Goal: Task Accomplishment & Management: Complete application form

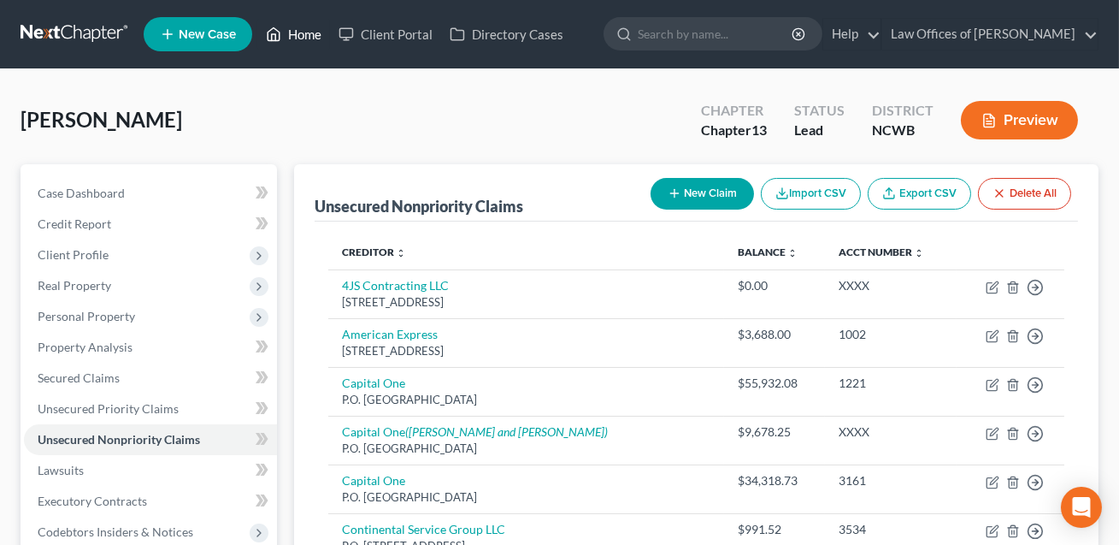
click at [303, 43] on link "Home" at bounding box center [293, 34] width 73 height 31
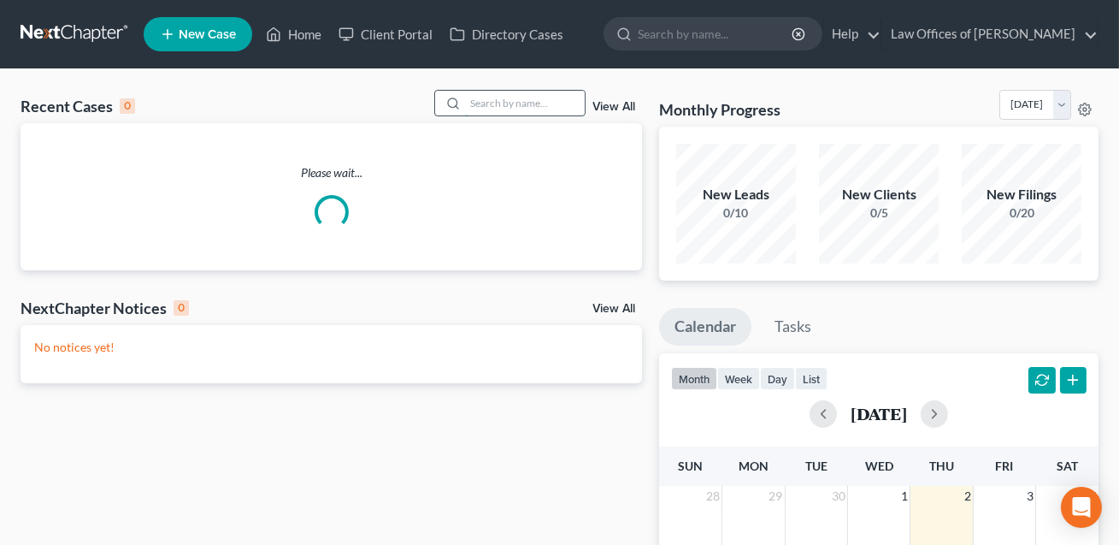
click at [479, 94] on input "search" at bounding box center [525, 103] width 120 height 25
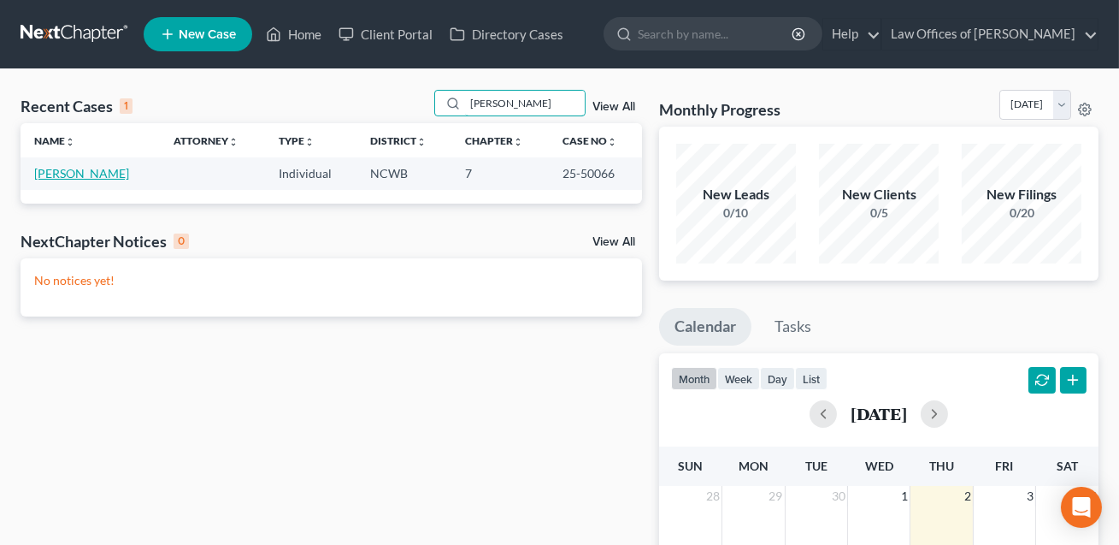
type input "[PERSON_NAME]"
click at [101, 176] on link "[PERSON_NAME]" at bounding box center [81, 173] width 95 height 15
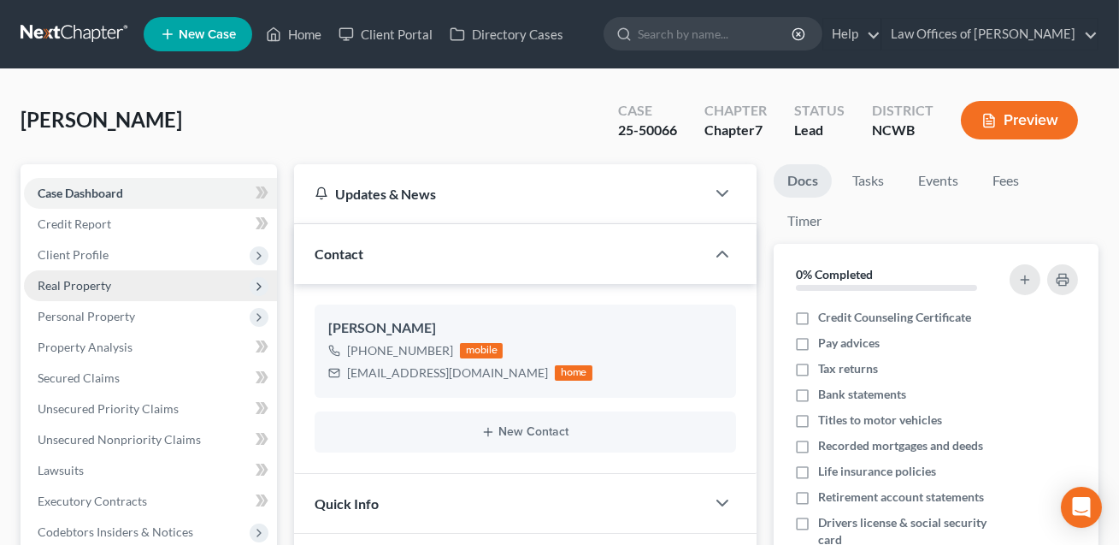
click at [84, 291] on span "Real Property" at bounding box center [75, 285] width 74 height 15
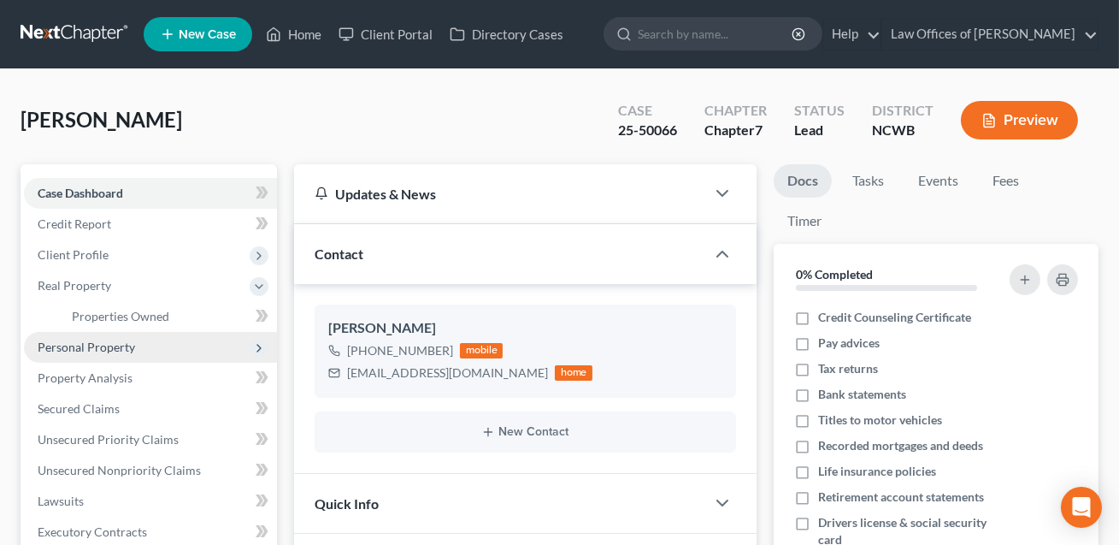
click at [91, 345] on span "Personal Property" at bounding box center [86, 346] width 97 height 15
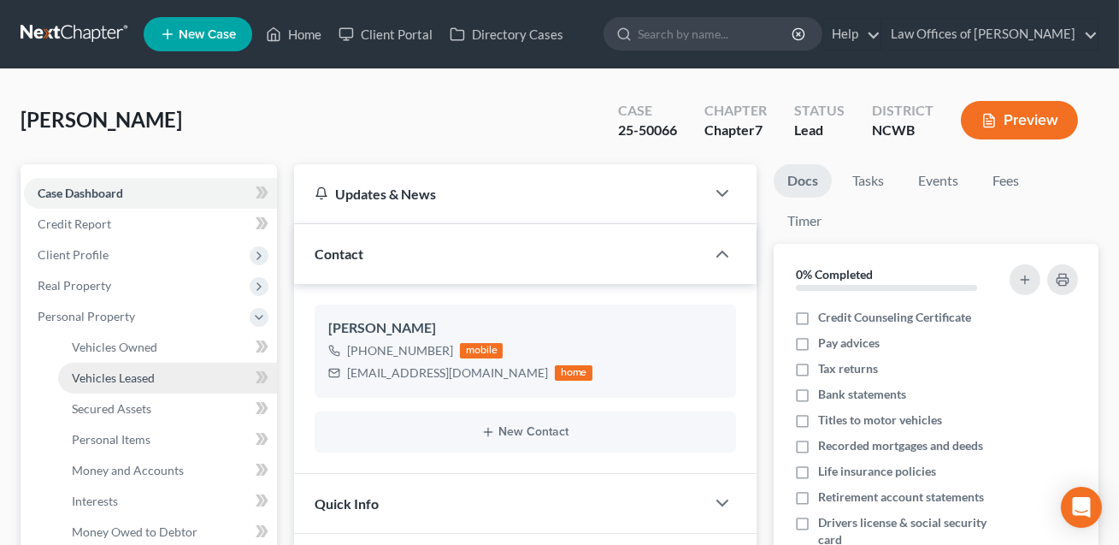
click at [115, 381] on span "Vehicles Leased" at bounding box center [113, 377] width 83 height 15
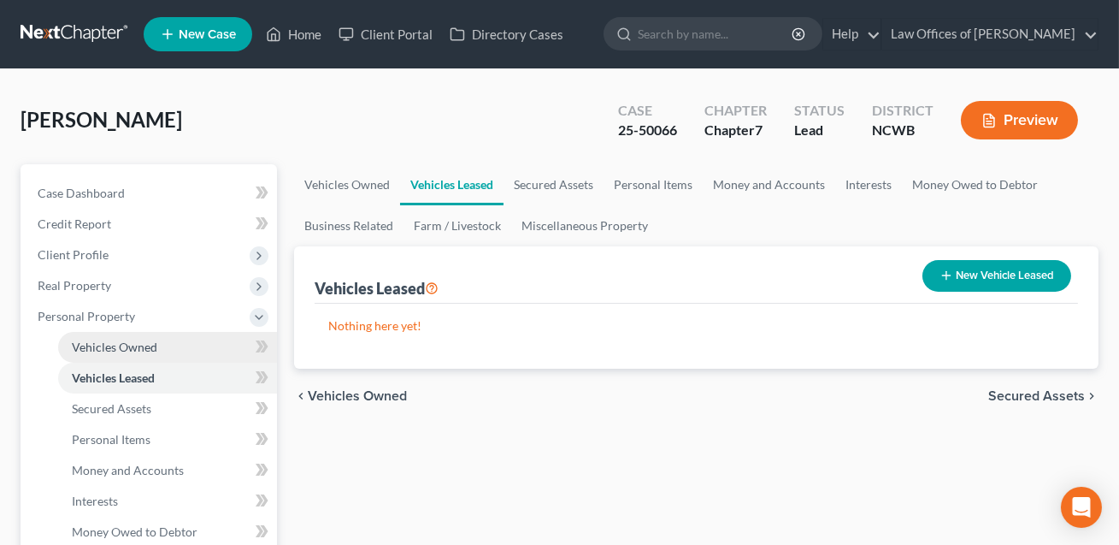
click at [109, 347] on span "Vehicles Owned" at bounding box center [115, 346] width 86 height 15
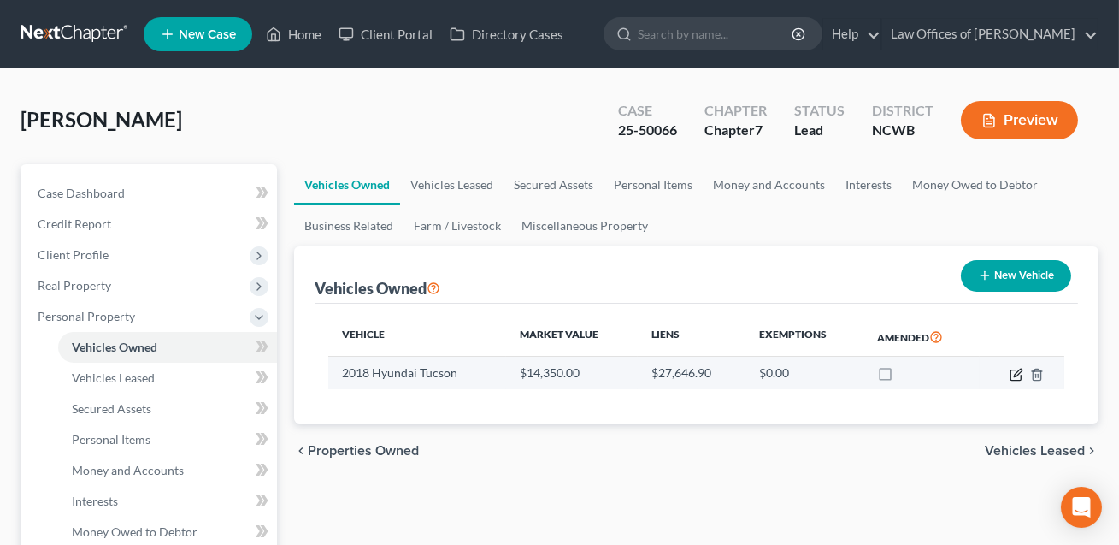
click at [1014, 375] on icon "button" at bounding box center [1018, 373] width 8 height 8
select select "0"
select select "8"
select select "2"
select select "0"
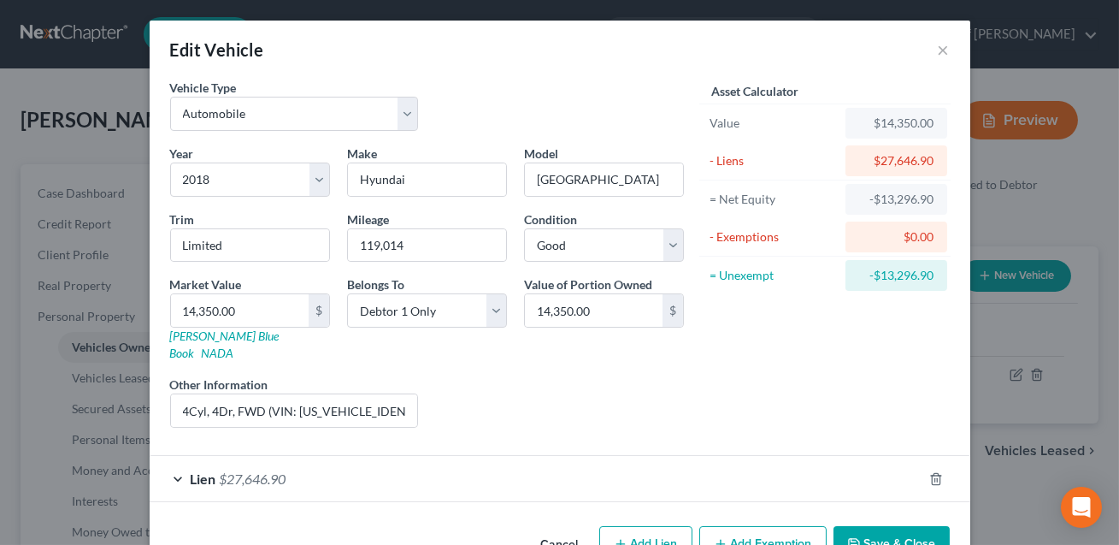
scroll to position [32, 0]
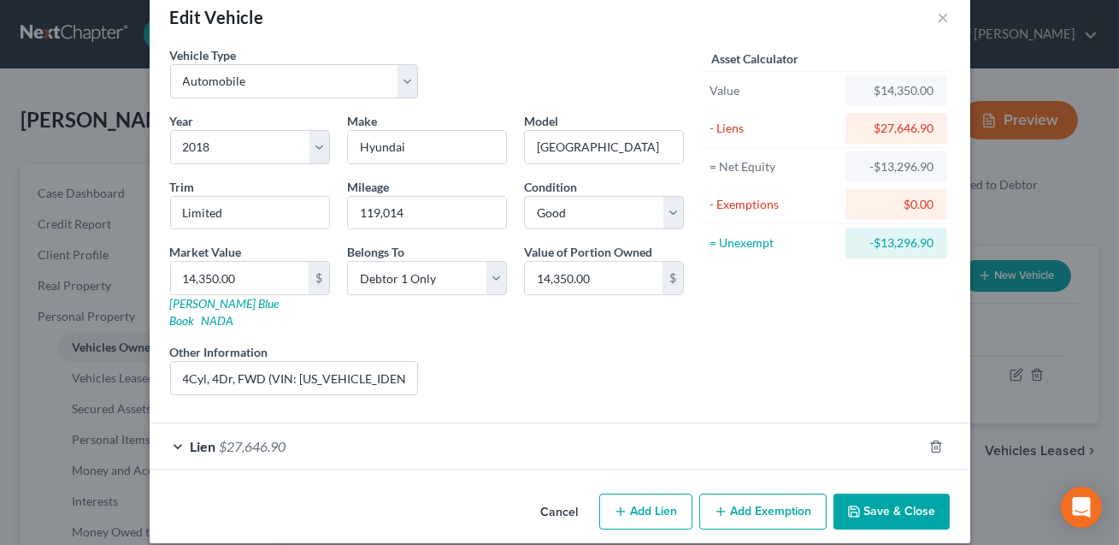
click at [888, 497] on button "Save & Close" at bounding box center [892, 511] width 116 height 36
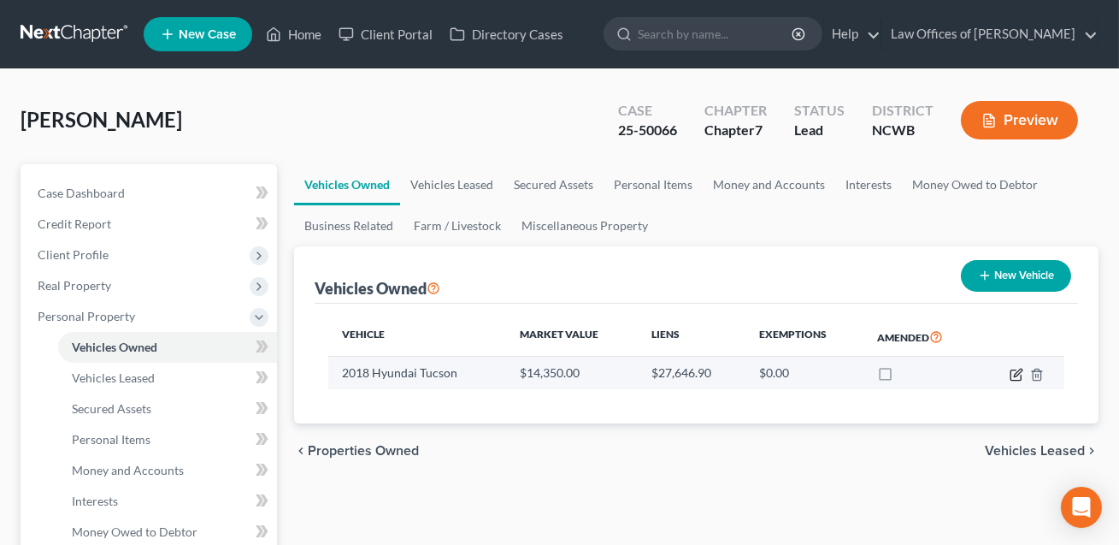
click at [1014, 374] on icon "button" at bounding box center [1018, 373] width 8 height 8
select select "0"
select select "8"
select select "2"
select select "0"
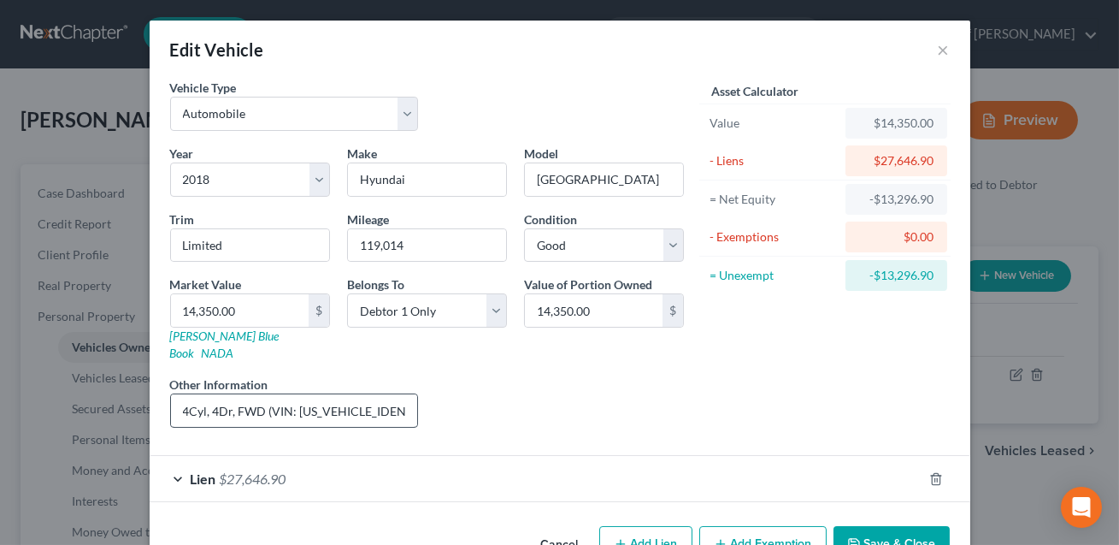
scroll to position [0, 137]
click at [893, 526] on button "Save & Close" at bounding box center [892, 544] width 116 height 36
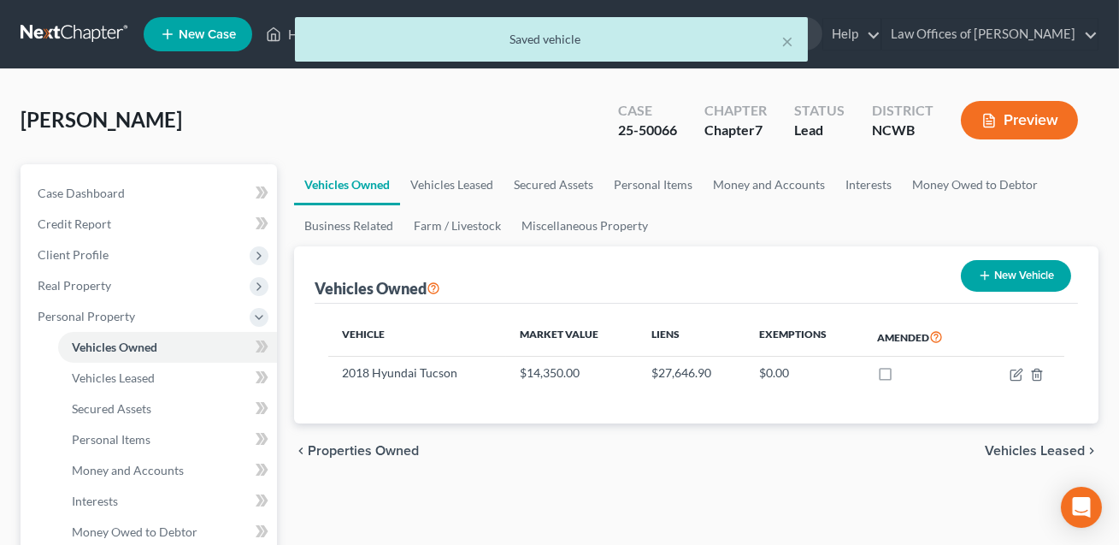
click at [282, 96] on div "[PERSON_NAME] Upgraded Case 25-50066 Chapter Chapter 7 Status Lead District NCW…" at bounding box center [560, 127] width 1078 height 74
click at [789, 45] on button "×" at bounding box center [788, 41] width 12 height 21
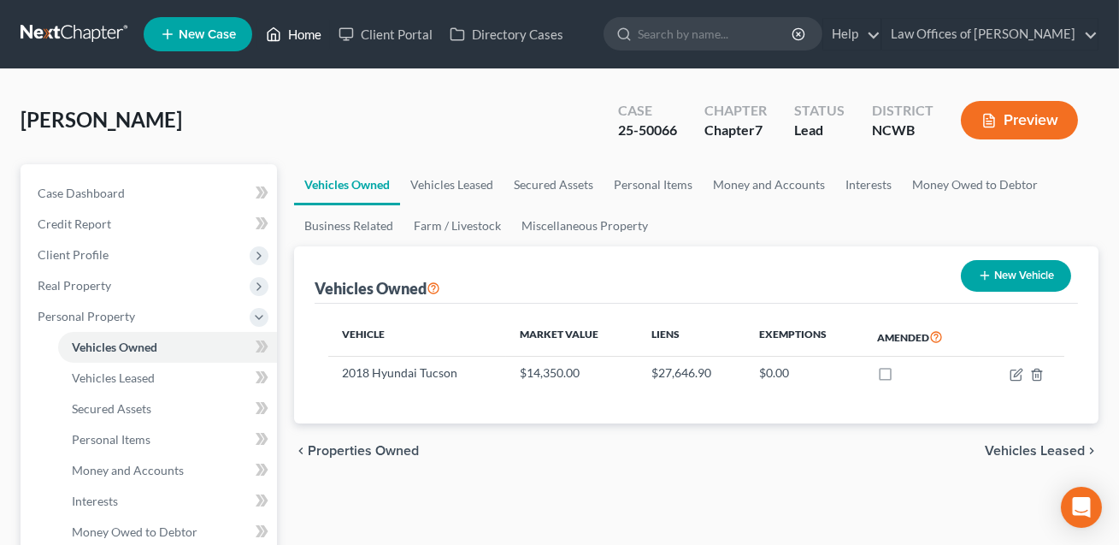
click at [300, 37] on link "Home" at bounding box center [293, 34] width 73 height 31
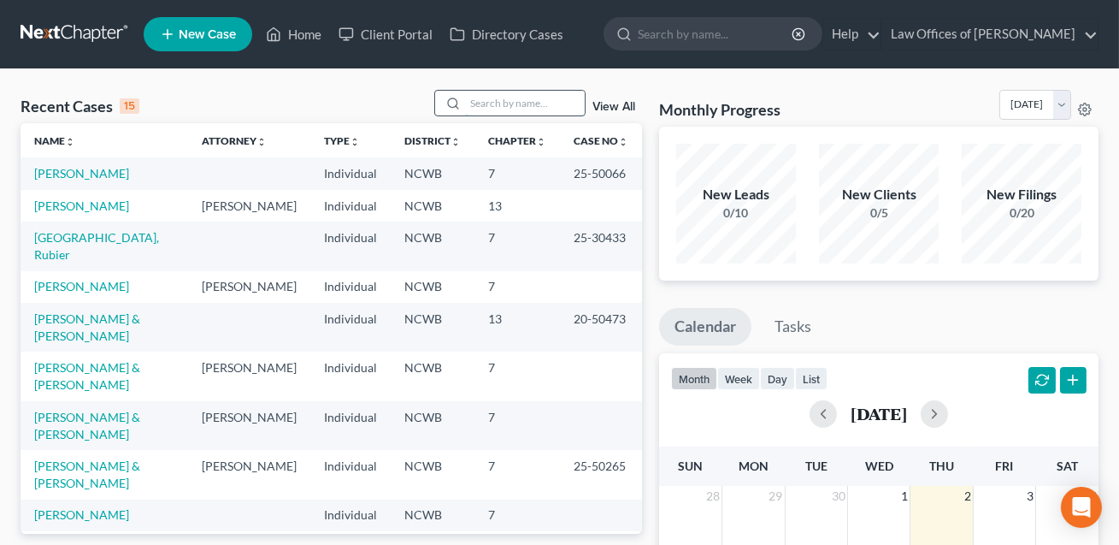
click at [485, 110] on input "search" at bounding box center [525, 103] width 120 height 25
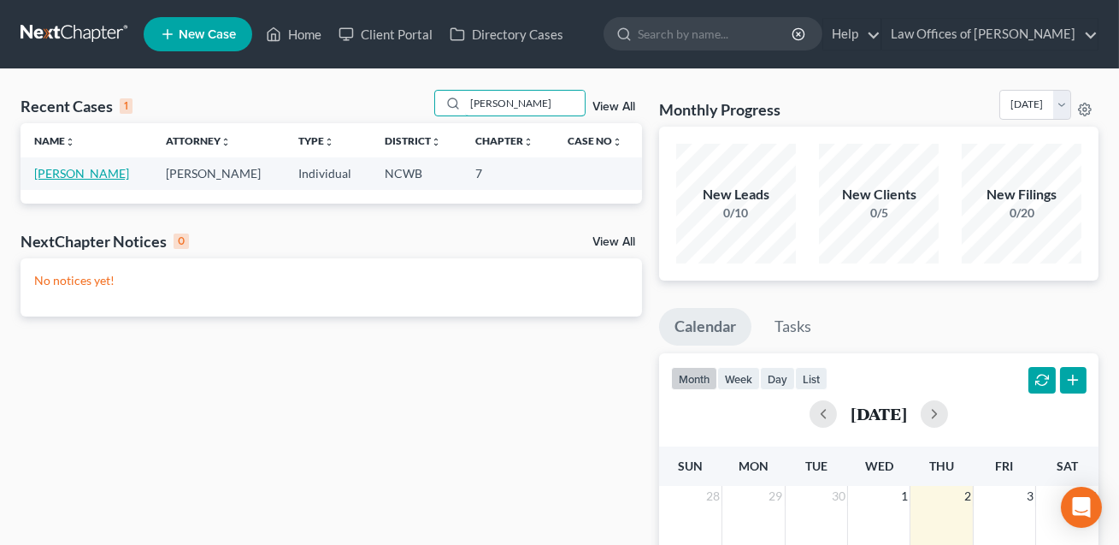
type input "[PERSON_NAME]"
click at [80, 175] on link "[PERSON_NAME]" at bounding box center [81, 173] width 95 height 15
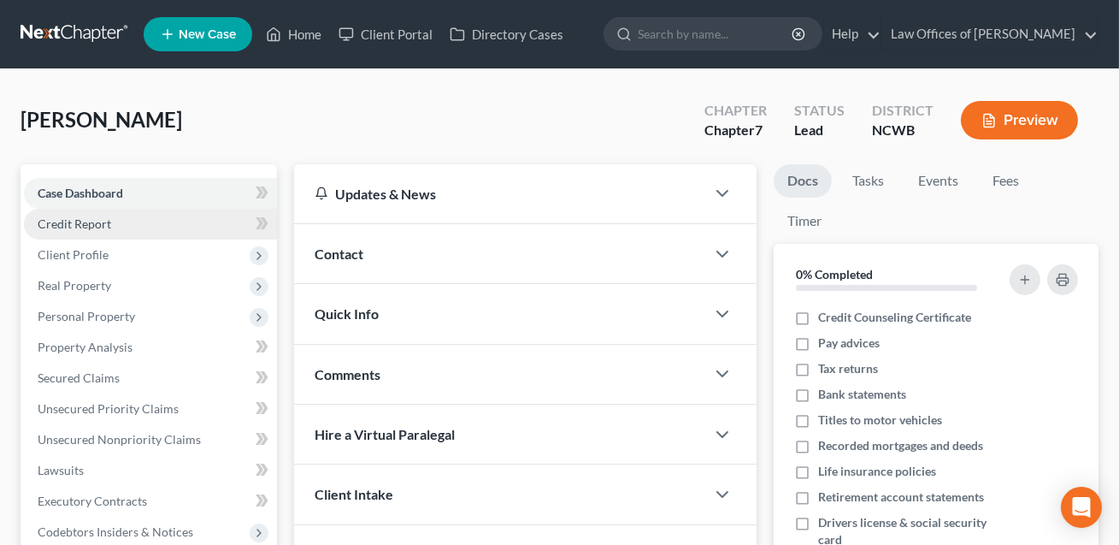
click at [112, 217] on link "Credit Report" at bounding box center [150, 224] width 253 height 31
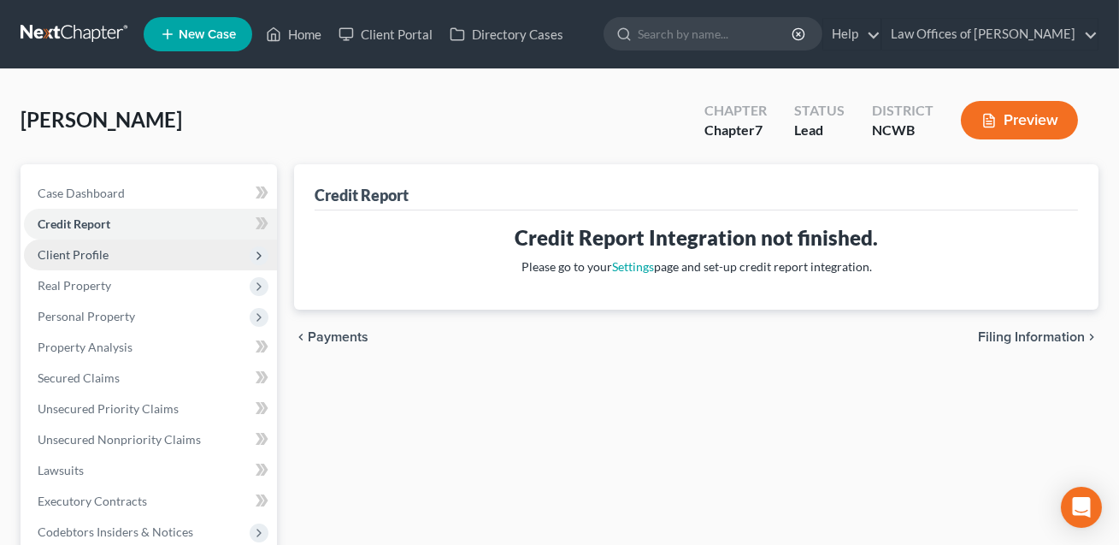
click at [95, 255] on span "Client Profile" at bounding box center [73, 254] width 71 height 15
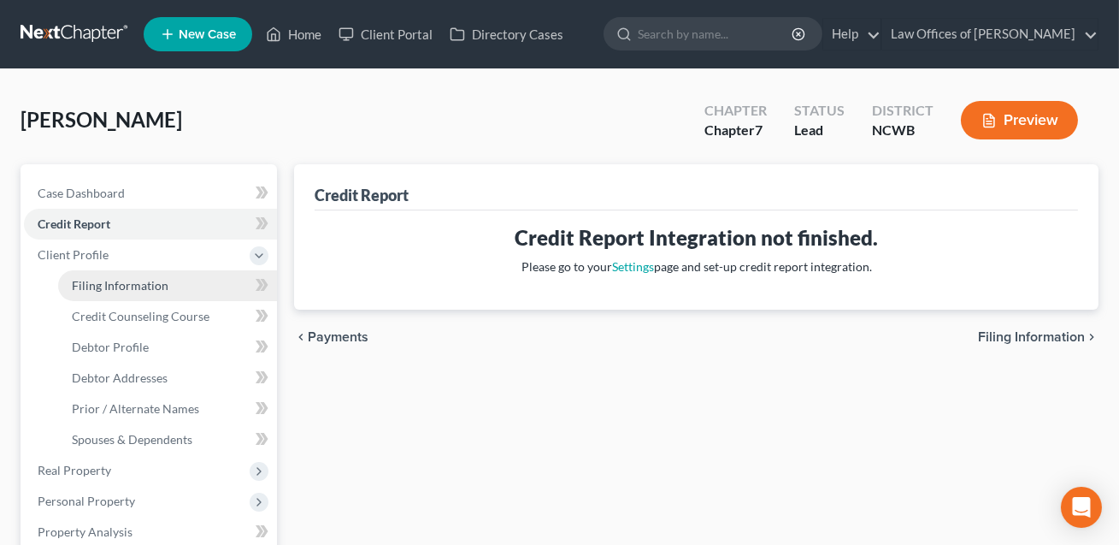
click at [103, 292] on link "Filing Information" at bounding box center [167, 285] width 219 height 31
select select "1"
select select "0"
select select "28"
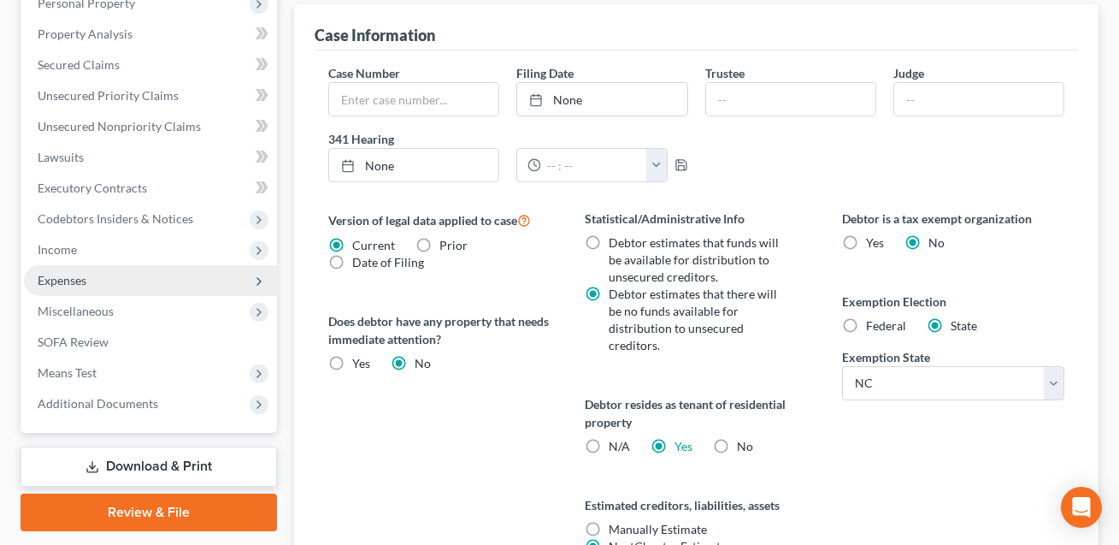
scroll to position [456, 0]
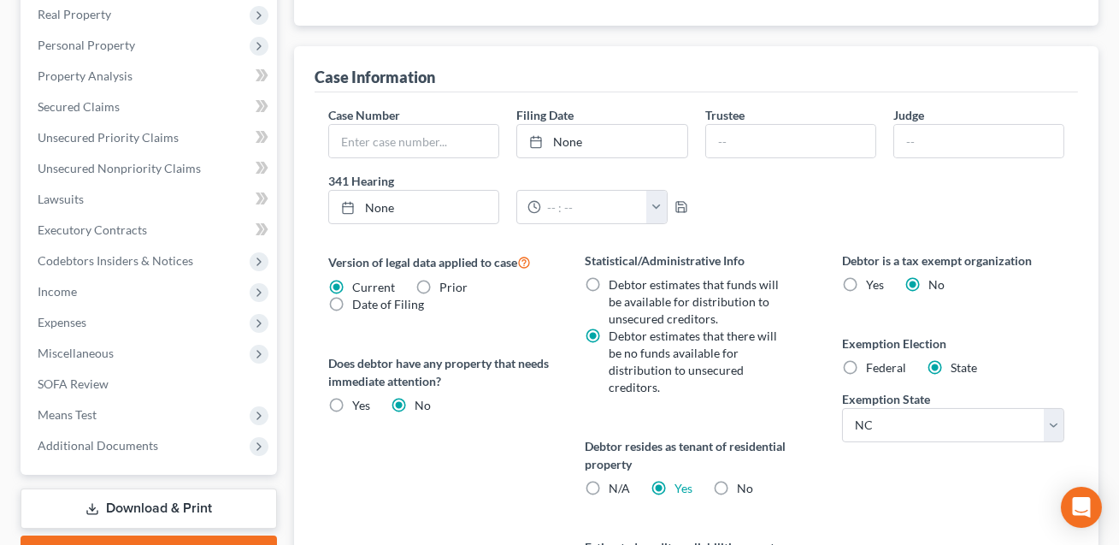
click at [609, 485] on label "N/A" at bounding box center [619, 488] width 21 height 17
click at [616, 485] on input "N/A" at bounding box center [621, 485] width 11 height 11
radio input "true"
click at [675, 484] on label "Yes Yes" at bounding box center [684, 488] width 18 height 17
click at [681, 484] on input "Yes Yes" at bounding box center [686, 485] width 11 height 11
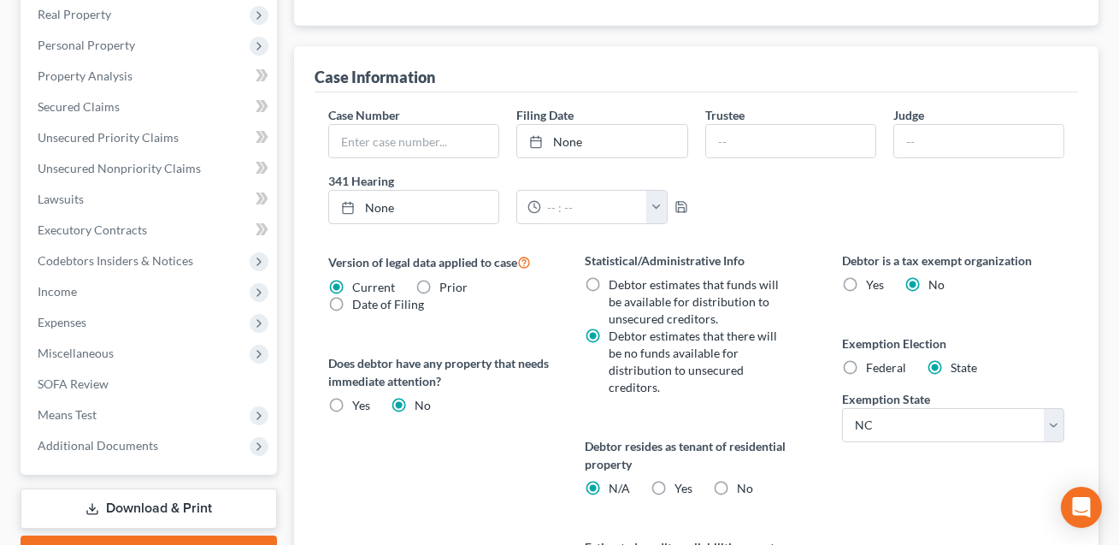
radio input "true"
radio input "false"
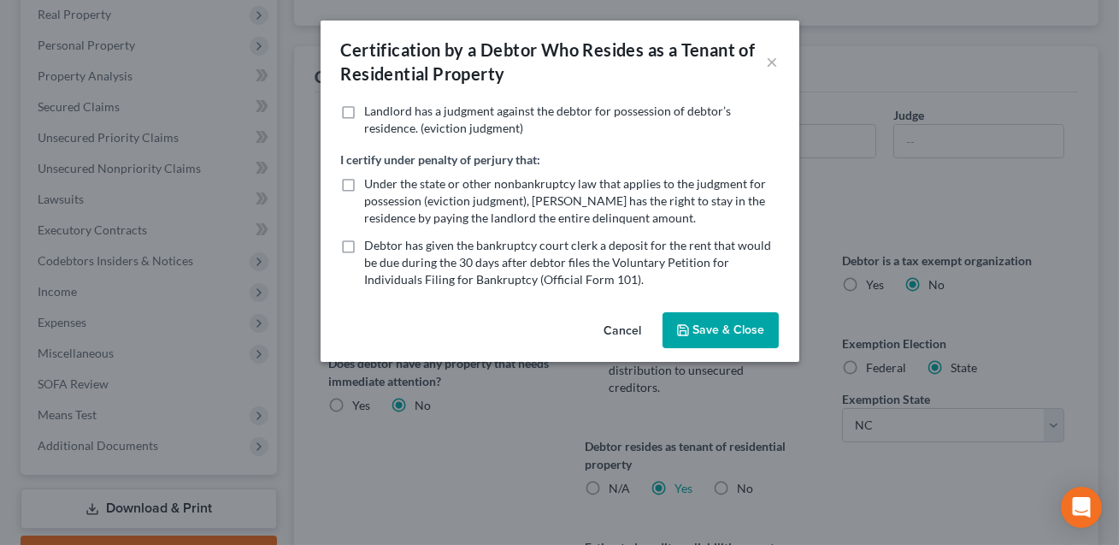
click at [715, 328] on button "Save & Close" at bounding box center [721, 330] width 116 height 36
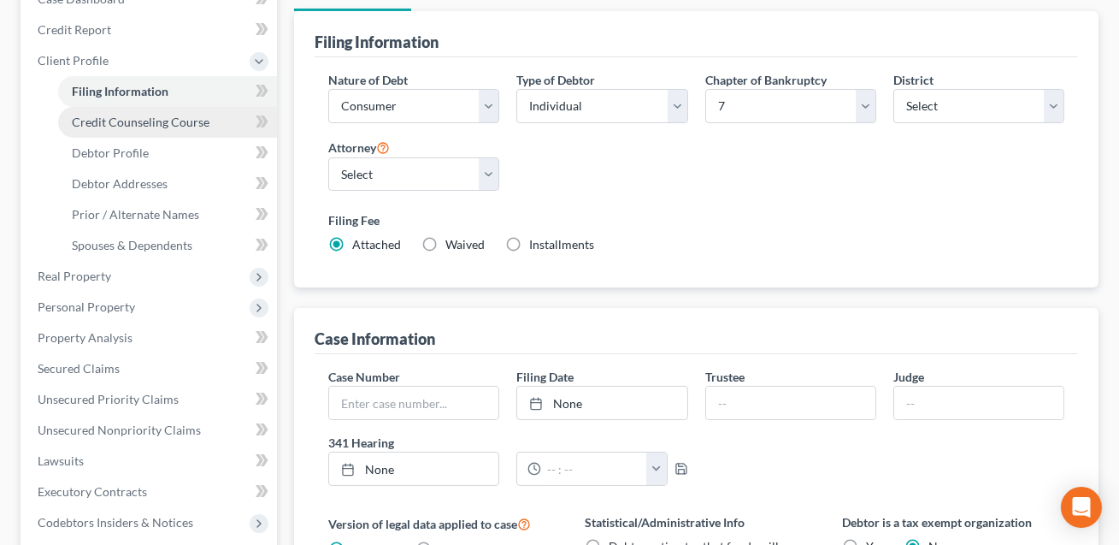
click at [126, 119] on span "Credit Counseling Course" at bounding box center [141, 122] width 138 height 15
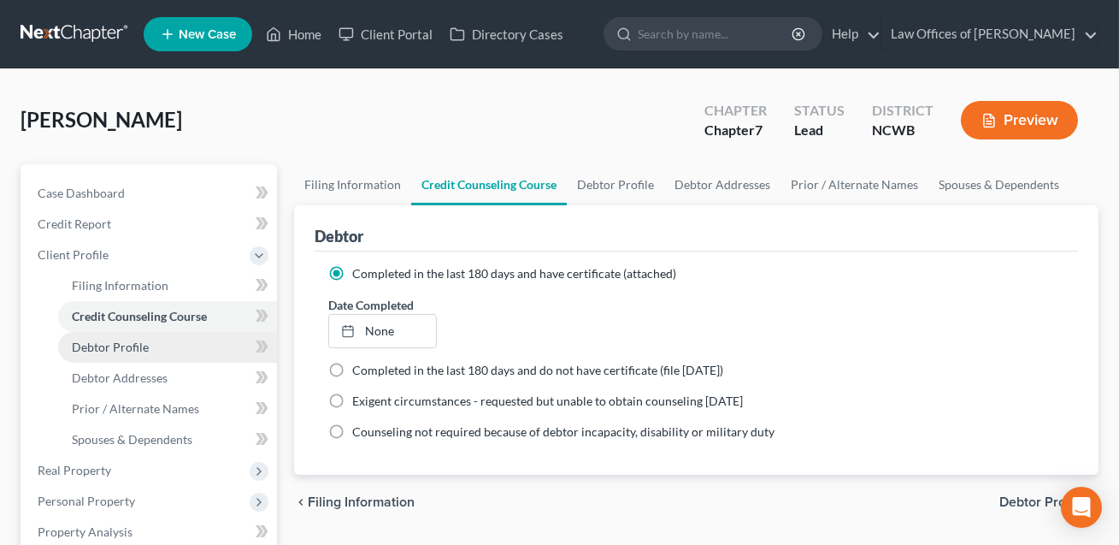
click at [113, 346] on span "Debtor Profile" at bounding box center [110, 346] width 77 height 15
select select "0"
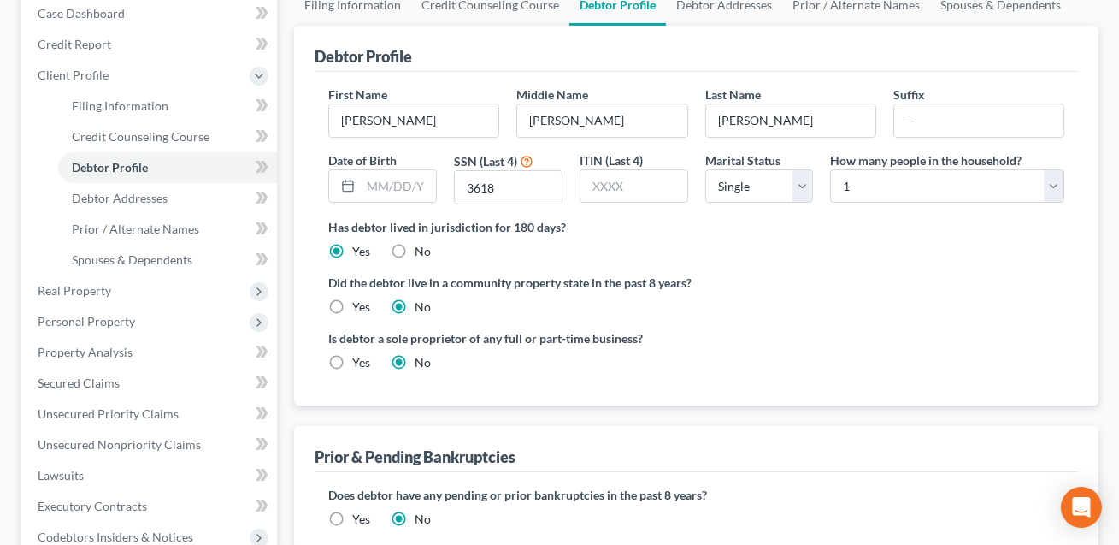
scroll to position [225, 0]
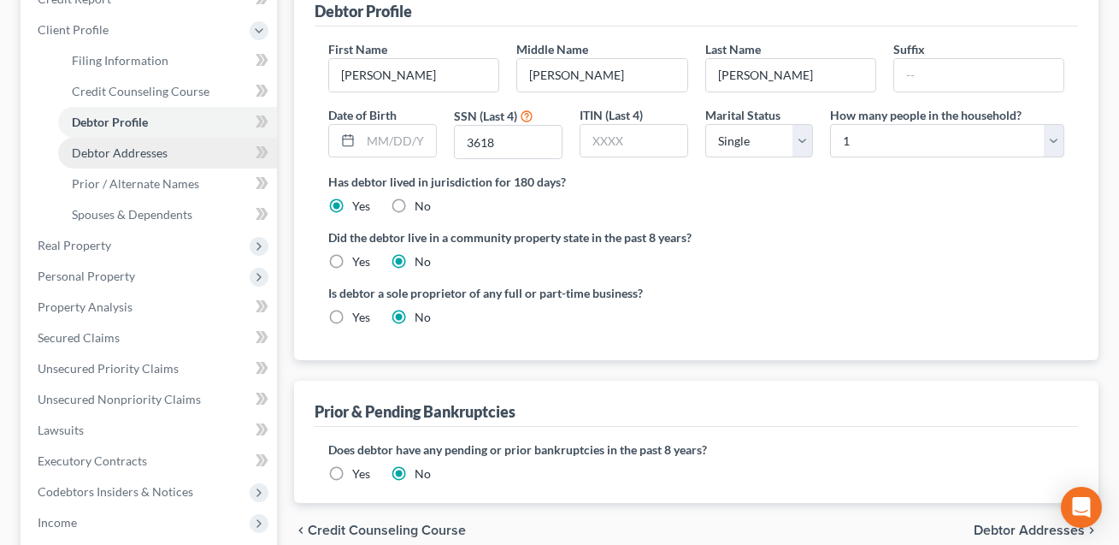
click at [137, 156] on span "Debtor Addresses" at bounding box center [120, 152] width 96 height 15
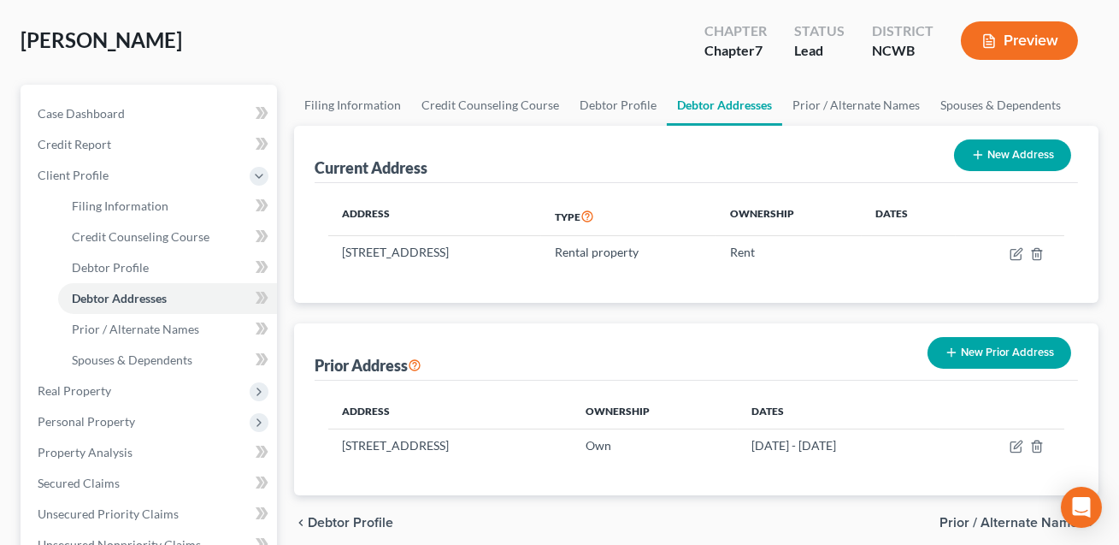
scroll to position [144, 0]
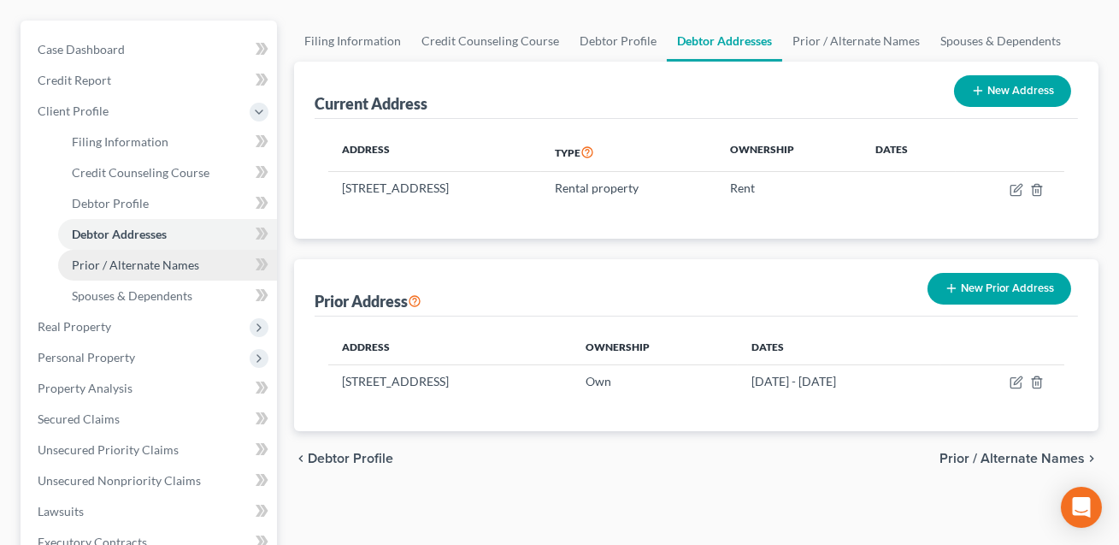
click at [175, 269] on span "Prior / Alternate Names" at bounding box center [135, 264] width 127 height 15
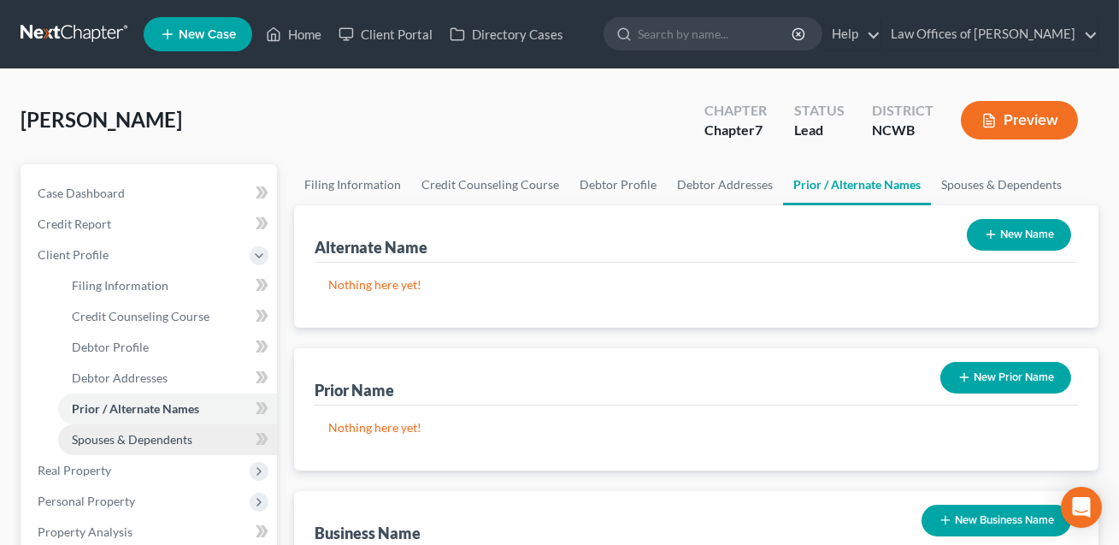
click at [153, 441] on span "Spouses & Dependents" at bounding box center [132, 439] width 121 height 15
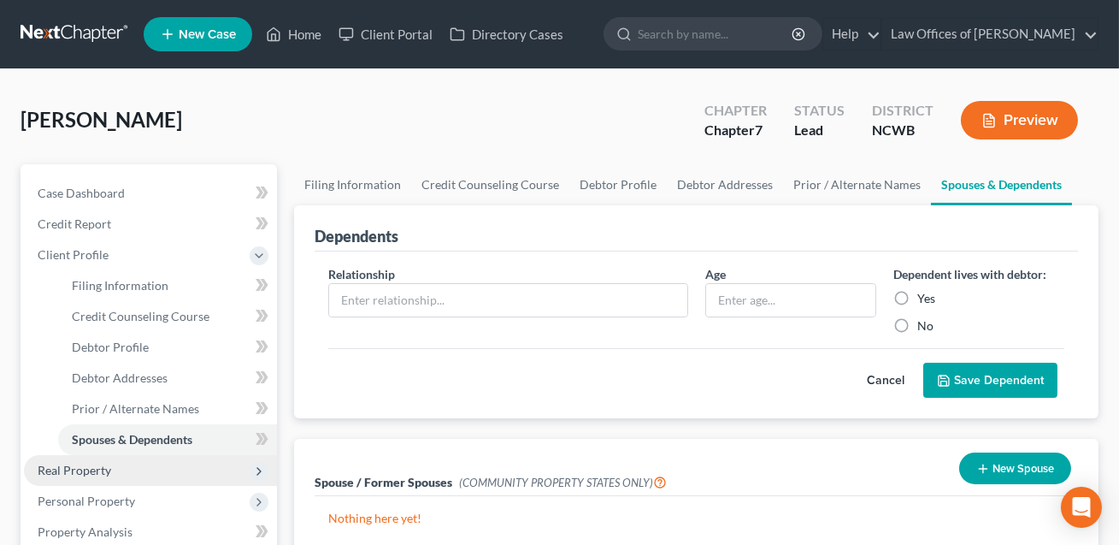
click at [100, 470] on span "Real Property" at bounding box center [75, 470] width 74 height 15
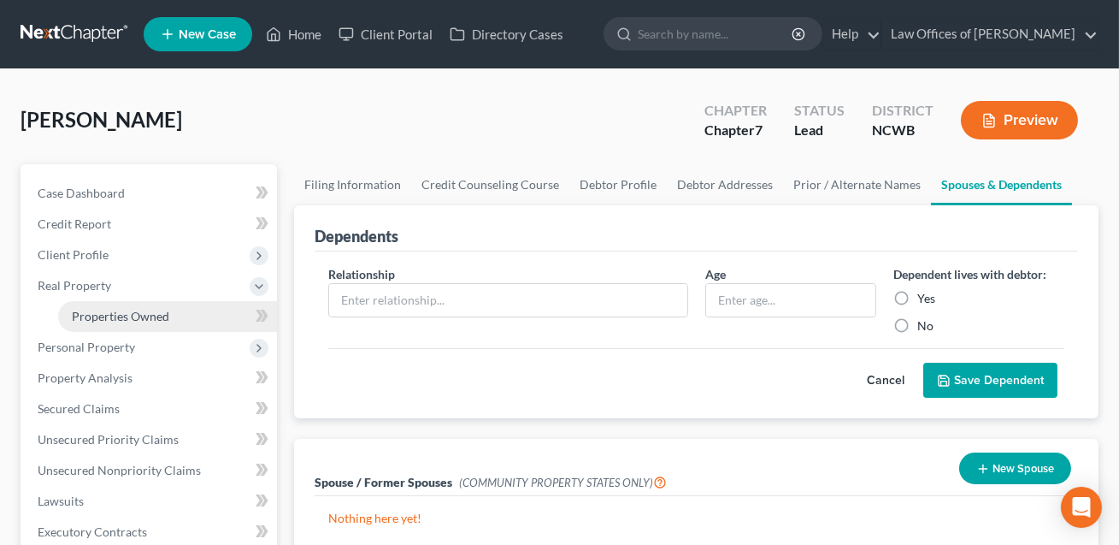
click at [134, 317] on span "Properties Owned" at bounding box center [120, 316] width 97 height 15
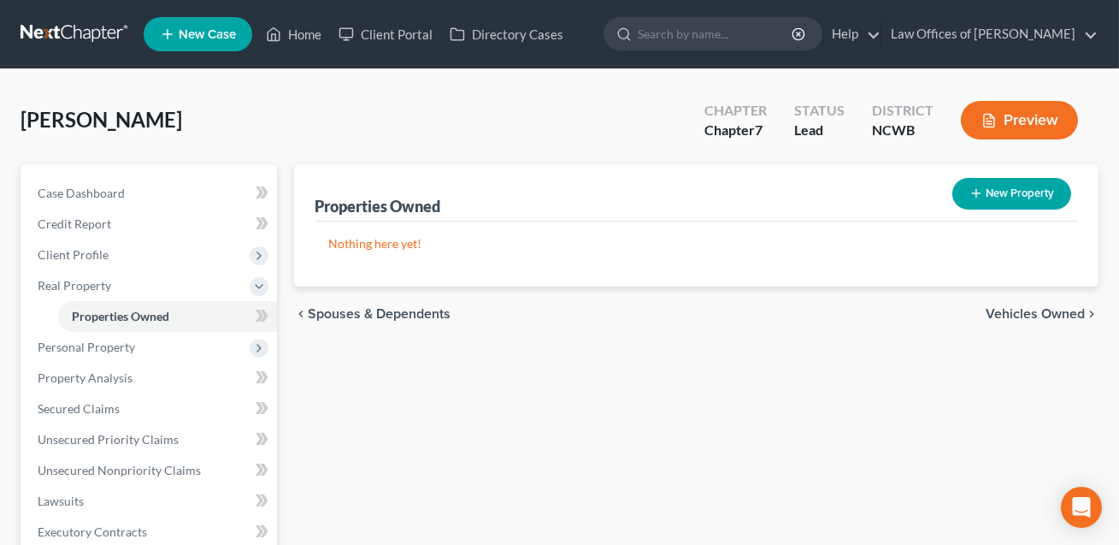
click at [1017, 191] on button "New Property" at bounding box center [1011, 194] width 119 height 32
select select "0"
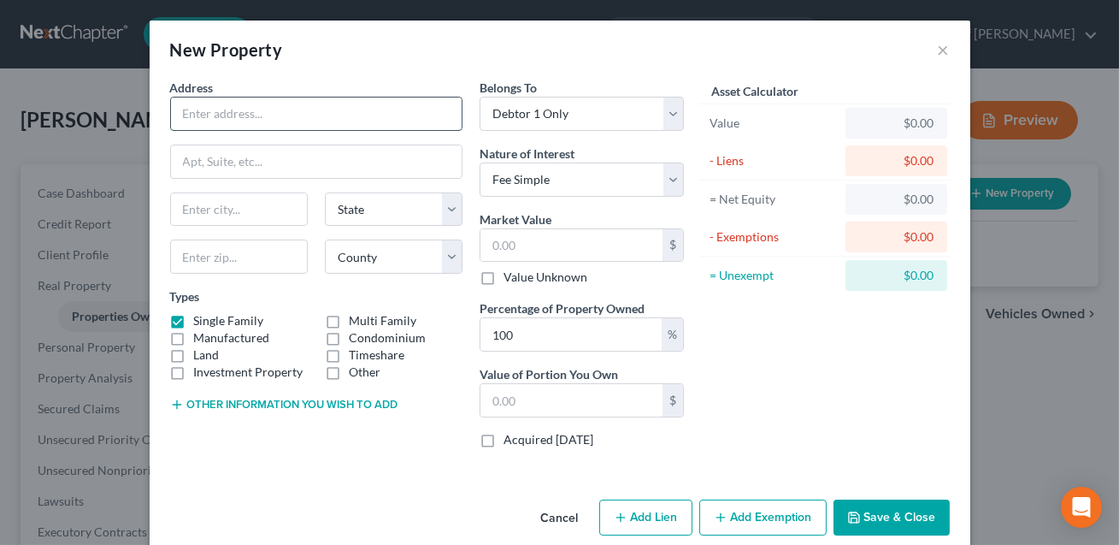
click at [277, 114] on input "text" at bounding box center [316, 113] width 291 height 32
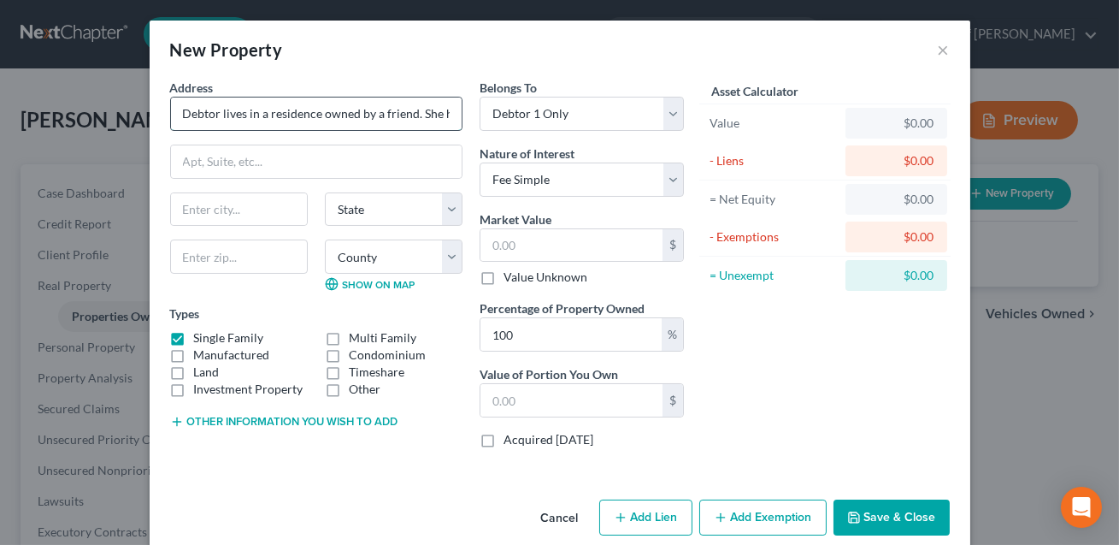
click at [415, 115] on input "Debtor lives in a residence owned by a friend. She has never owned nor did she …" at bounding box center [316, 113] width 291 height 32
type input "Debtor lives in a residence owned by a family. She has never owned nor did she …"
click at [889, 512] on button "Save & Close" at bounding box center [892, 517] width 116 height 36
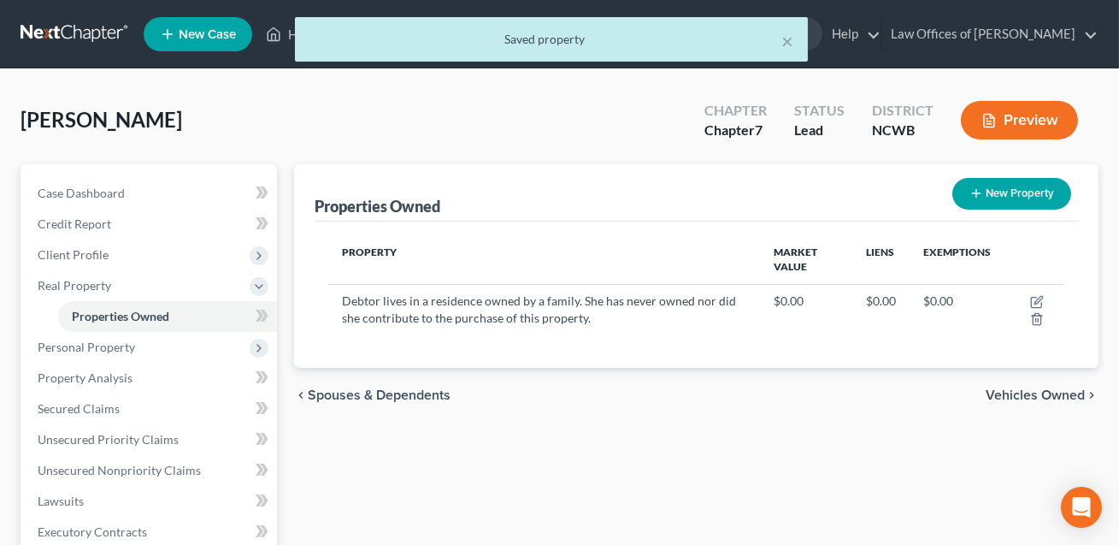
click at [1017, 115] on button "Preview" at bounding box center [1019, 120] width 117 height 38
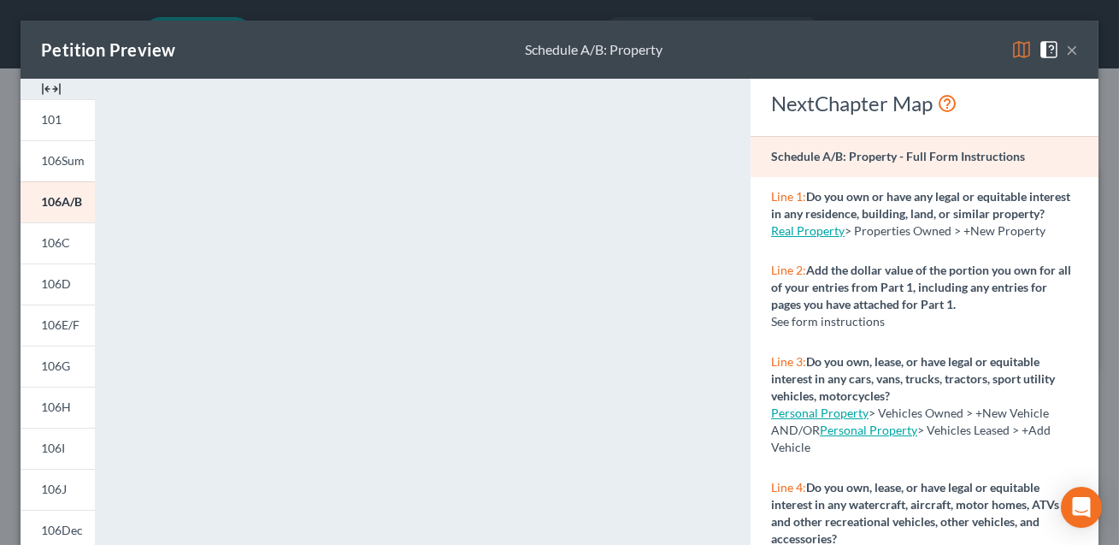
click at [1076, 48] on button "×" at bounding box center [1072, 49] width 12 height 21
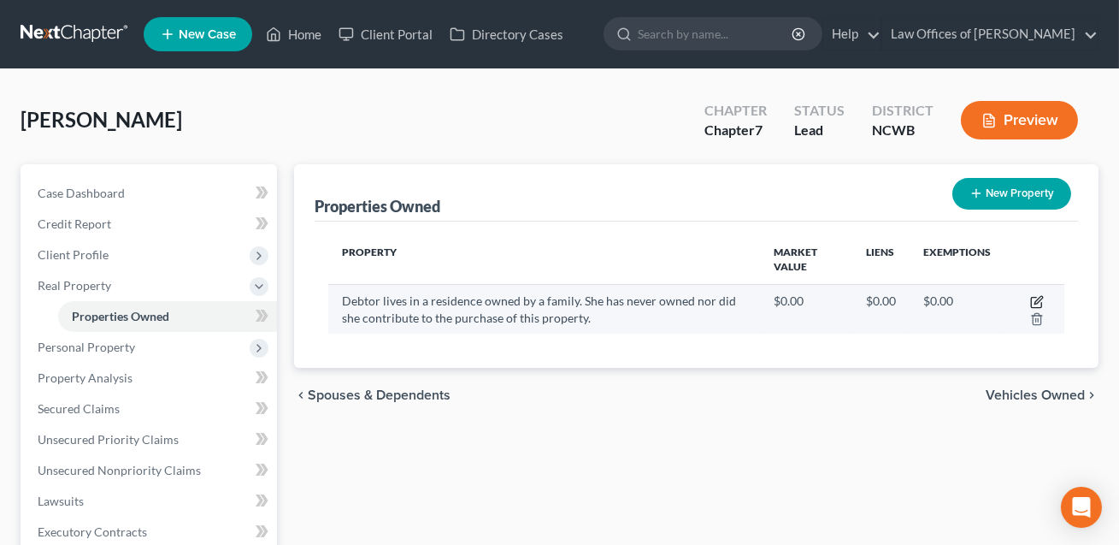
click at [1040, 298] on icon "button" at bounding box center [1037, 302] width 14 height 14
select select "0"
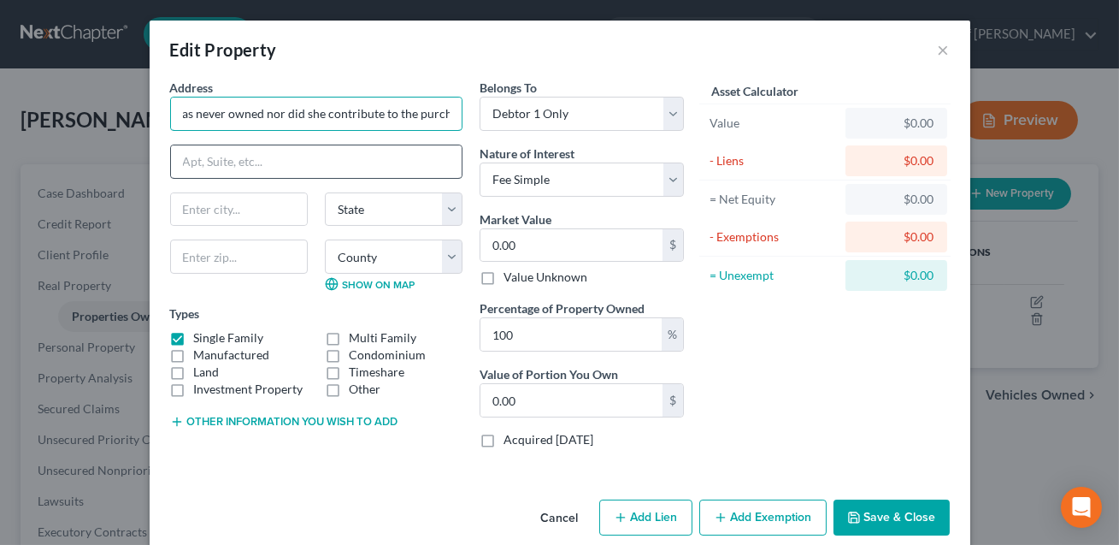
scroll to position [0, 364]
drag, startPoint x: 179, startPoint y: 115, endPoint x: 457, endPoint y: 150, distance: 280.0
click at [457, 150] on div "Address * Debtor lives in a residence owned by a family. She has never owned no…" at bounding box center [317, 270] width 310 height 383
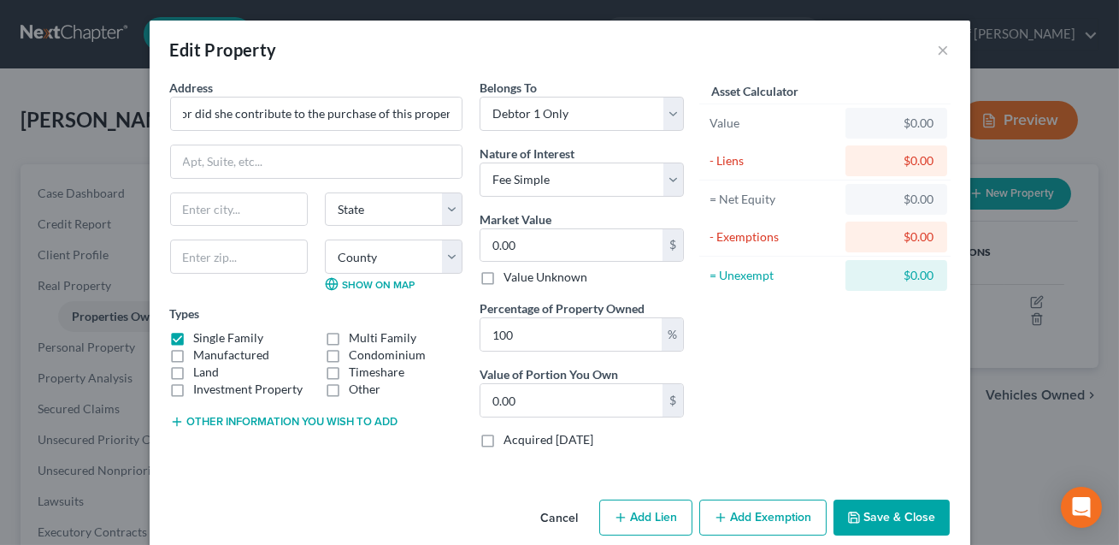
scroll to position [0, 0]
click at [890, 516] on button "Save & Close" at bounding box center [892, 517] width 116 height 36
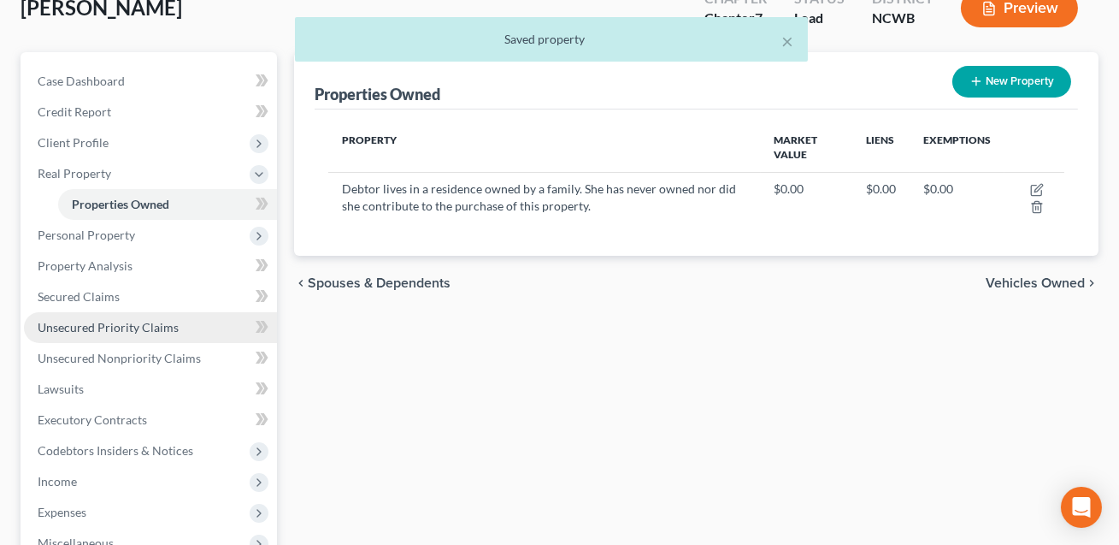
scroll to position [310, 0]
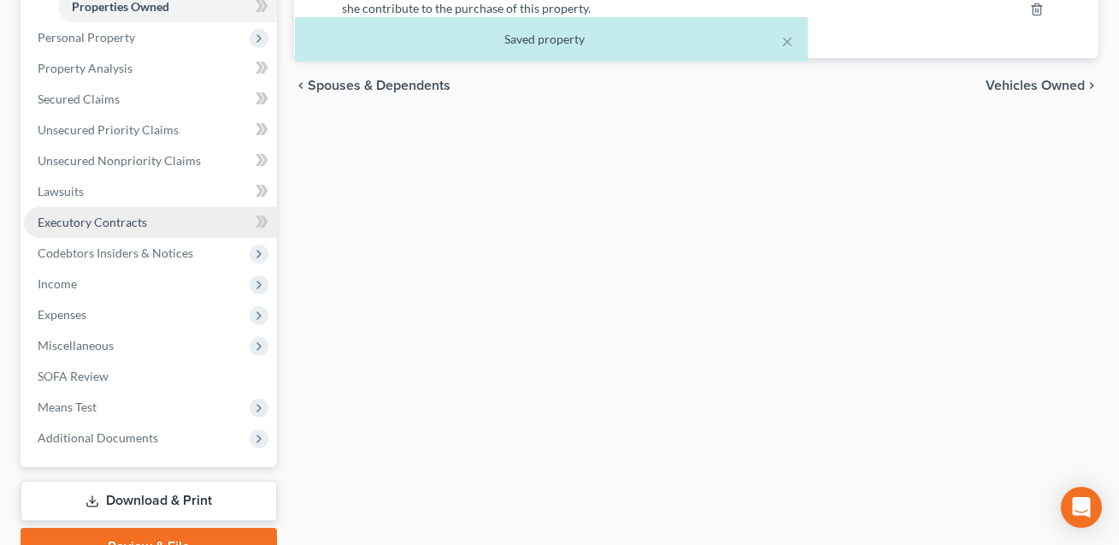
click at [127, 221] on span "Executory Contracts" at bounding box center [92, 222] width 109 height 15
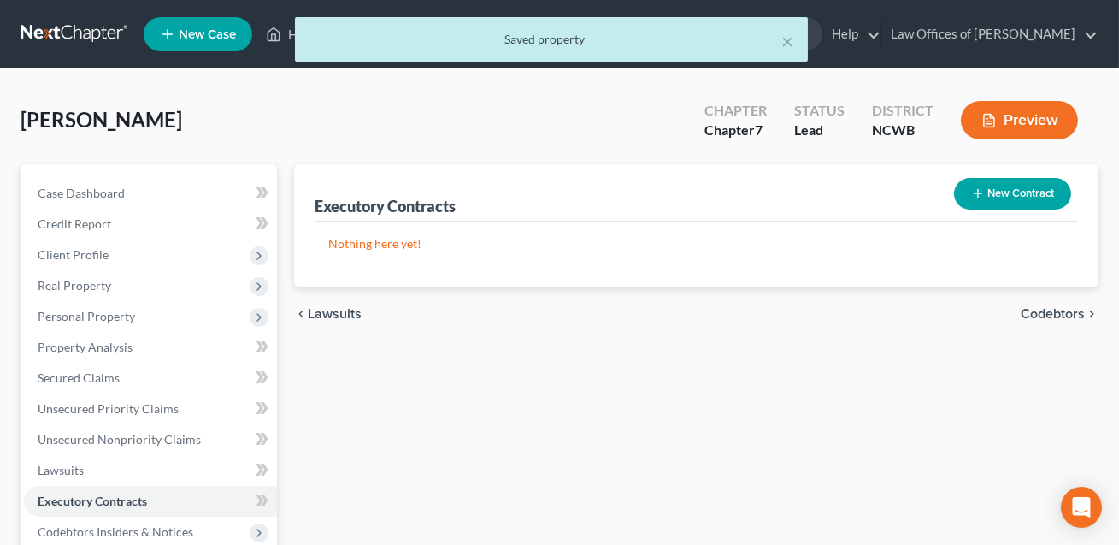
click at [1019, 192] on button "New Contract" at bounding box center [1012, 194] width 117 height 32
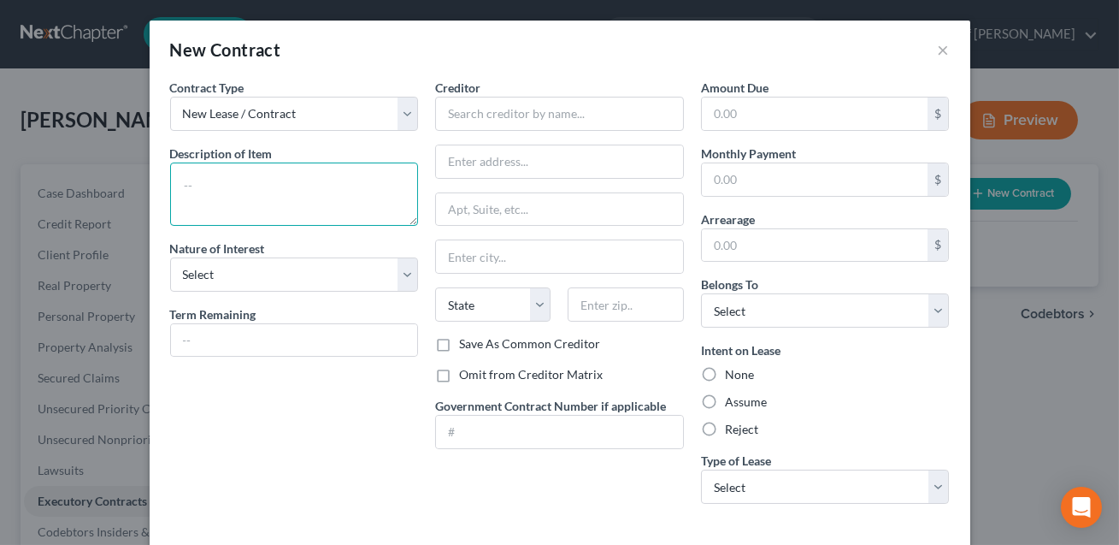
click at [333, 200] on textarea at bounding box center [294, 193] width 249 height 63
paste textarea "Debtor lives in a residence owned by a family. She has never owned nor did she …"
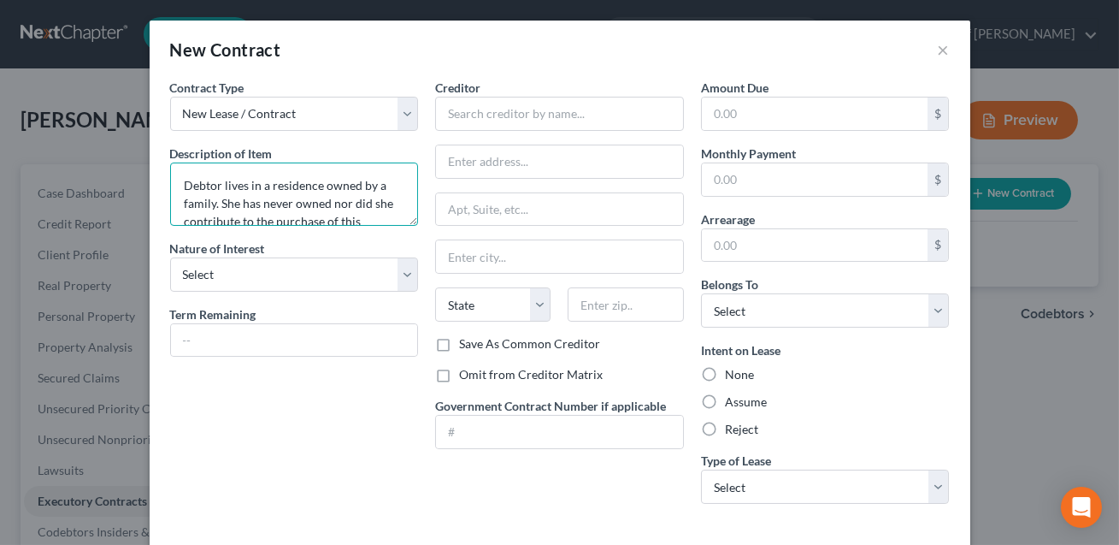
scroll to position [21, 0]
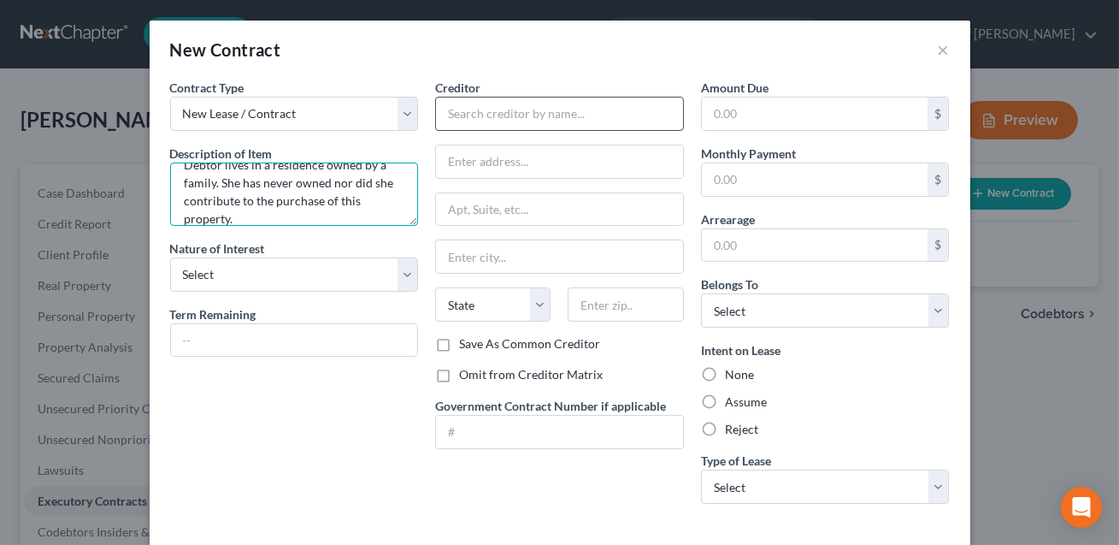
type textarea "Debtor lives in a residence owned by a family. She has never owned nor did she …"
click at [463, 117] on input "text" at bounding box center [559, 114] width 249 height 34
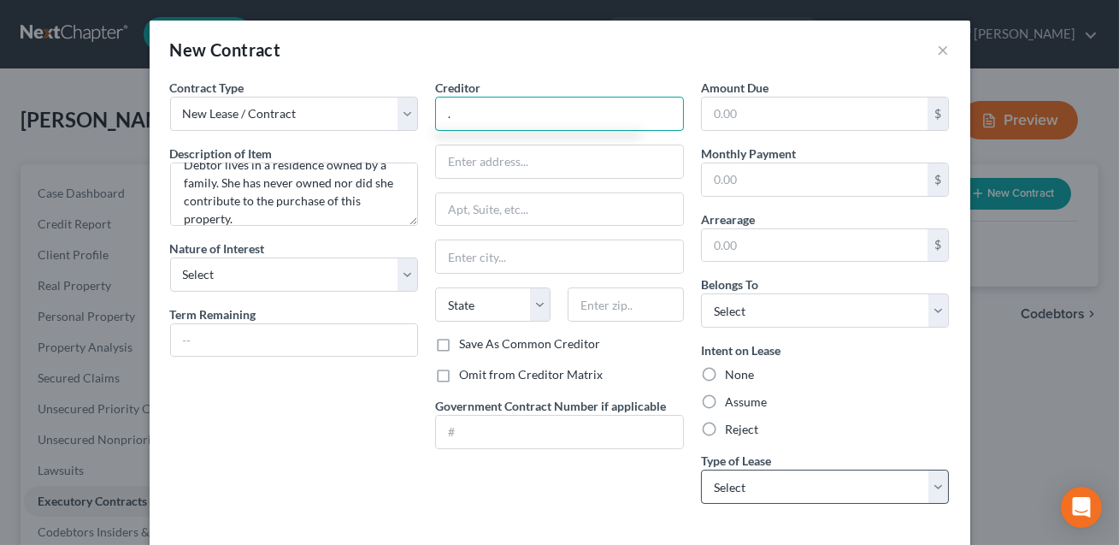
type input "."
click at [737, 483] on select "Select Real Estate Car Other" at bounding box center [825, 486] width 249 height 34
select select "0"
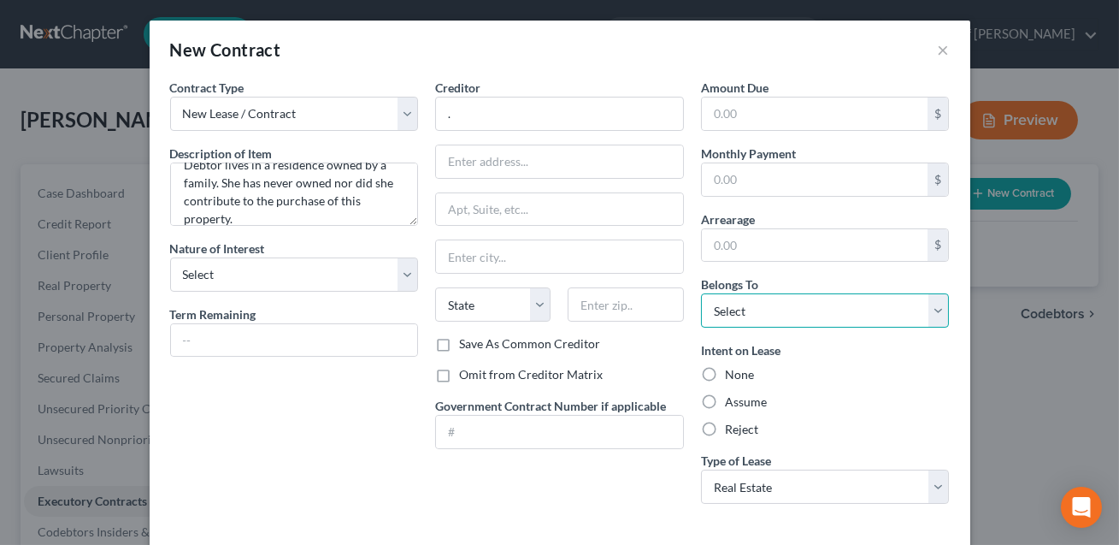
click at [754, 321] on select "Select Debtor 1 Only Debtor 2 Only Debtor 1 And Debtor 2 Only At Least One Of T…" at bounding box center [825, 310] width 249 height 34
select select "0"
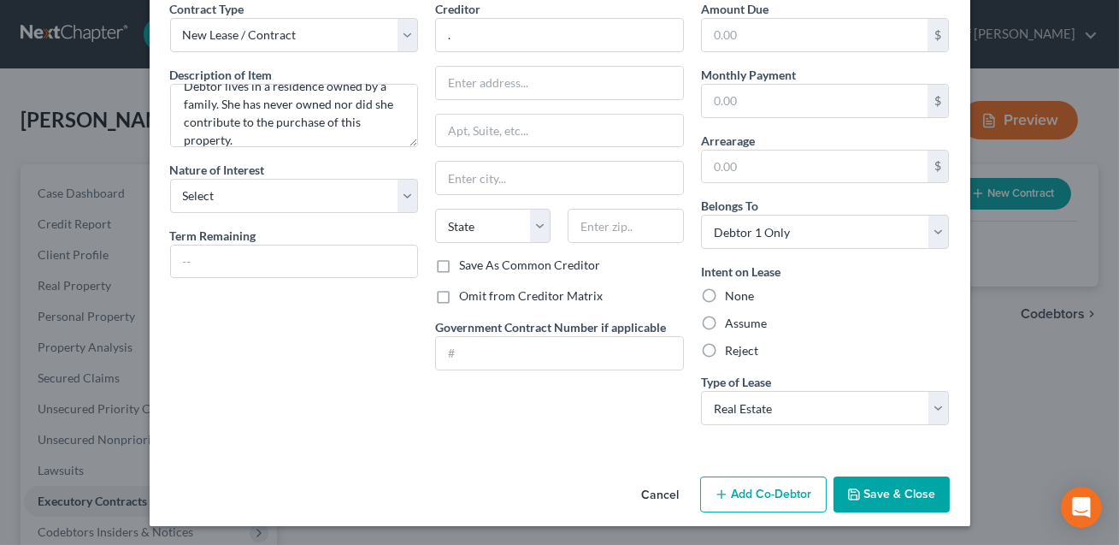
click at [894, 491] on button "Save & Close" at bounding box center [892, 494] width 116 height 36
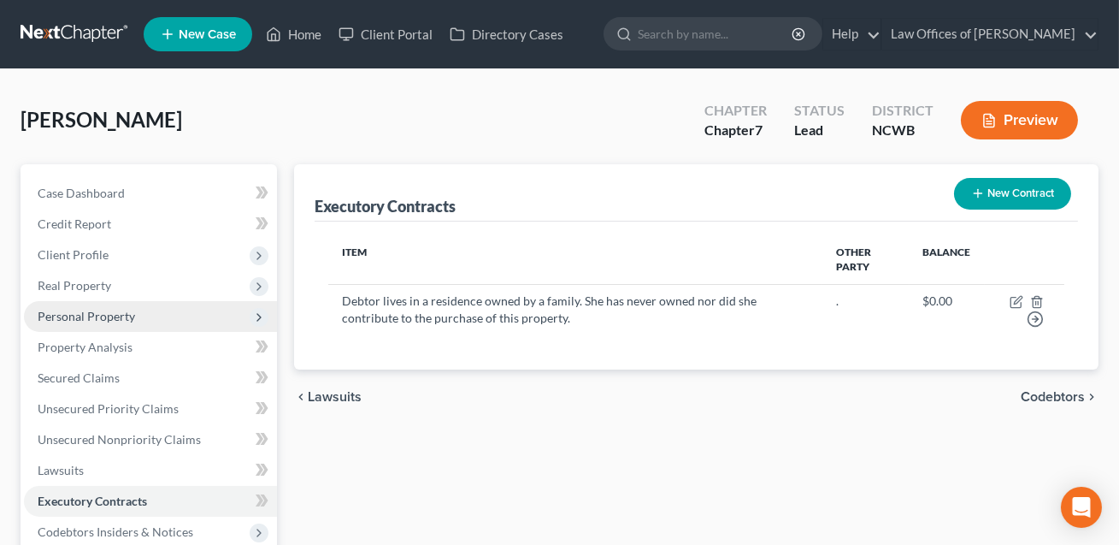
click at [76, 310] on span "Personal Property" at bounding box center [86, 316] width 97 height 15
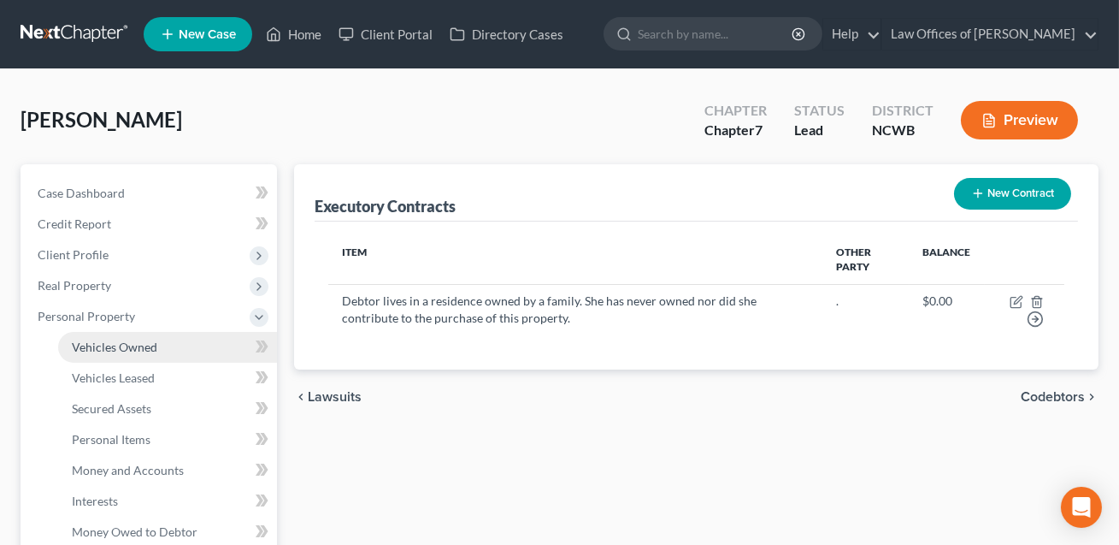
click at [95, 346] on span "Vehicles Owned" at bounding box center [115, 346] width 86 height 15
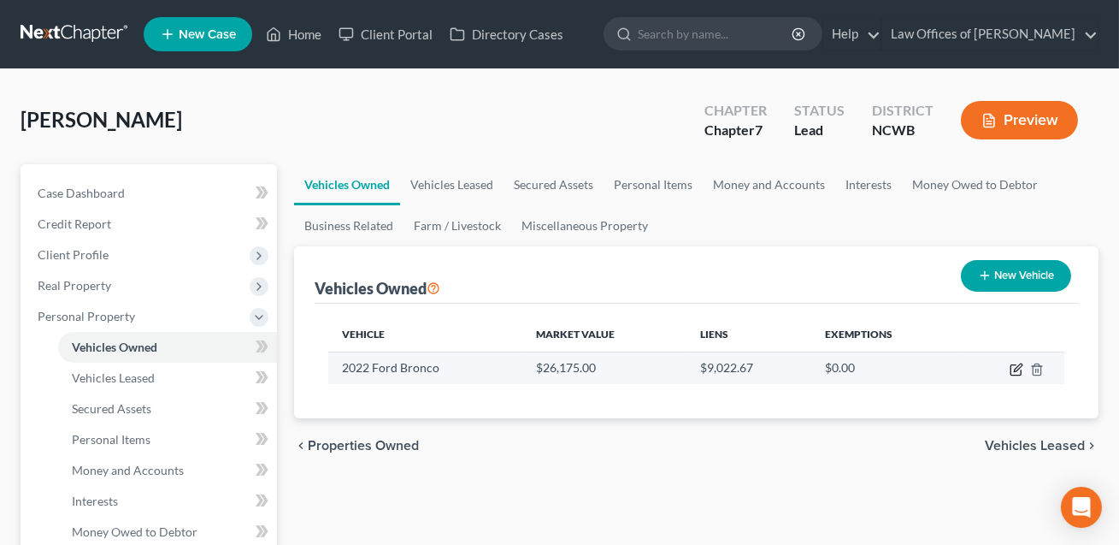
click at [1018, 370] on icon "button" at bounding box center [1017, 370] width 14 height 14
select select "0"
select select "4"
select select "2"
select select "3"
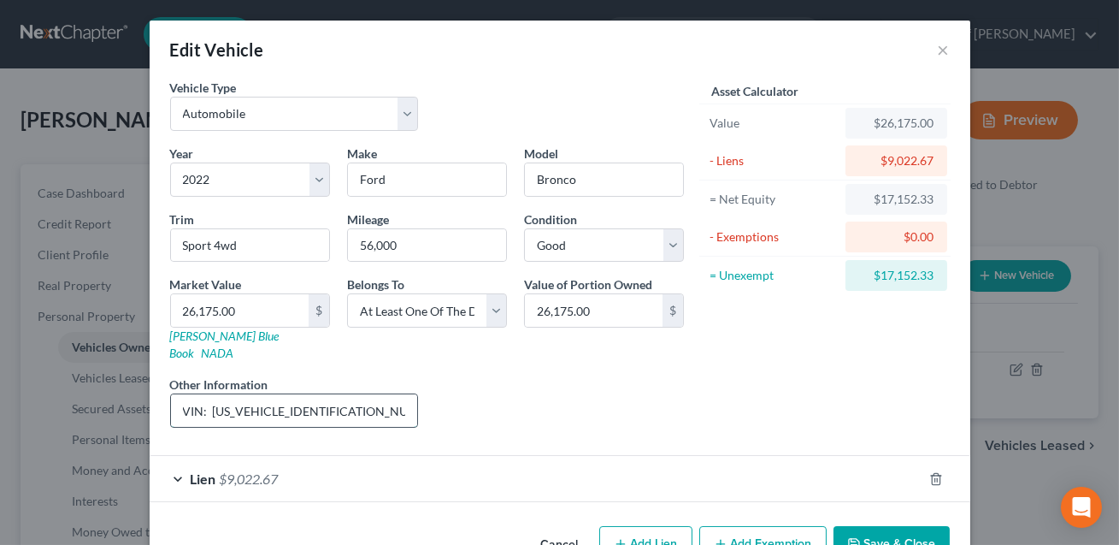
click at [180, 394] on input "VIN: [US_VEHICLE_IDENTIFICATION_NUMBER]" at bounding box center [294, 410] width 247 height 32
type input "4 dr, 4WD vehicle VIN: [US_VEHICLE_IDENTIFICATION_NUMBER]"
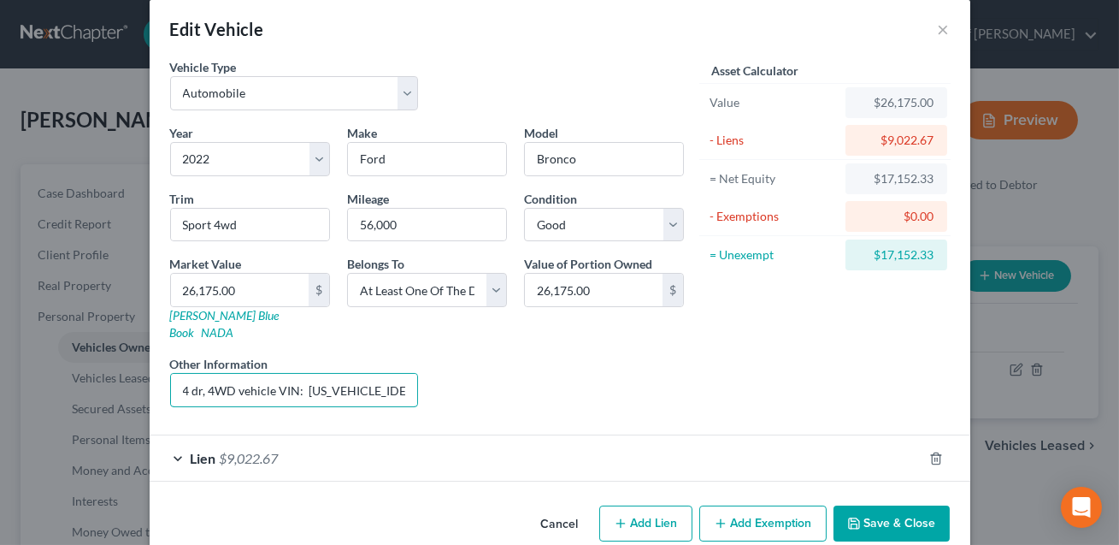
scroll to position [24, 0]
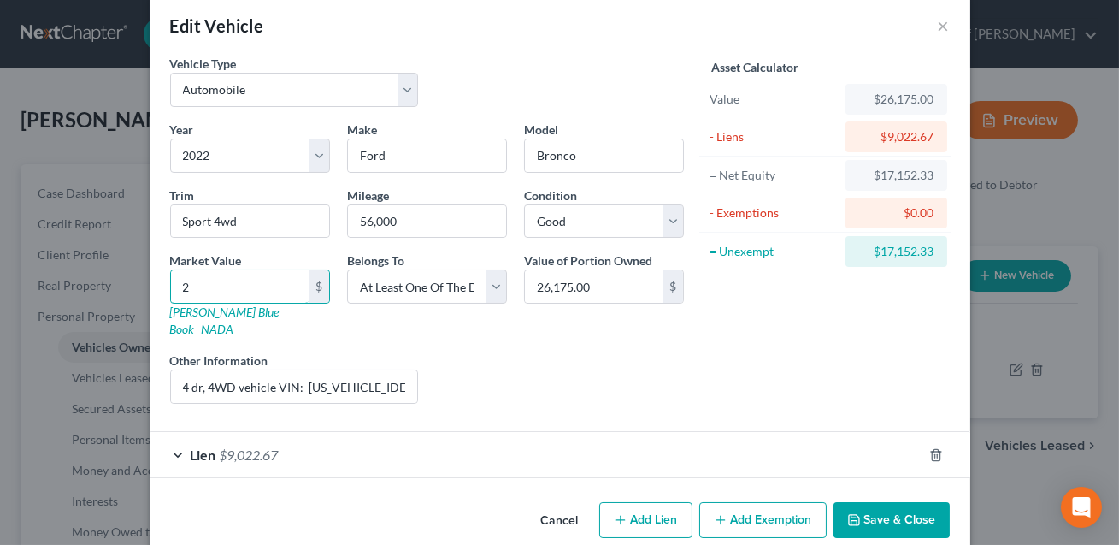
type input "21"
type input "21.00"
type input "214"
type input "214.00"
type input "2143"
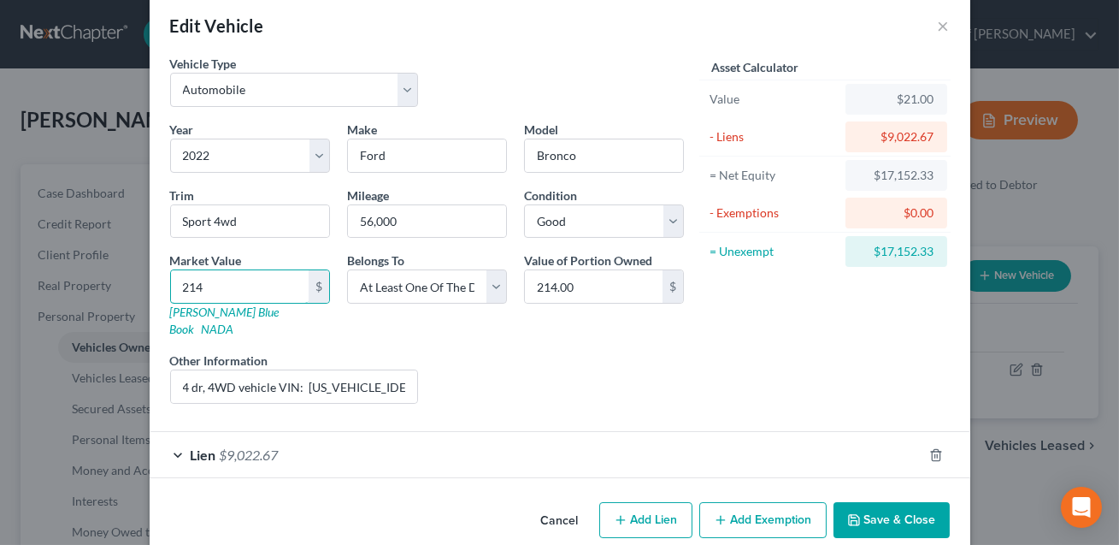
type input "2,143.00"
type input "2,1434"
type input "21,434.00"
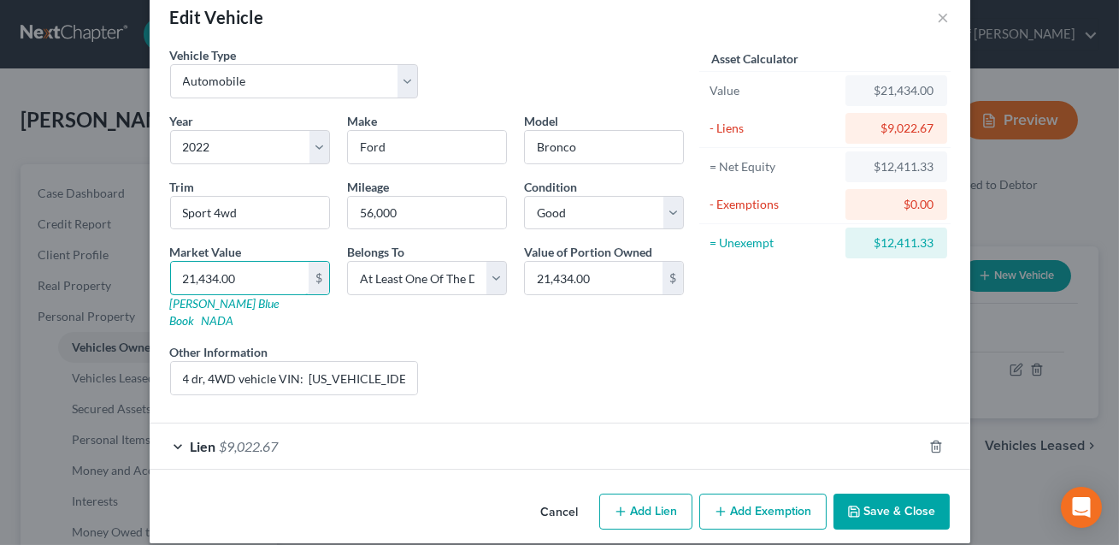
type input "21,434.00"
click at [733, 493] on button "Add Exemption" at bounding box center [762, 511] width 127 height 36
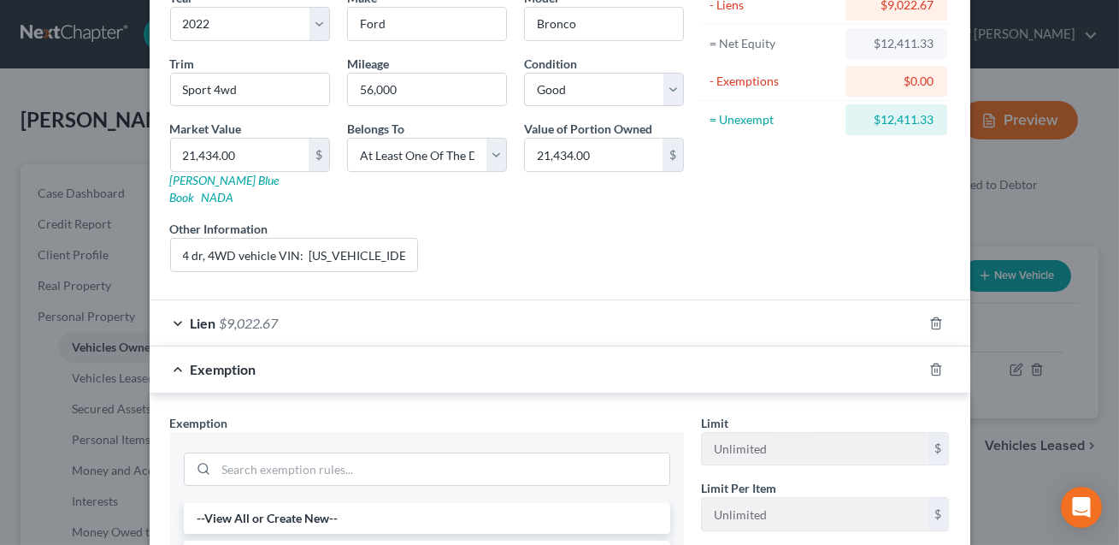
scroll to position [201, 0]
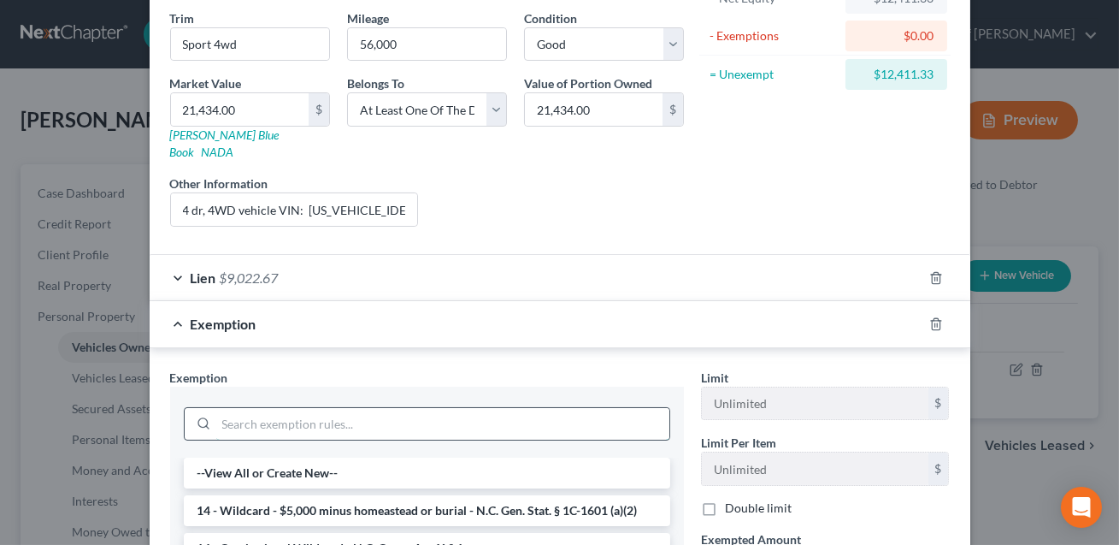
click at [350, 414] on input "search" at bounding box center [442, 424] width 453 height 32
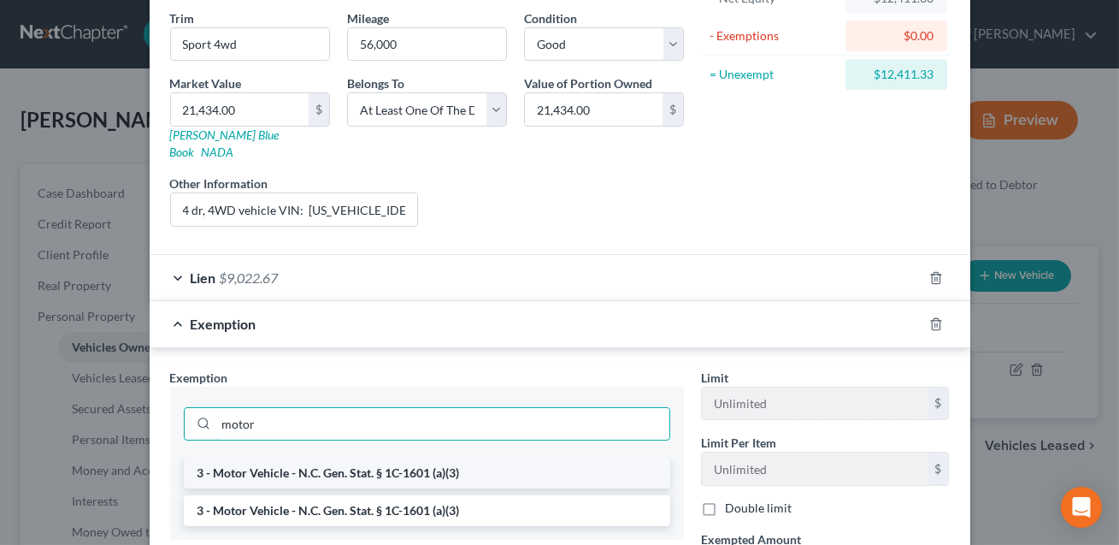
type input "motor"
click at [375, 458] on li "3 - Motor Vehicle - N.C. Gen. Stat. § 1C-1601 (a)(3)" at bounding box center [427, 472] width 487 height 31
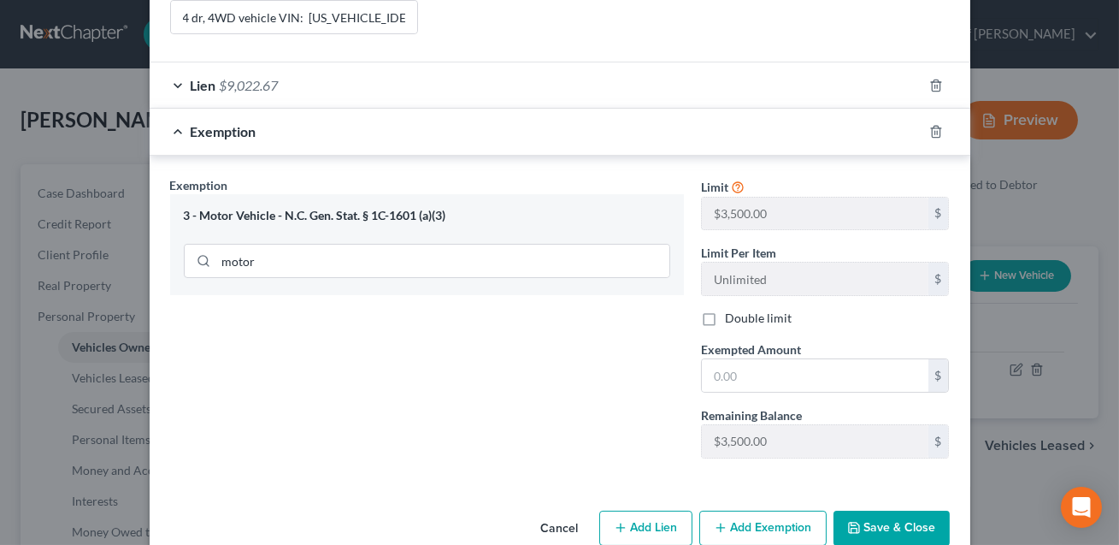
scroll to position [407, 0]
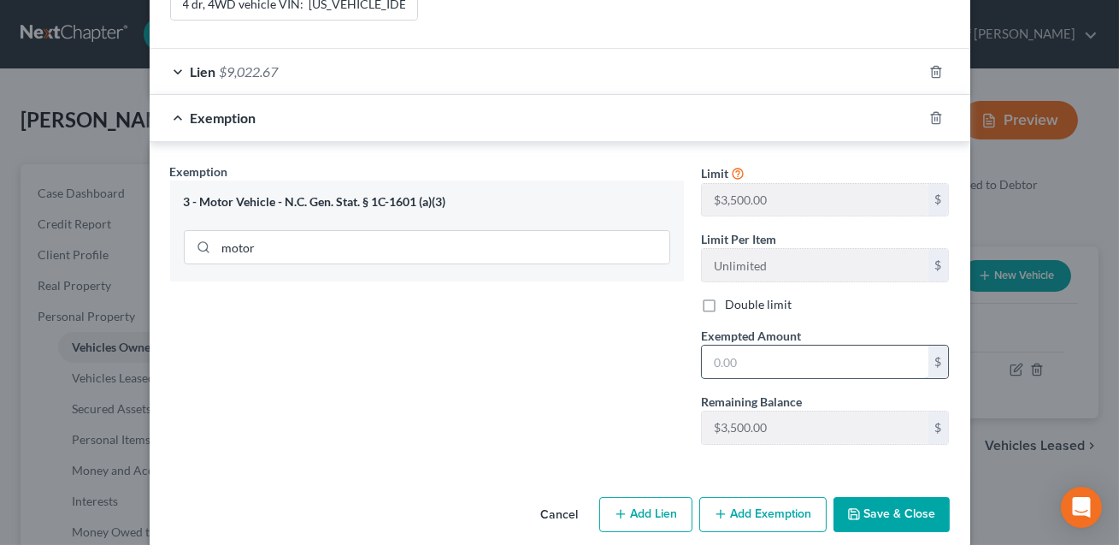
click at [716, 345] on input "text" at bounding box center [815, 361] width 227 height 32
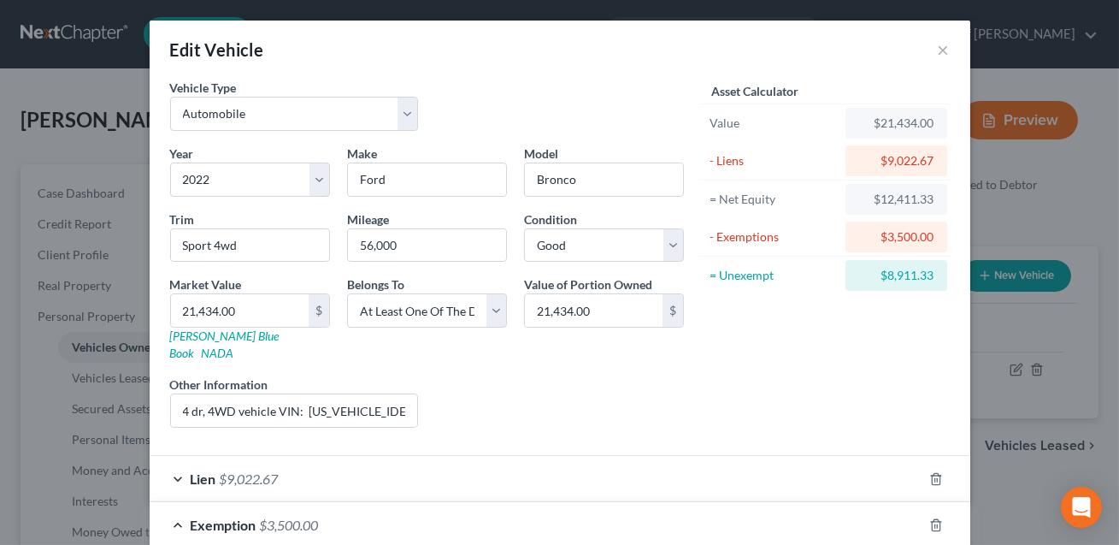
scroll to position [410, 0]
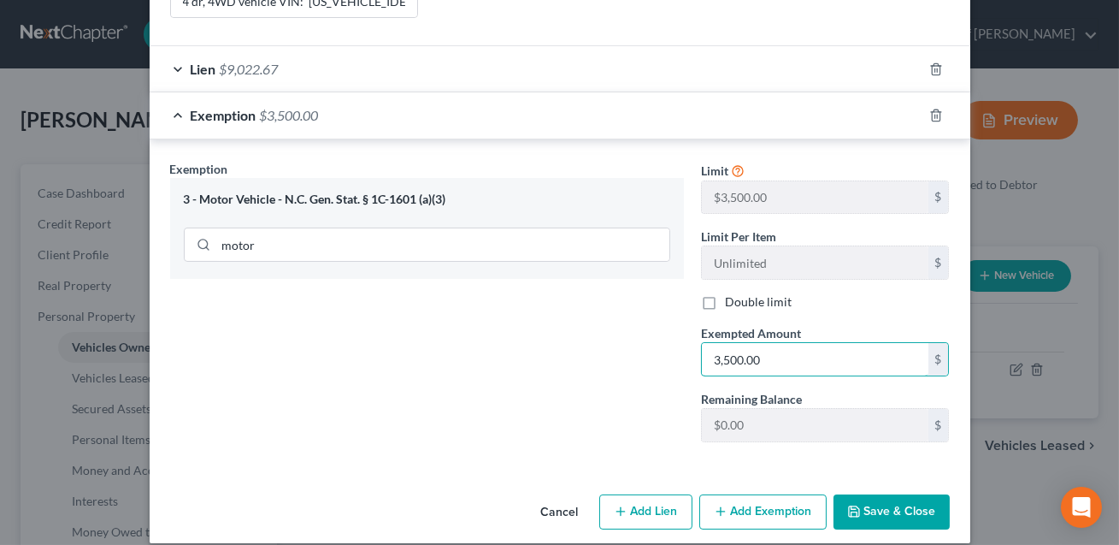
type input "3,500.00"
click at [775, 497] on button "Add Exemption" at bounding box center [762, 512] width 127 height 36
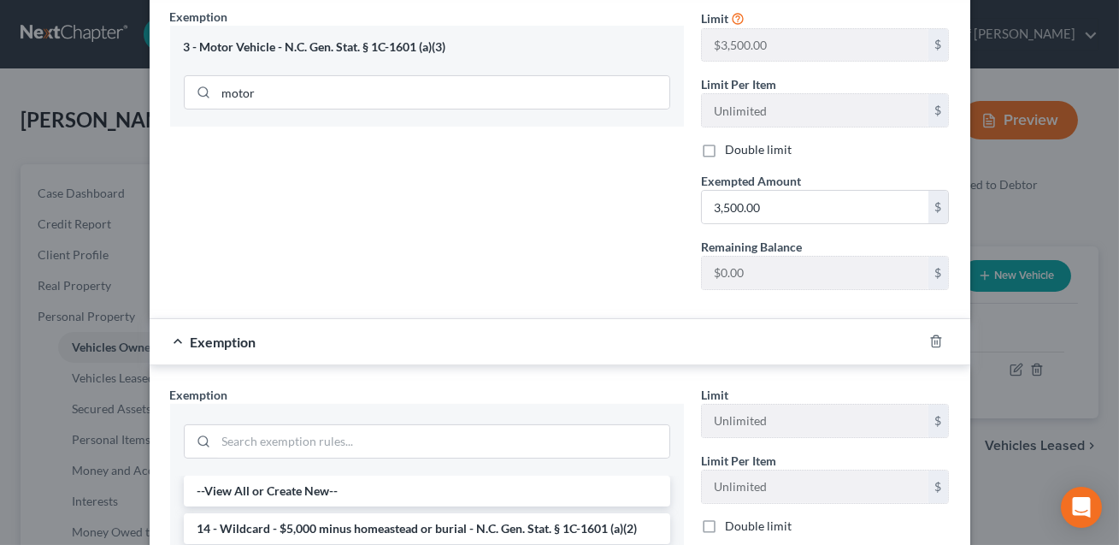
scroll to position [627, 0]
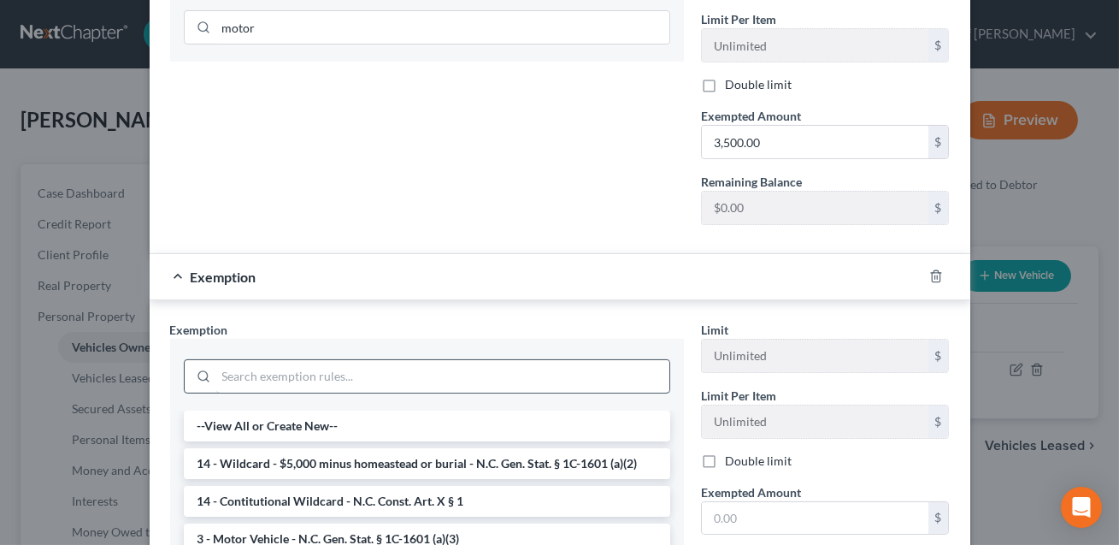
click at [496, 363] on input "search" at bounding box center [442, 376] width 453 height 32
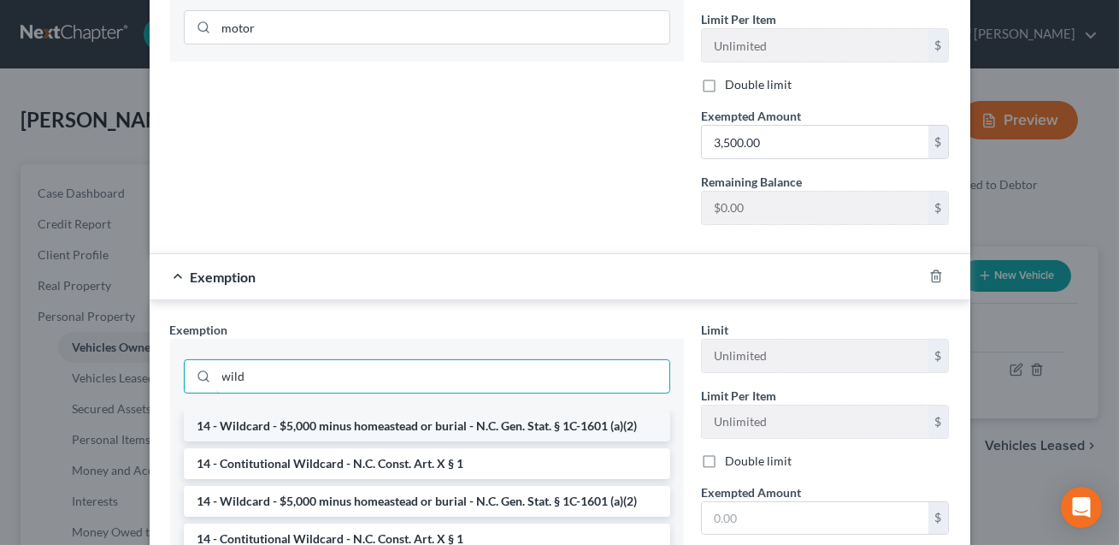
type input "wild"
click at [481, 410] on li "14 - Wildcard - $5,000 minus homeastead or burial - N.C. Gen. Stat. § 1C-1601 (…" at bounding box center [427, 425] width 487 height 31
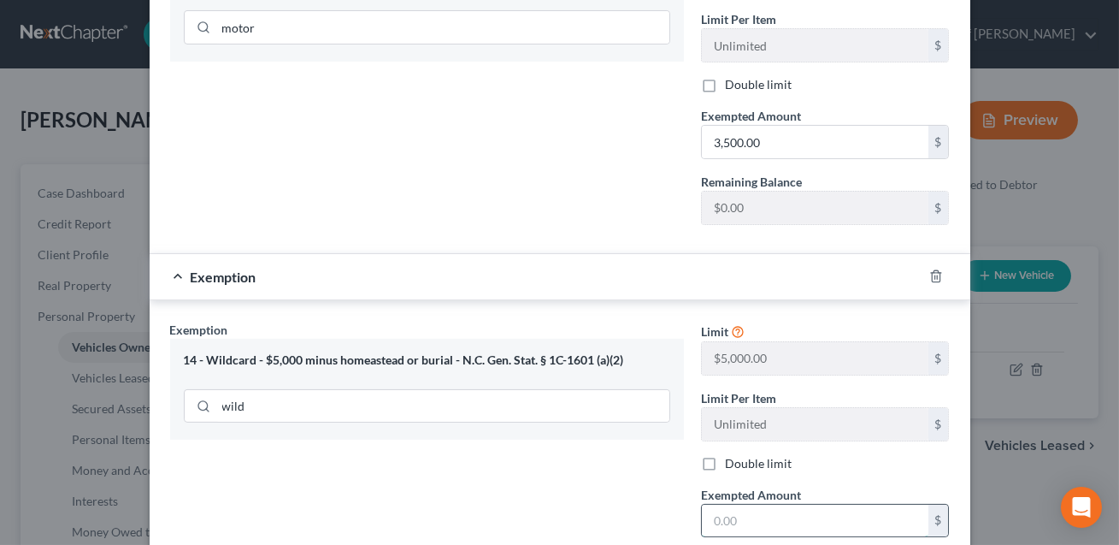
click at [712, 504] on input "text" at bounding box center [815, 520] width 227 height 32
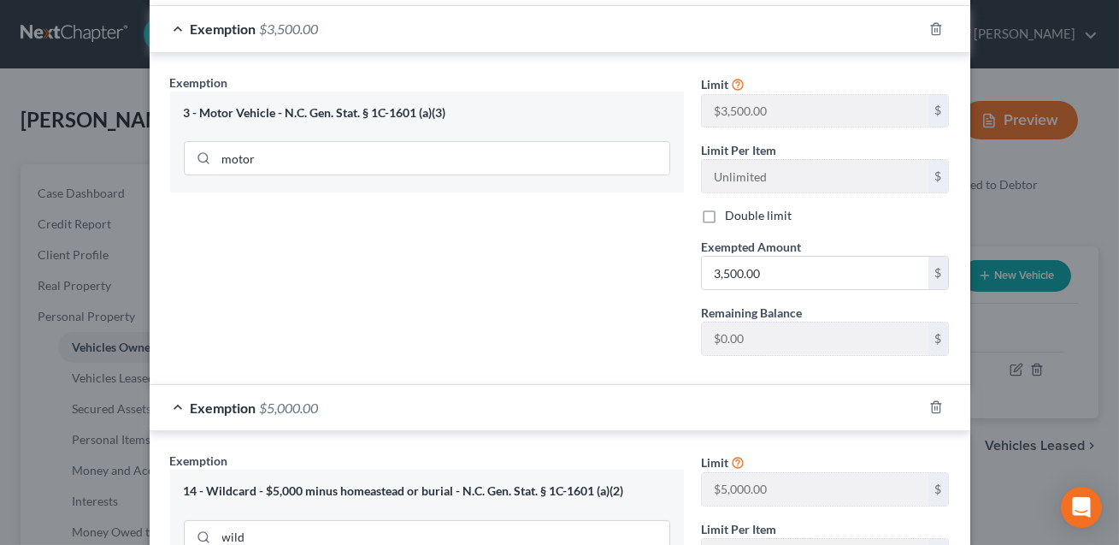
scroll to position [787, 0]
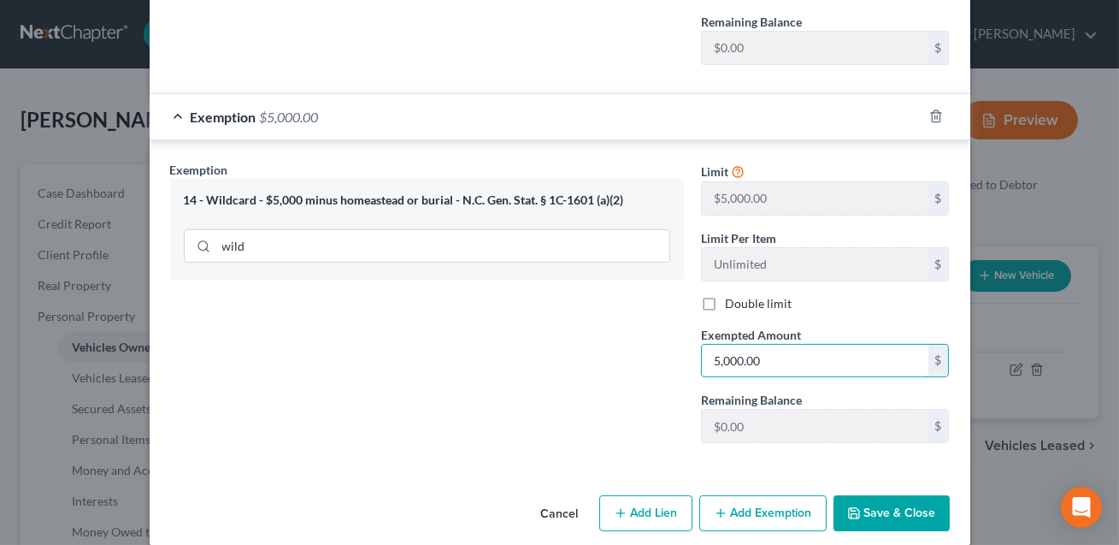
type input "5,000.00"
click at [892, 498] on button "Save & Close" at bounding box center [892, 513] width 116 height 36
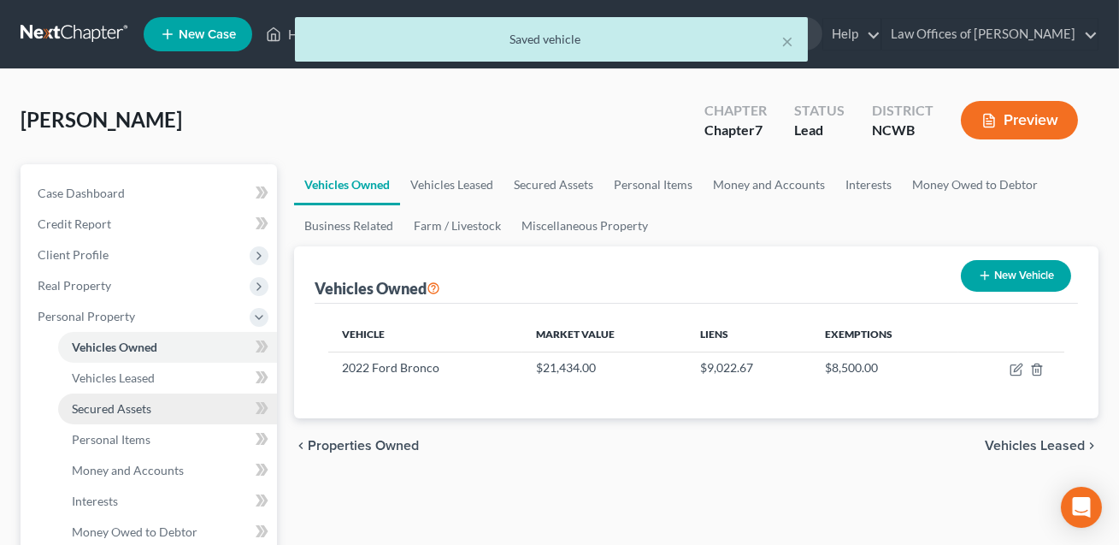
click at [135, 409] on span "Secured Assets" at bounding box center [112, 408] width 80 height 15
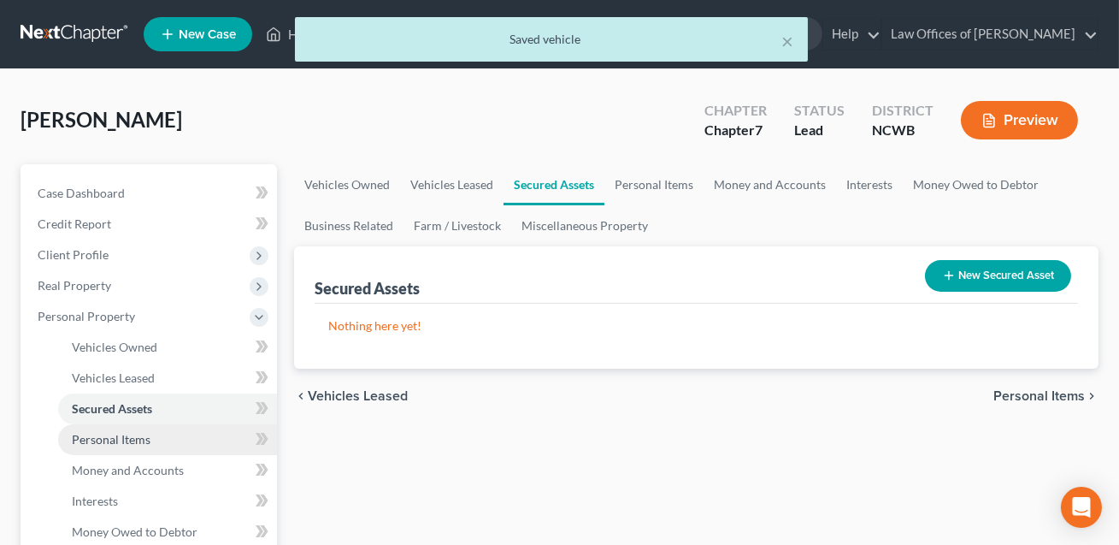
click at [131, 438] on span "Personal Items" at bounding box center [111, 439] width 79 height 15
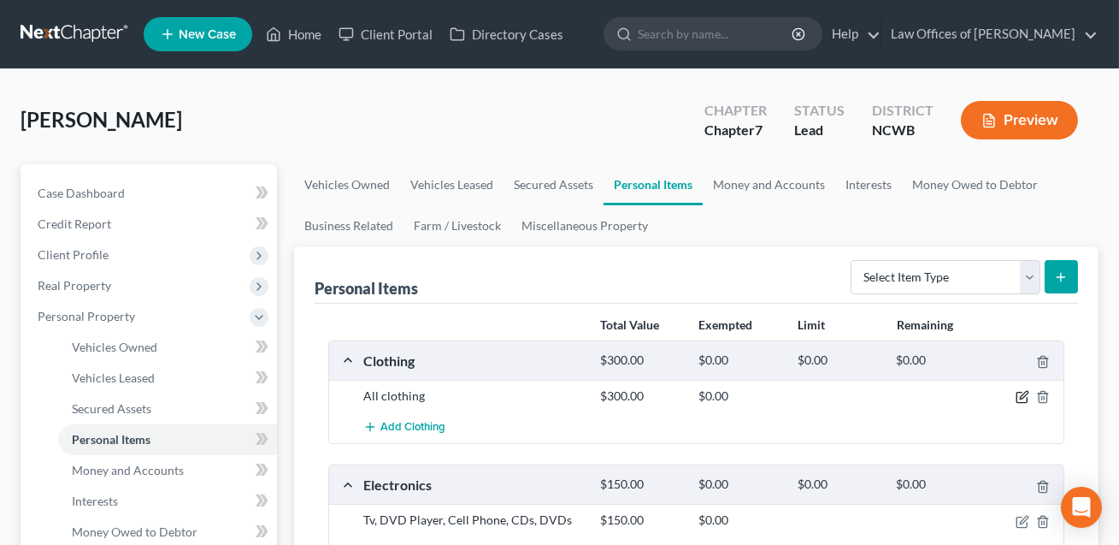
click at [1024, 398] on icon "button" at bounding box center [1023, 397] width 14 height 14
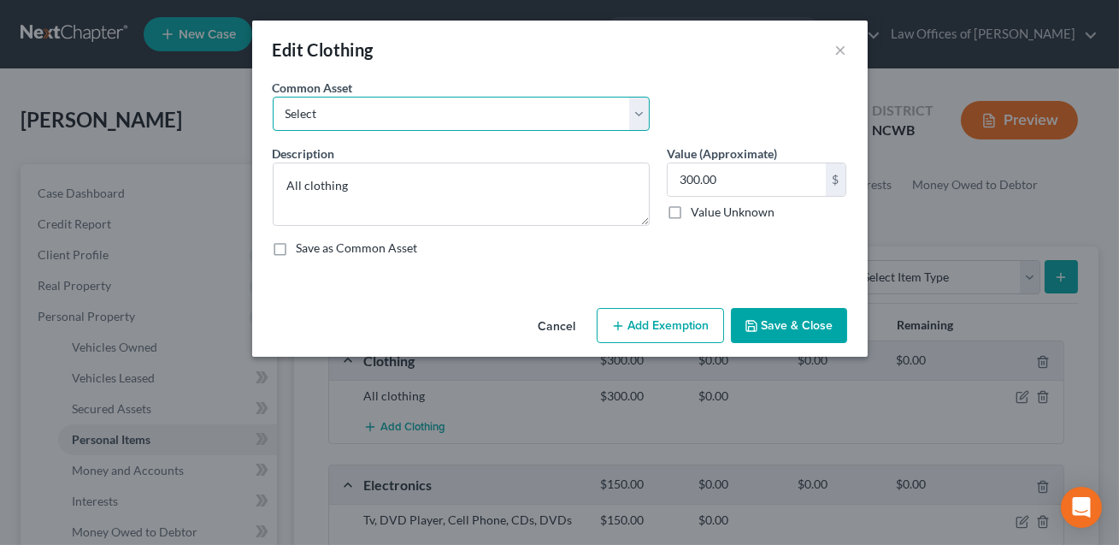
click at [510, 121] on select "Select All clothing All clothing and personal effects" at bounding box center [461, 114] width 377 height 34
select select "1"
type textarea "All clothing and personal effects"
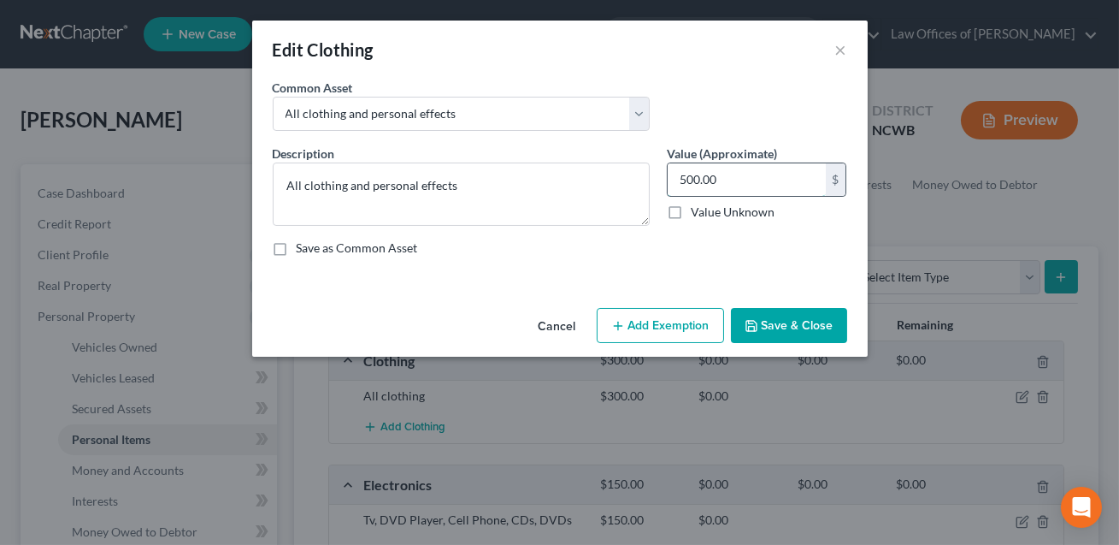
click at [685, 181] on input "500.00" at bounding box center [747, 179] width 158 height 32
type input "300.00"
click at [664, 328] on button "Add Exemption" at bounding box center [660, 326] width 127 height 36
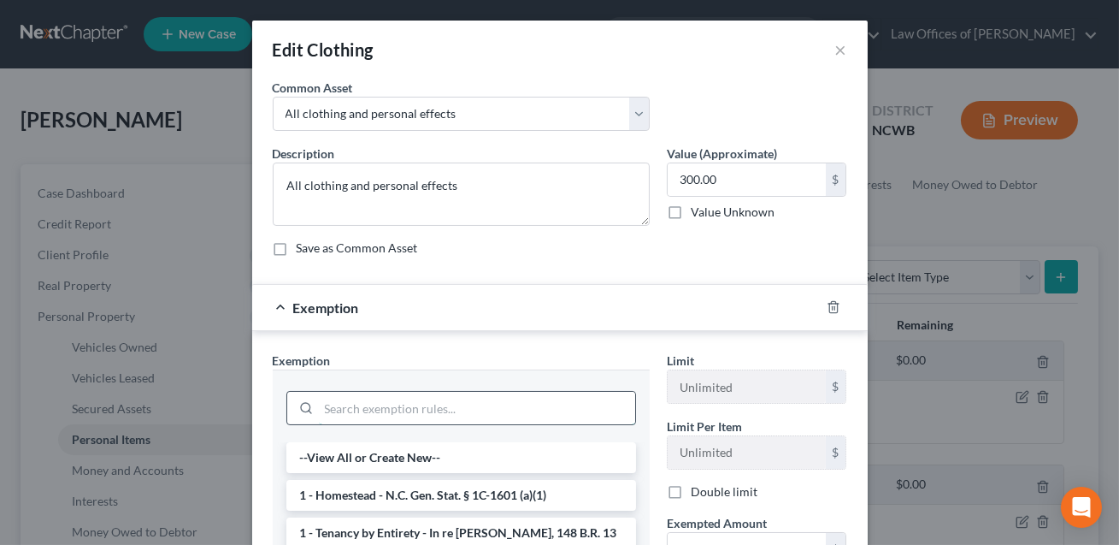
click at [486, 402] on input "search" at bounding box center [477, 408] width 316 height 32
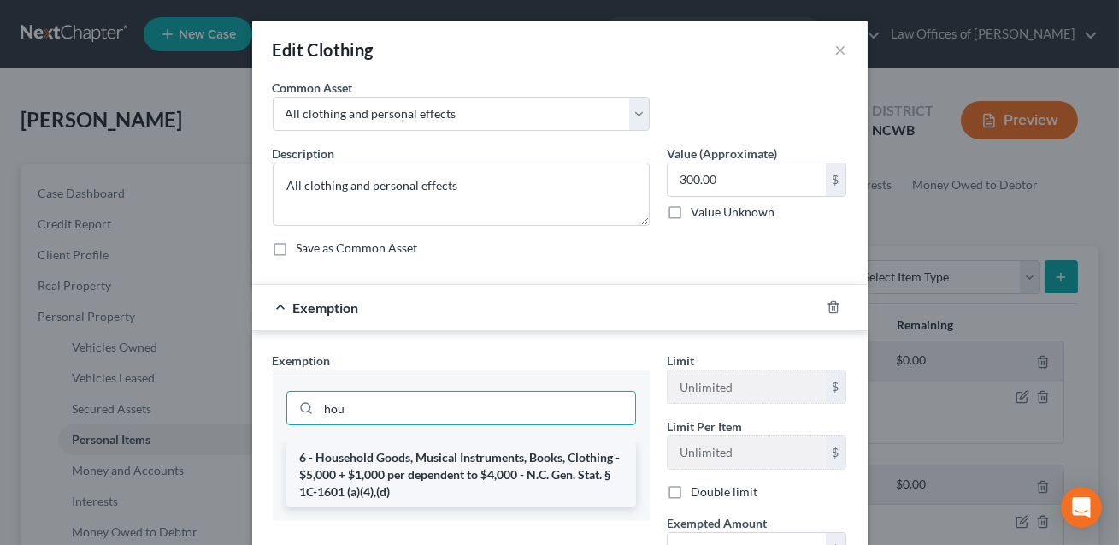
type input "hou"
click at [497, 470] on li "6 - Household Goods, Musical Instruments, Books, Clothing - $5,000 + $1,000 per…" at bounding box center [461, 474] width 350 height 65
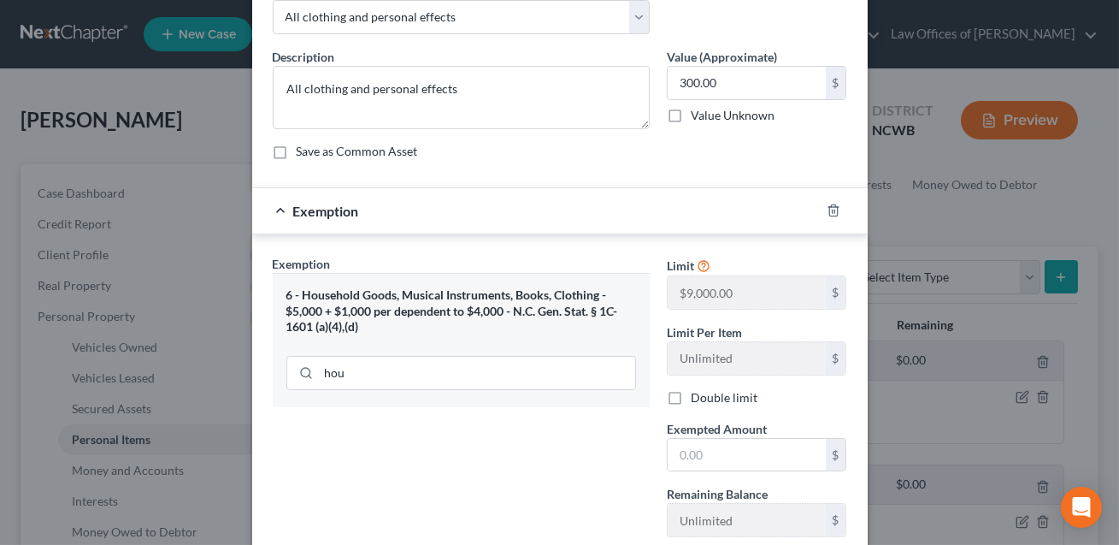
scroll to position [162, 0]
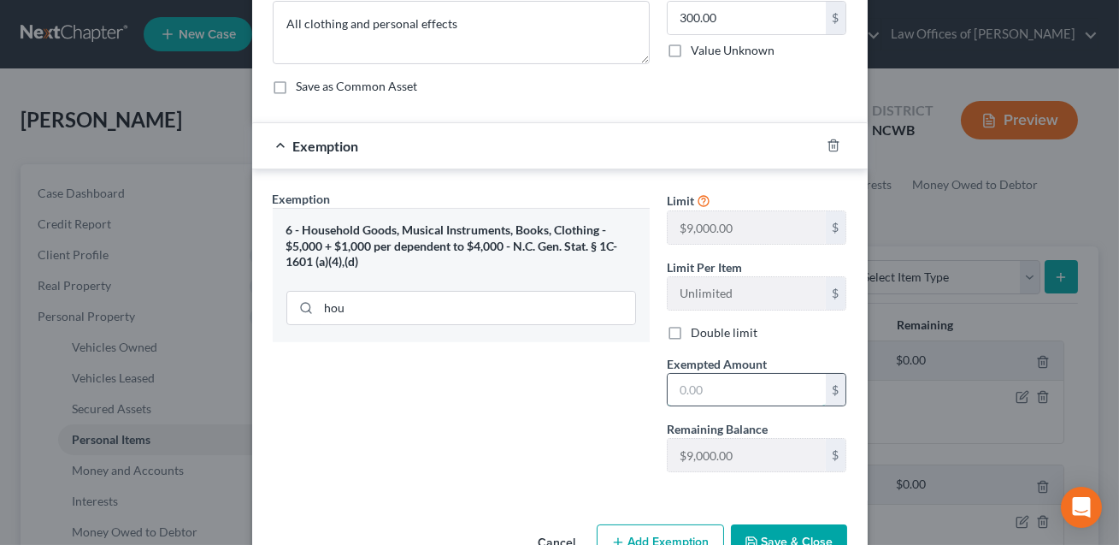
click at [697, 388] on input "text" at bounding box center [747, 390] width 158 height 32
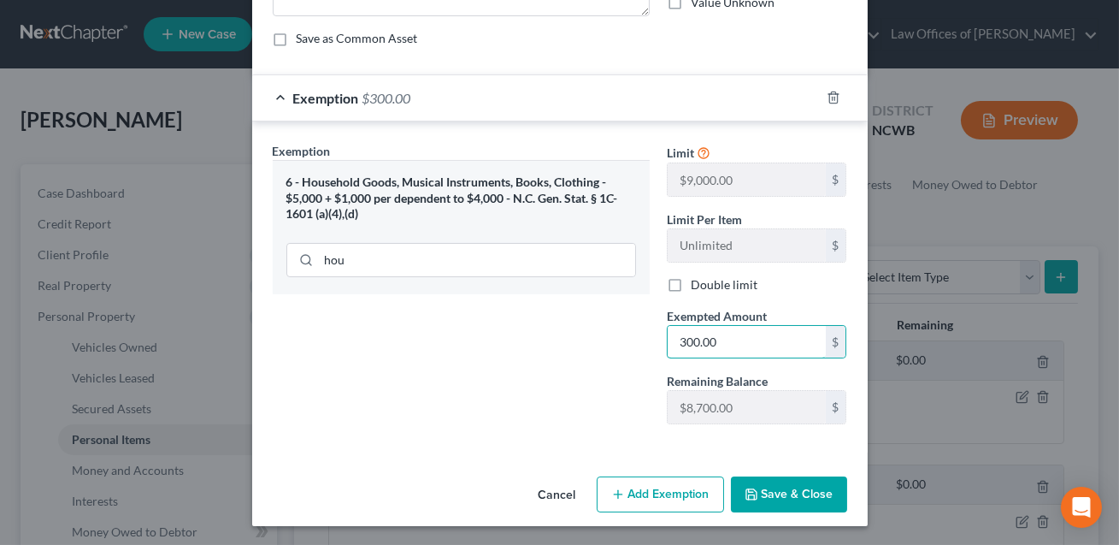
type input "300.00"
click at [785, 494] on button "Save & Close" at bounding box center [789, 494] width 116 height 36
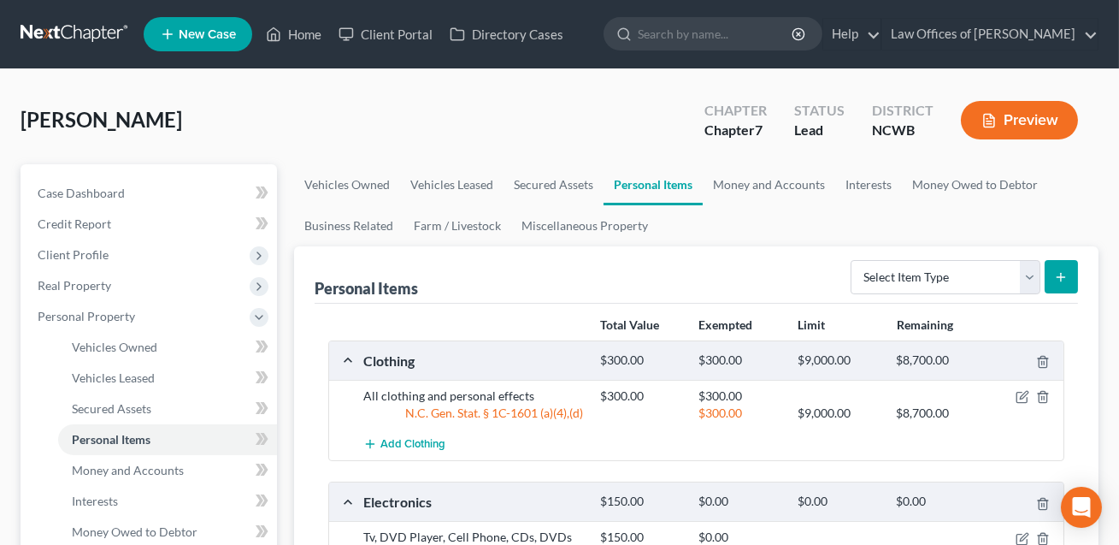
scroll to position [144, 0]
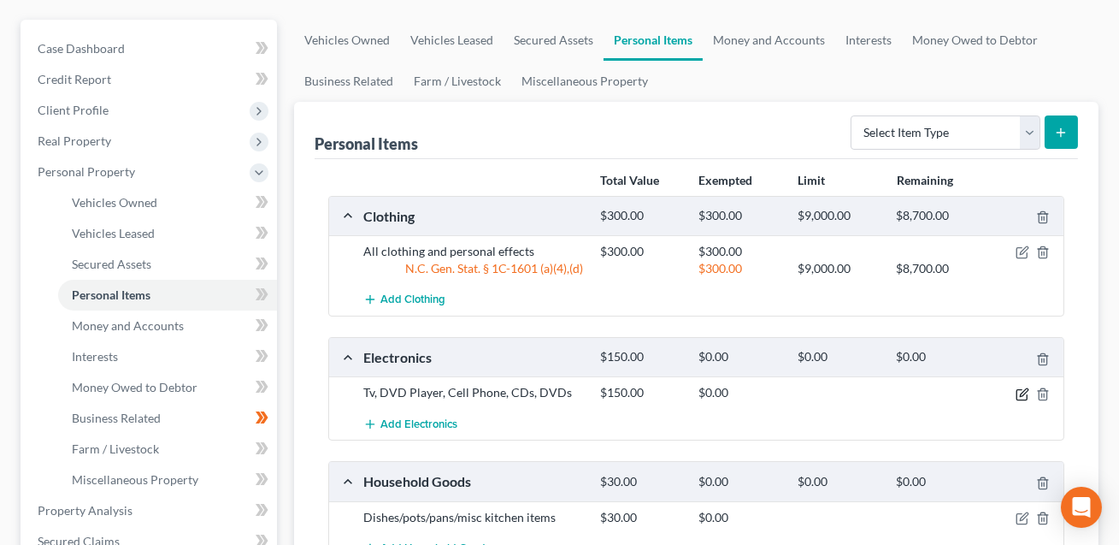
click at [1024, 393] on icon "button" at bounding box center [1023, 394] width 14 height 14
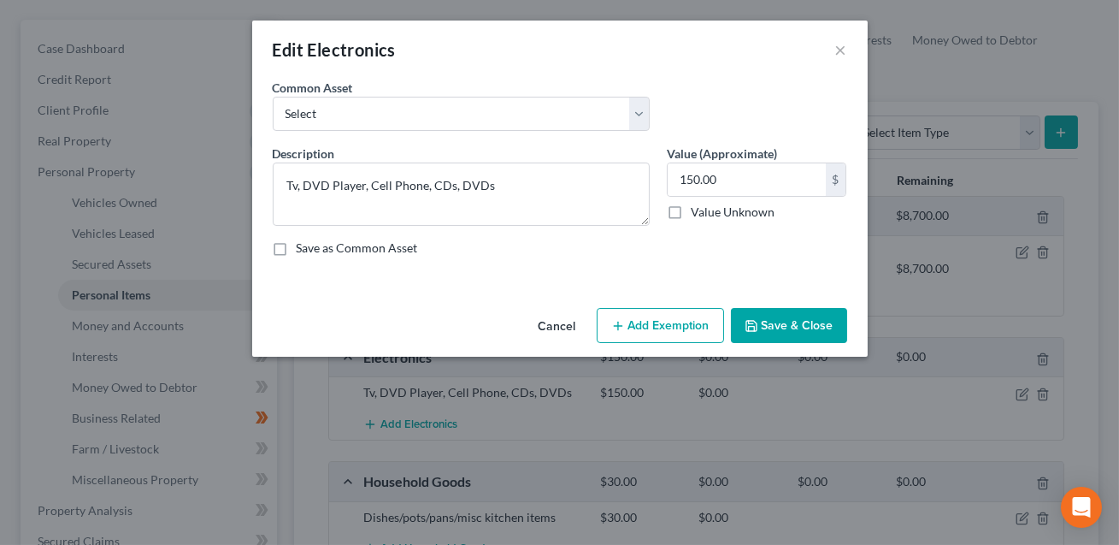
click at [667, 323] on button "Add Exemption" at bounding box center [660, 326] width 127 height 36
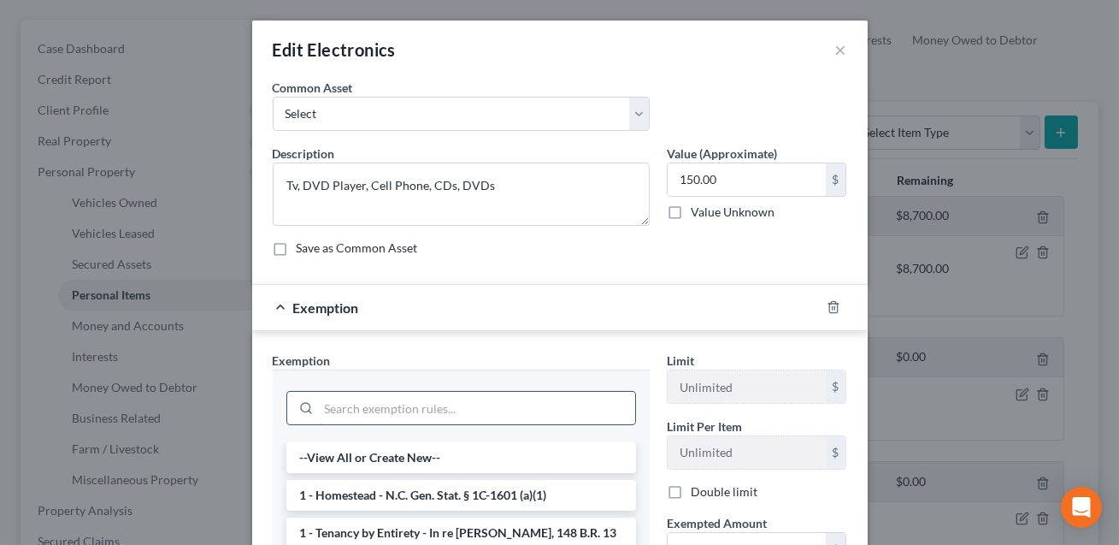
click at [456, 413] on input "search" at bounding box center [477, 408] width 316 height 32
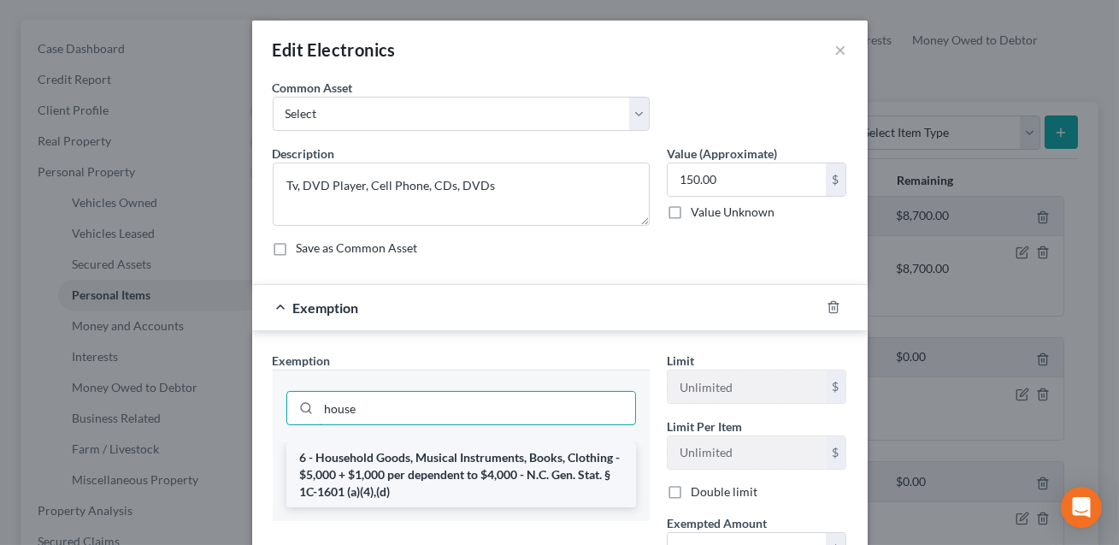
type input "house"
click at [446, 472] on li "6 - Household Goods, Musical Instruments, Books, Clothing - $5,000 + $1,000 per…" at bounding box center [461, 474] width 350 height 65
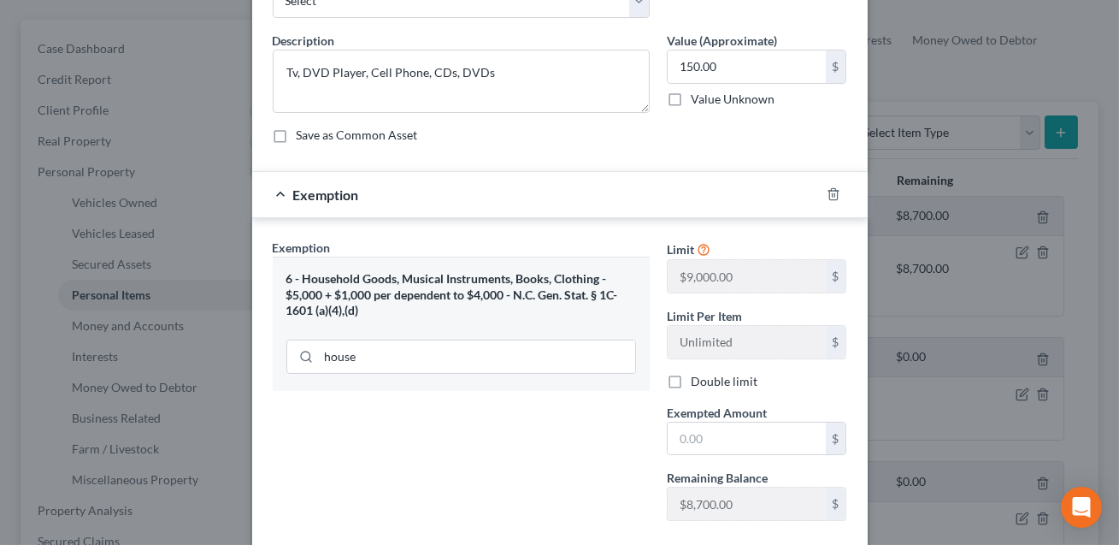
scroll to position [156, 0]
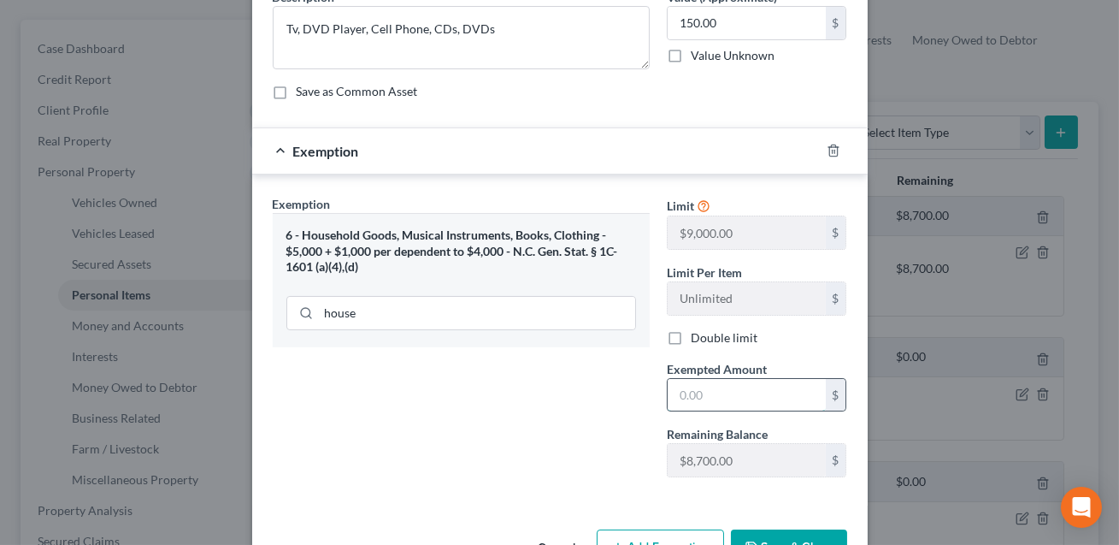
click at [694, 398] on input "text" at bounding box center [747, 395] width 158 height 32
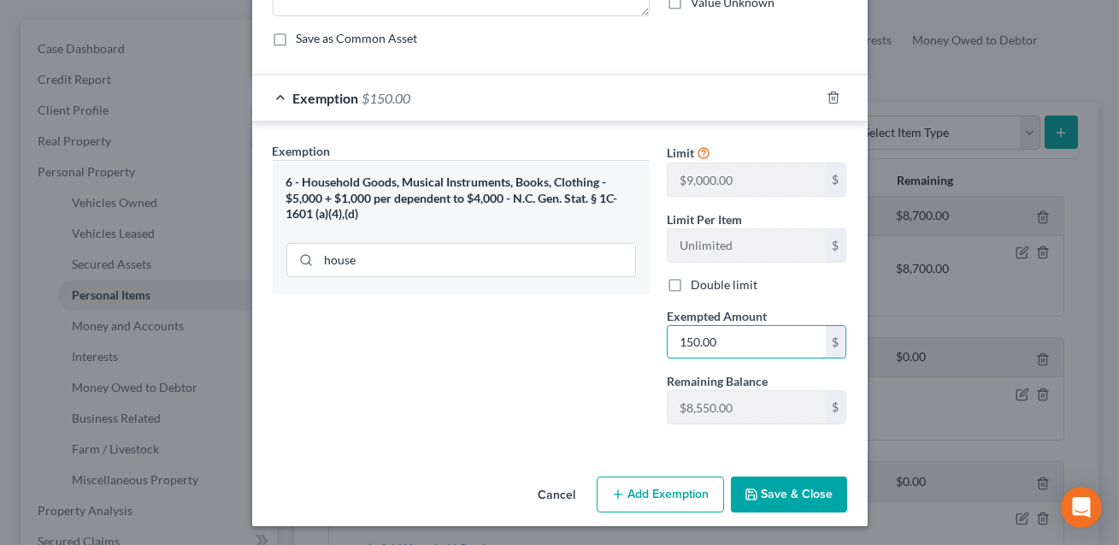
type input "150.00"
click at [772, 493] on button "Save & Close" at bounding box center [789, 494] width 116 height 36
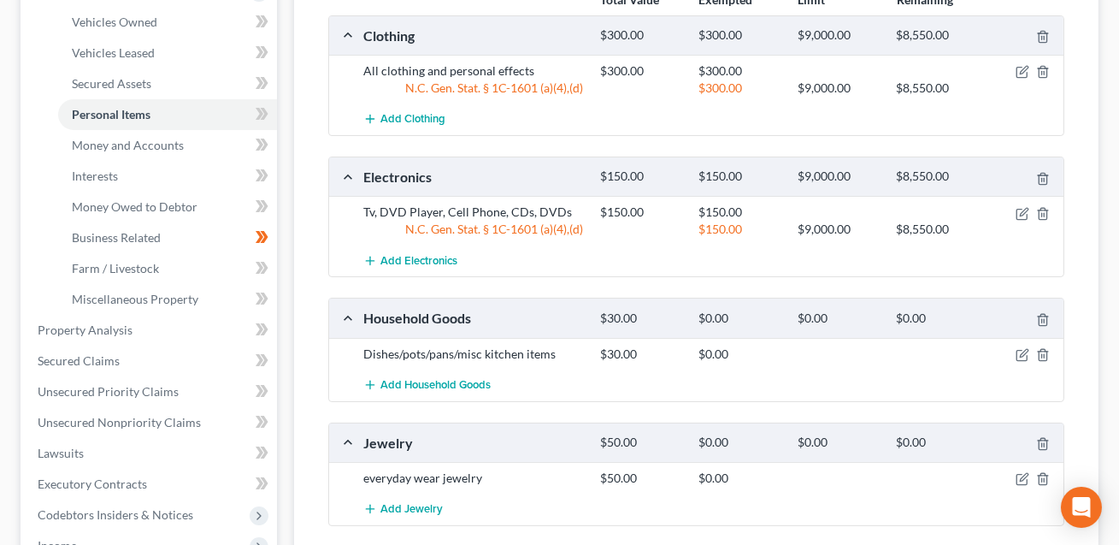
scroll to position [325, 0]
click at [1025, 351] on icon "button" at bounding box center [1024, 353] width 8 height 8
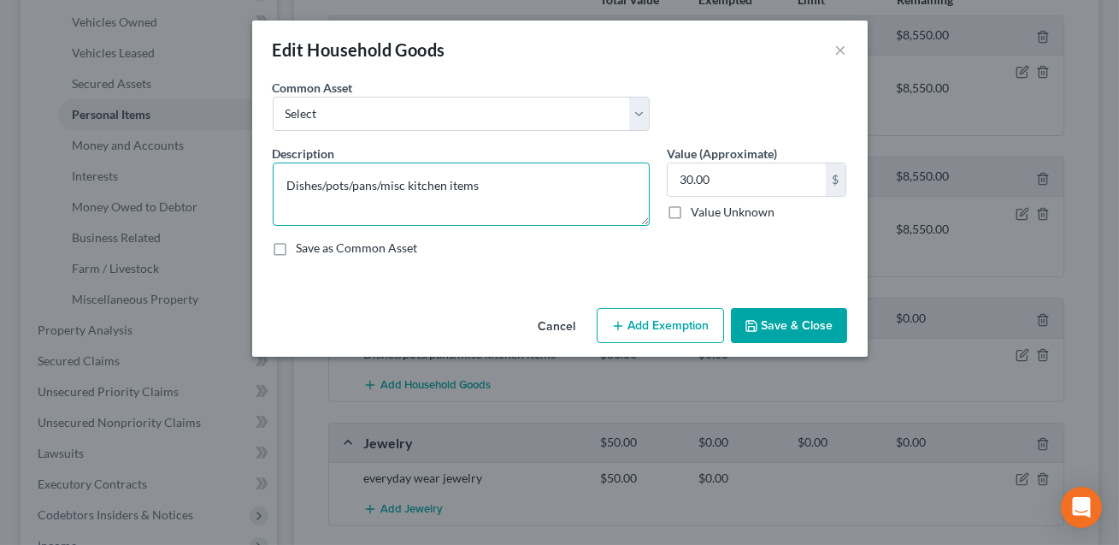
click at [487, 186] on textarea "Dishes/pots/pans/misc kitchen items" at bounding box center [461, 193] width 377 height 63
click at [456, 203] on textarea "Dishes/pots/pans/misc kitchen items. Note all other furniture and household ite…" at bounding box center [461, 193] width 377 height 63
type textarea "Dishes/pots/pans/misc kitchen items. Note all other furniture and household ite…"
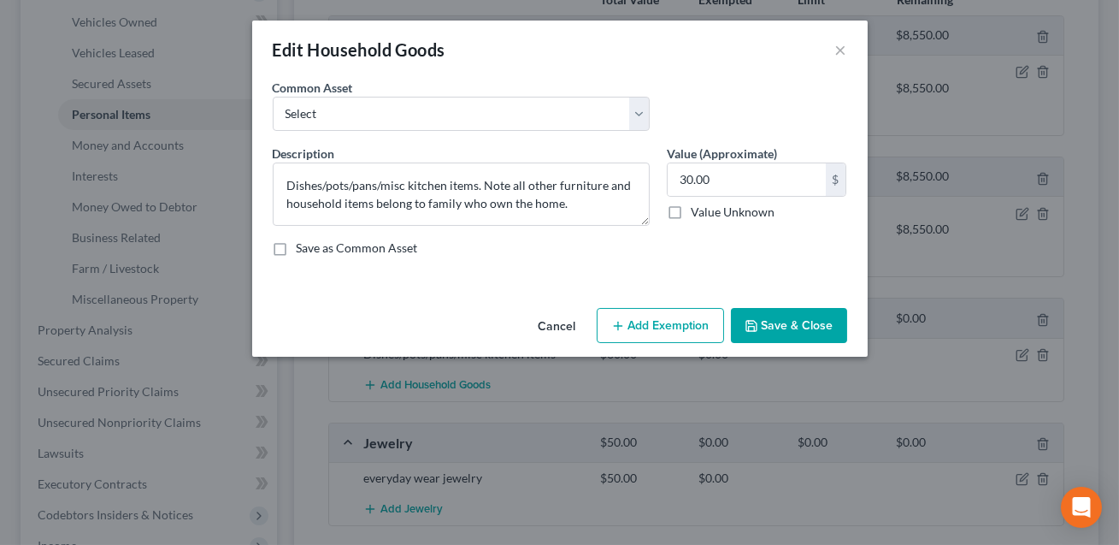
click at [668, 321] on button "Add Exemption" at bounding box center [660, 326] width 127 height 36
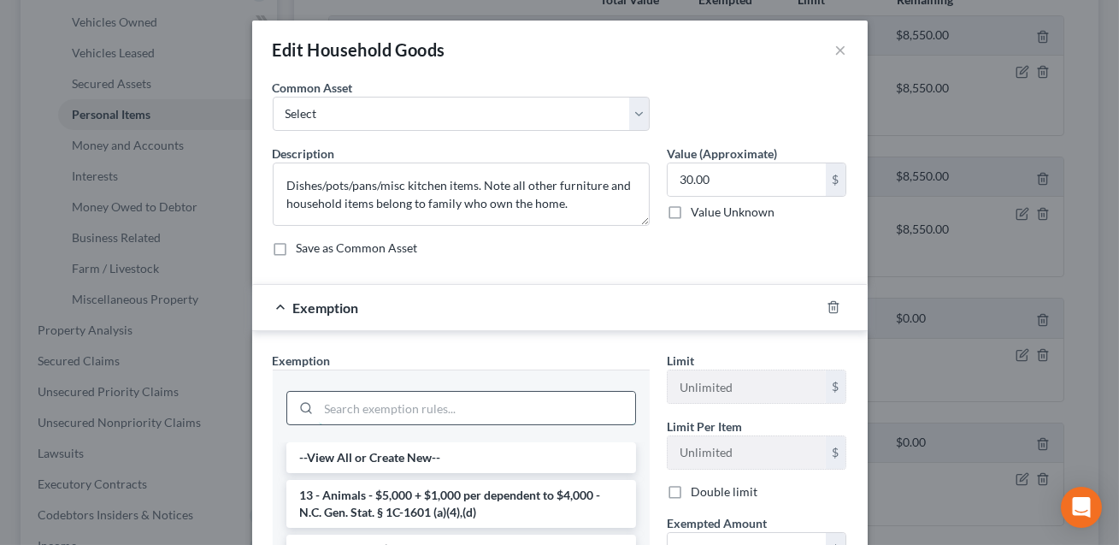
click at [439, 403] on input "search" at bounding box center [477, 408] width 316 height 32
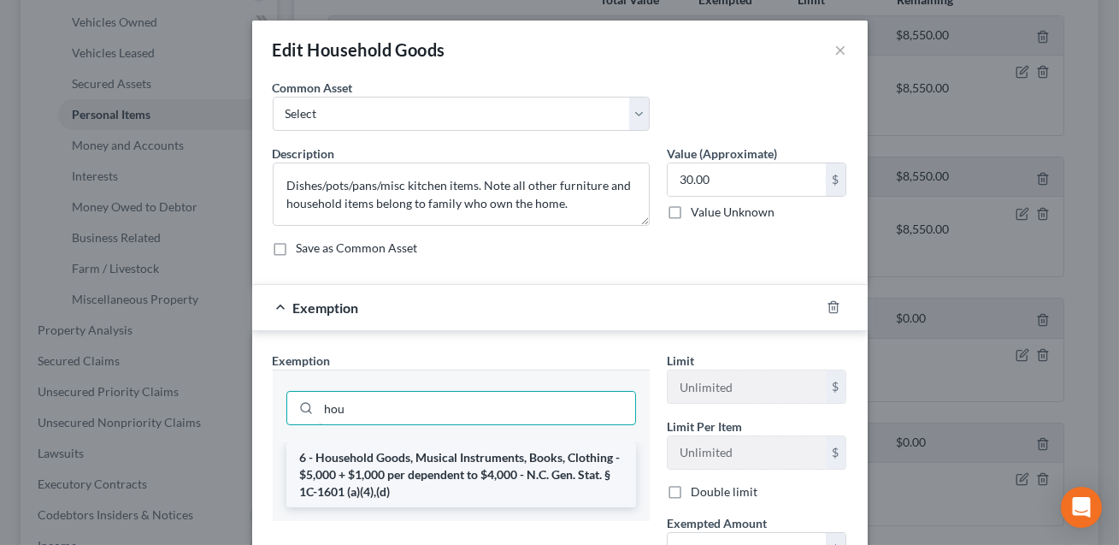
type input "hou"
click at [454, 469] on li "6 - Household Goods, Musical Instruments, Books, Clothing - $5,000 + $1,000 per…" at bounding box center [461, 474] width 350 height 65
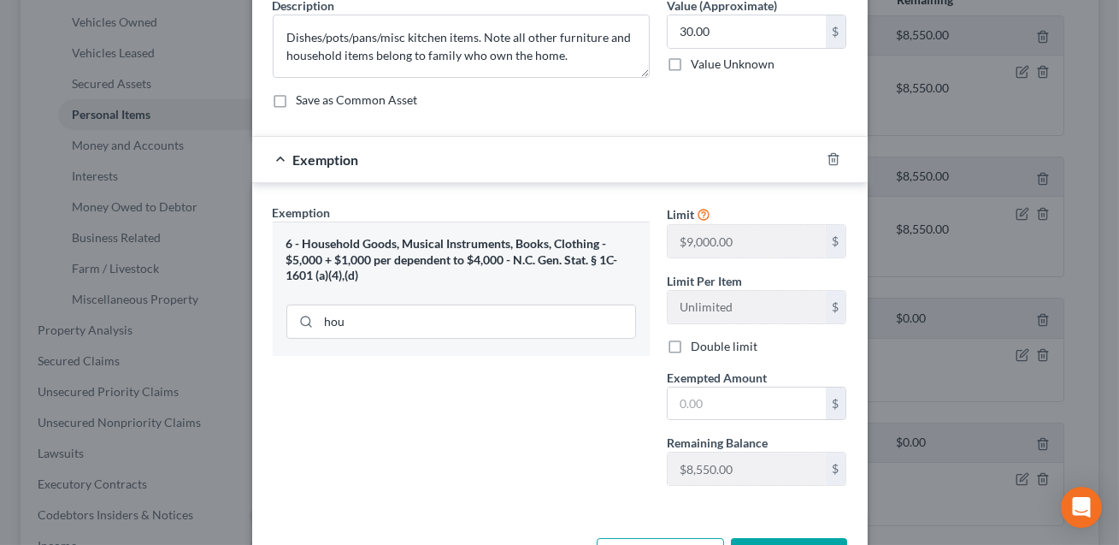
scroll to position [209, 0]
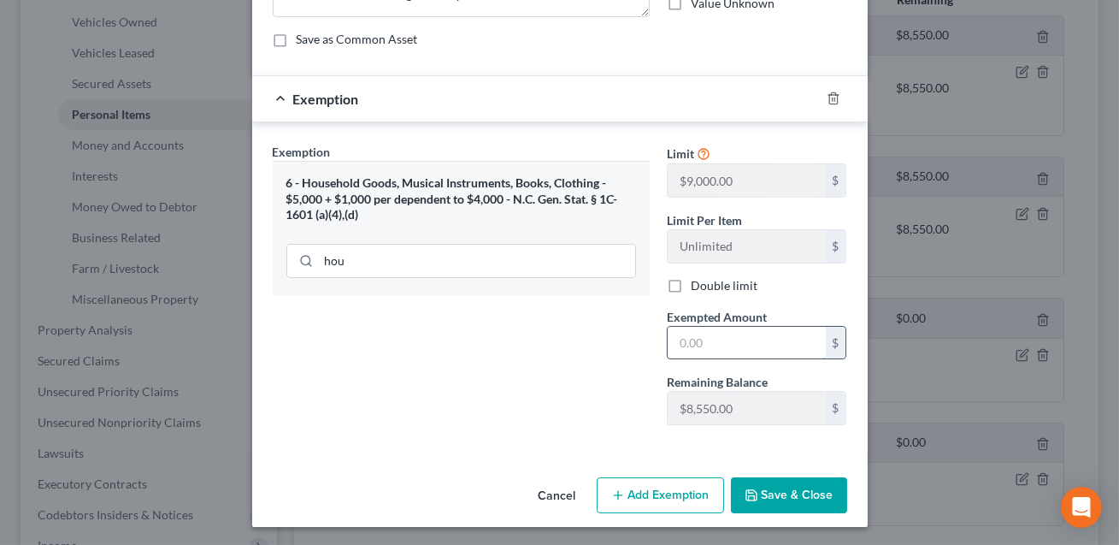
click at [693, 337] on input "text" at bounding box center [747, 343] width 158 height 32
type input "30.00"
click at [770, 496] on button "Save & Close" at bounding box center [789, 495] width 116 height 36
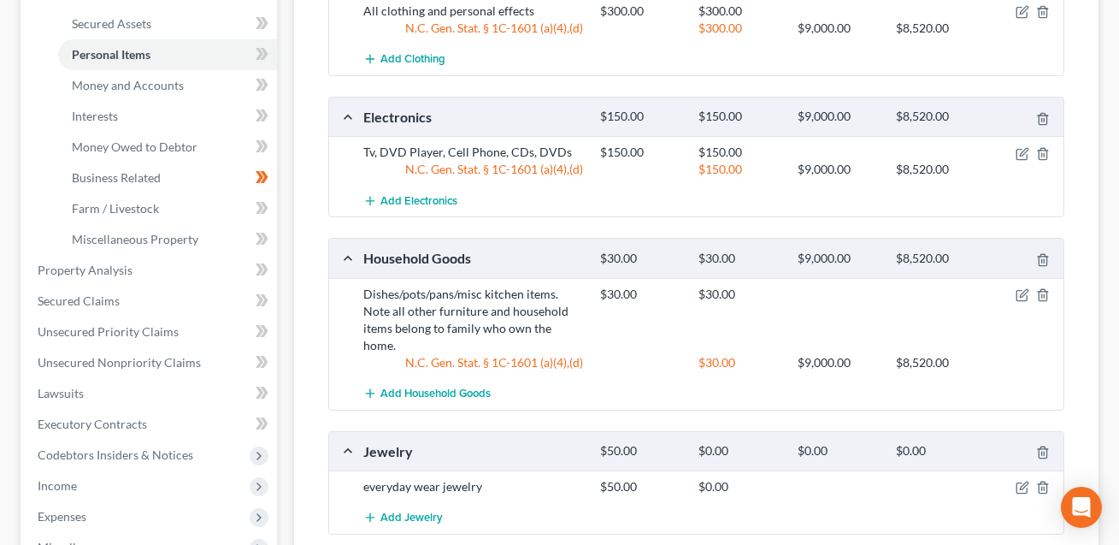
scroll to position [475, 0]
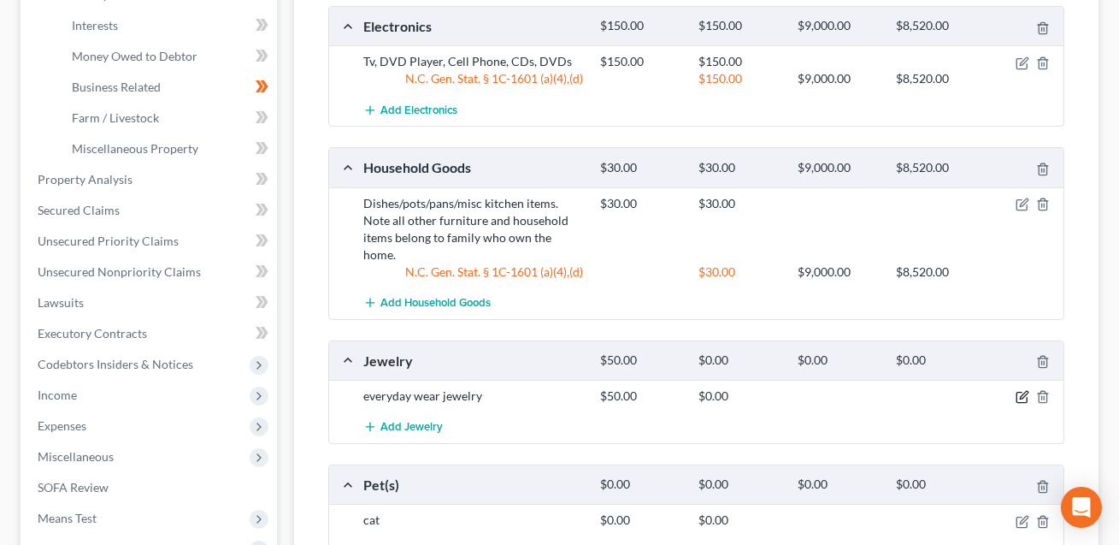
click at [1021, 392] on icon "button" at bounding box center [1024, 396] width 8 height 8
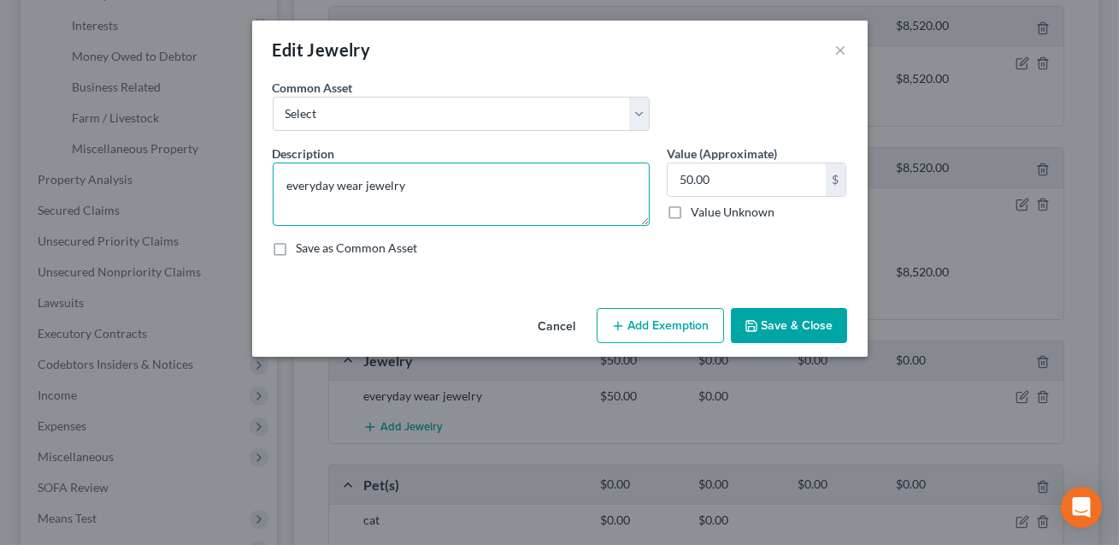
click at [363, 187] on textarea "everyday wear jewelry" at bounding box center [461, 193] width 377 height 63
type textarea "everyday jewelry"
click at [679, 317] on button "Add Exemption" at bounding box center [660, 326] width 127 height 36
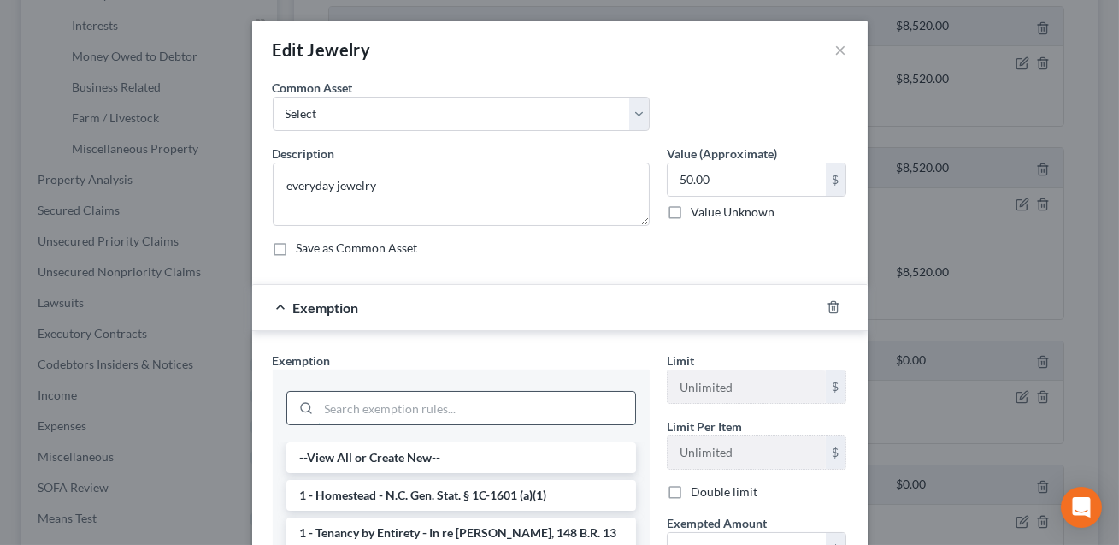
click at [438, 412] on input "search" at bounding box center [477, 408] width 316 height 32
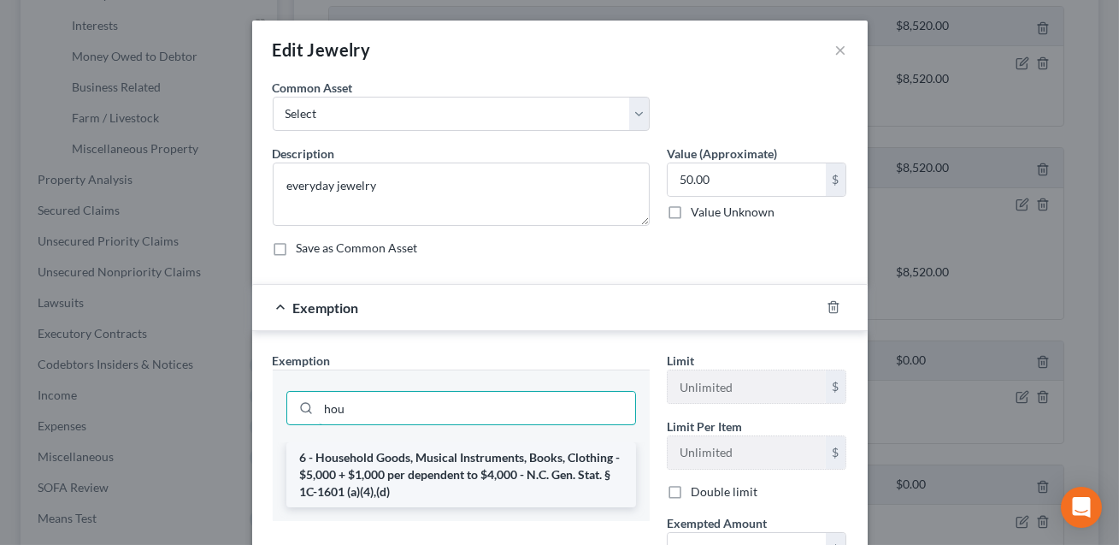
type input "hou"
click at [408, 464] on li "6 - Household Goods, Musical Instruments, Books, Clothing - $5,000 + $1,000 per…" at bounding box center [461, 474] width 350 height 65
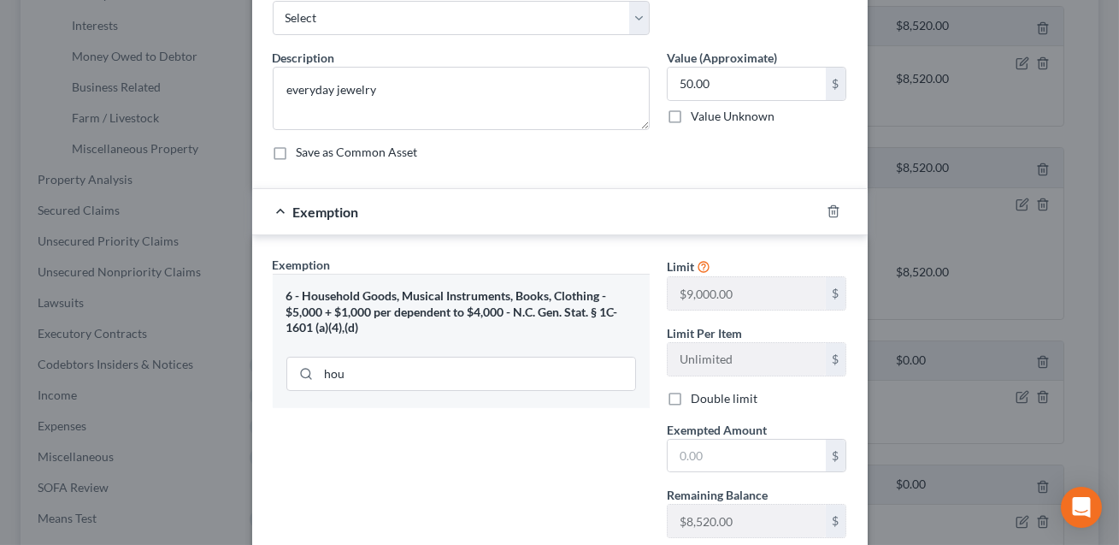
scroll to position [123, 0]
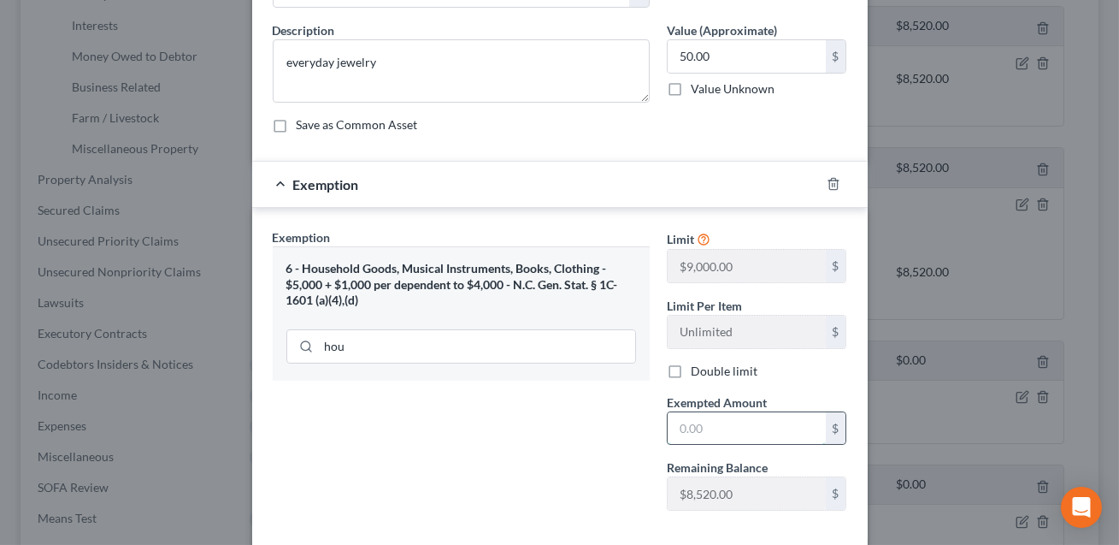
click at [713, 430] on input "text" at bounding box center [747, 428] width 158 height 32
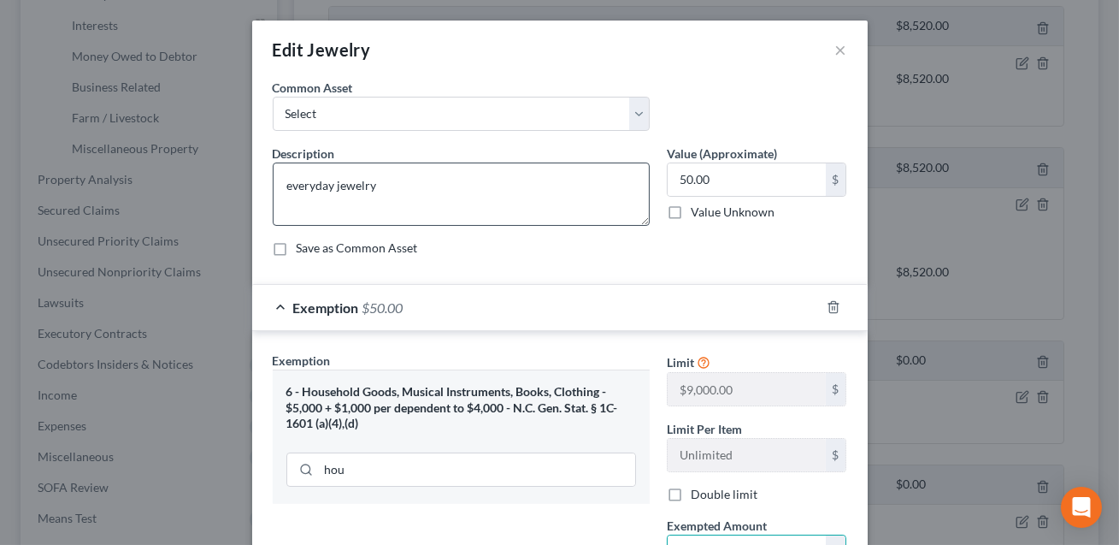
type input "50.00"
click at [292, 185] on textarea "everyday jewelry" at bounding box center [461, 193] width 377 height 63
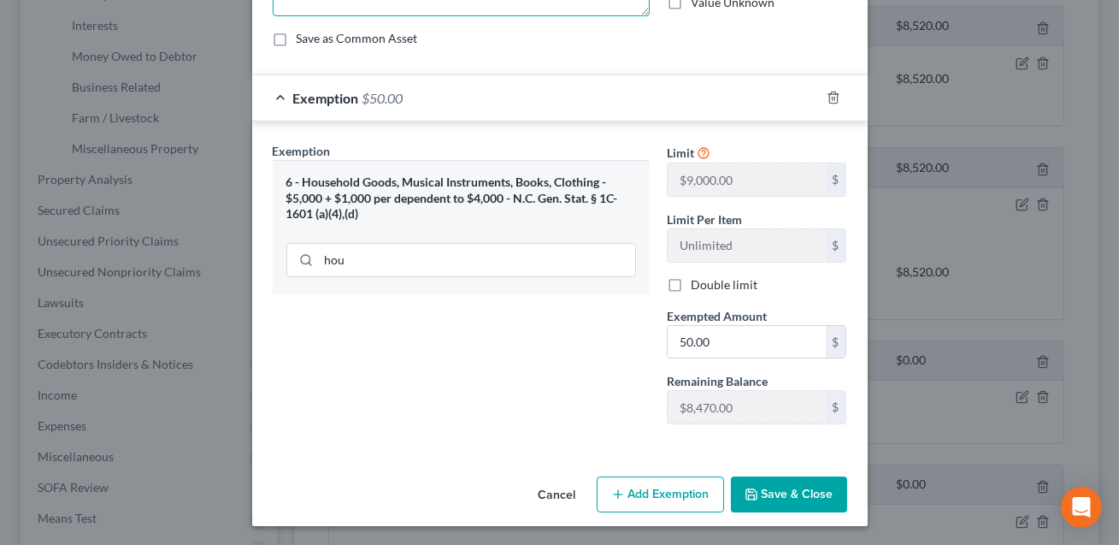
type textarea "Everyday jewelry"
click at [782, 496] on button "Save & Close" at bounding box center [789, 494] width 116 height 36
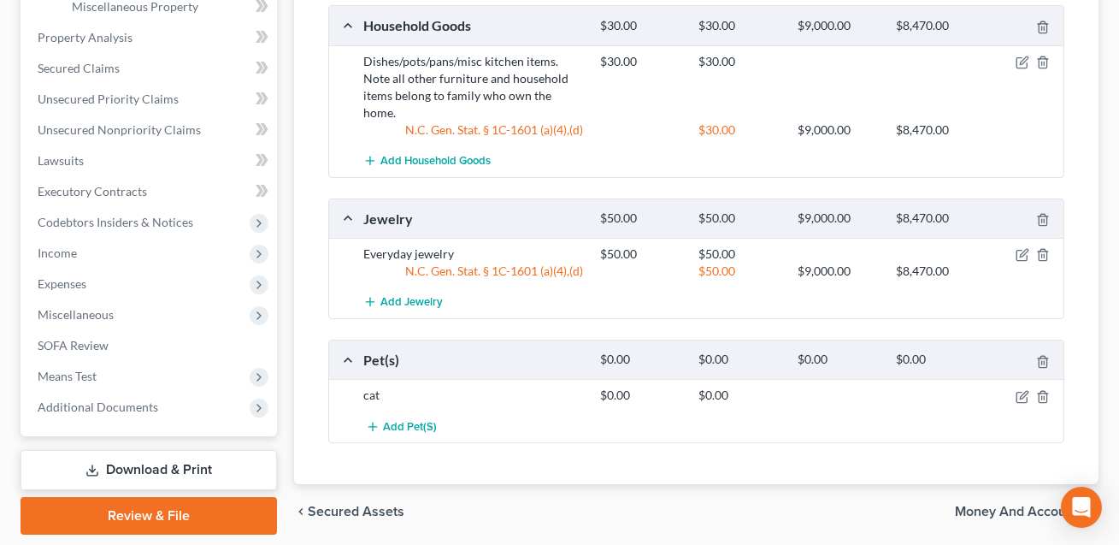
scroll to position [669, 0]
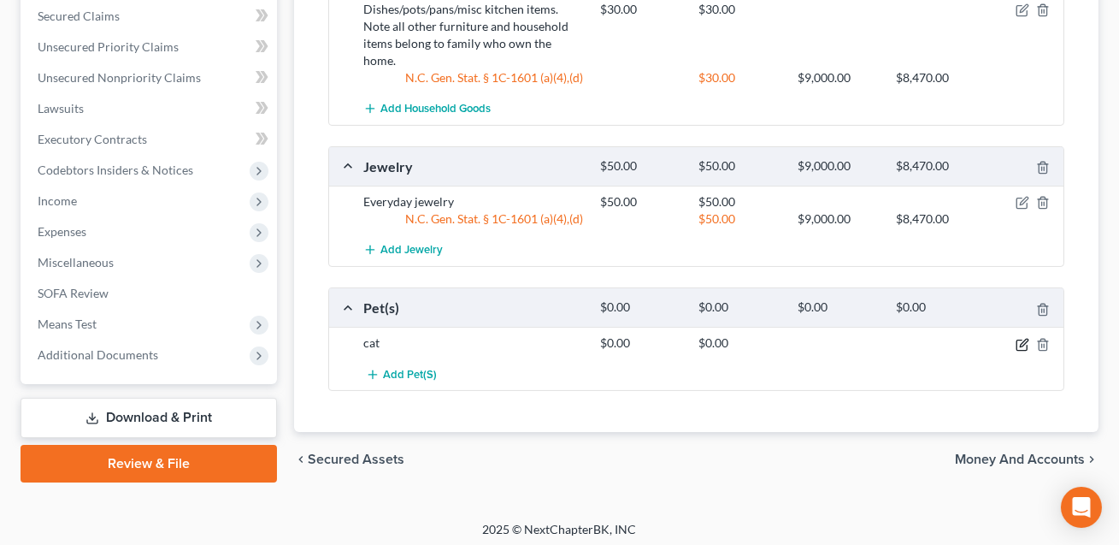
click at [1022, 339] on icon "button" at bounding box center [1024, 343] width 8 height 8
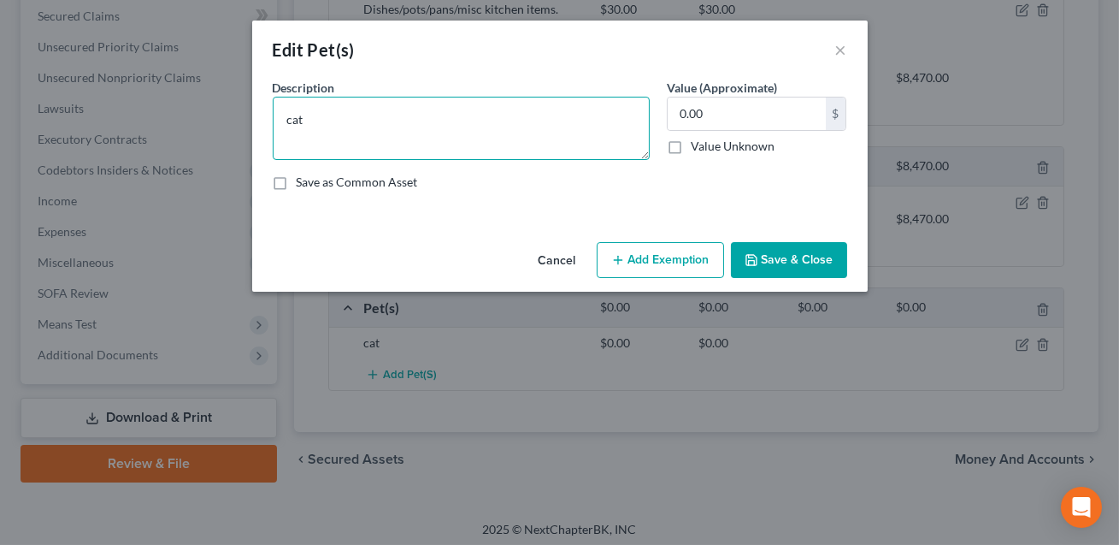
click at [292, 126] on textarea "cat" at bounding box center [461, 128] width 377 height 63
type textarea "Cat (no resale value)"
click at [774, 265] on button "Save & Close" at bounding box center [789, 260] width 116 height 36
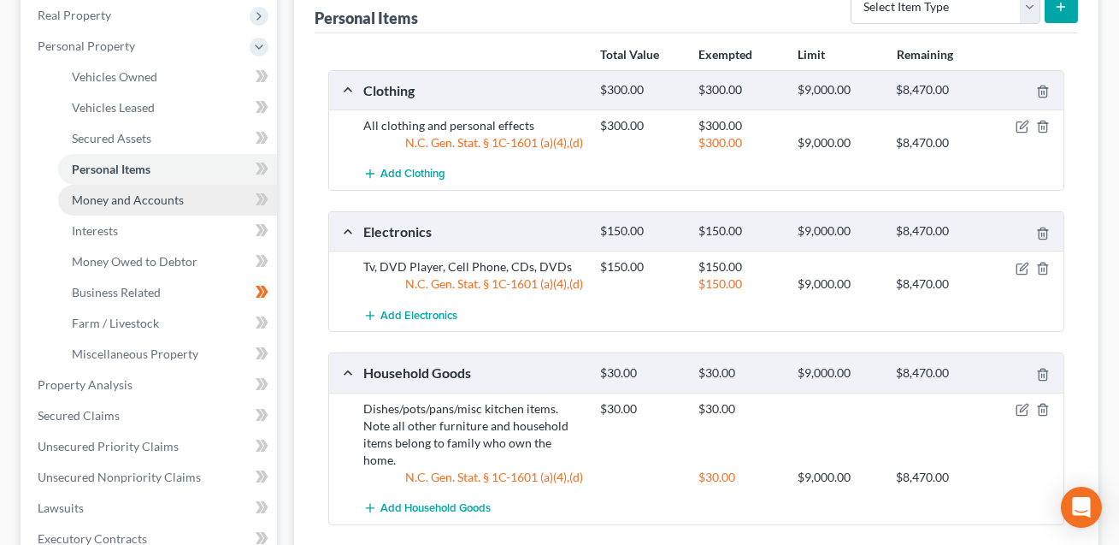
click at [141, 198] on span "Money and Accounts" at bounding box center [128, 199] width 112 height 15
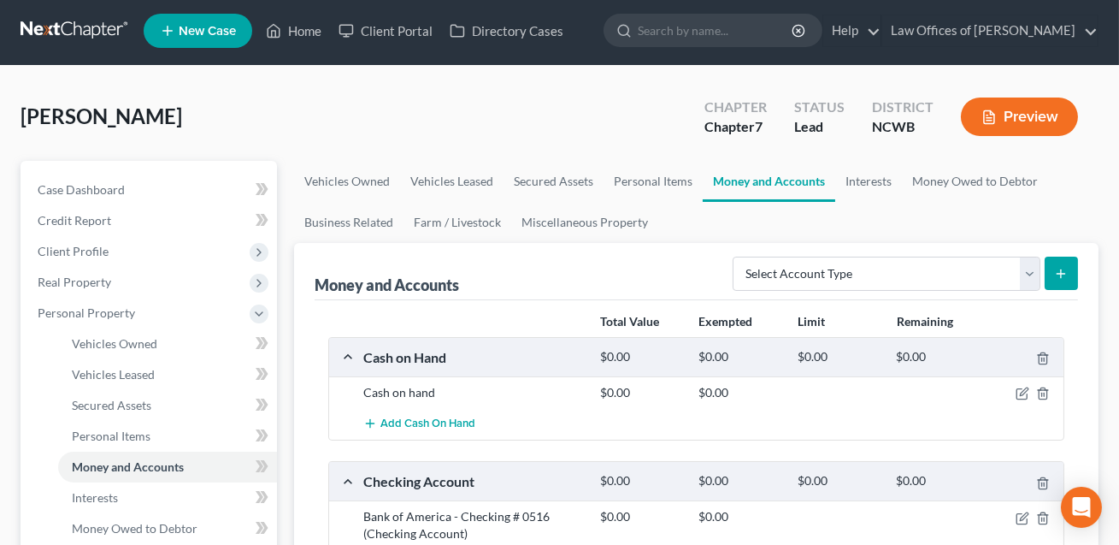
scroll to position [6, 0]
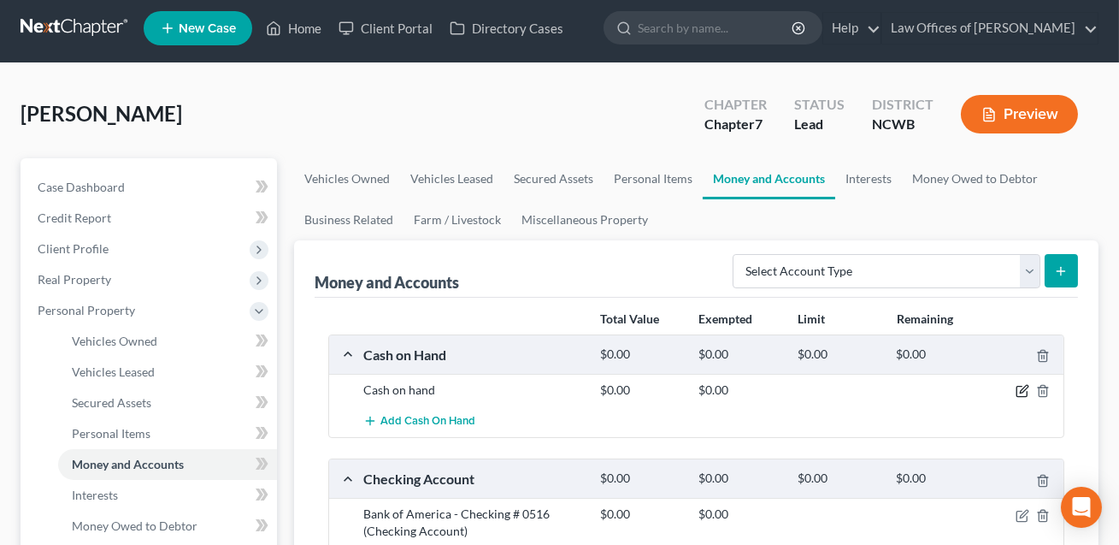
click at [1023, 390] on icon "button" at bounding box center [1024, 390] width 8 height 8
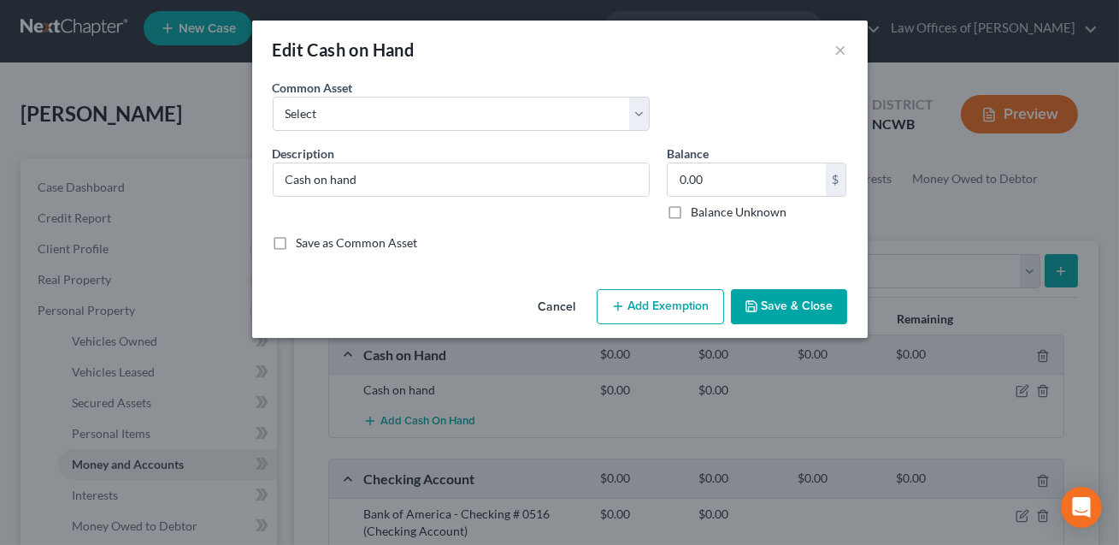
click at [811, 308] on button "Save & Close" at bounding box center [789, 307] width 116 height 36
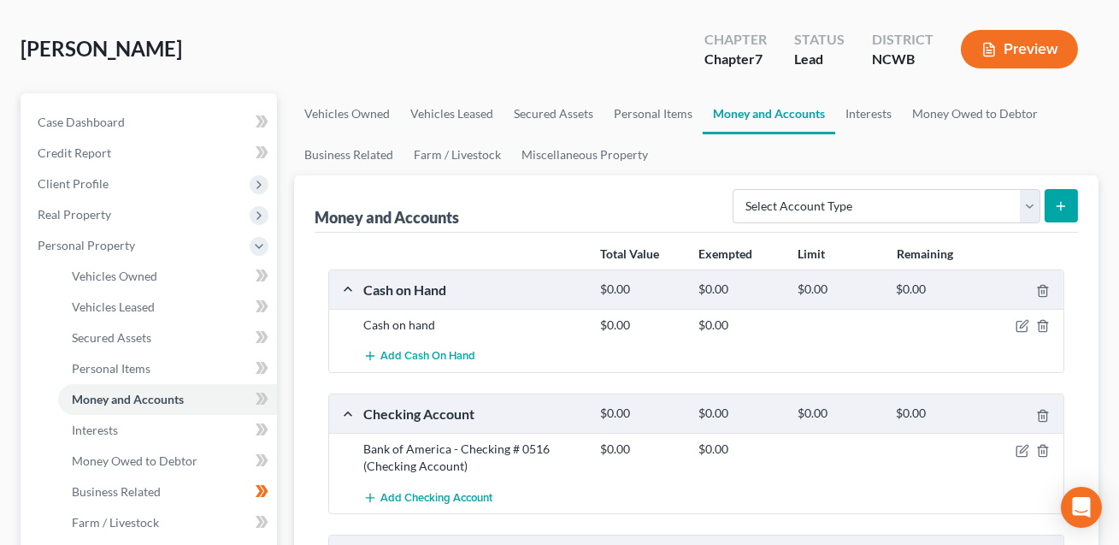
scroll to position [196, 0]
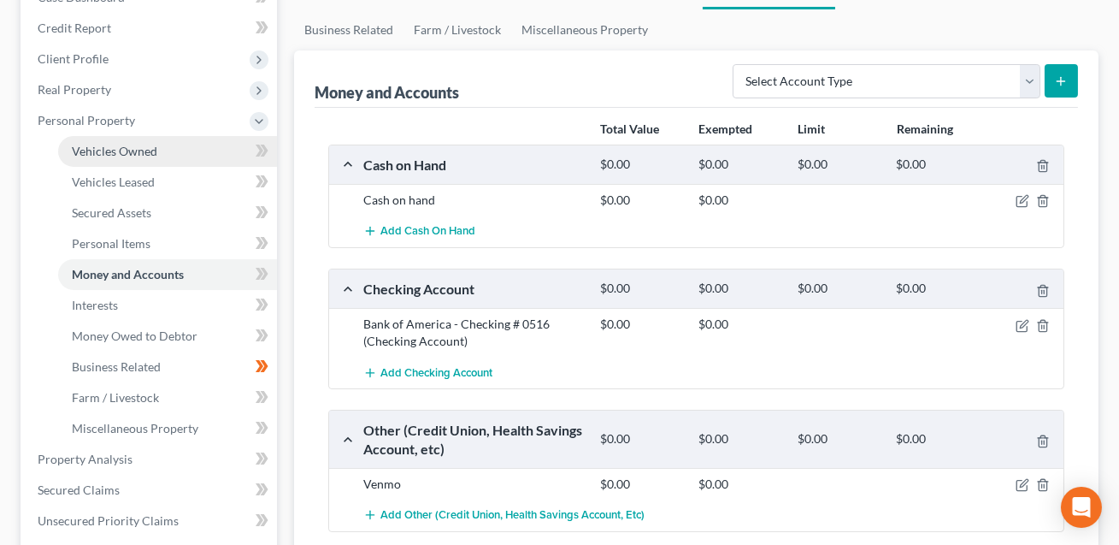
click at [146, 155] on span "Vehicles Owned" at bounding box center [115, 151] width 86 height 15
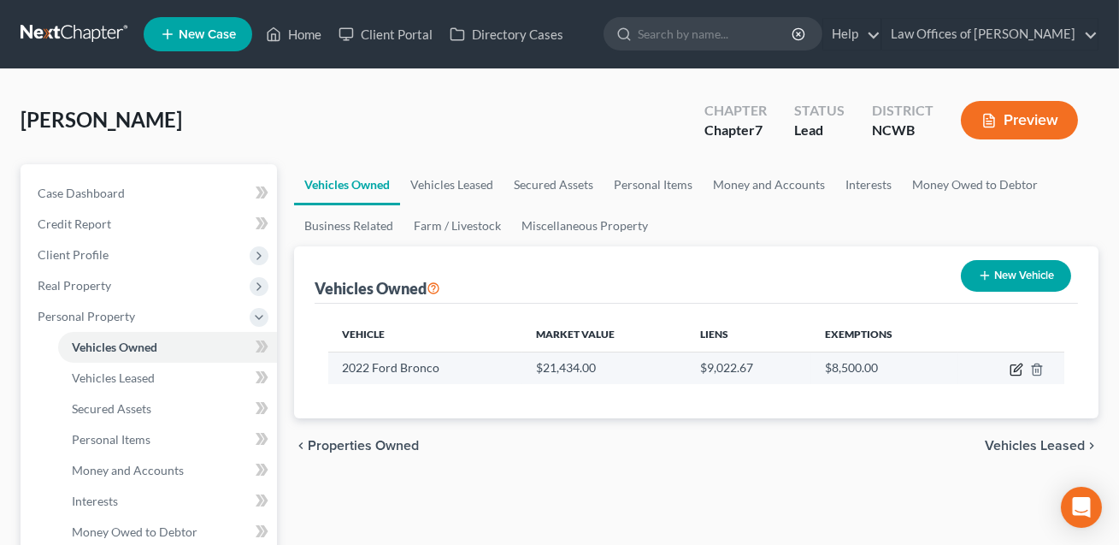
click at [1016, 371] on icon "button" at bounding box center [1017, 370] width 14 height 14
select select "0"
select select "4"
select select "2"
select select "3"
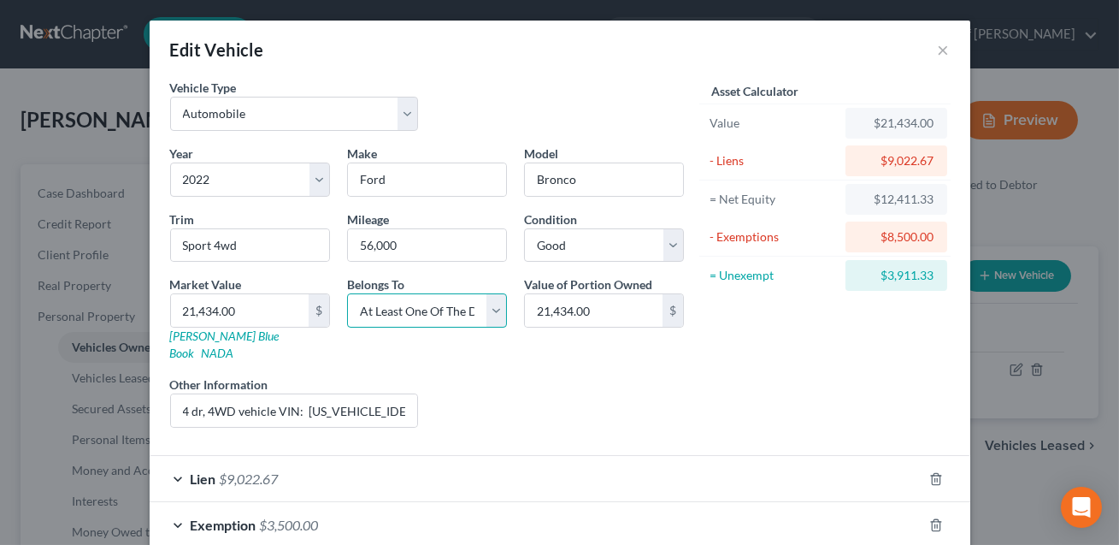
click at [407, 311] on select "Select Debtor 1 Only Debtor 2 Only Debtor 1 And Debtor 2 Only At Least One Of T…" at bounding box center [427, 310] width 160 height 34
click at [407, 394] on input "4 dr, 4WD vehicle VIN: [US_VEHICLE_IDENTIFICATION_NUMBER]" at bounding box center [294, 410] width 247 height 32
click at [313, 395] on input "4 dr, 4WD vehicle VIN: [US_VEHICLE_IDENTIFICATION_NUMBER]. KBB value listed. Ow…" at bounding box center [294, 410] width 247 height 32
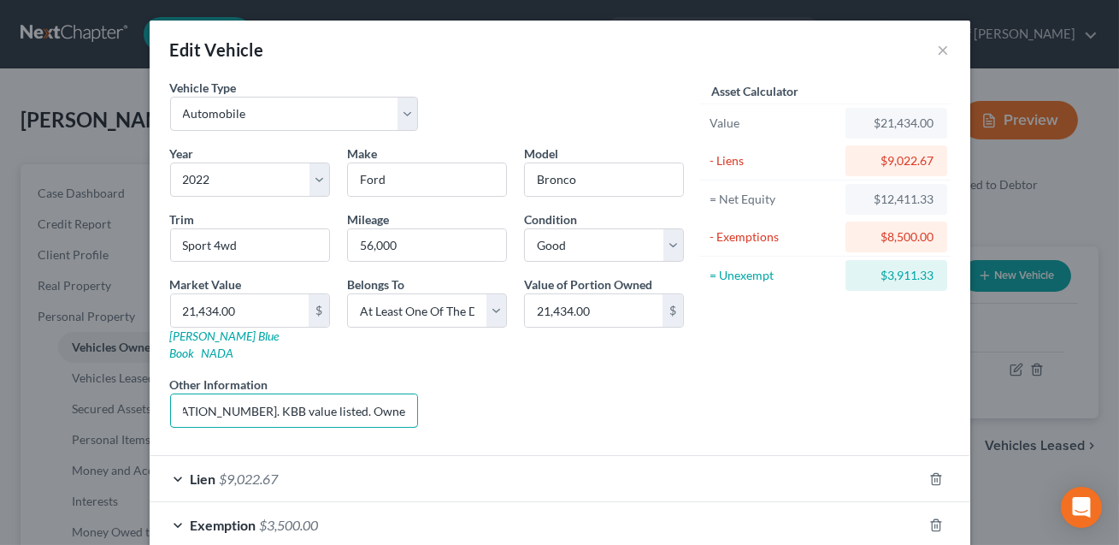
scroll to position [126, 0]
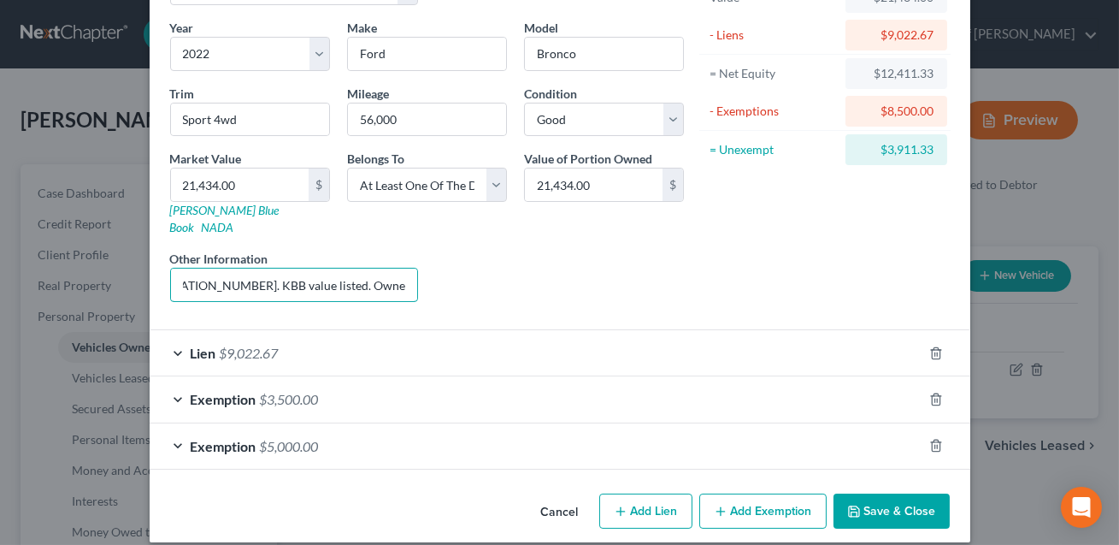
type input "4 dr, 4WD vehicle VIN: [US_VEHICLE_IDENTIFICATION_NUMBER]. KBB value listed. Ow…"
click at [888, 498] on button "Save & Close" at bounding box center [892, 511] width 116 height 36
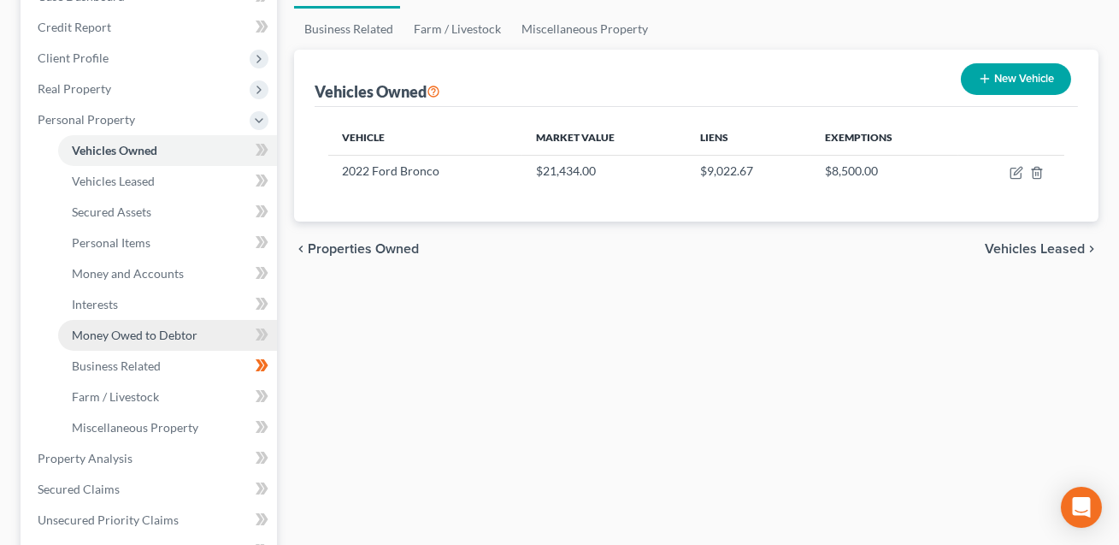
scroll to position [282, 0]
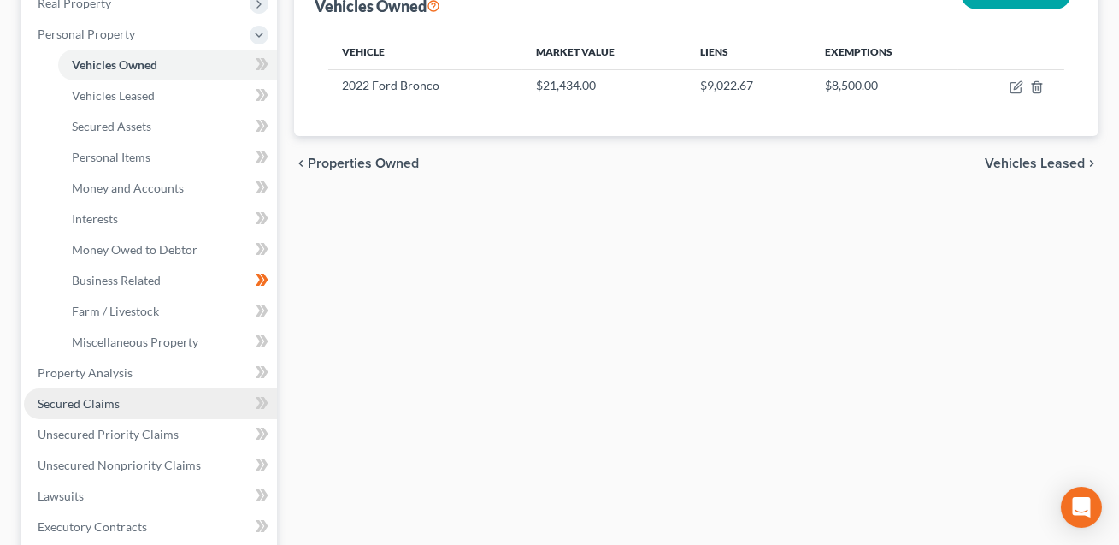
click at [107, 396] on span "Secured Claims" at bounding box center [79, 403] width 82 height 15
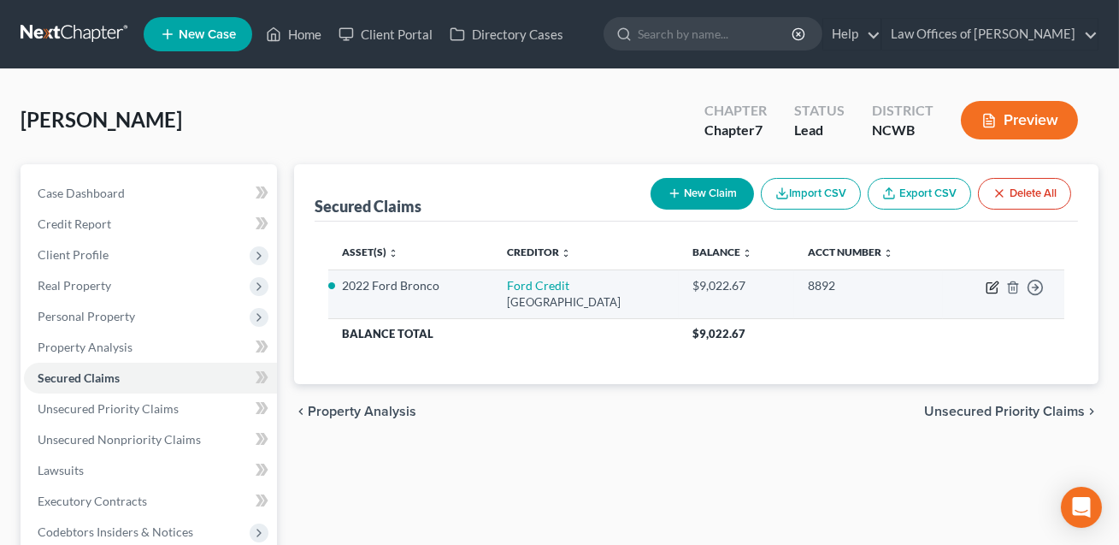
click at [991, 288] on icon "button" at bounding box center [994, 285] width 8 height 8
select select "36"
select select "0"
select select "3"
select select "0"
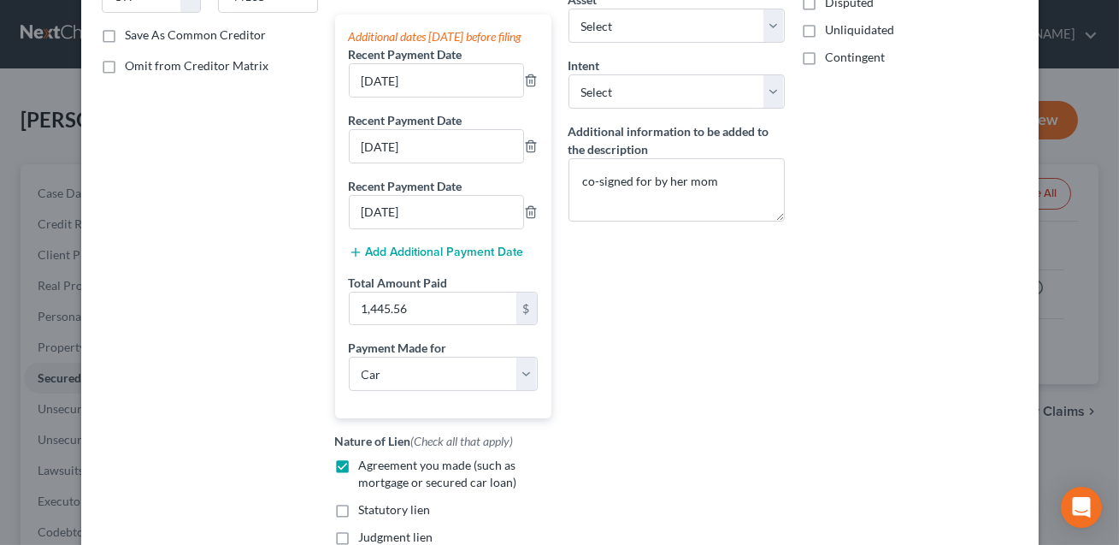
scroll to position [349, 0]
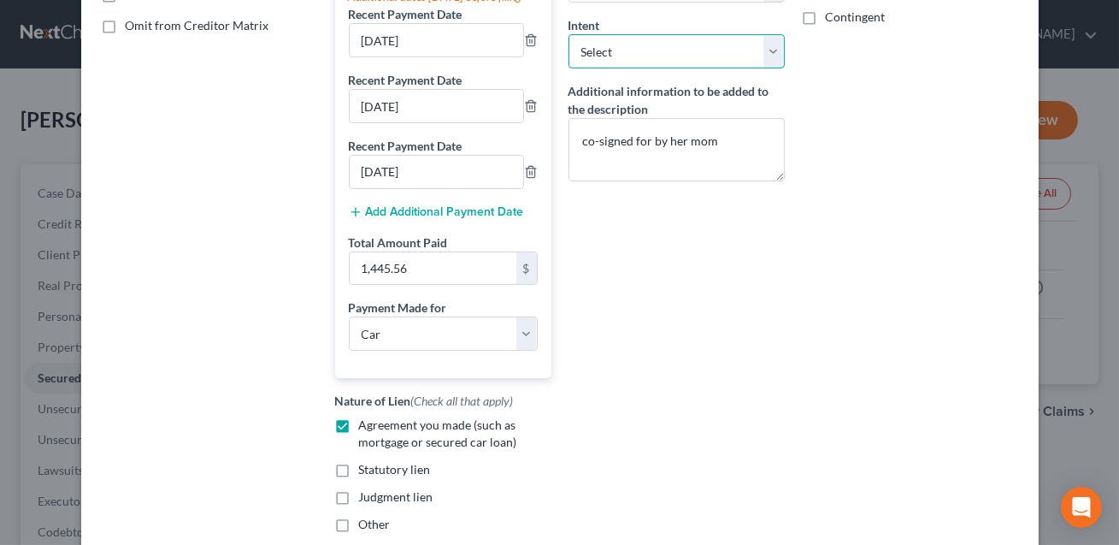
click at [645, 54] on select "Select Surrender Redeem Reaffirm Avoid Other" at bounding box center [677, 51] width 216 height 34
select select "2"
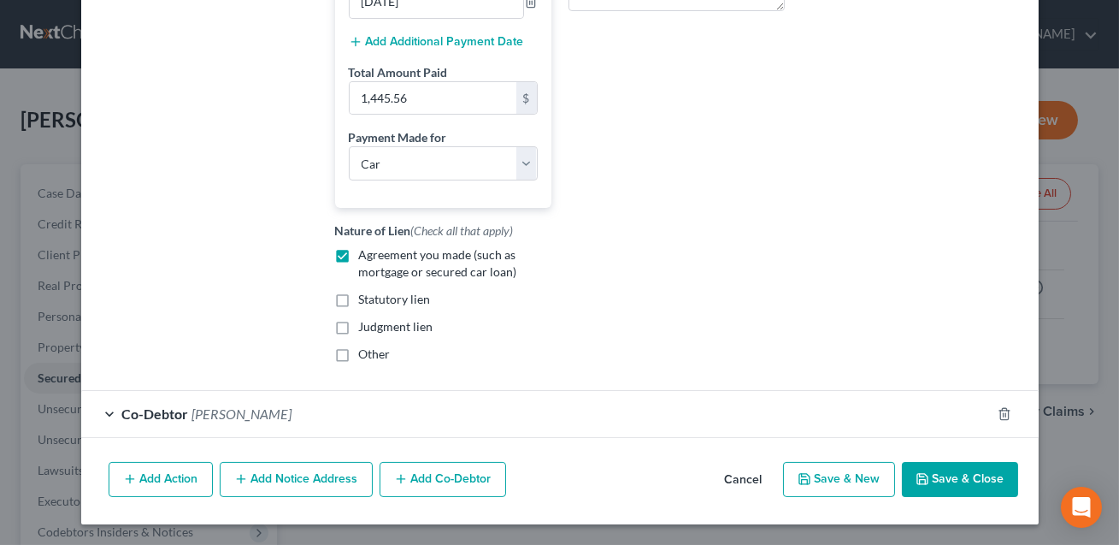
click at [513, 417] on div "Co-Debtor [PERSON_NAME]" at bounding box center [536, 413] width 910 height 45
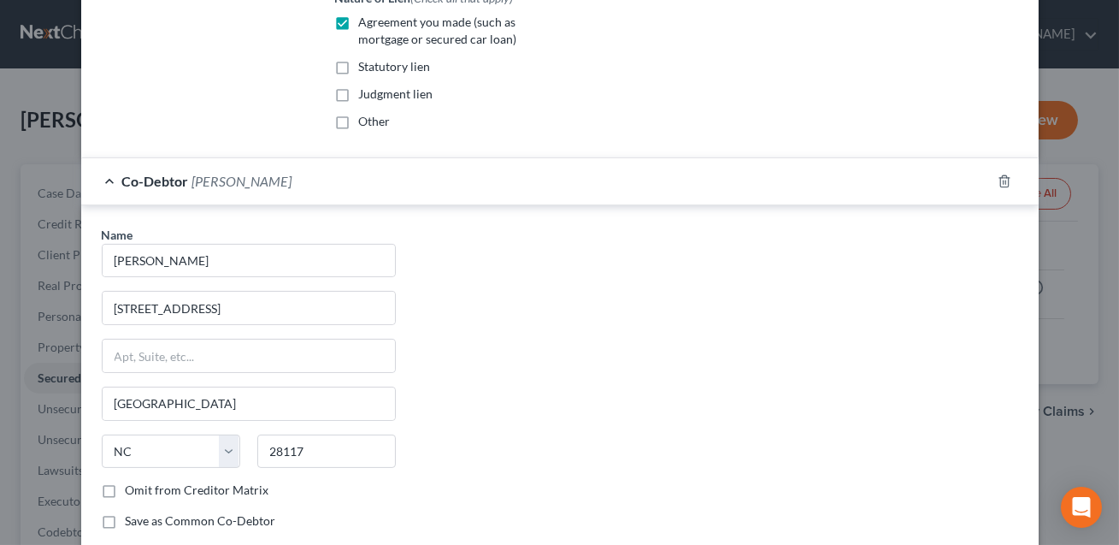
scroll to position [886, 0]
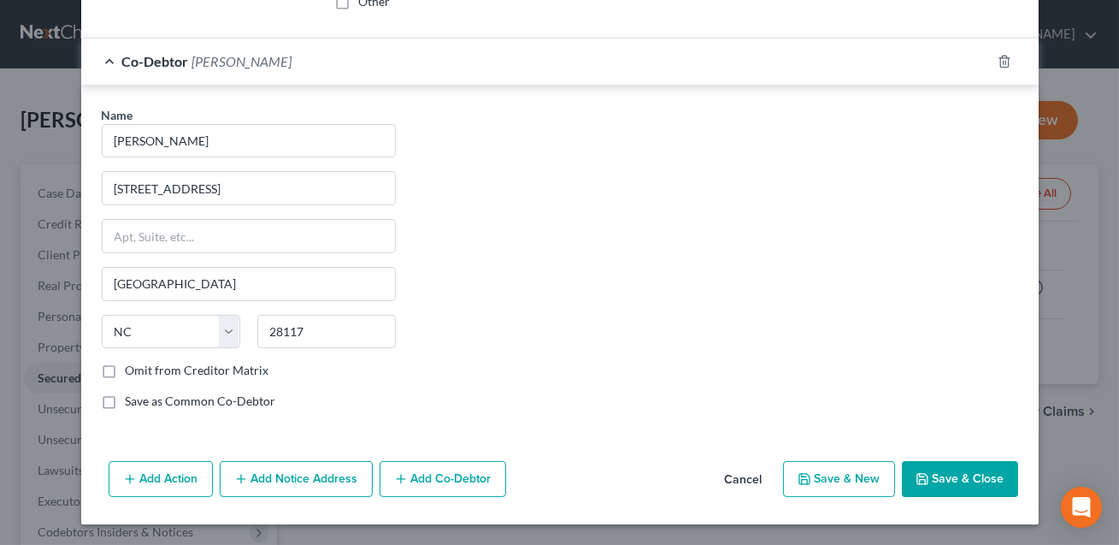
click at [958, 472] on button "Save & Close" at bounding box center [960, 479] width 116 height 36
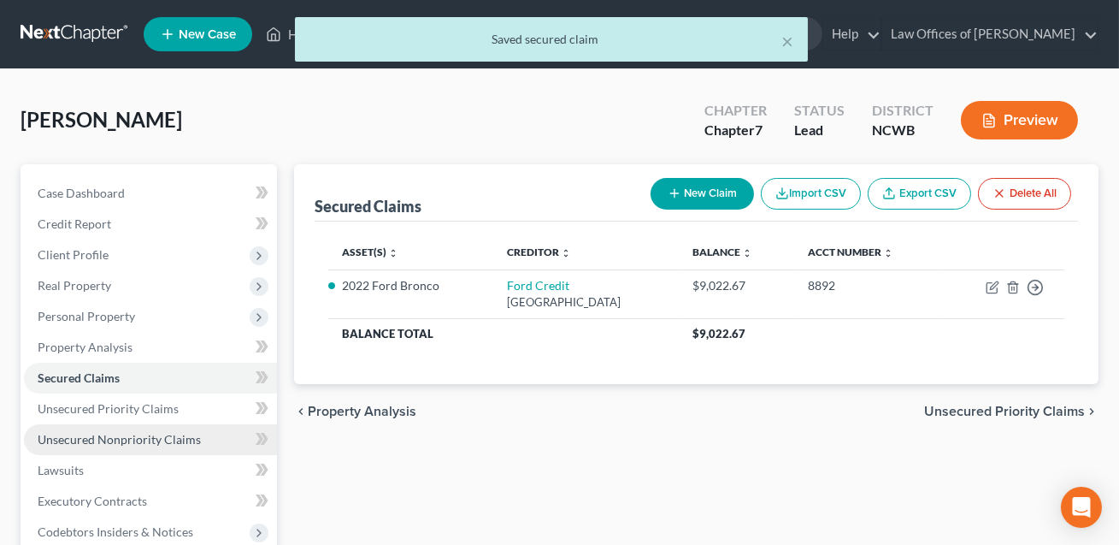
click at [169, 434] on span "Unsecured Nonpriority Claims" at bounding box center [119, 439] width 163 height 15
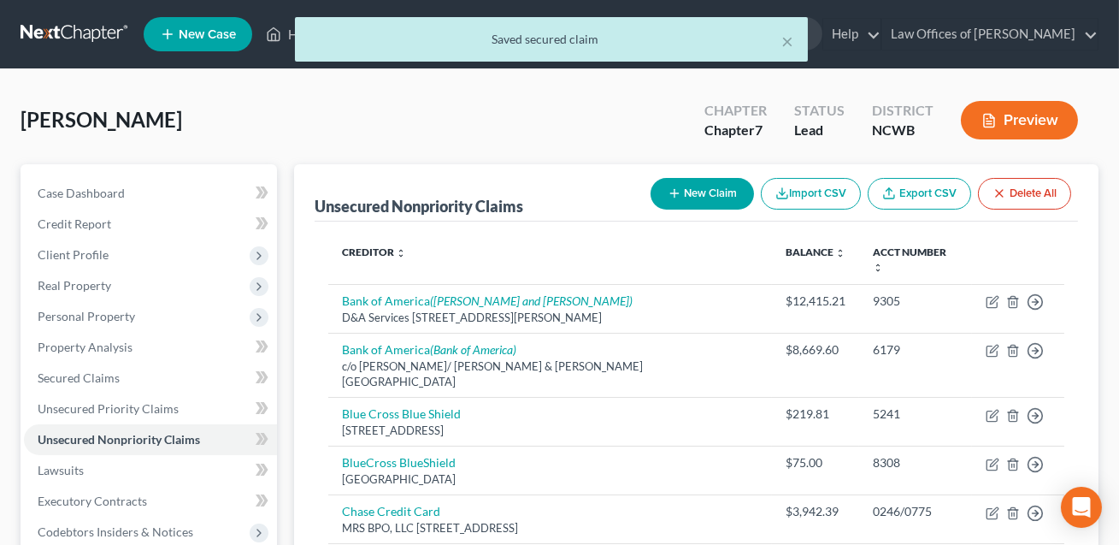
click at [701, 197] on button "New Claim" at bounding box center [702, 194] width 103 height 32
select select "0"
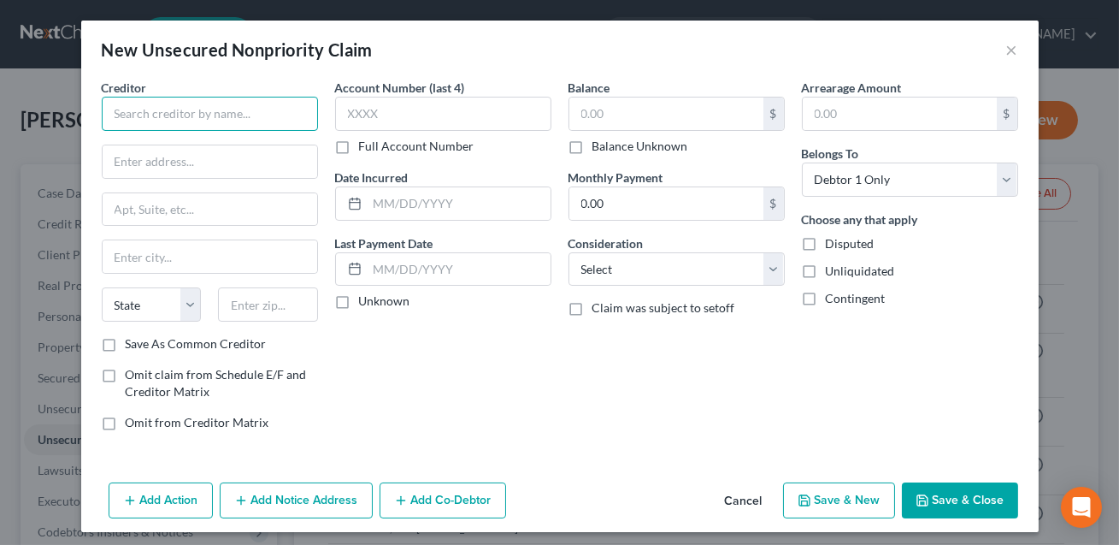
click at [184, 114] on input "text" at bounding box center [210, 114] width 216 height 34
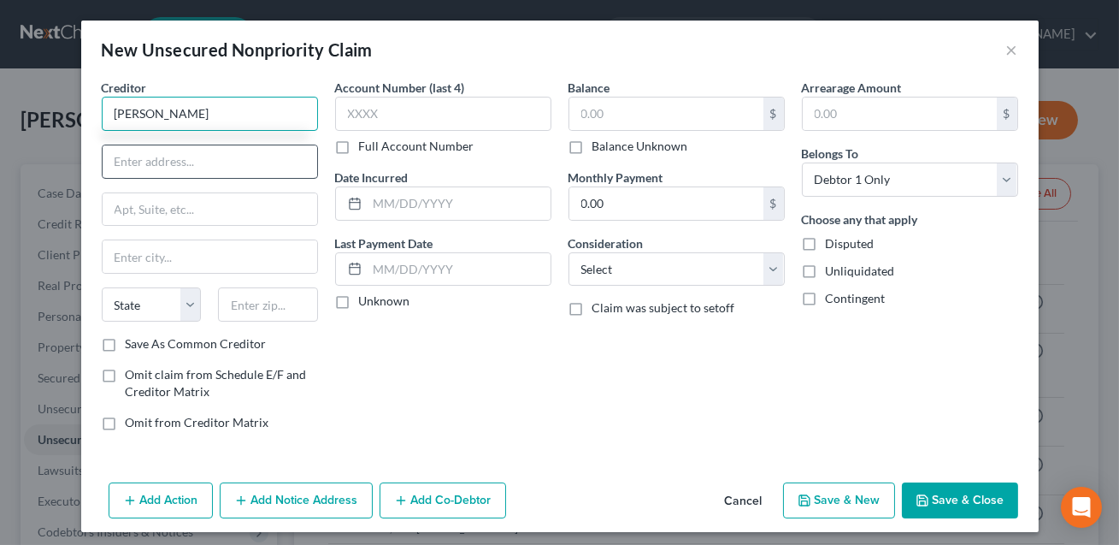
type input "[PERSON_NAME]"
click at [168, 154] on input "text" at bounding box center [210, 161] width 215 height 32
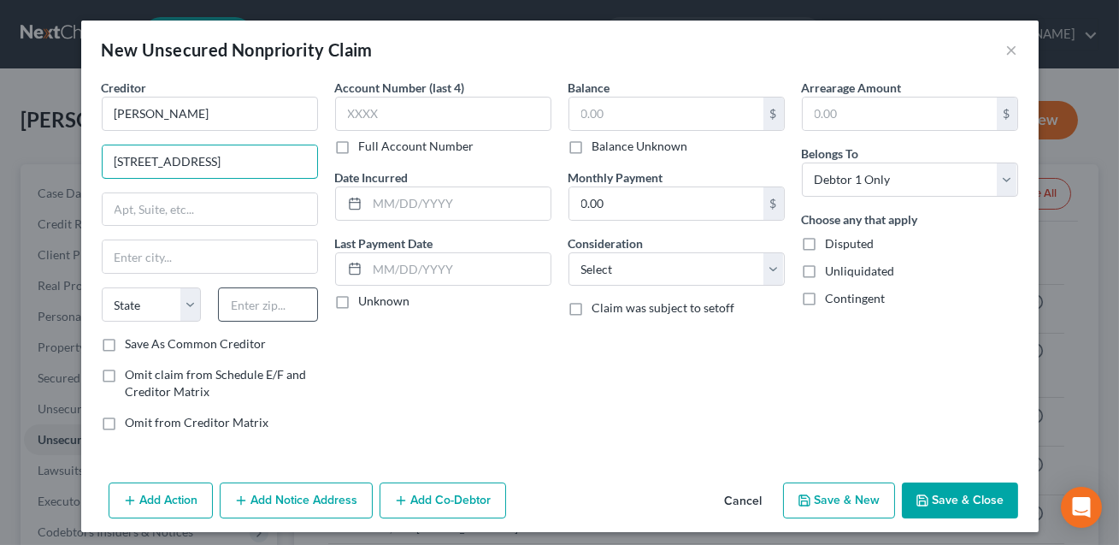
type input "[STREET_ADDRESS]"
click at [237, 300] on input "text" at bounding box center [268, 304] width 100 height 34
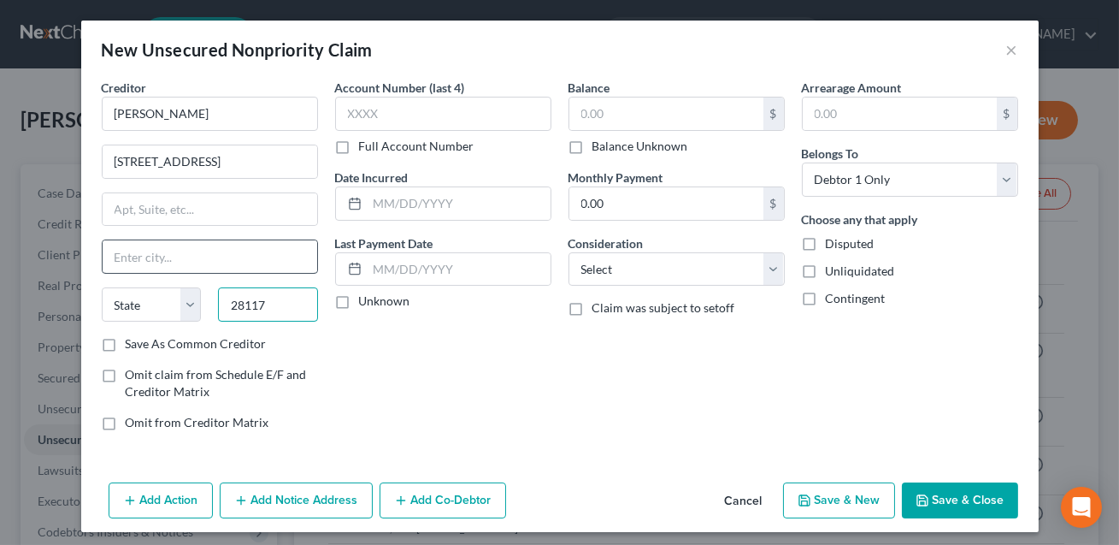
type input "28117"
click at [205, 260] on input "text" at bounding box center [210, 256] width 215 height 32
type input "[GEOGRAPHIC_DATA]"
select select "28"
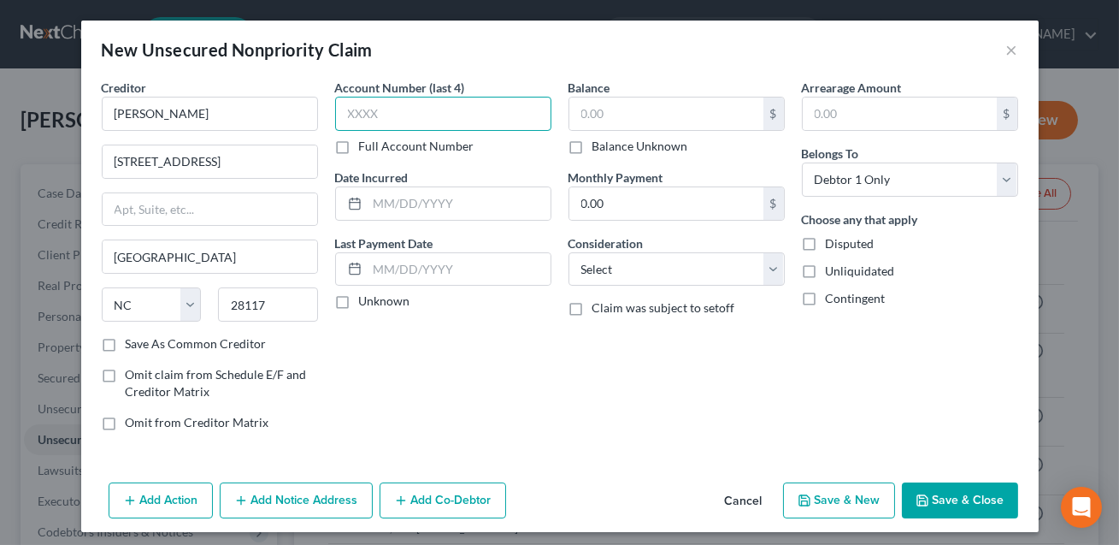
click at [382, 123] on input "text" at bounding box center [443, 114] width 216 height 34
type input "XXXX"
click at [606, 115] on input "text" at bounding box center [666, 113] width 194 height 32
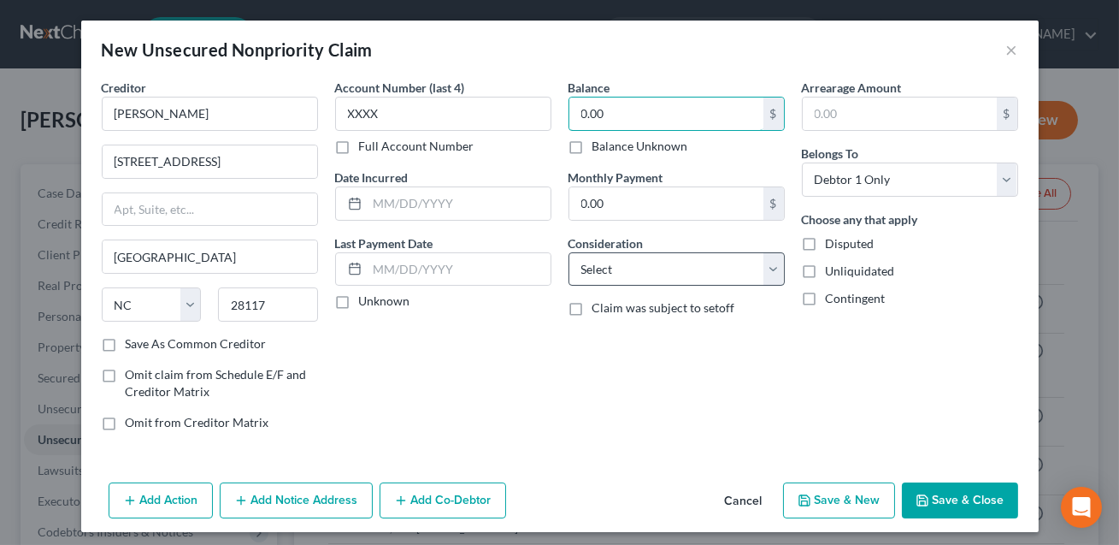
type input "0.00"
click at [663, 276] on select "Select Cable / Satellite Services Collection Agency Credit Card Debt Debt Couns…" at bounding box center [677, 269] width 216 height 34
select select "14"
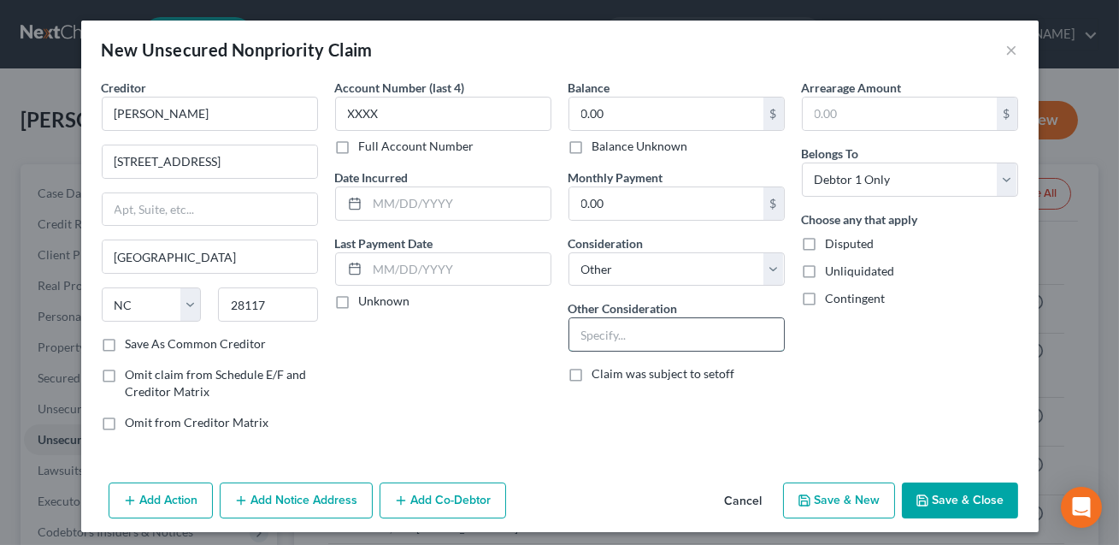
click at [595, 341] on input "text" at bounding box center [676, 334] width 215 height 32
drag, startPoint x: 732, startPoint y: 334, endPoint x: 615, endPoint y: 335, distance: 117.1
click at [615, 335] on input "Contribution, indemnification, equitable distribution and any claim of any natu…" at bounding box center [676, 334] width 215 height 32
type input "Contribution, indemnification and any claim of any nature whatsoever."
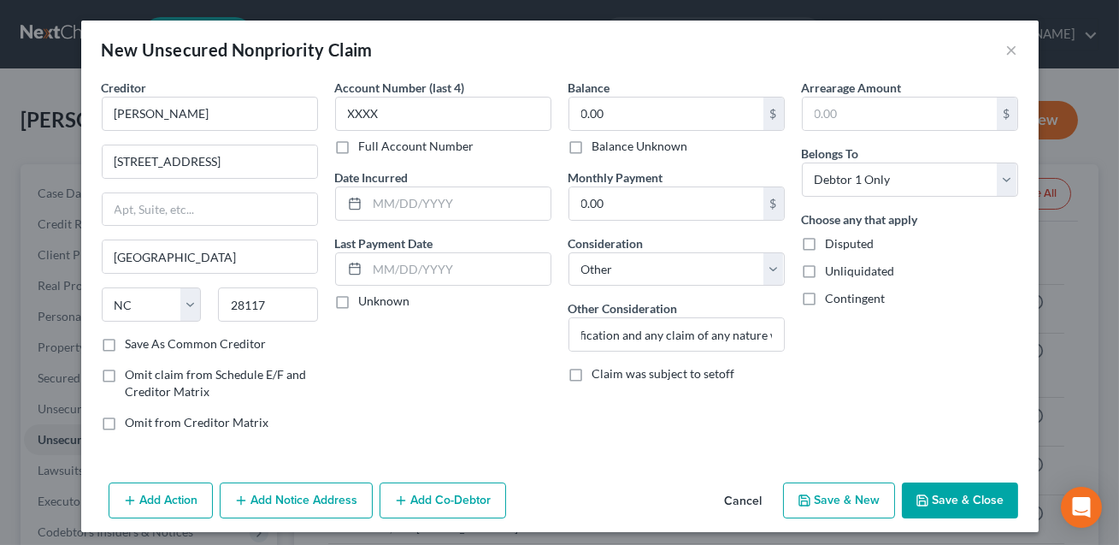
click at [947, 503] on button "Save & Close" at bounding box center [960, 500] width 116 height 36
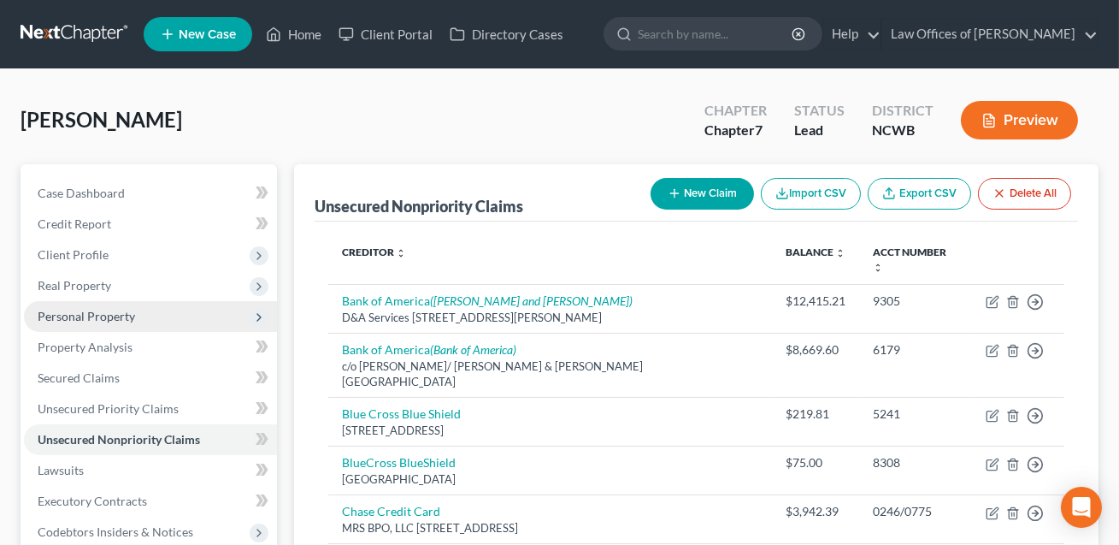
click at [103, 316] on span "Personal Property" at bounding box center [86, 316] width 97 height 15
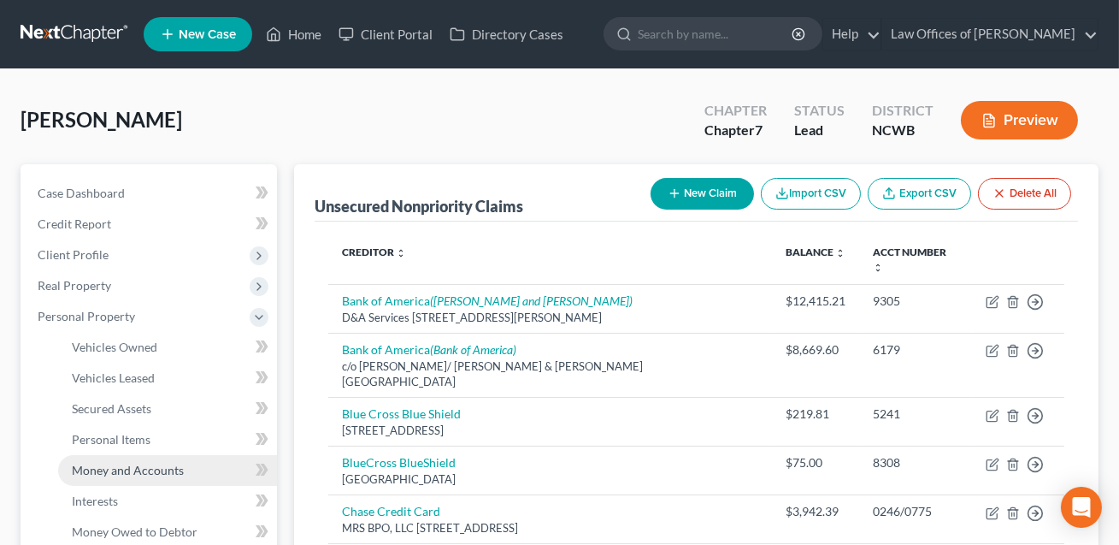
click at [121, 468] on span "Money and Accounts" at bounding box center [128, 470] width 112 height 15
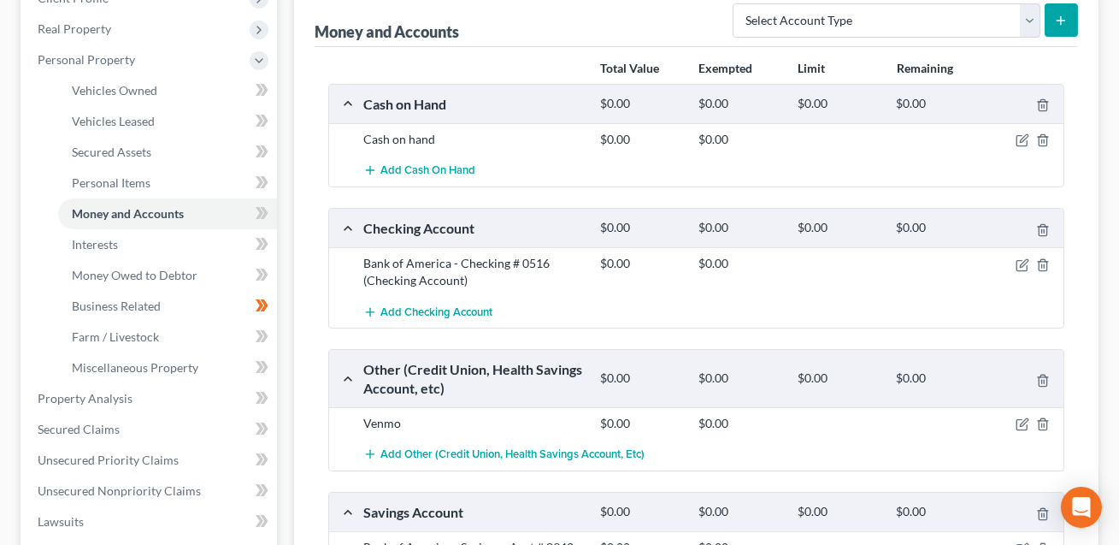
scroll to position [221, 0]
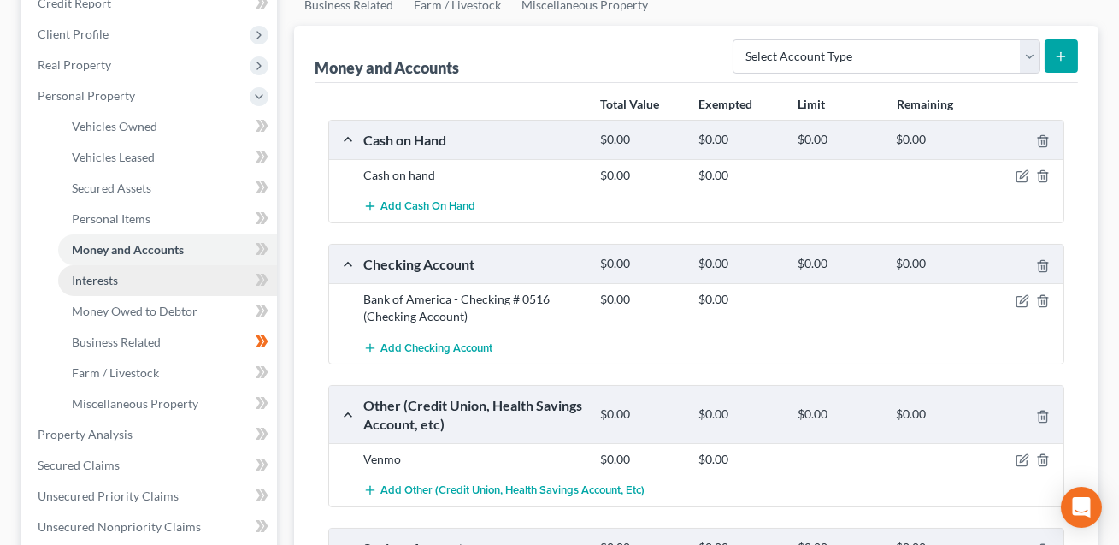
click at [144, 285] on link "Interests" at bounding box center [167, 280] width 219 height 31
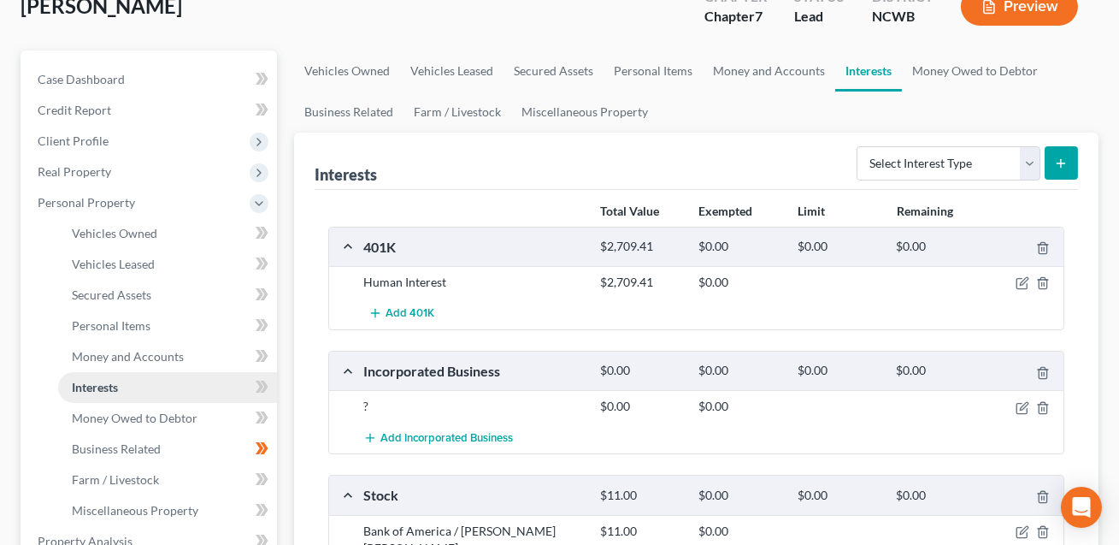
scroll to position [315, 0]
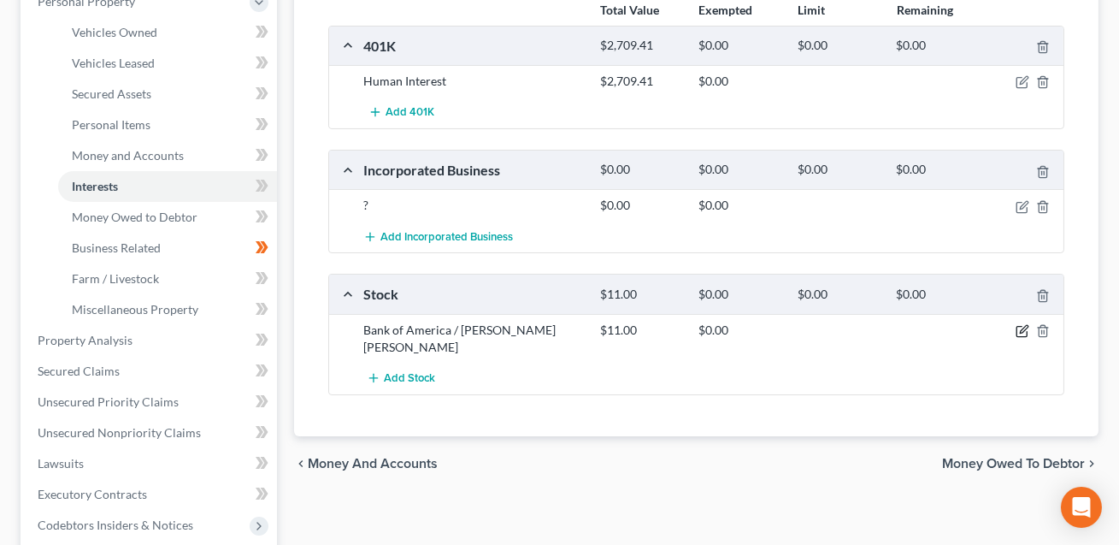
click at [1025, 330] on icon "button" at bounding box center [1023, 331] width 14 height 14
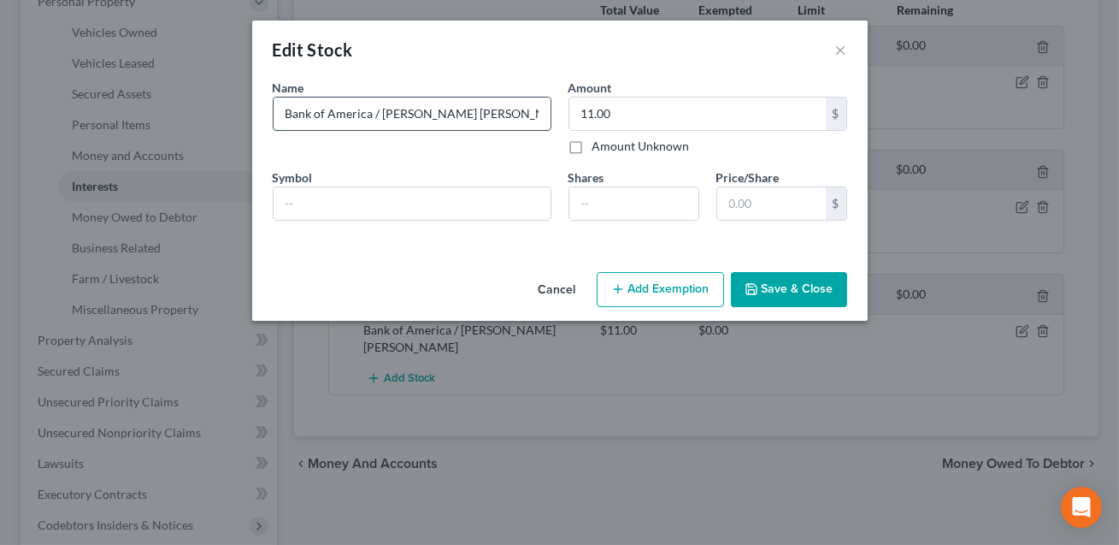
click at [380, 115] on input "Bank of America / [PERSON_NAME] [PERSON_NAME]" at bounding box center [412, 113] width 277 height 32
click at [399, 115] on input "[PERSON_NAME] [PERSON_NAME]" at bounding box center [412, 113] width 277 height 32
type input "[PERSON_NAME] [PERSON_NAME] Account"
click at [621, 120] on input "11.00" at bounding box center [697, 113] width 257 height 32
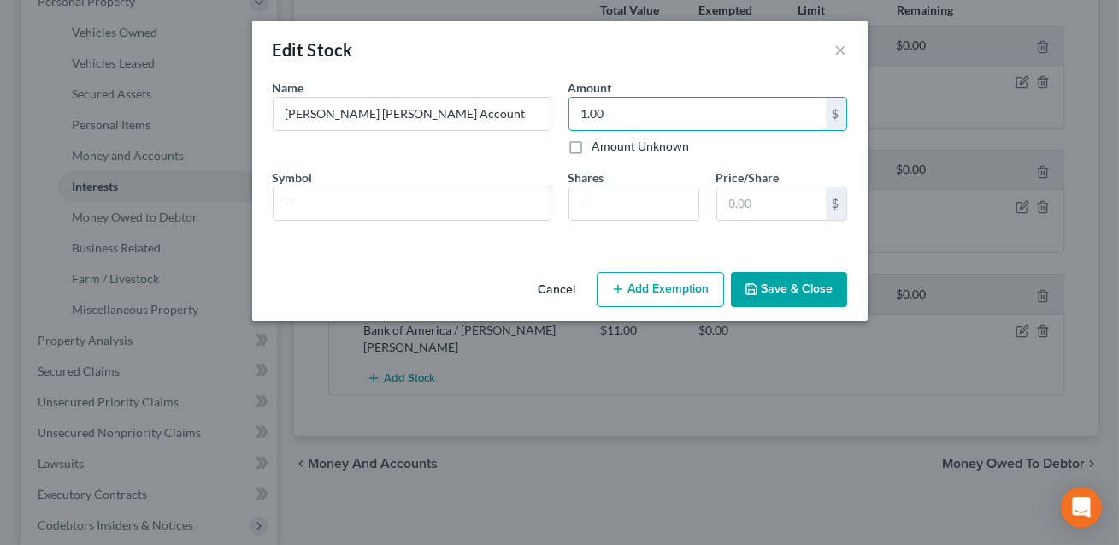
type input "1.00"
click at [795, 293] on button "Save & Close" at bounding box center [789, 290] width 116 height 36
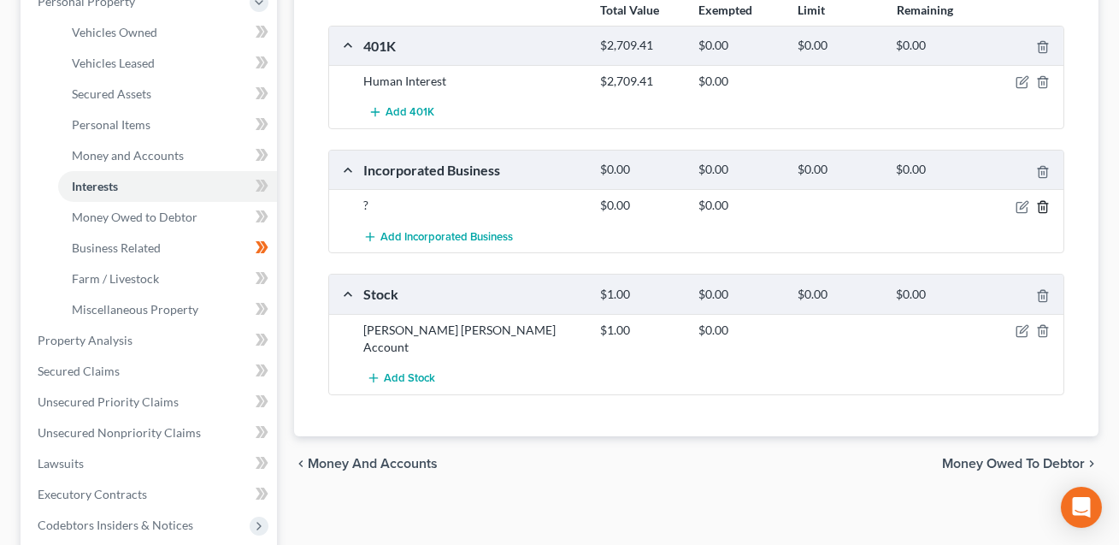
click at [1045, 201] on icon "button" at bounding box center [1043, 206] width 8 height 11
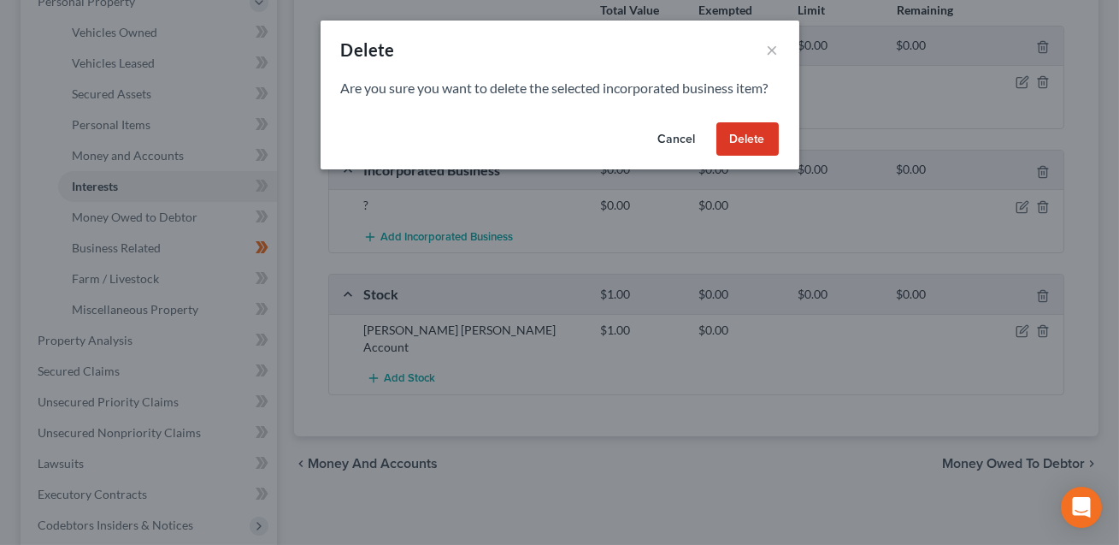
click at [735, 142] on button "Delete" at bounding box center [748, 139] width 62 height 34
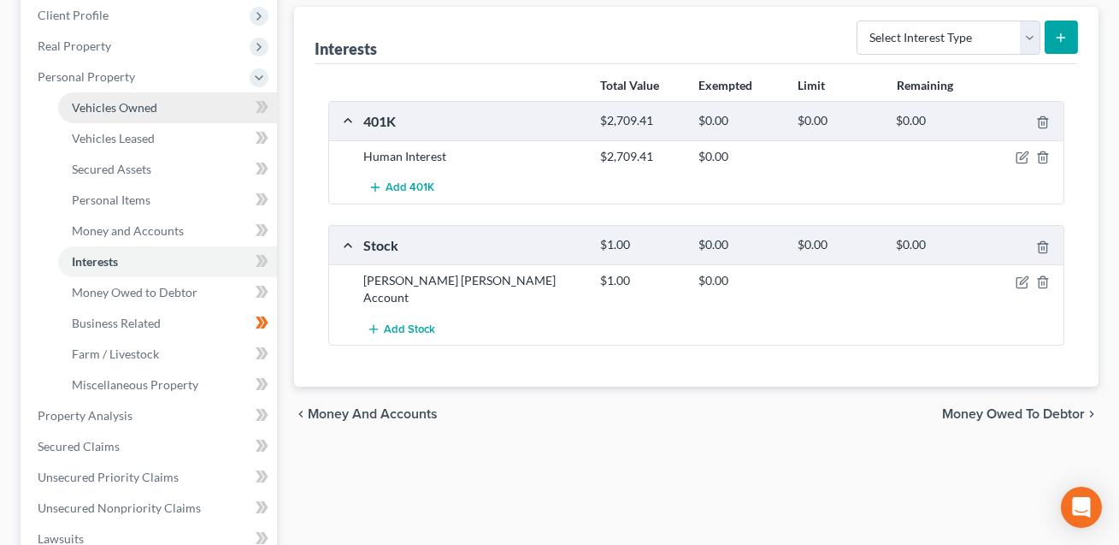
scroll to position [209, 0]
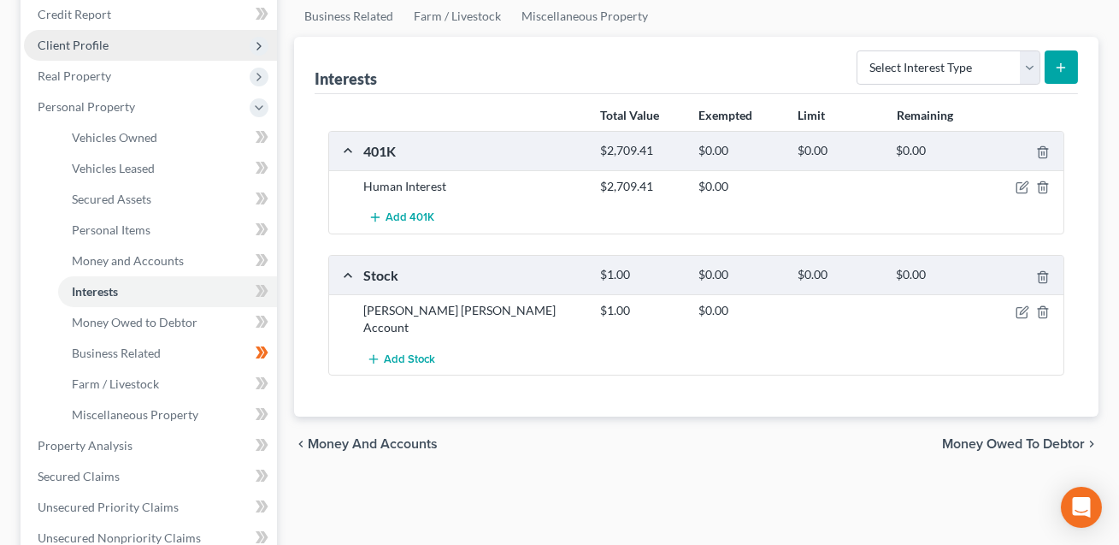
click at [90, 38] on span "Client Profile" at bounding box center [73, 45] width 71 height 15
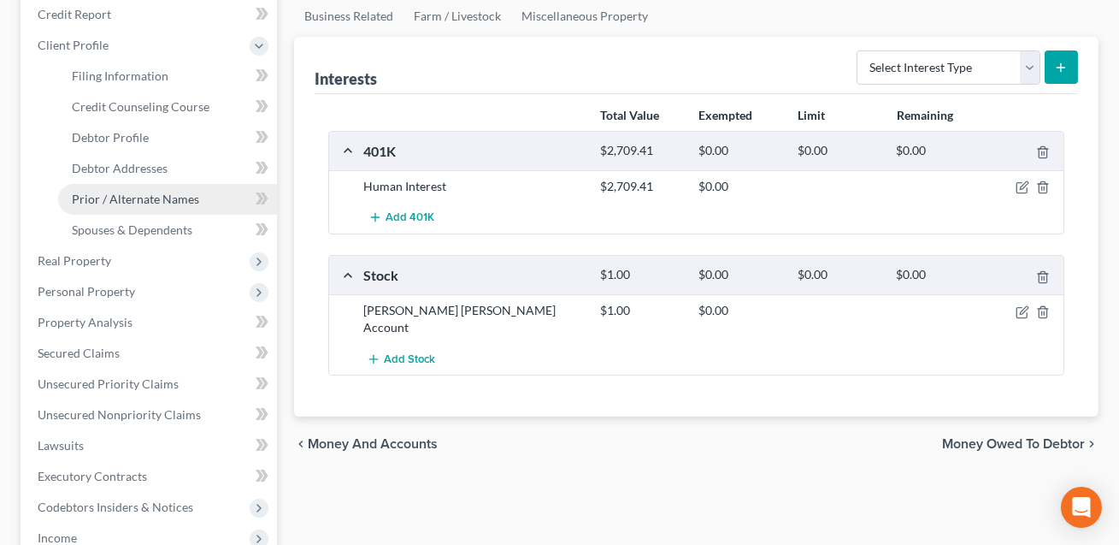
click at [111, 199] on span "Prior / Alternate Names" at bounding box center [135, 199] width 127 height 15
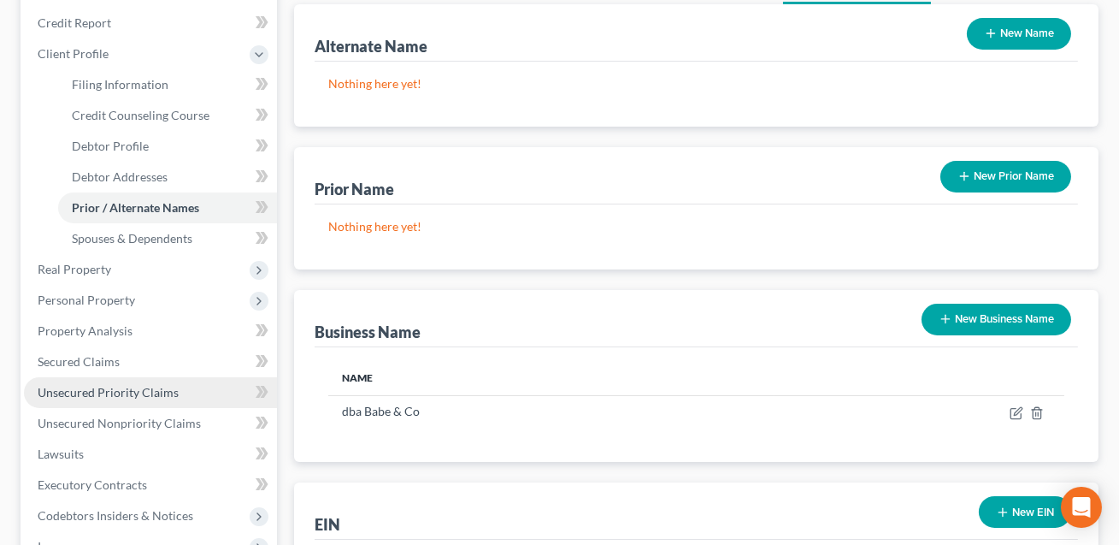
scroll to position [166, 0]
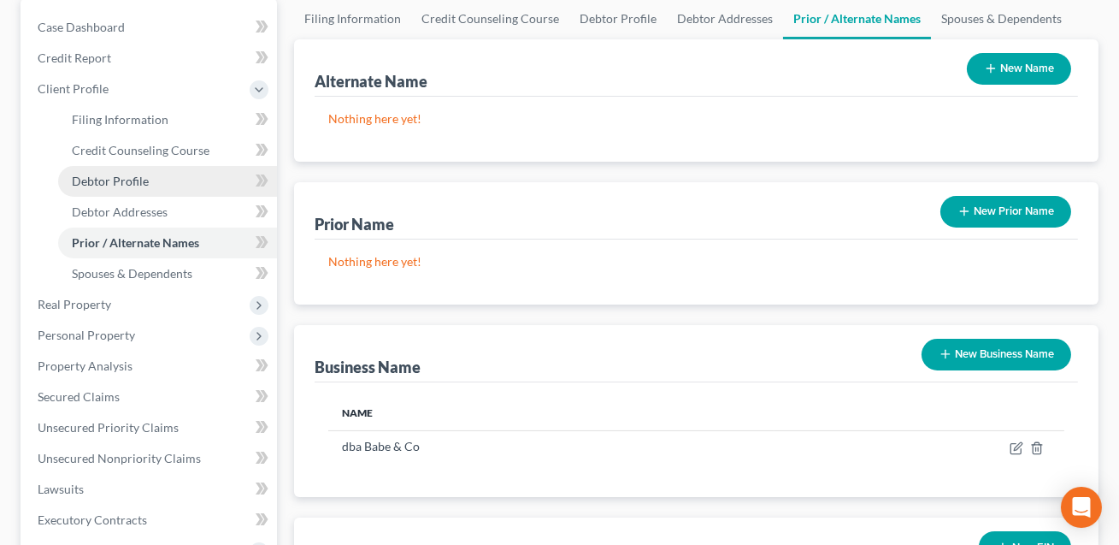
click at [127, 179] on span "Debtor Profile" at bounding box center [110, 181] width 77 height 15
select select "0"
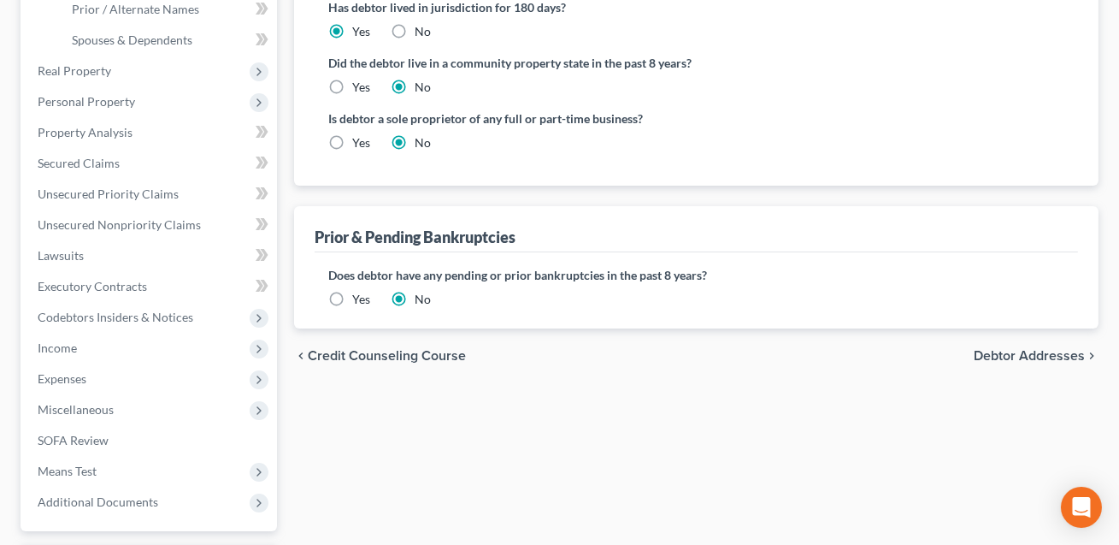
scroll to position [392, 0]
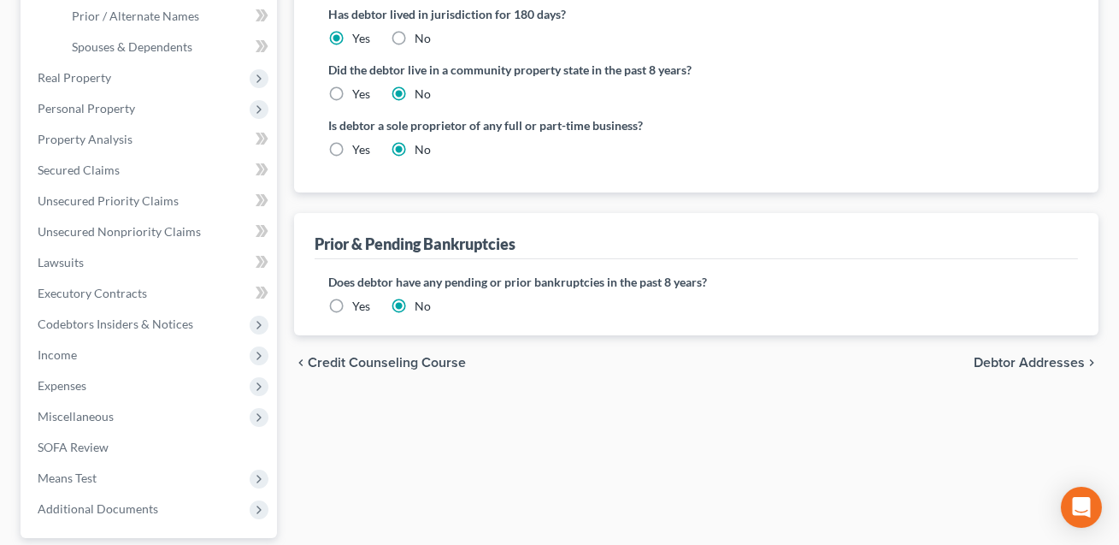
click at [352, 144] on label "Yes" at bounding box center [361, 149] width 18 height 17
click at [359, 144] on input "Yes" at bounding box center [364, 146] width 11 height 11
radio input "true"
radio input "false"
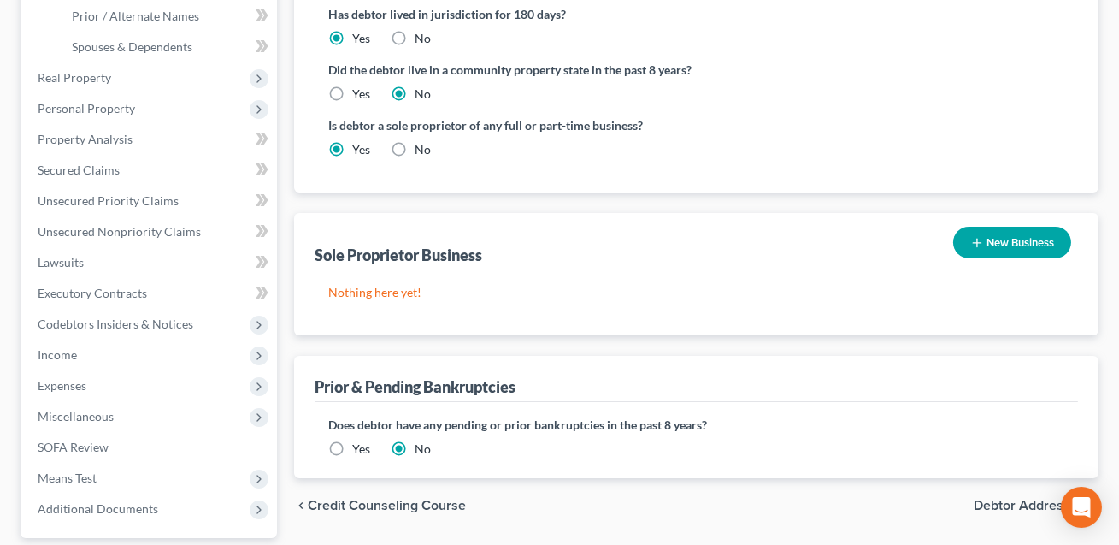
click at [1017, 237] on button "New Business" at bounding box center [1012, 243] width 118 height 32
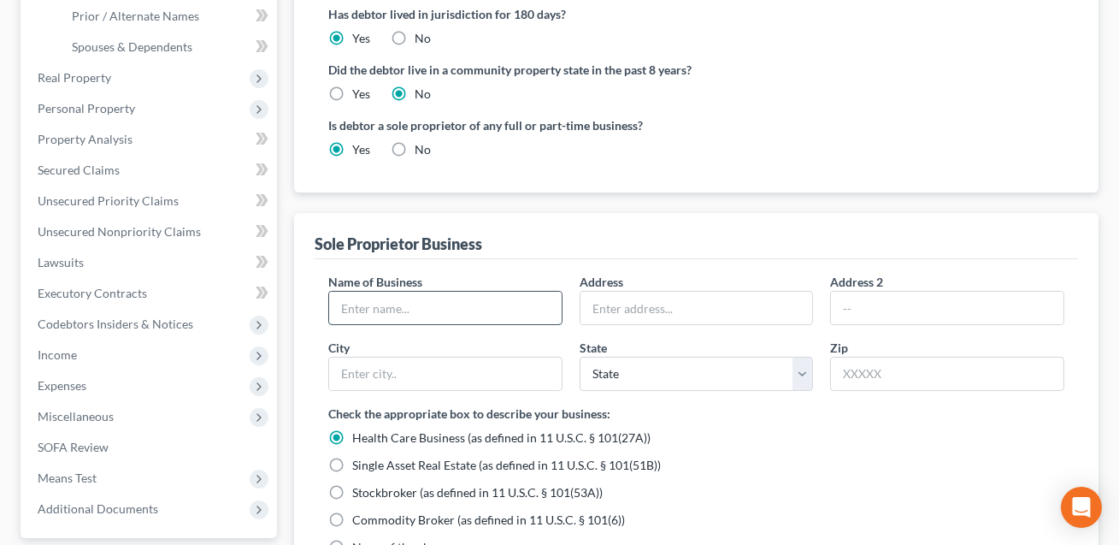
click at [396, 308] on input "text" at bounding box center [445, 308] width 233 height 32
type input "dba Babe & Co."
click at [610, 306] on input "text" at bounding box center [697, 308] width 233 height 32
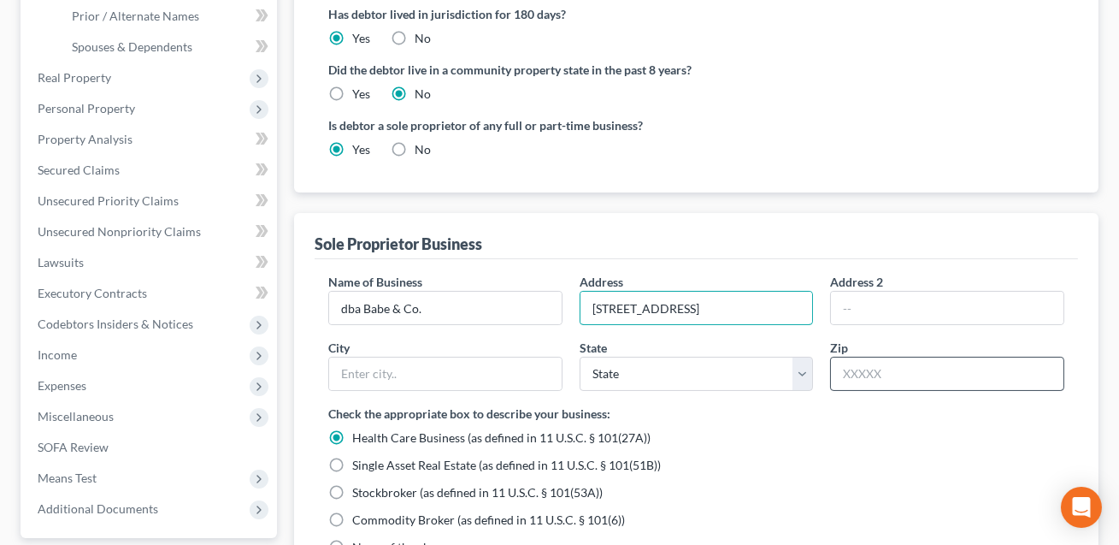
type input "[STREET_ADDRESS]"
click at [855, 370] on input "text" at bounding box center [947, 374] width 234 height 34
type input "28117"
click at [530, 362] on input "text" at bounding box center [445, 373] width 233 height 32
type input "[GEOGRAPHIC_DATA]"
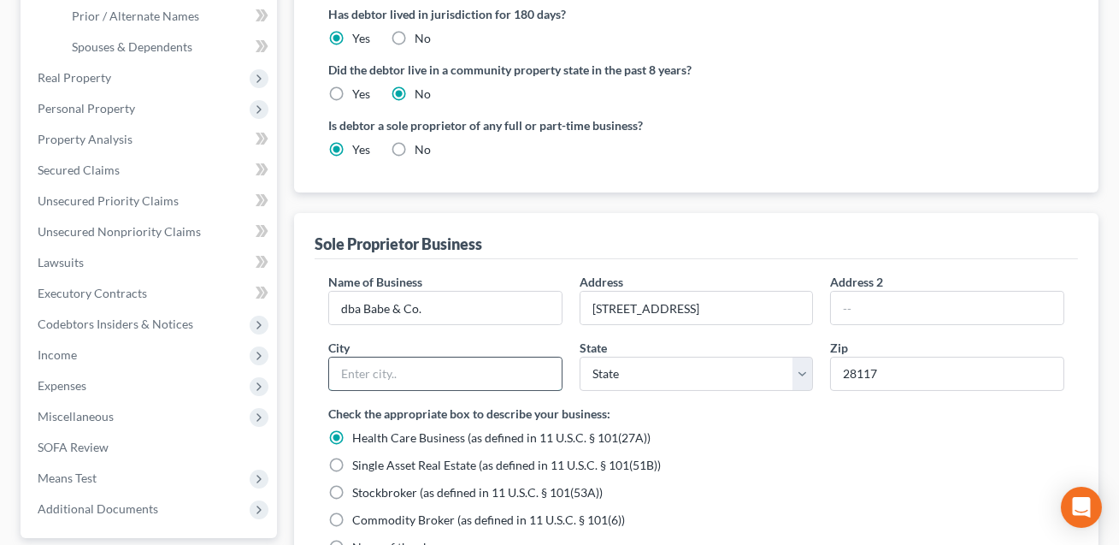
select select "28"
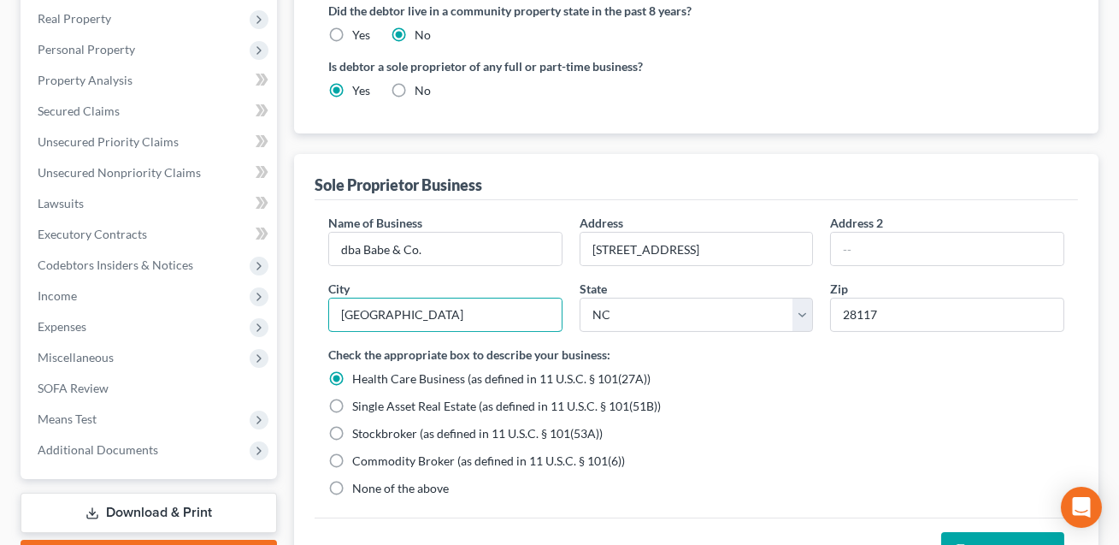
scroll to position [456, 0]
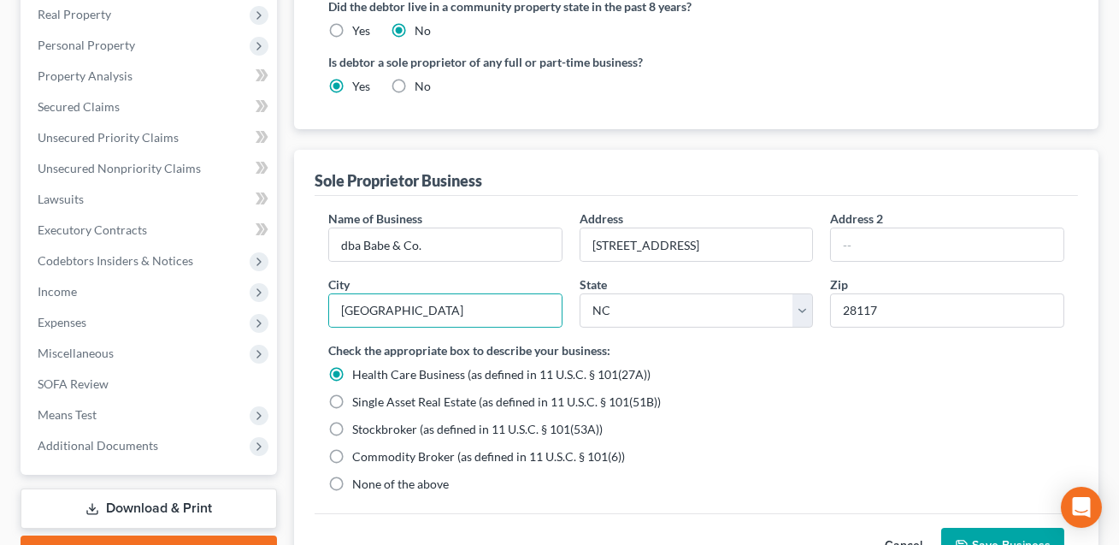
click at [352, 481] on label "None of the above" at bounding box center [400, 483] width 97 height 17
click at [359, 481] on input "None of the above" at bounding box center [364, 480] width 11 height 11
radio input "true"
radio input "false"
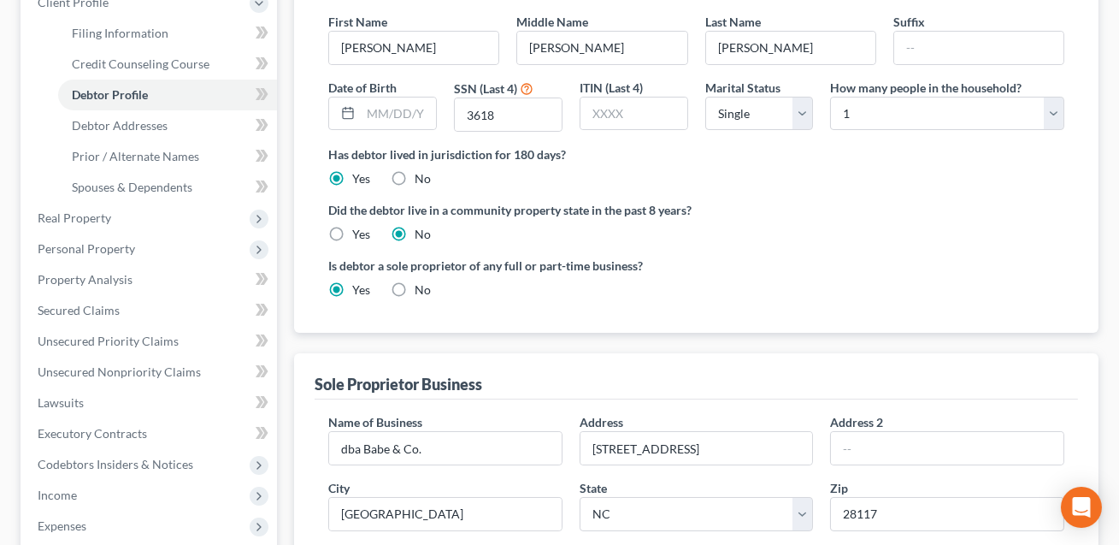
scroll to position [243, 0]
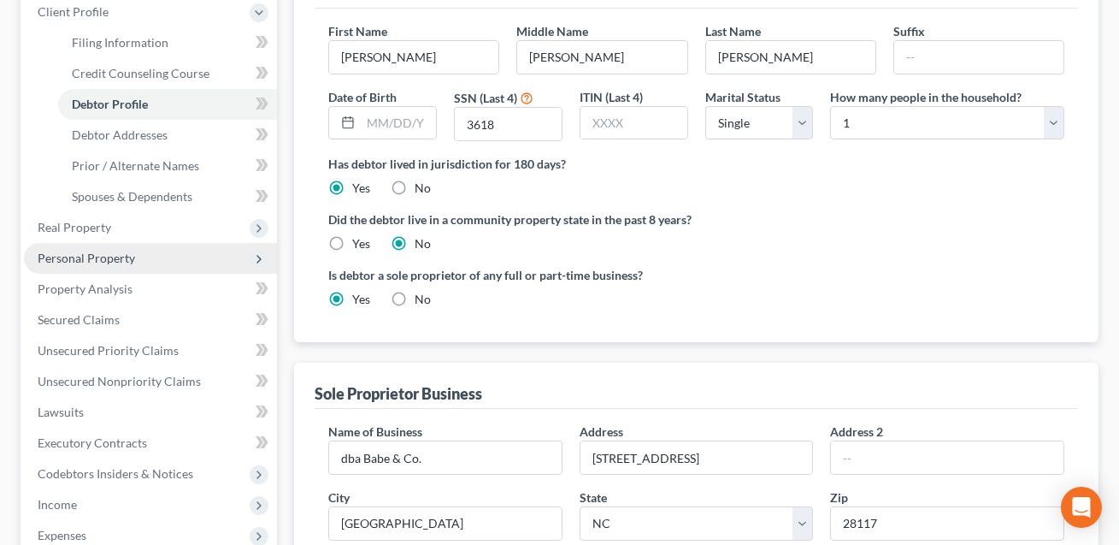
click at [102, 261] on span "Personal Property" at bounding box center [86, 258] width 97 height 15
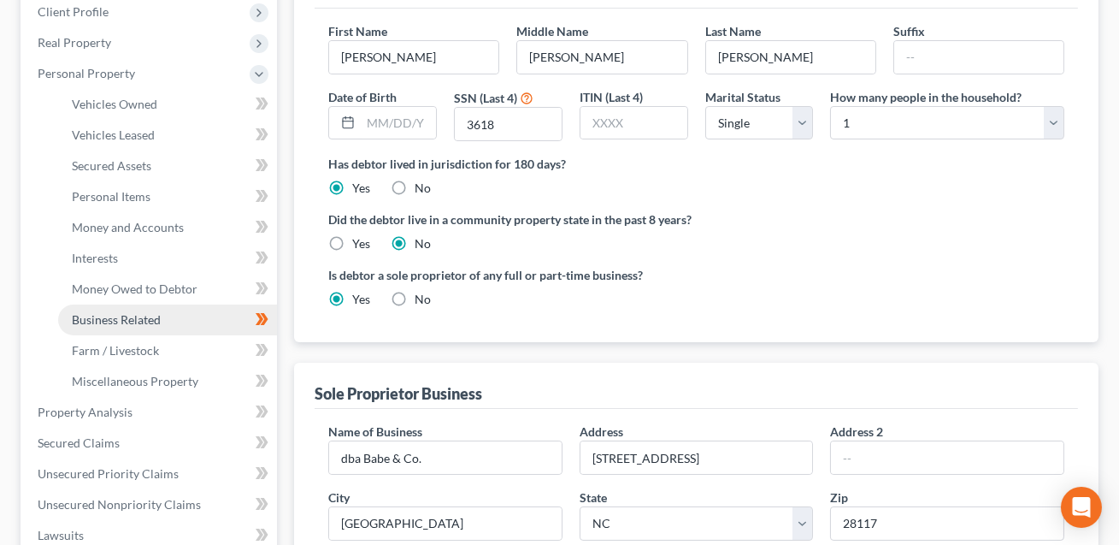
click at [113, 312] on span "Business Related" at bounding box center [116, 319] width 89 height 15
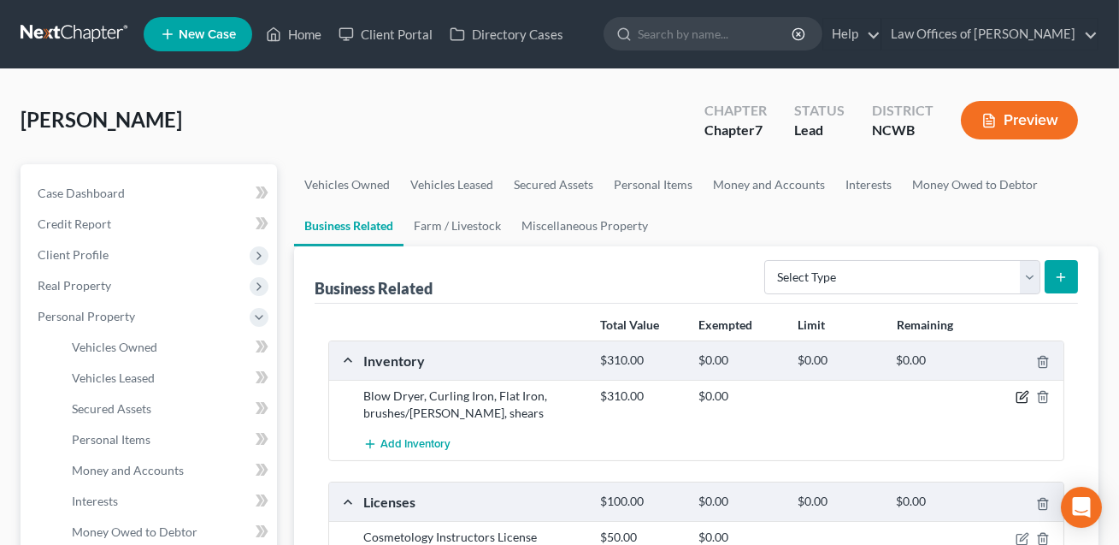
click at [1022, 394] on icon "button" at bounding box center [1024, 396] width 8 height 8
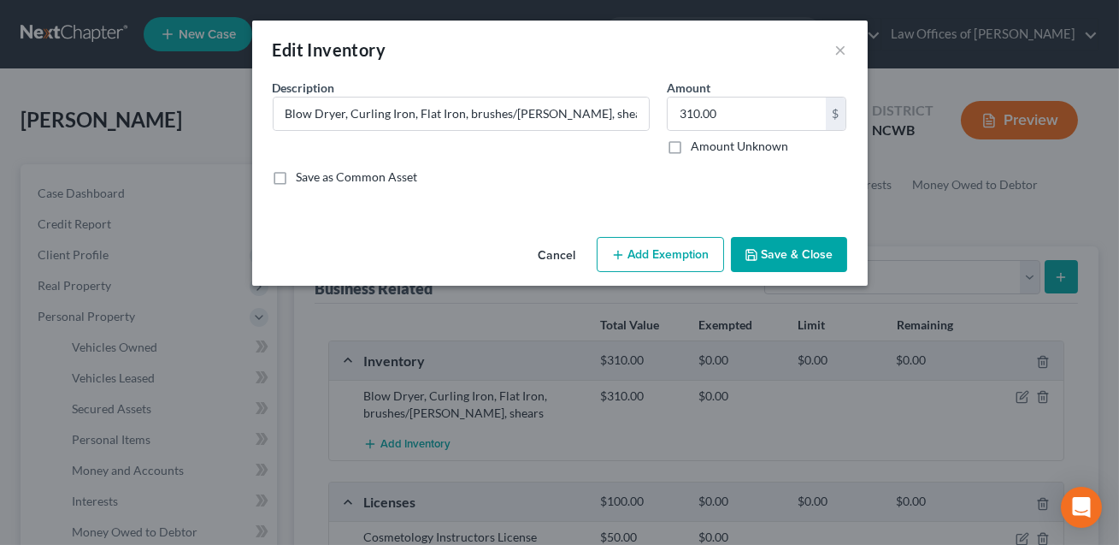
click at [659, 260] on button "Add Exemption" at bounding box center [660, 255] width 127 height 36
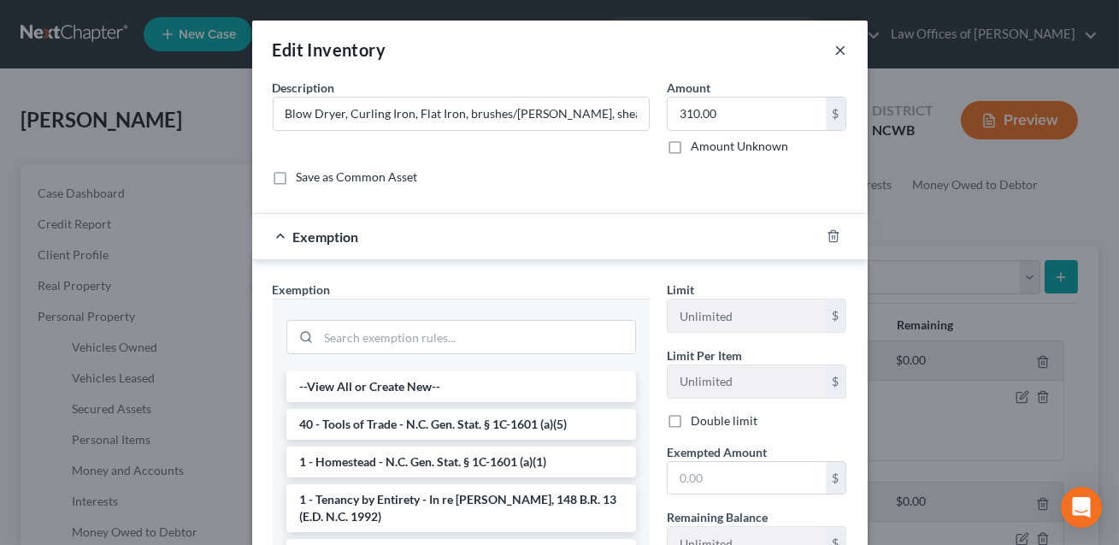
click at [841, 50] on button "×" at bounding box center [841, 49] width 12 height 21
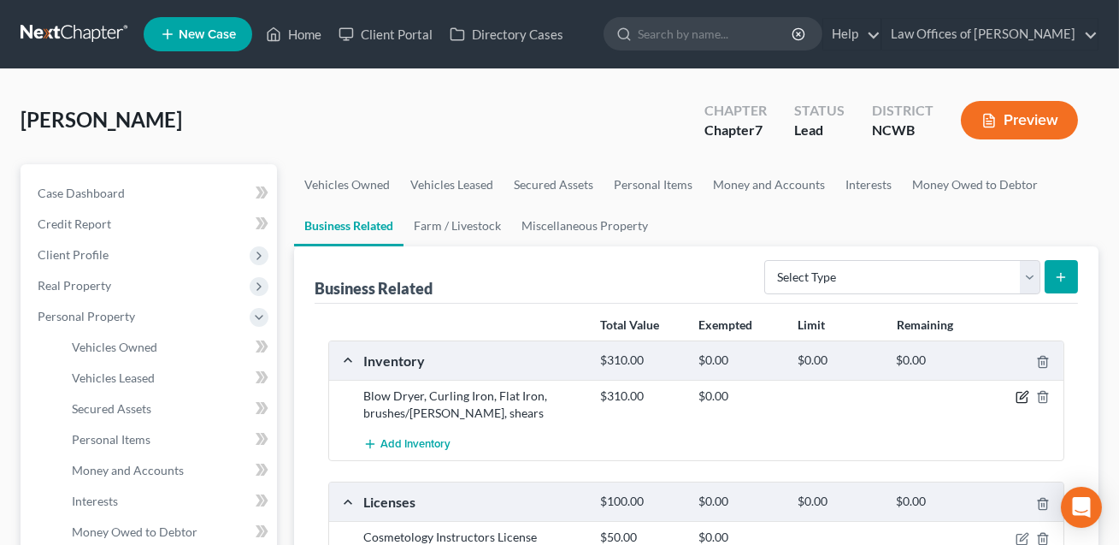
click at [1024, 396] on icon "button" at bounding box center [1023, 397] width 14 height 14
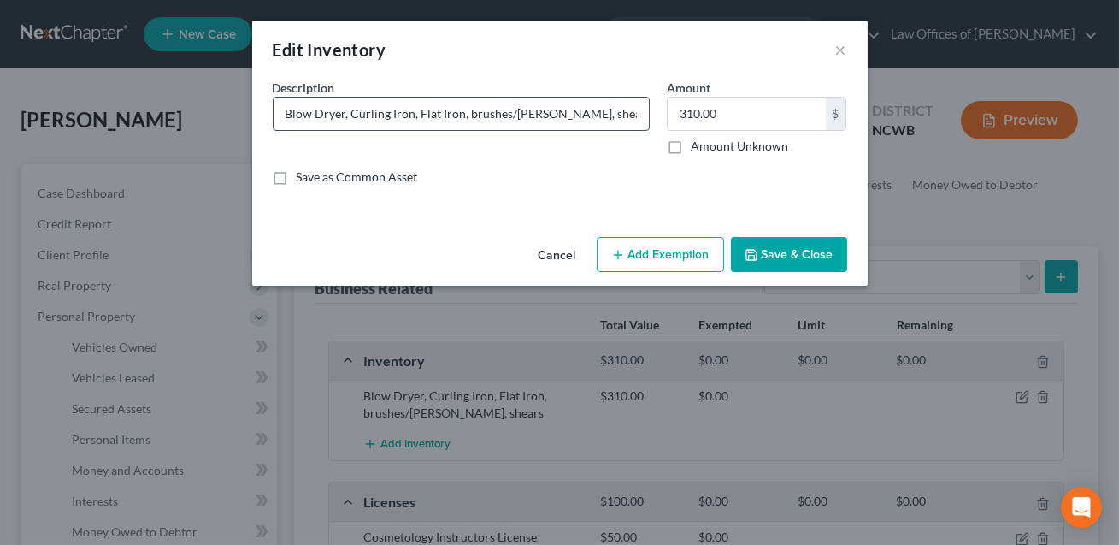
drag, startPoint x: 594, startPoint y: 114, endPoint x: 278, endPoint y: 108, distance: 316.4
click at [278, 108] on input "Blow Dryer, Curling Iron, Flat Iron, brushes/[PERSON_NAME], shears" at bounding box center [461, 113] width 375 height 32
click at [790, 258] on button "Save & Close" at bounding box center [789, 255] width 116 height 36
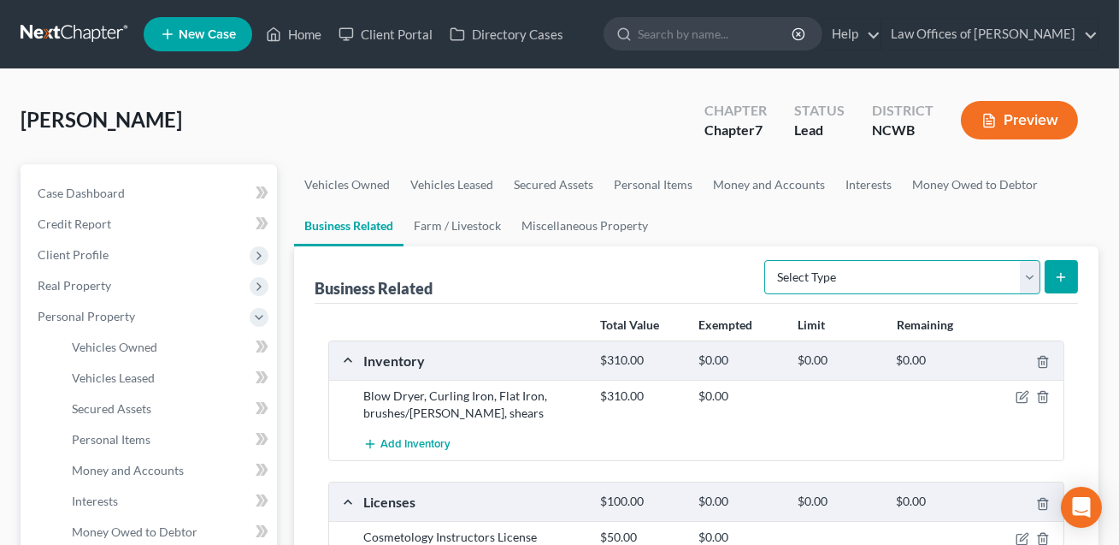
click at [826, 274] on select "Select Type Customer Lists Franchises Inventory Licenses Machinery Office Equip…" at bounding box center [902, 277] width 276 height 34
select select "office_equipment"
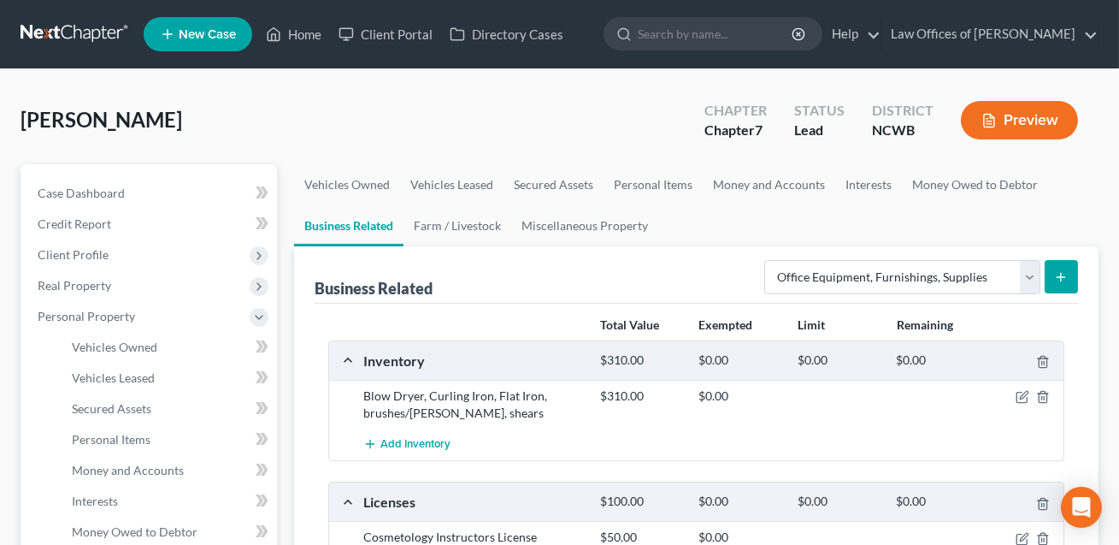
click at [1059, 270] on icon "submit" at bounding box center [1061, 277] width 14 height 14
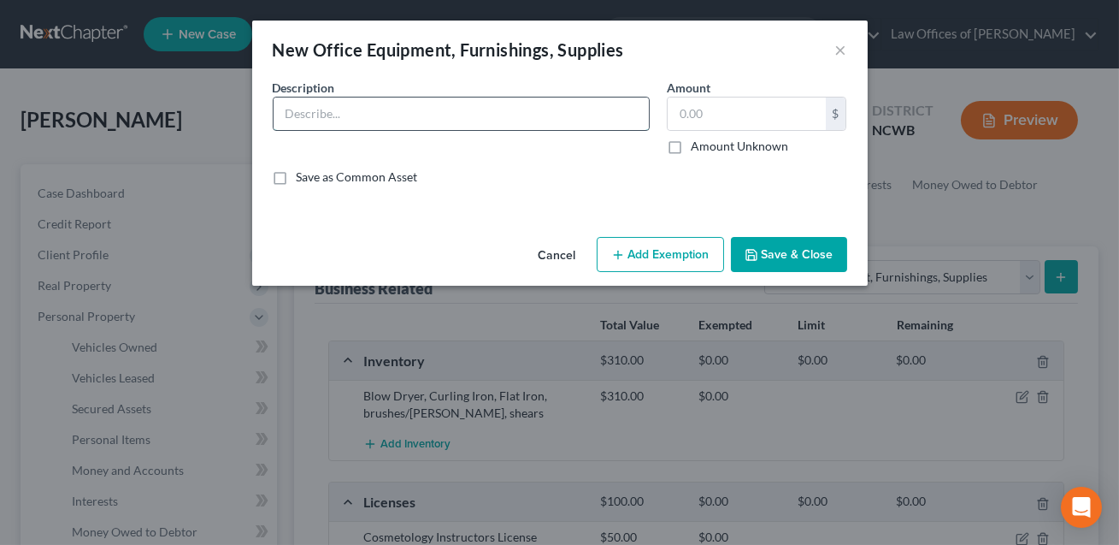
click at [403, 102] on input "text" at bounding box center [461, 113] width 375 height 32
paste input "Blow Dryer, Curling Iron, Flat Iron, brushes/[PERSON_NAME], shears"
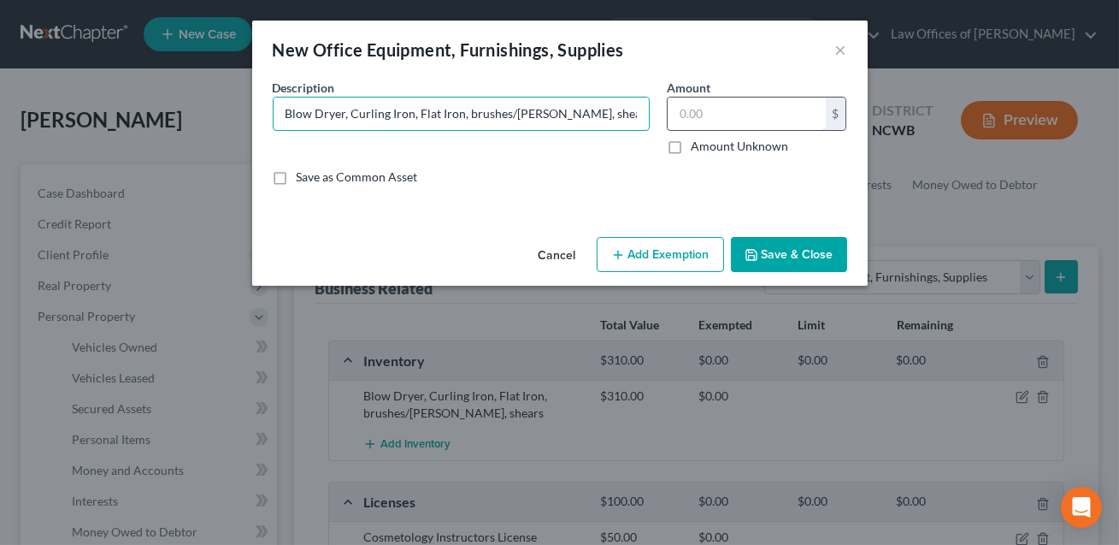
type input "Blow Dryer, Curling Iron, Flat Iron, brushes/[PERSON_NAME], shears."
click at [678, 118] on input "text" at bounding box center [747, 113] width 158 height 32
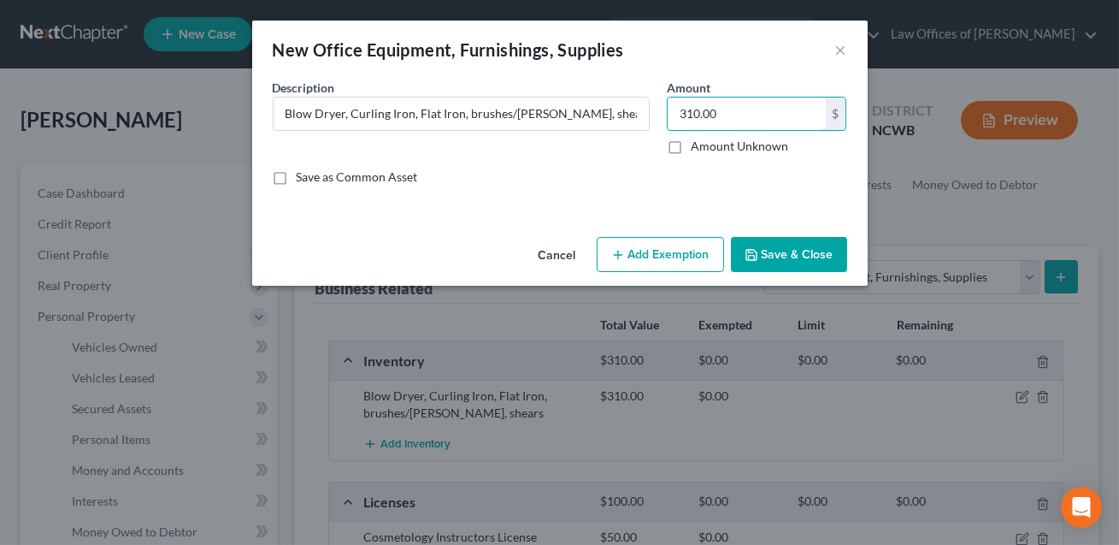
type input "310.00"
click at [666, 244] on button "Add Exemption" at bounding box center [660, 255] width 127 height 36
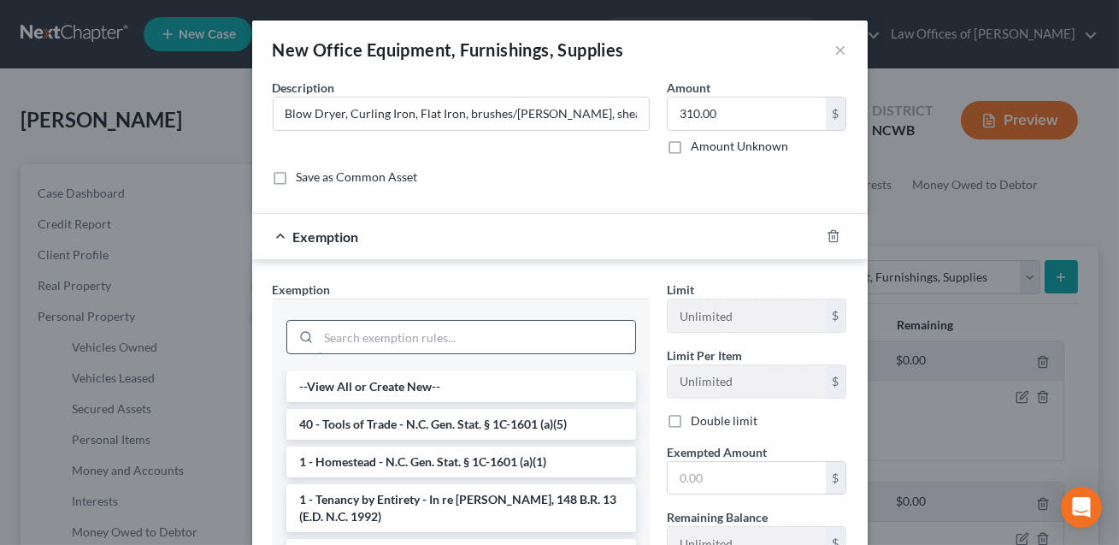
click at [374, 343] on input "search" at bounding box center [477, 337] width 316 height 32
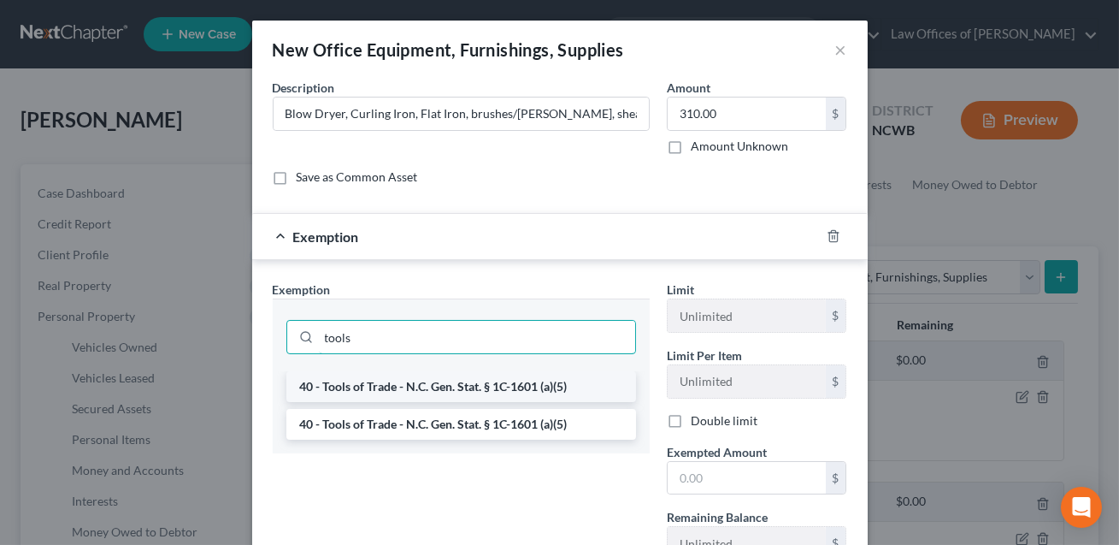
type input "tools"
click at [380, 372] on li "40 - Tools of Trade - N.C. Gen. Stat. § 1C-1601 (a)(5)" at bounding box center [461, 386] width 350 height 31
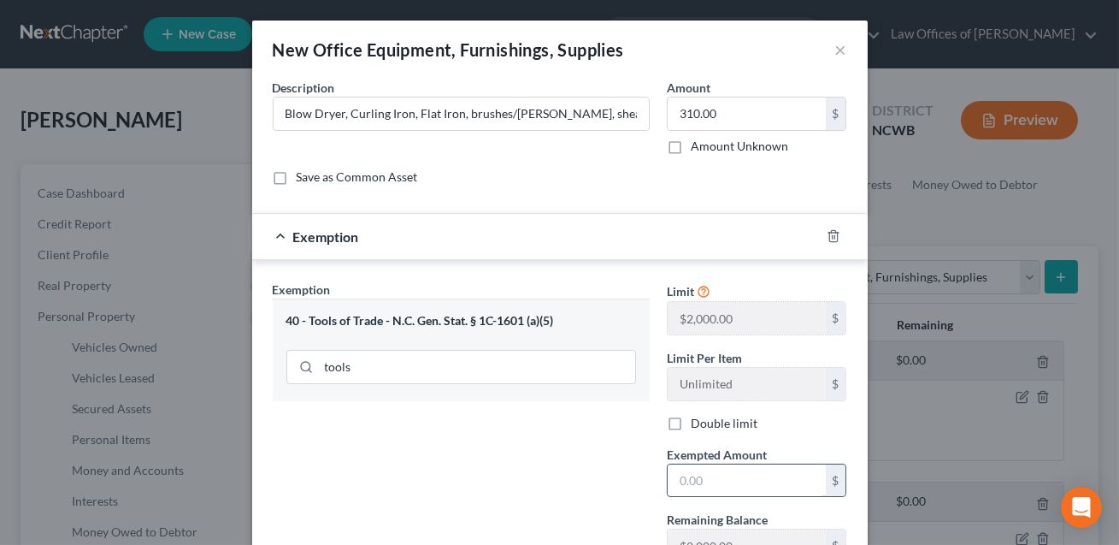
click at [702, 481] on input "text" at bounding box center [747, 480] width 158 height 32
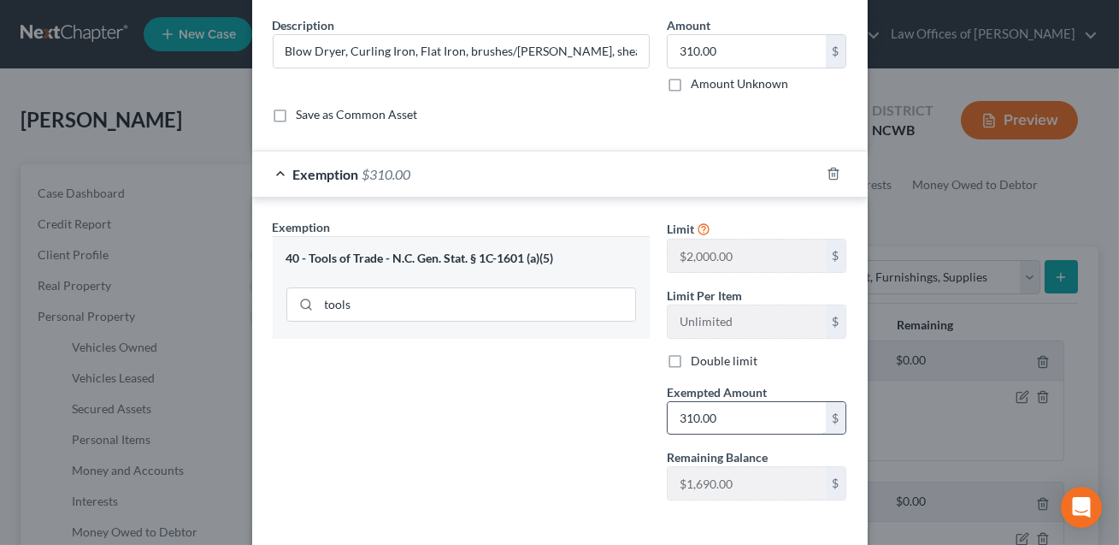
scroll to position [139, 0]
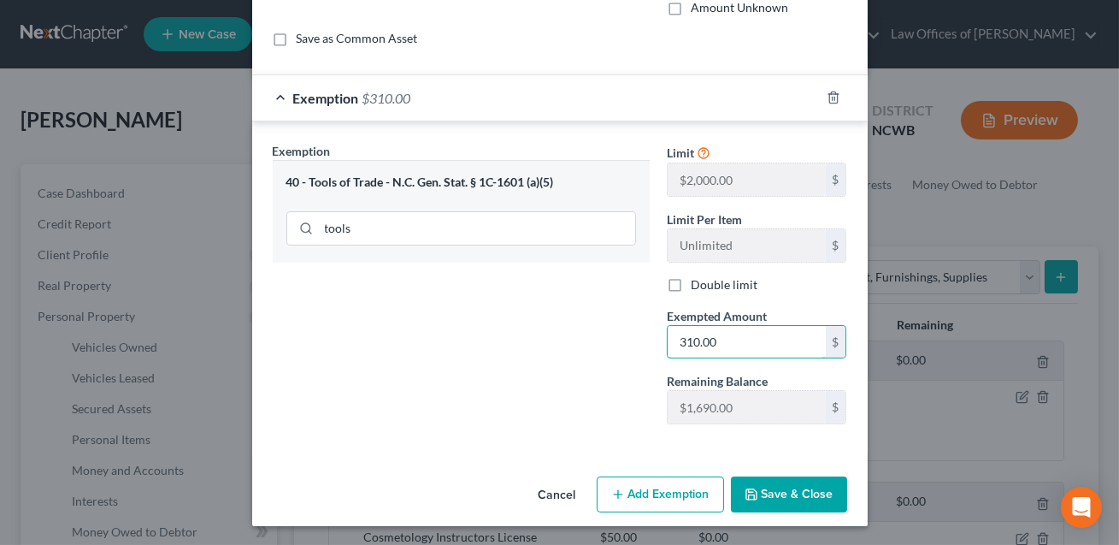
type input "310.00"
click at [770, 482] on button "Save & Close" at bounding box center [789, 494] width 116 height 36
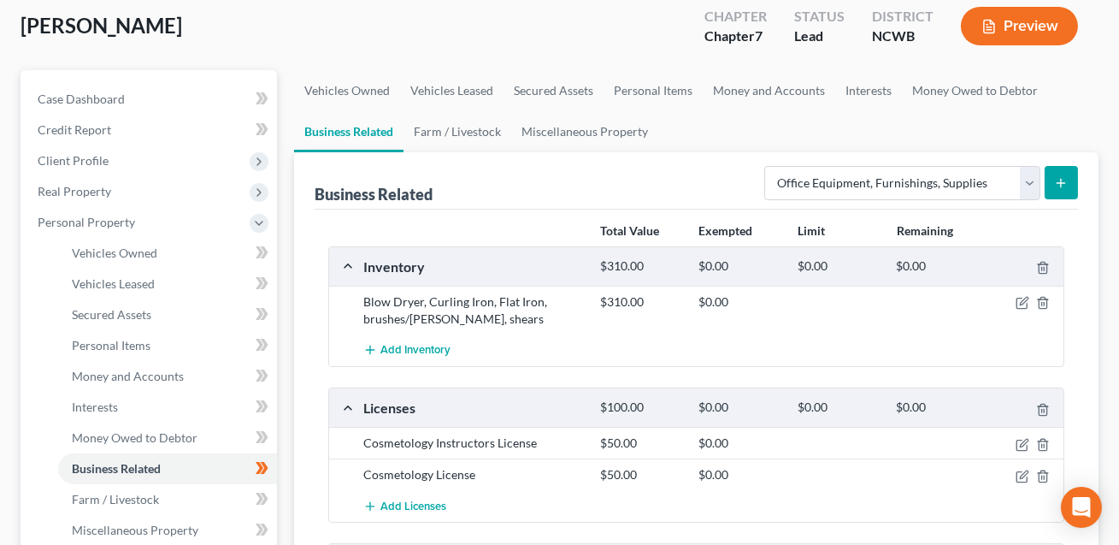
scroll to position [116, 0]
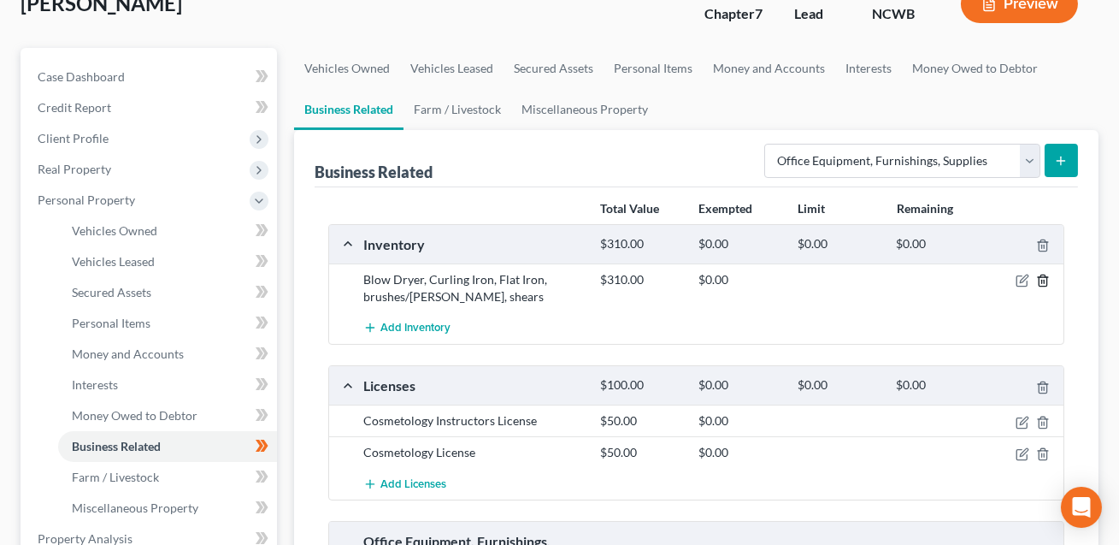
click at [1045, 279] on icon "button" at bounding box center [1043, 281] width 14 height 14
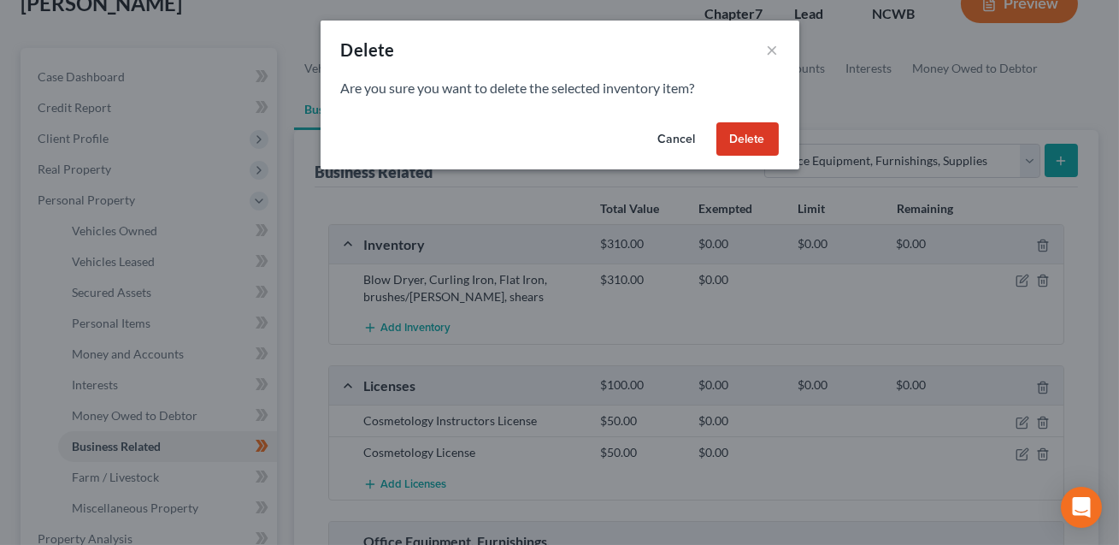
click at [747, 143] on button "Delete" at bounding box center [748, 139] width 62 height 34
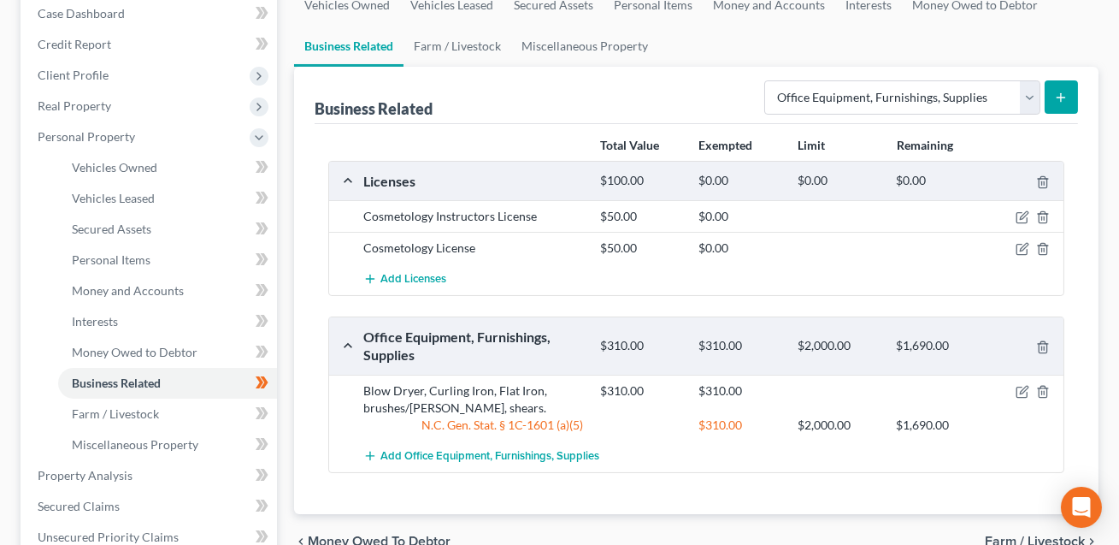
scroll to position [188, 0]
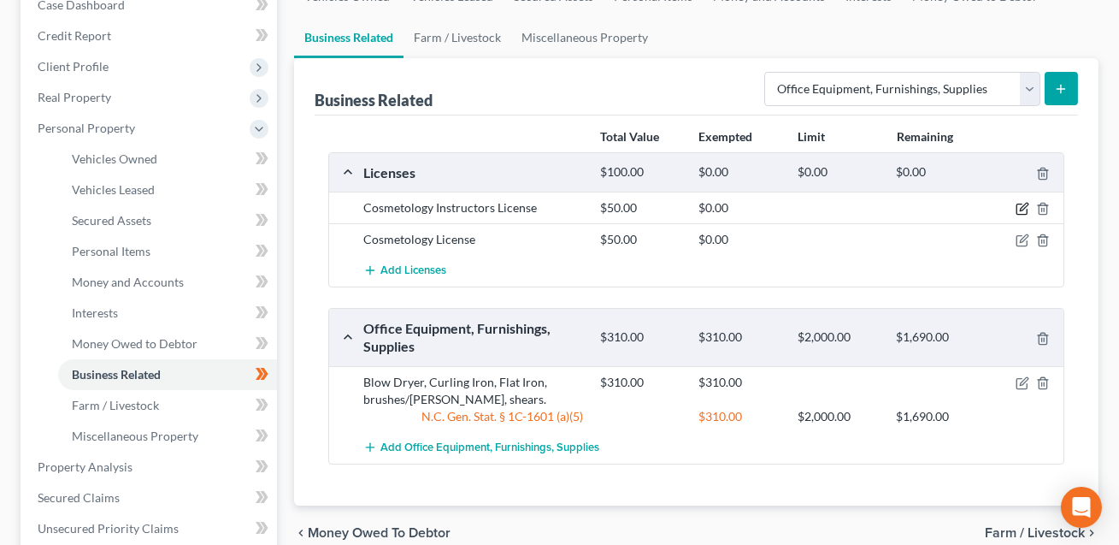
click at [1023, 206] on icon "button" at bounding box center [1024, 207] width 8 height 8
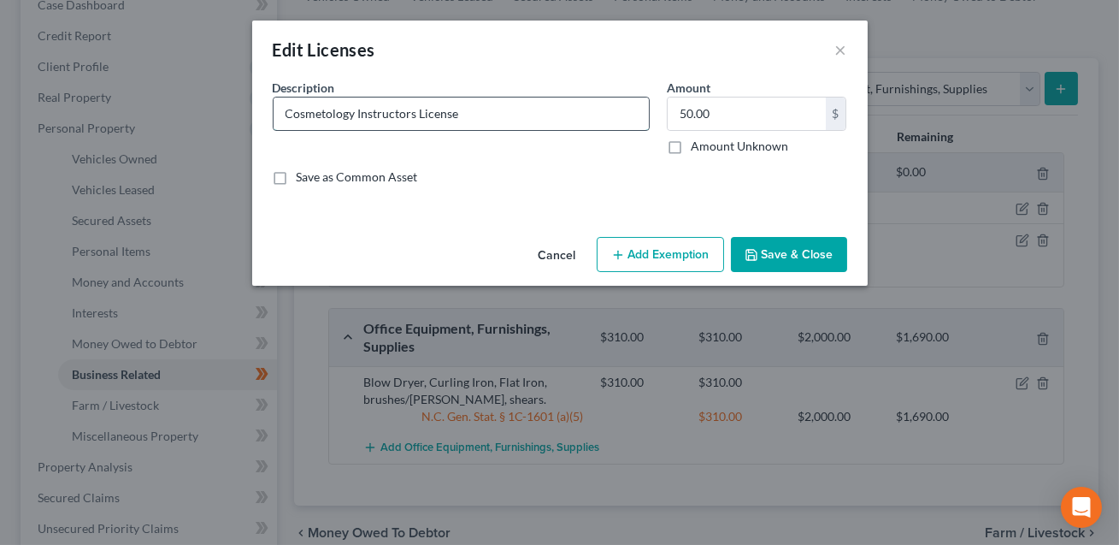
click at [353, 113] on input "Cosmetology Instructors License" at bounding box center [461, 113] width 375 height 32
click at [570, 115] on input "Cosmetology license, Cosmetology Instructors License" at bounding box center [461, 113] width 375 height 32
type input "Cosmetology license, Cosmetology Instructors License. (Not transferrable)"
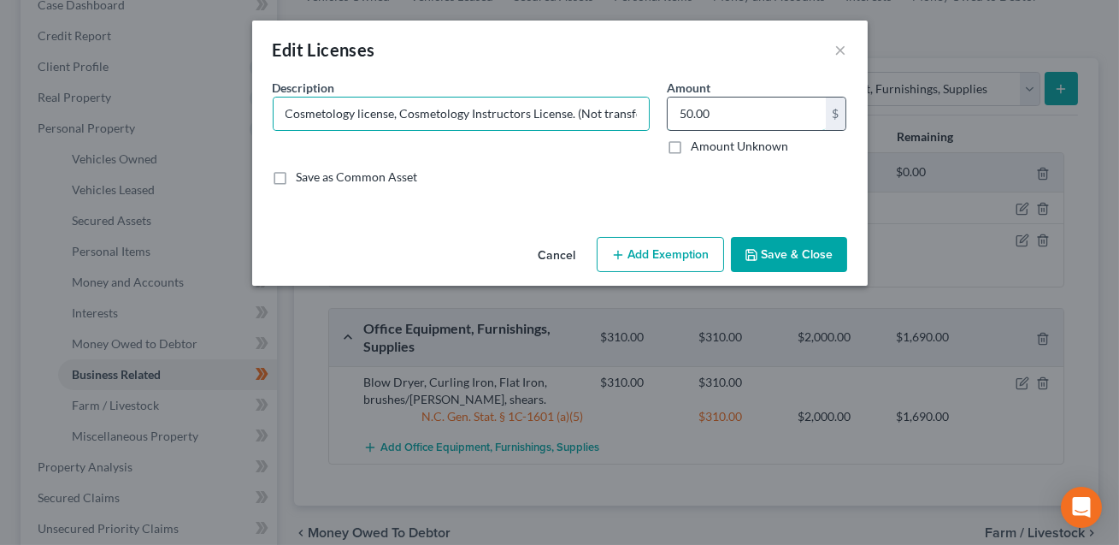
click at [708, 110] on input "50.00" at bounding box center [747, 113] width 158 height 32
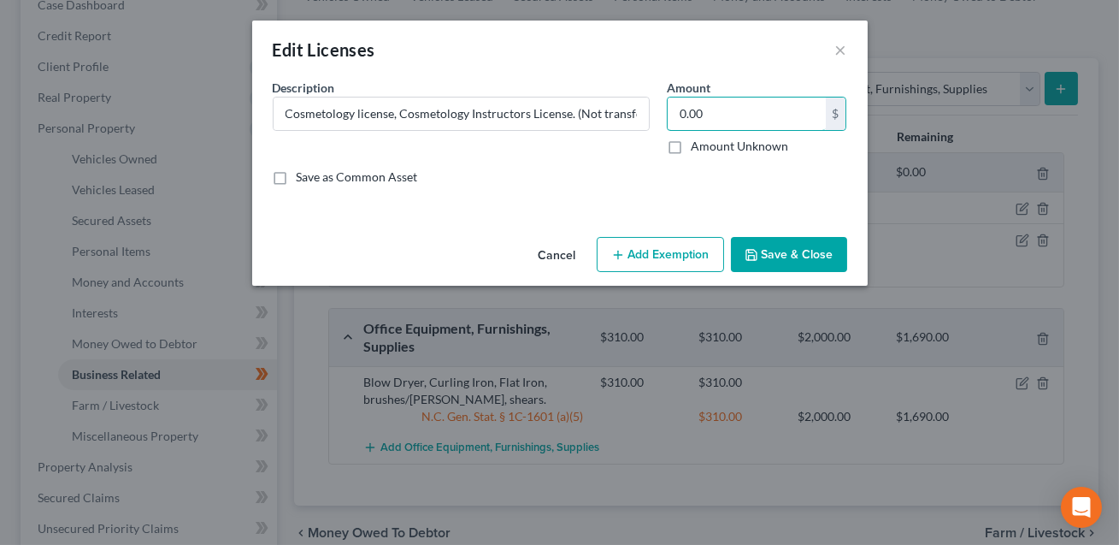
type input "0.00"
click at [785, 271] on button "Save & Close" at bounding box center [789, 255] width 116 height 36
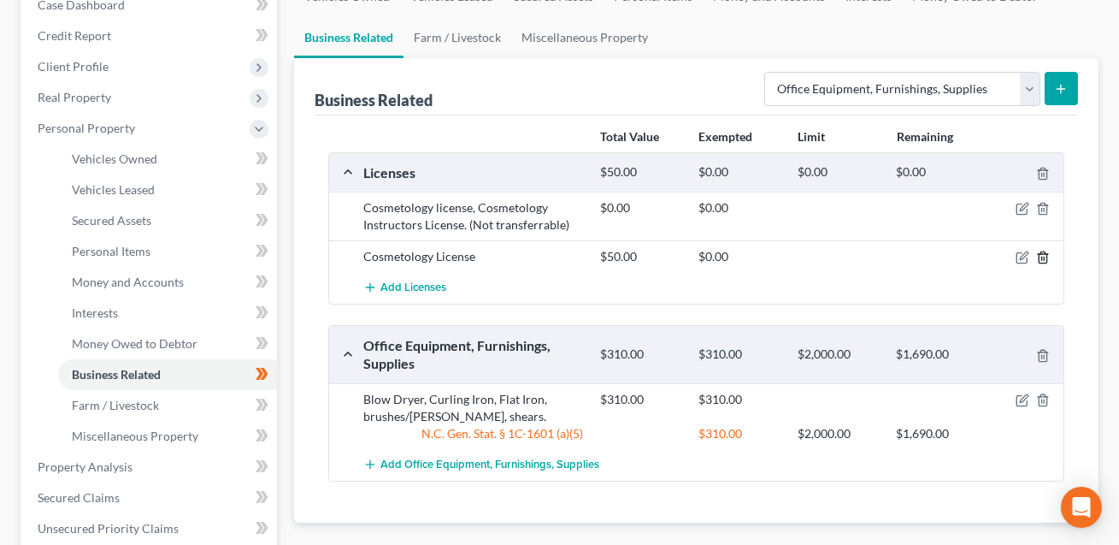
click at [1045, 259] on icon "button" at bounding box center [1043, 258] width 14 height 14
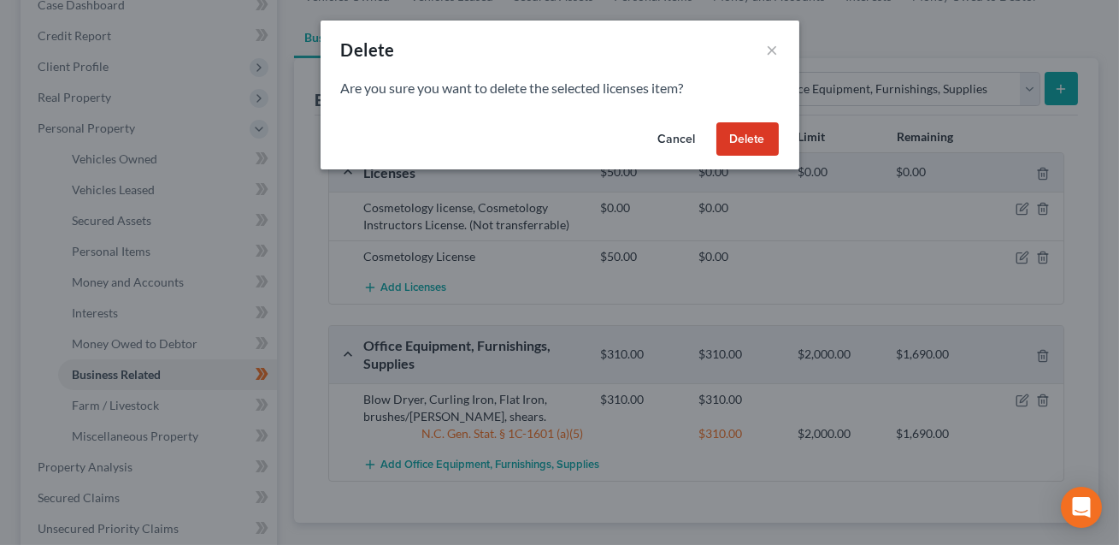
click at [749, 143] on button "Delete" at bounding box center [748, 139] width 62 height 34
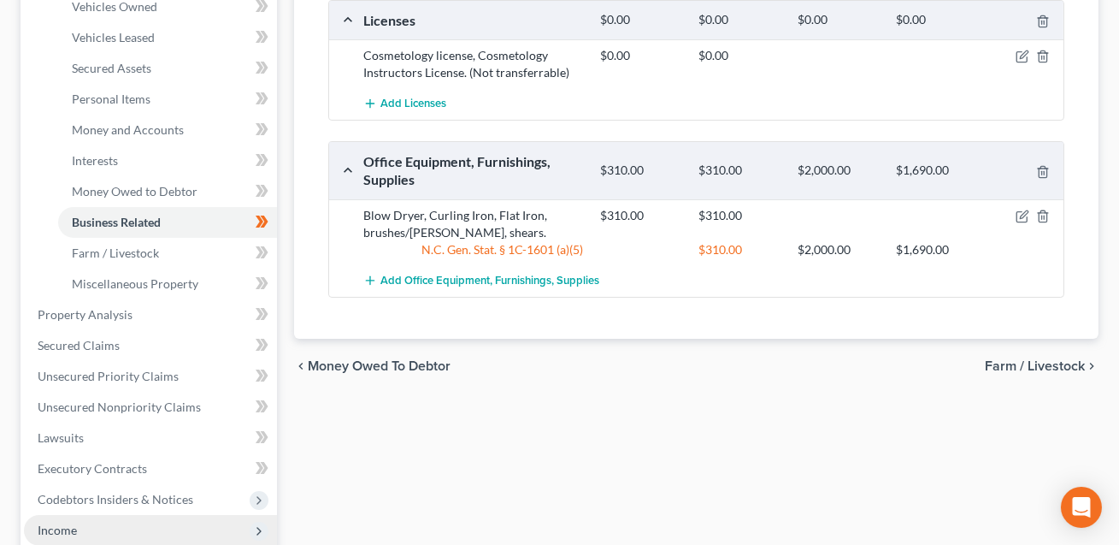
scroll to position [349, 0]
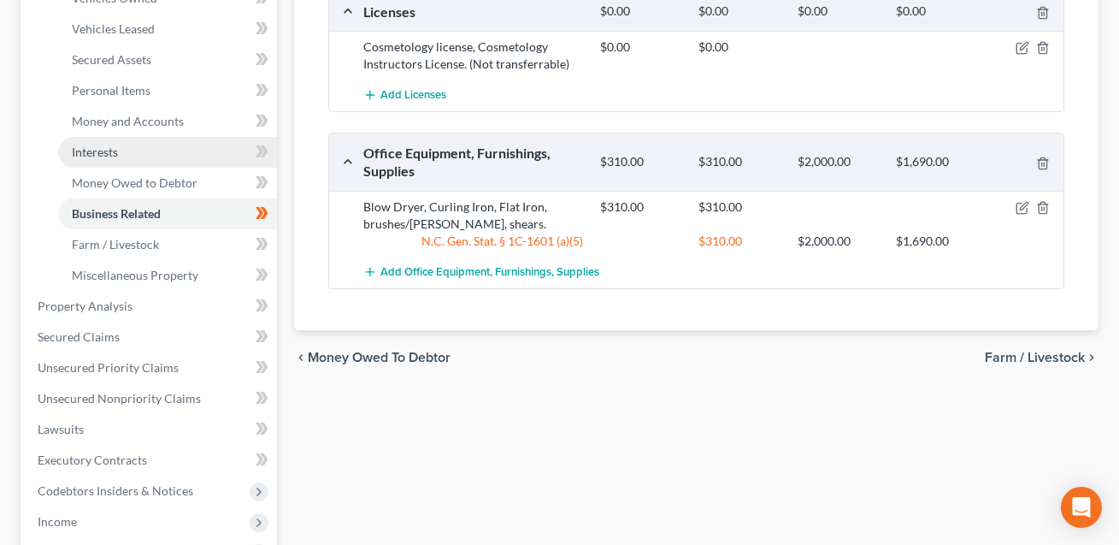
click at [99, 148] on span "Interests" at bounding box center [95, 151] width 46 height 15
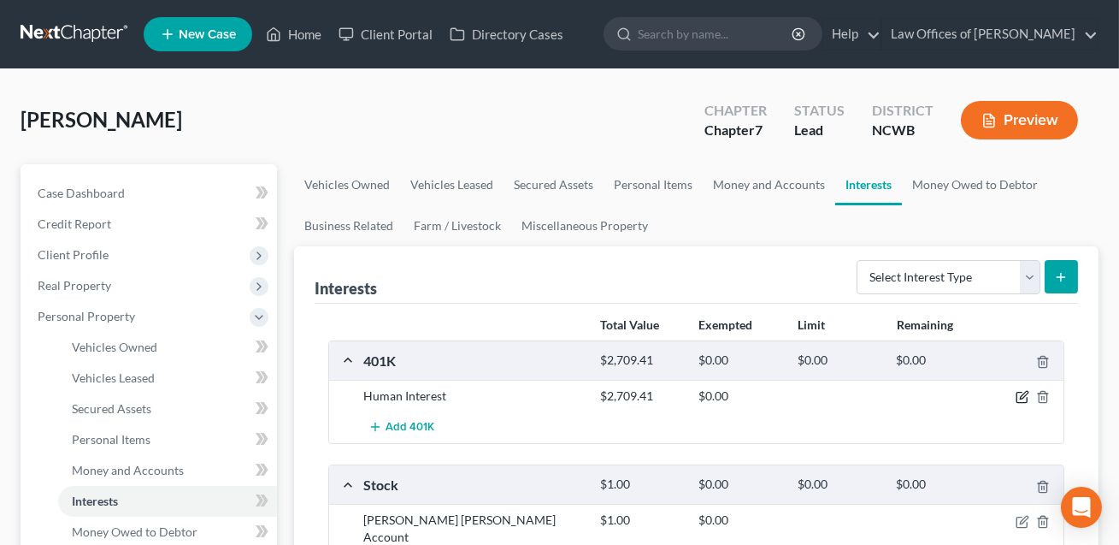
click at [1028, 395] on icon "button" at bounding box center [1023, 397] width 14 height 14
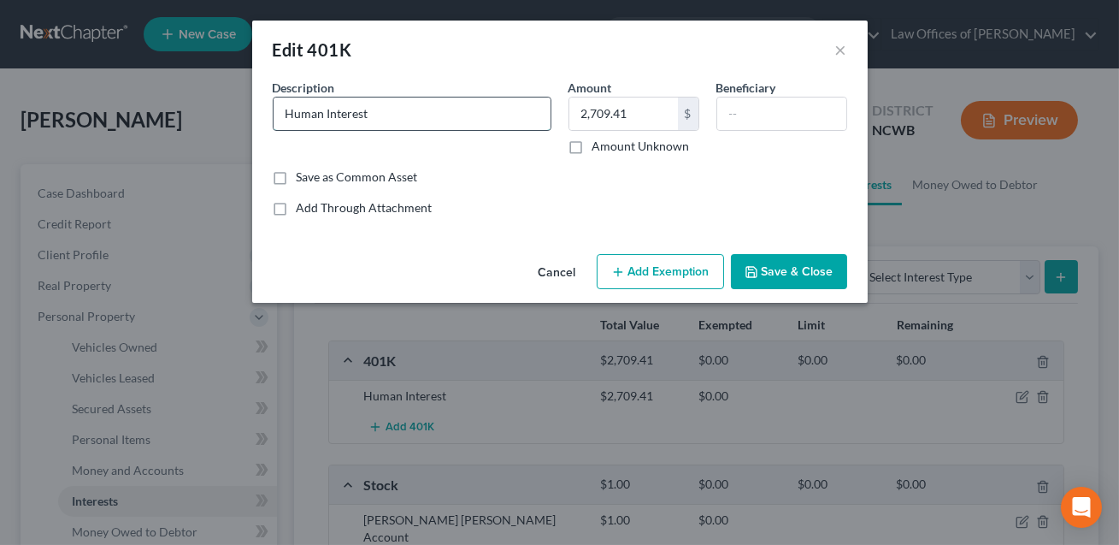
click at [377, 114] on input "Human Interest" at bounding box center [412, 113] width 277 height 32
type input "Human Interest 401k. Current balance: 2709.41. Not an asset of the estate."
click at [643, 104] on input "2,709.41" at bounding box center [623, 113] width 109 height 32
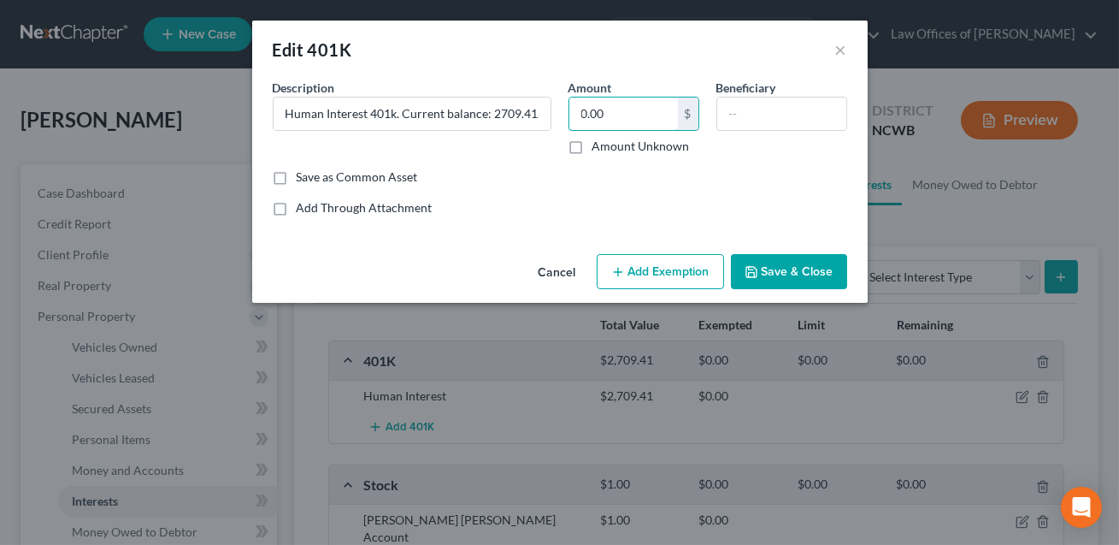
type input "0.00"
click at [762, 283] on button "Save & Close" at bounding box center [789, 272] width 116 height 36
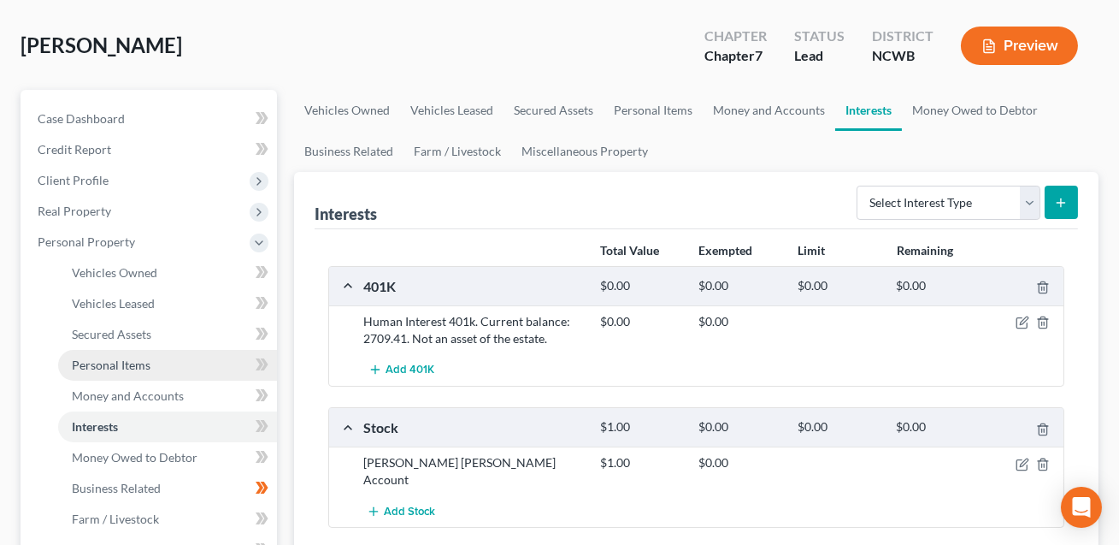
scroll to position [80, 0]
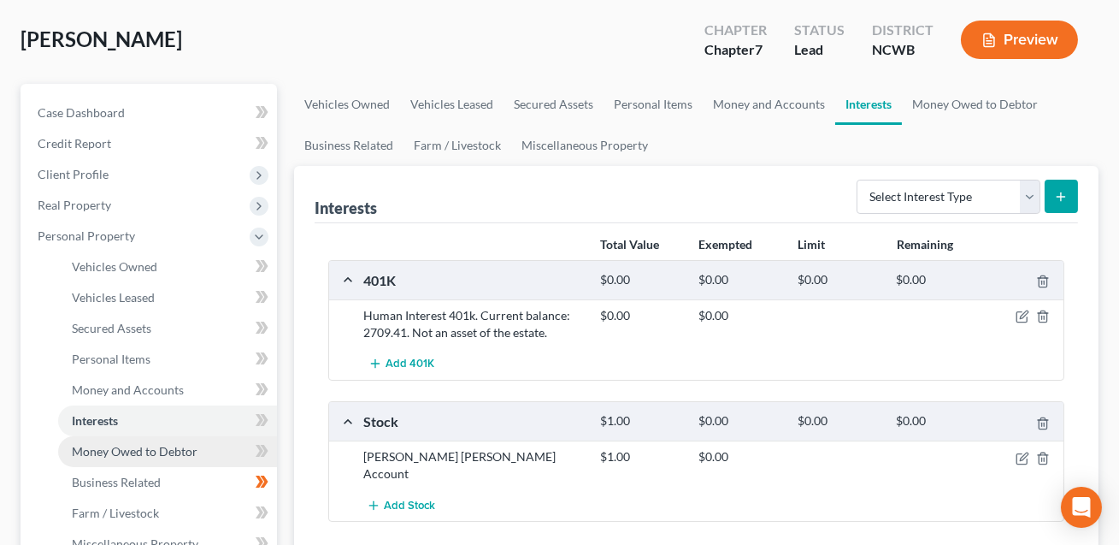
click at [154, 444] on span "Money Owed to Debtor" at bounding box center [135, 451] width 126 height 15
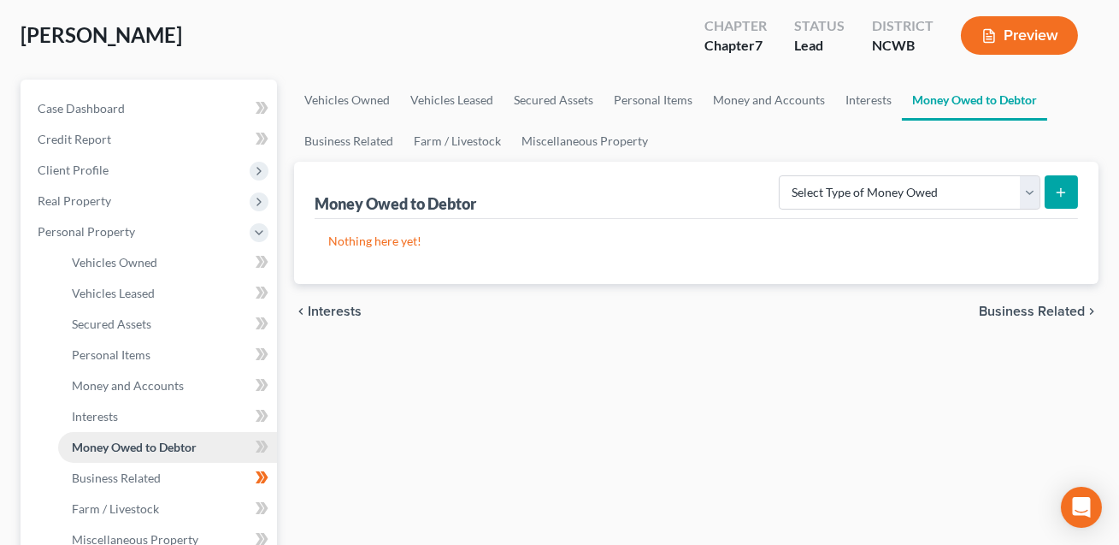
scroll to position [89, 0]
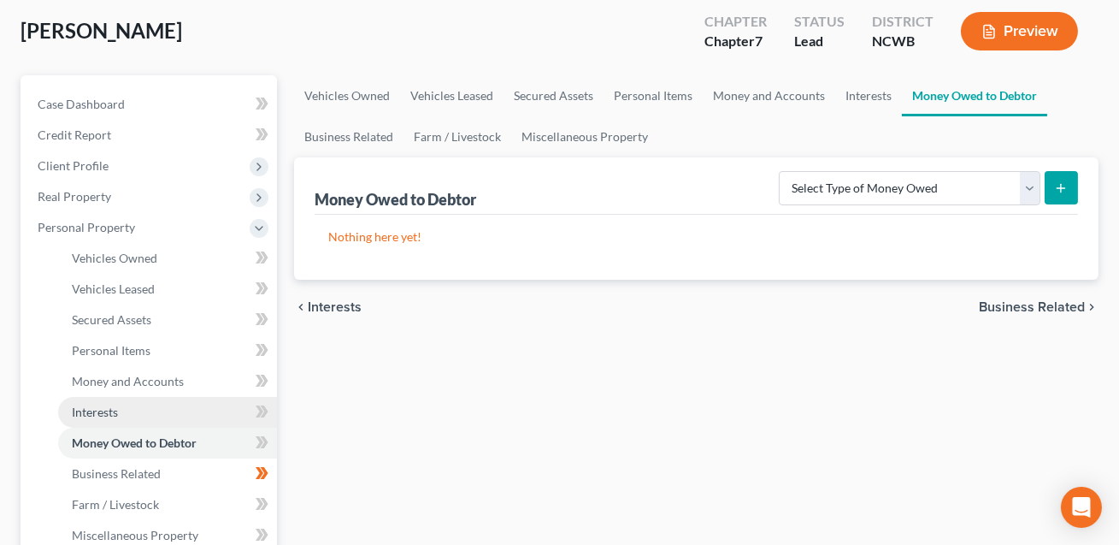
click at [111, 411] on span "Interests" at bounding box center [95, 411] width 46 height 15
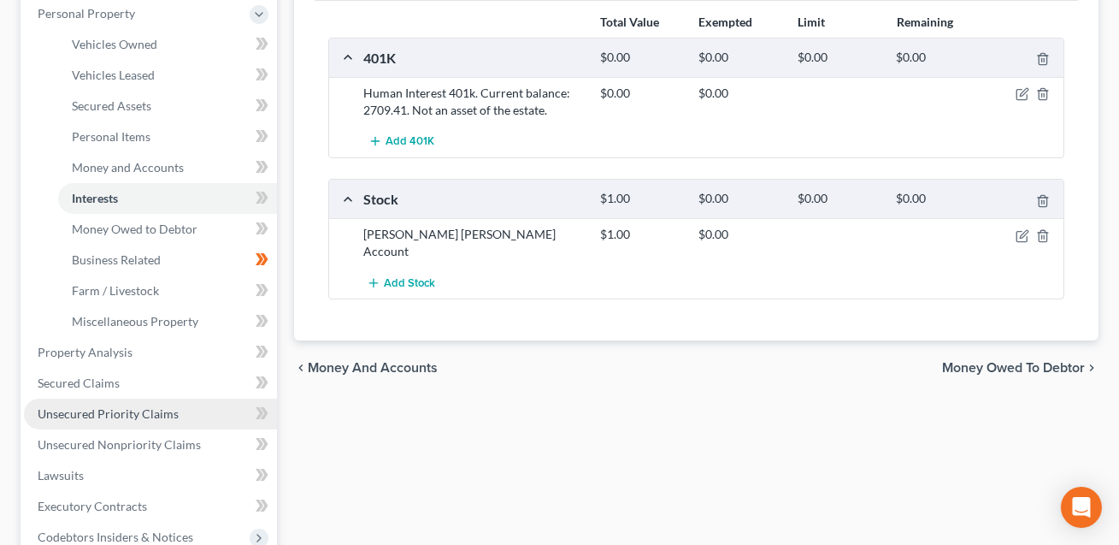
scroll to position [312, 0]
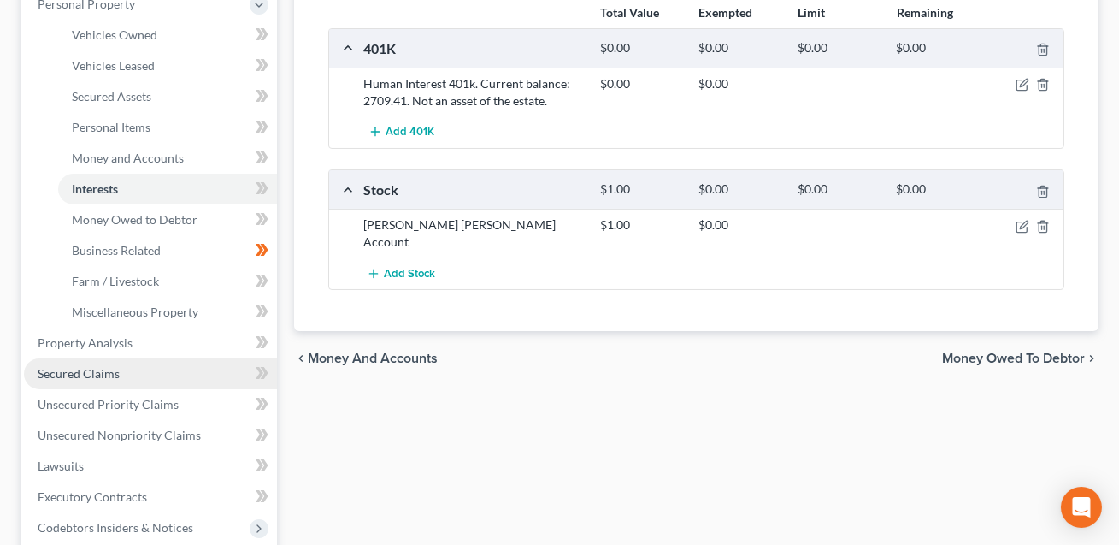
click at [105, 375] on span "Secured Claims" at bounding box center [79, 373] width 82 height 15
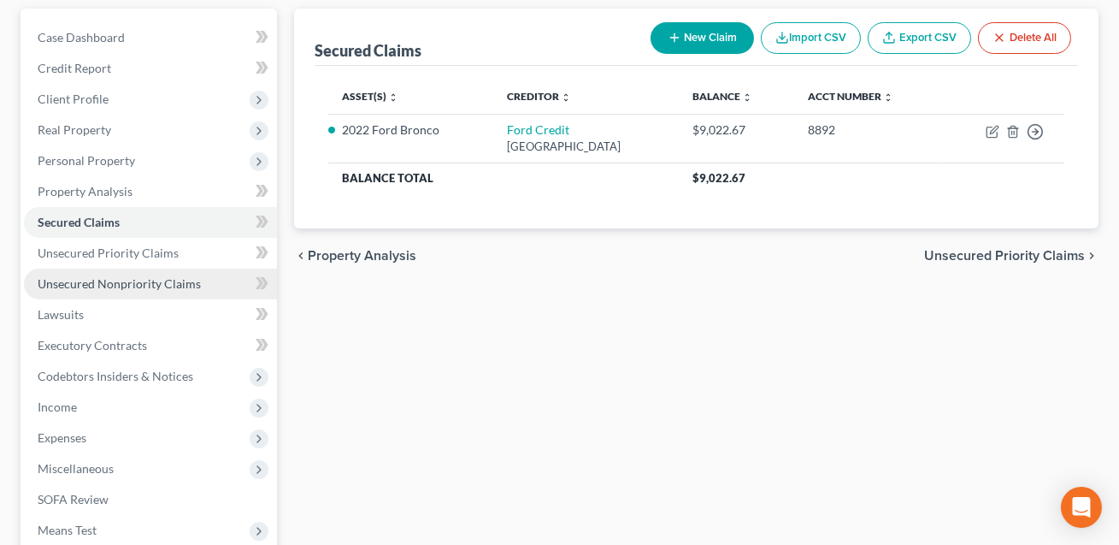
scroll to position [163, 0]
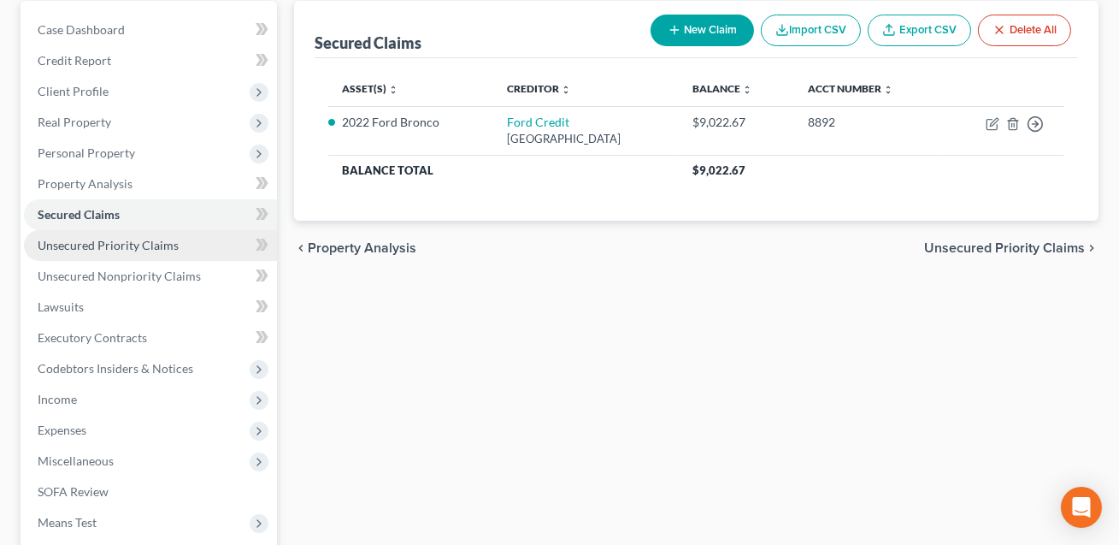
click at [121, 250] on link "Unsecured Priority Claims" at bounding box center [150, 245] width 253 height 31
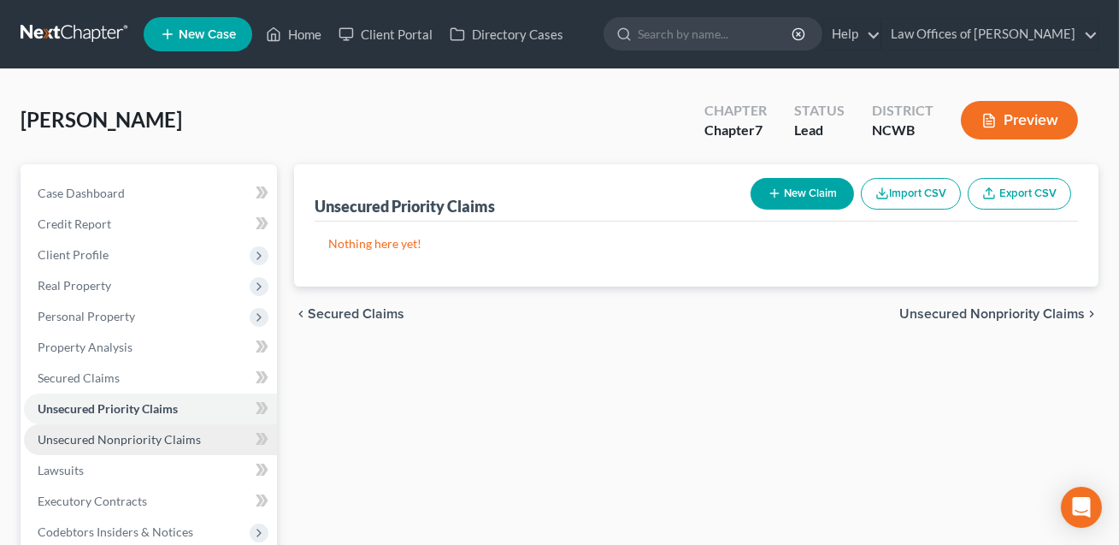
click at [127, 440] on span "Unsecured Nonpriority Claims" at bounding box center [119, 439] width 163 height 15
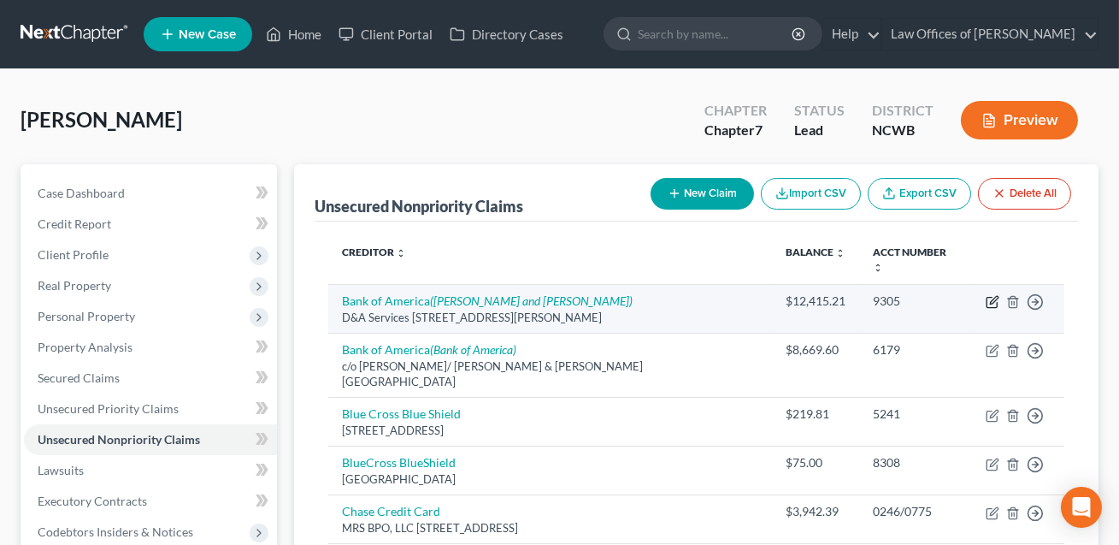
click at [988, 295] on icon "button" at bounding box center [993, 302] width 14 height 14
select select "14"
select select "2"
select select "0"
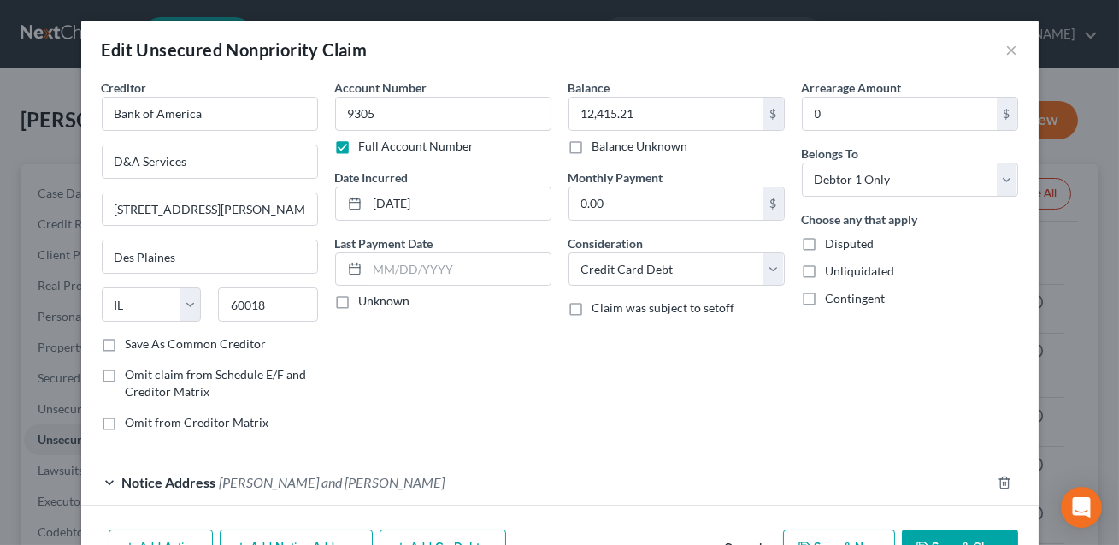
scroll to position [93, 0]
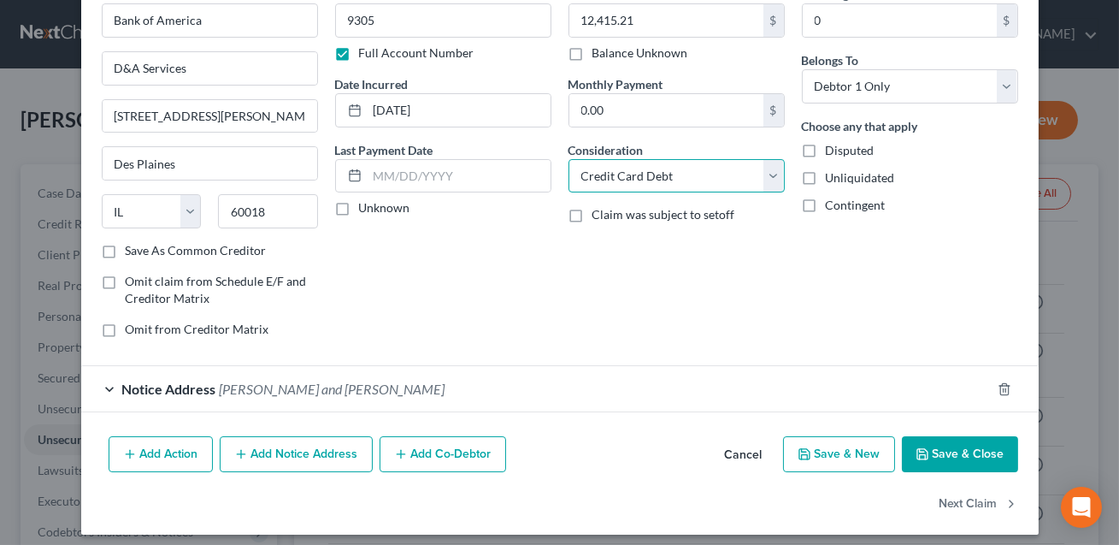
click at [677, 173] on select "Select Cable / Satellite Services Collection Agency Credit Card Debt Debt Couns…" at bounding box center [677, 176] width 216 height 34
select select "14"
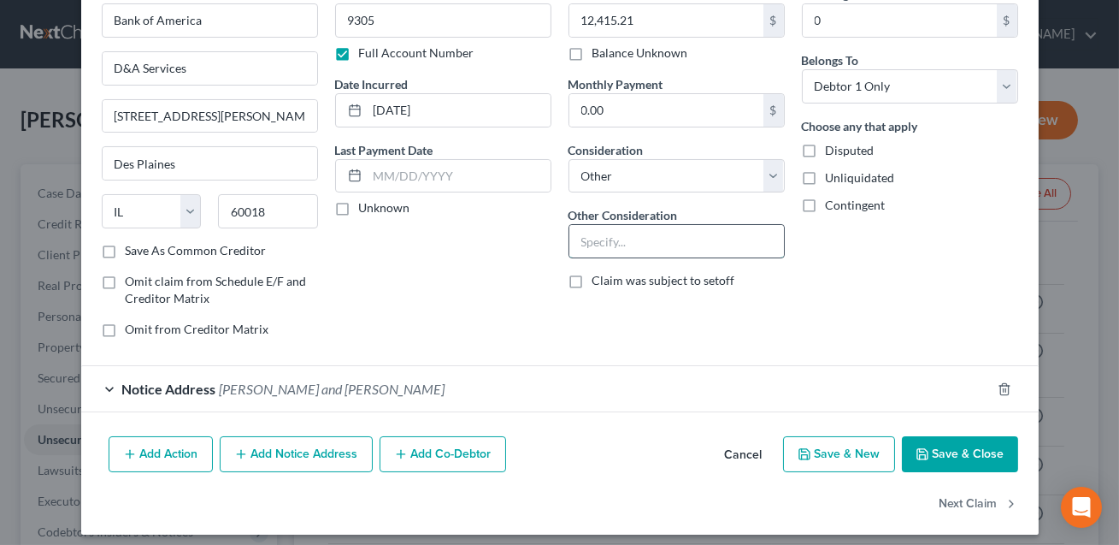
click at [620, 243] on input "text" at bounding box center [676, 241] width 215 height 32
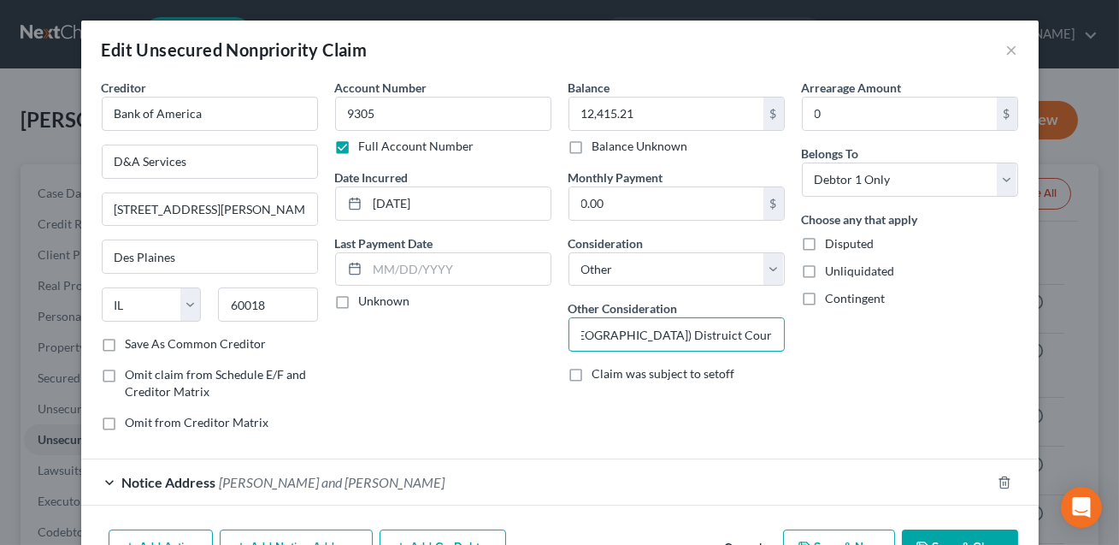
scroll to position [103, 0]
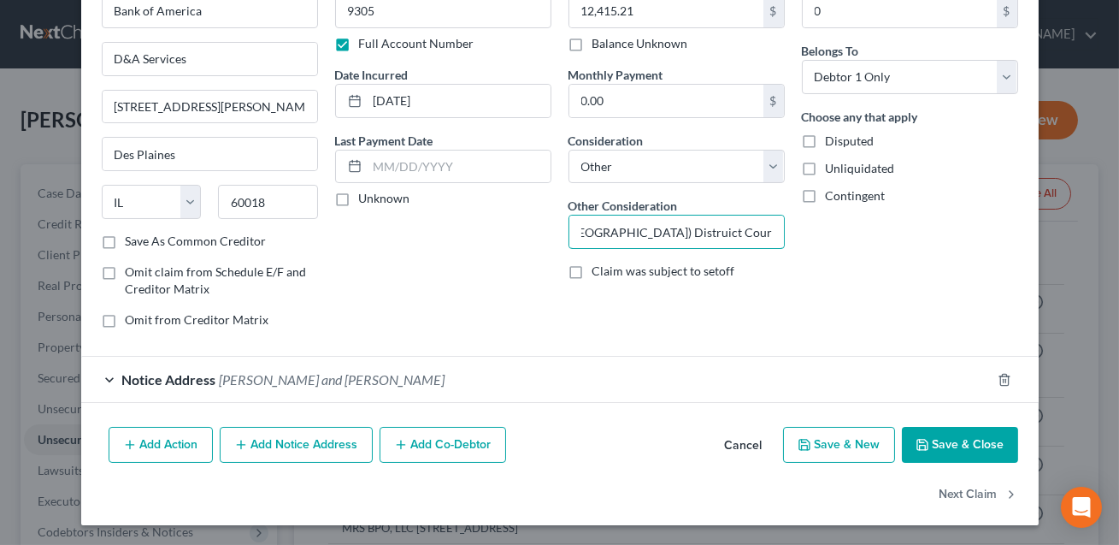
type input "Cedit Card. Civil Action: Bank of America v. [PERSON_NAME], [GEOGRAPHIC_DATA] (…"
click at [293, 438] on button "Add Notice Address" at bounding box center [296, 445] width 153 height 36
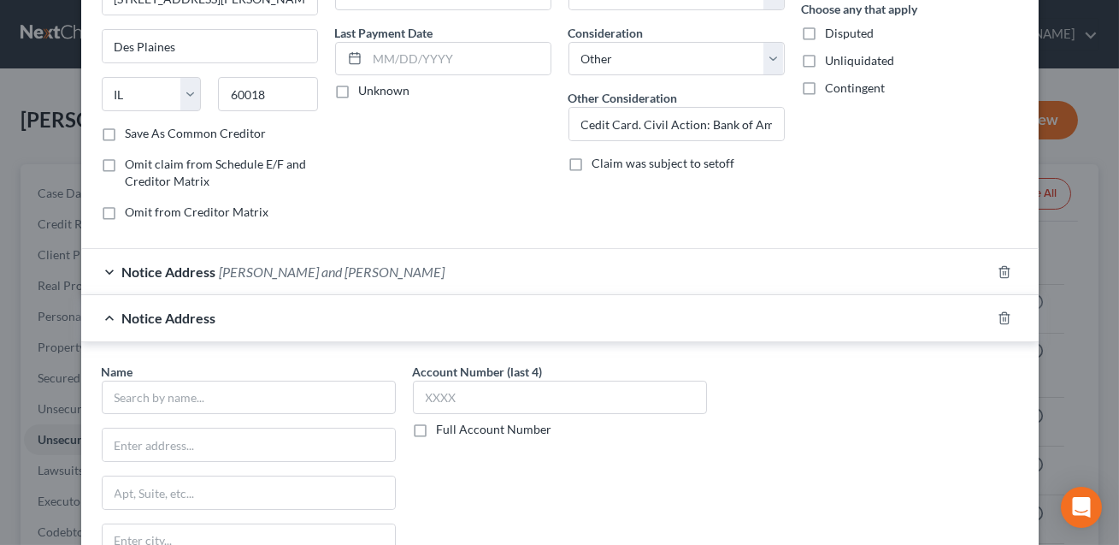
scroll to position [255, 0]
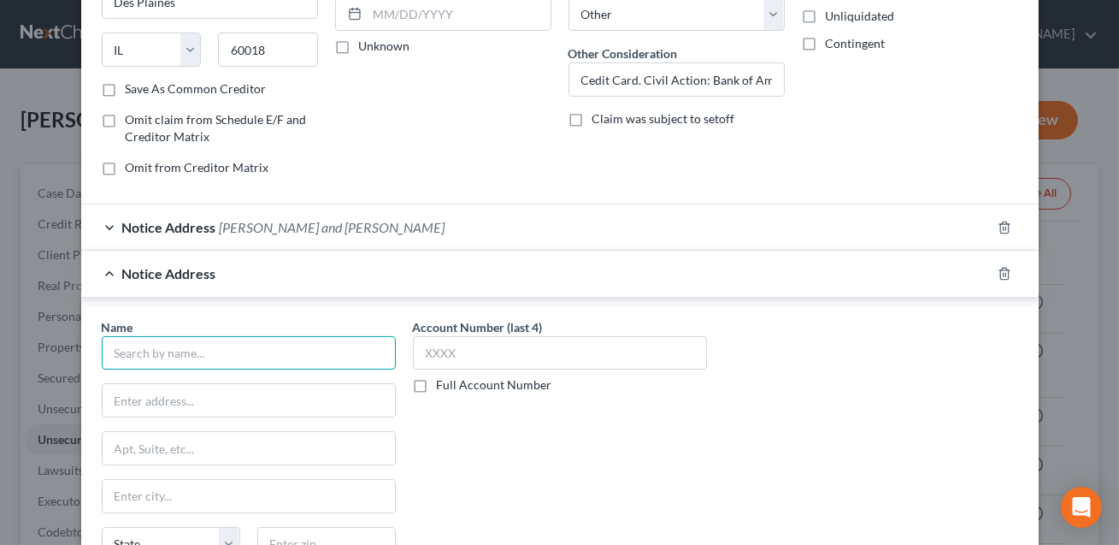
click at [213, 355] on input "text" at bounding box center [249, 353] width 294 height 34
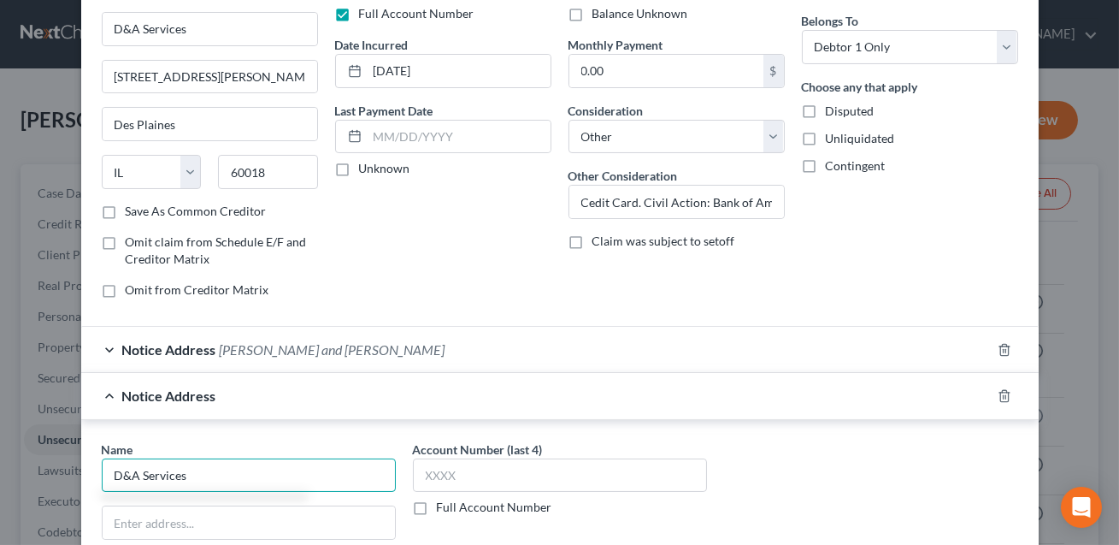
scroll to position [0, 0]
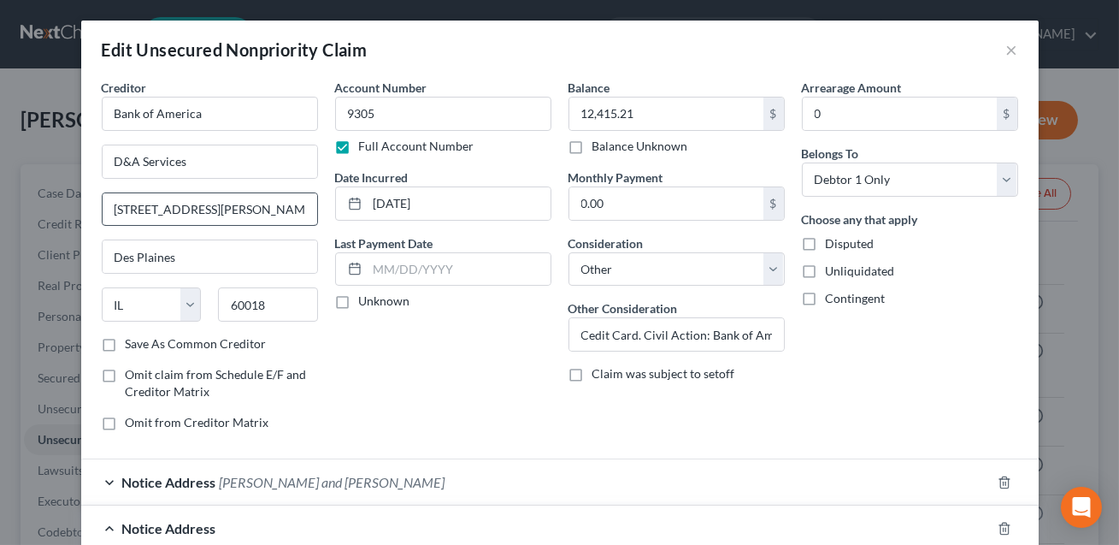
type input "D&A Services"
drag, startPoint x: 271, startPoint y: 209, endPoint x: 80, endPoint y: 206, distance: 191.6
click at [81, 206] on div "Creditor * Bank of America D&A Services [STREET_ADDRESS][GEOGRAPHIC_DATA][PERSO…" at bounding box center [560, 484] width 958 height 811
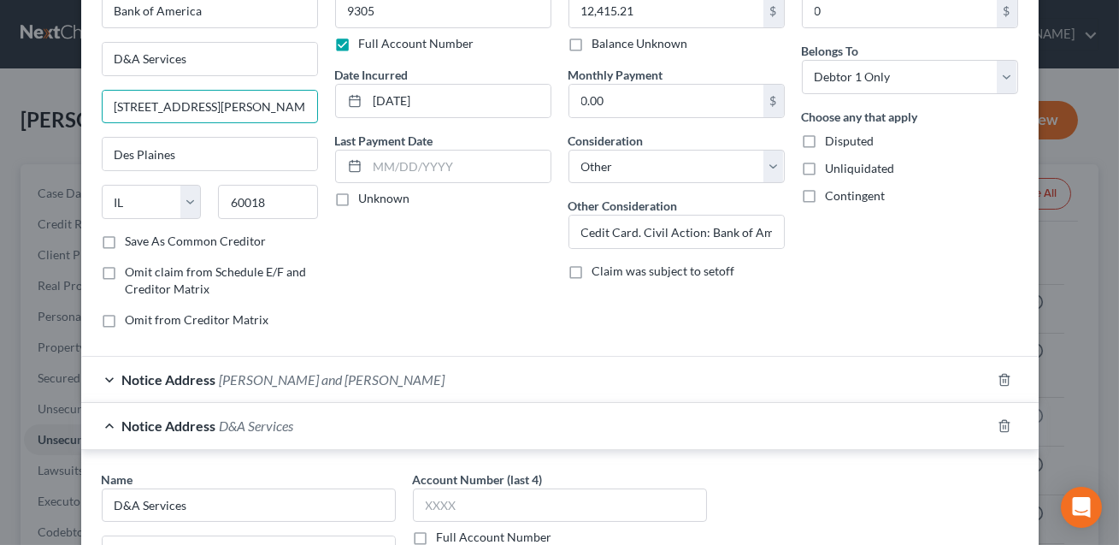
scroll to position [353, 0]
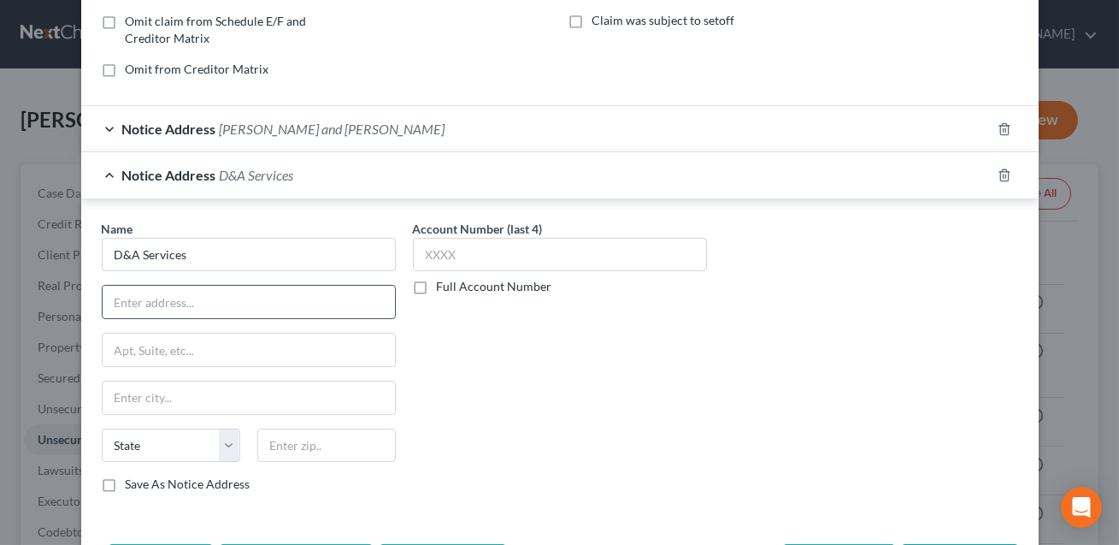
click at [141, 286] on input "text" at bounding box center [249, 302] width 292 height 32
paste input "[STREET_ADDRESS][PERSON_NAME]"
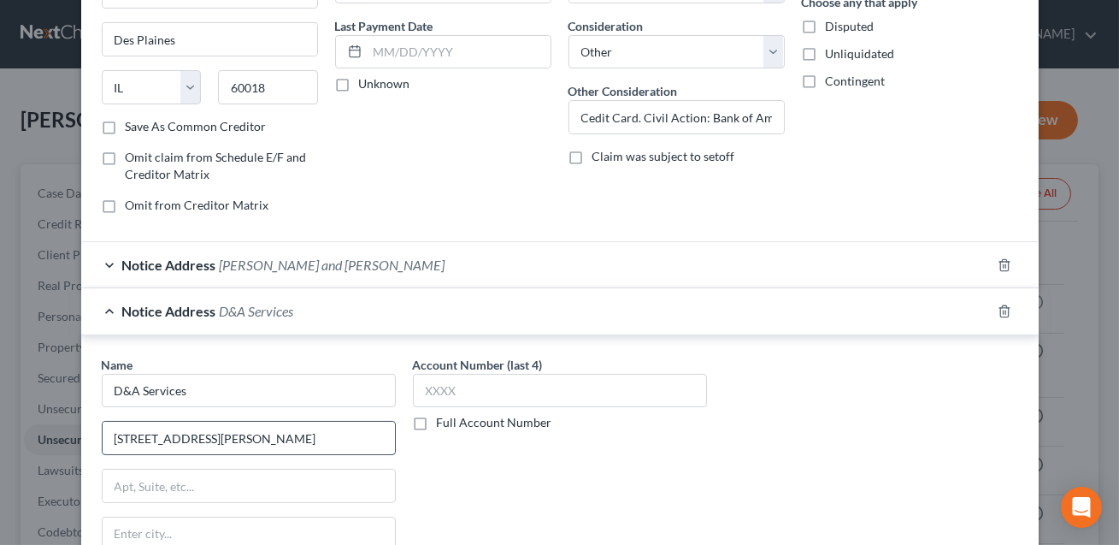
scroll to position [469, 0]
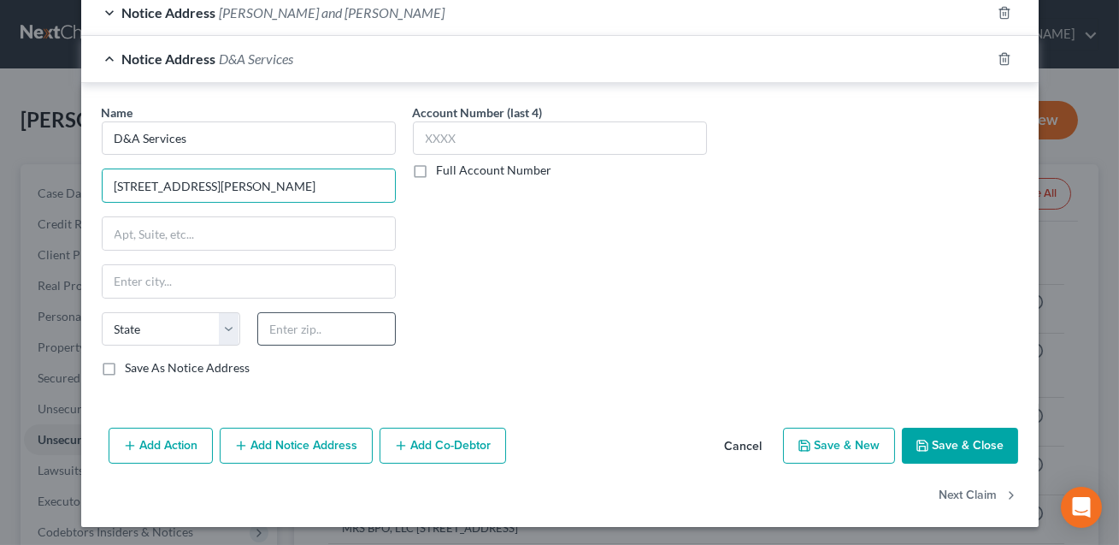
type input "[STREET_ADDRESS][PERSON_NAME]"
click at [272, 338] on input "text" at bounding box center [326, 329] width 139 height 34
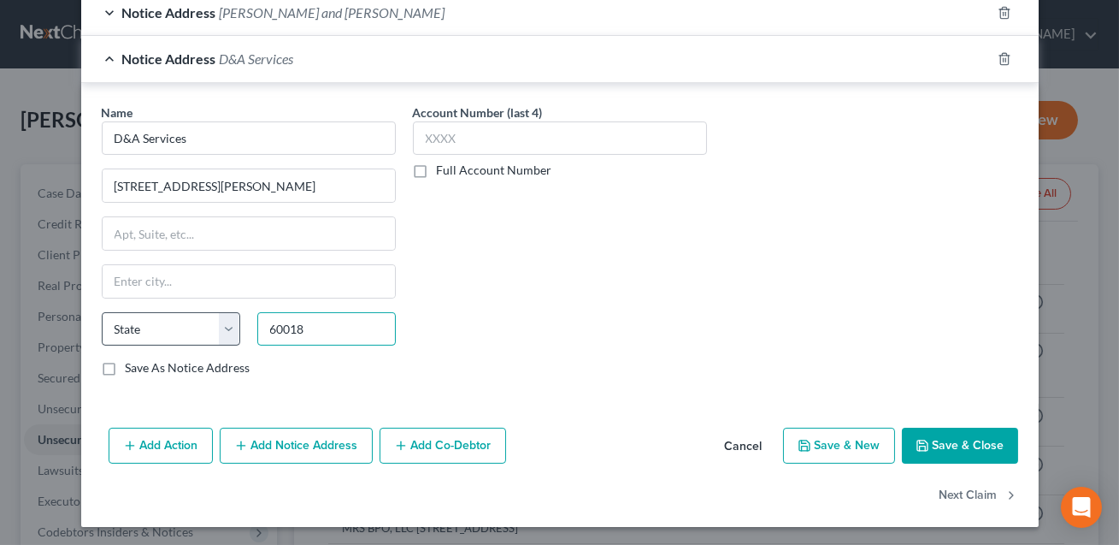
type input "60018"
click at [192, 324] on select "State [US_STATE] AK AR AZ CA CO CT DE DC [GEOGRAPHIC_DATA] [GEOGRAPHIC_DATA] GU…" at bounding box center [171, 329] width 139 height 34
type input "Des Plaines"
select select "14"
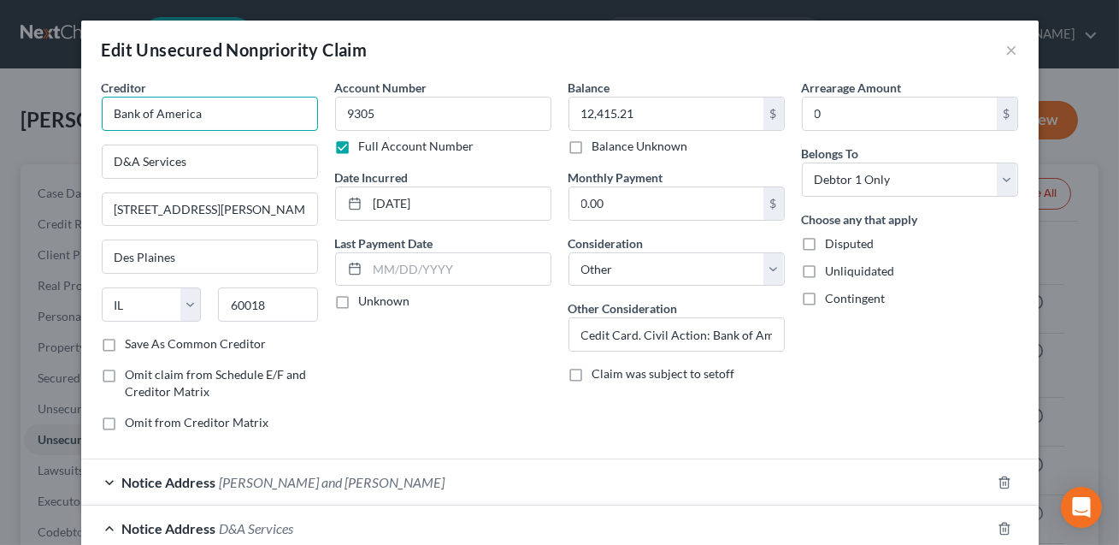
click at [214, 115] on input "Bank of America" at bounding box center [210, 114] width 216 height 34
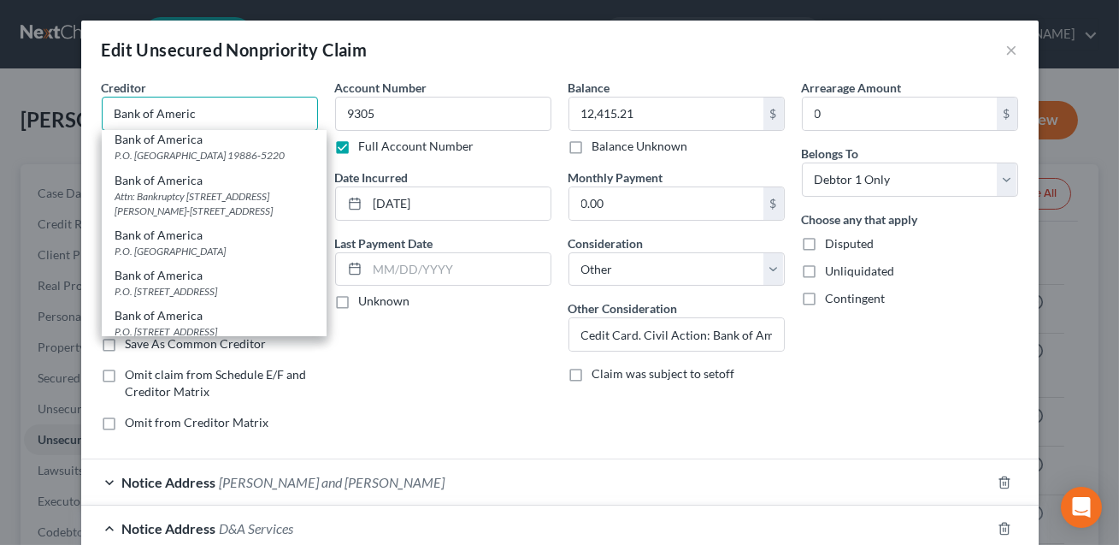
scroll to position [190, 0]
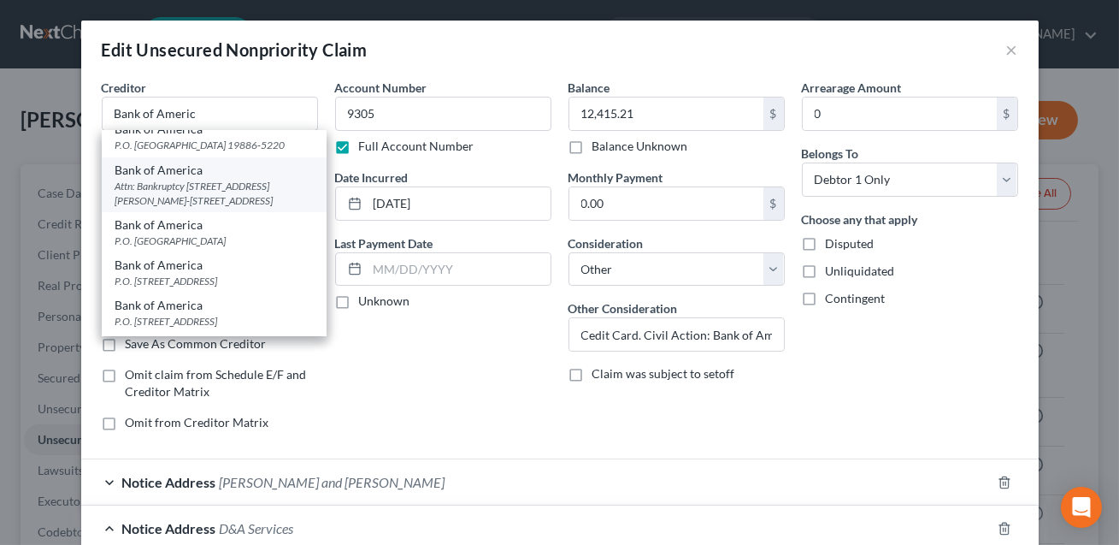
click at [207, 203] on div "Attn: Bankruptcy [STREET_ADDRESS][PERSON_NAME]-[STREET_ADDRESS]" at bounding box center [214, 193] width 198 height 29
type input "Bank of America"
type input "Attn: Bankruptcy"
type input "[STREET_ADDRESS][PERSON_NAME]-19-26"
type input "Charlotte"
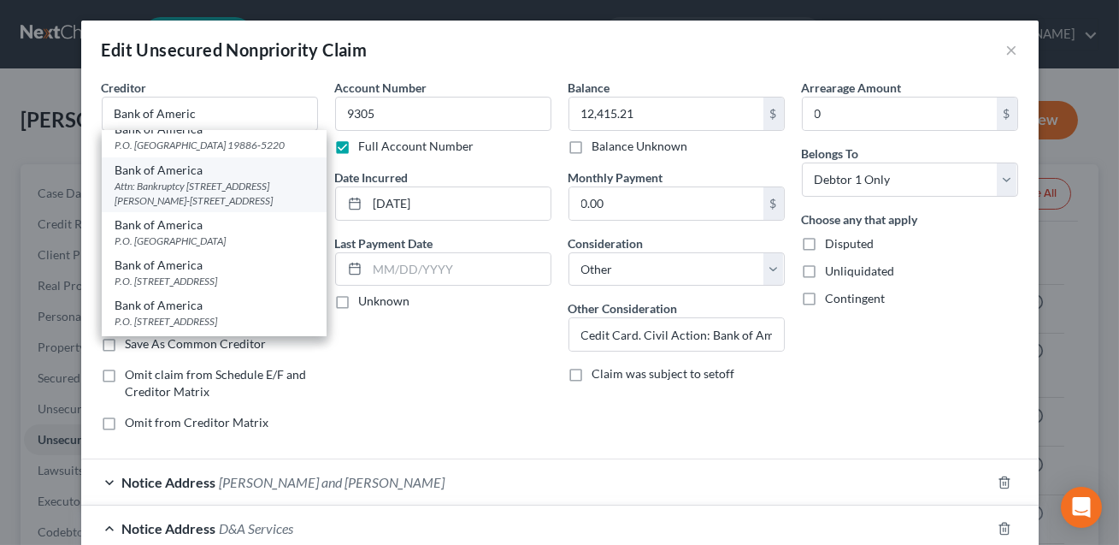
select select "28"
type input "28255"
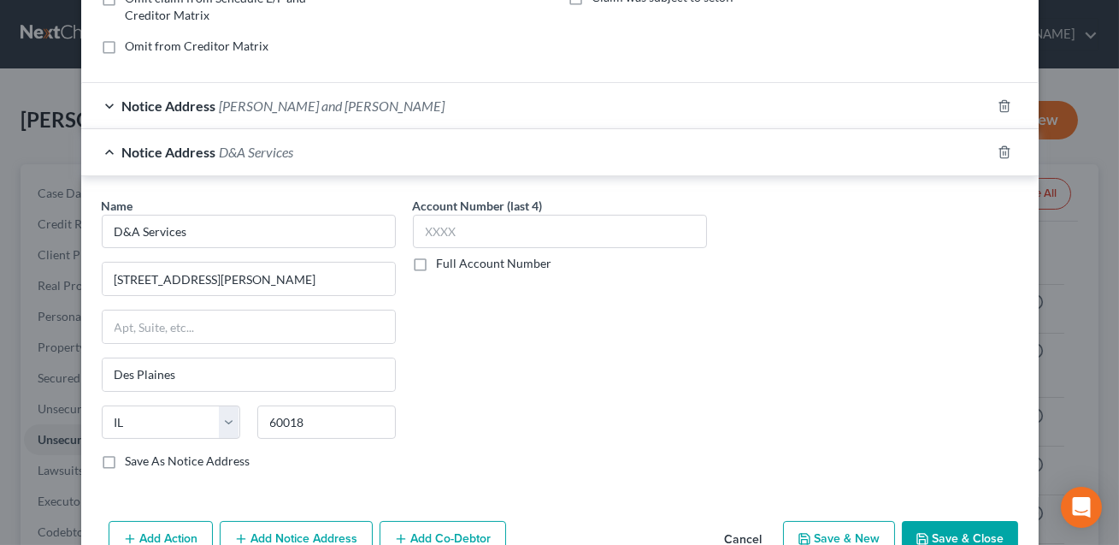
scroll to position [375, 0]
click at [590, 117] on div "Notice Address [PERSON_NAME] and [PERSON_NAME]" at bounding box center [536, 106] width 910 height 45
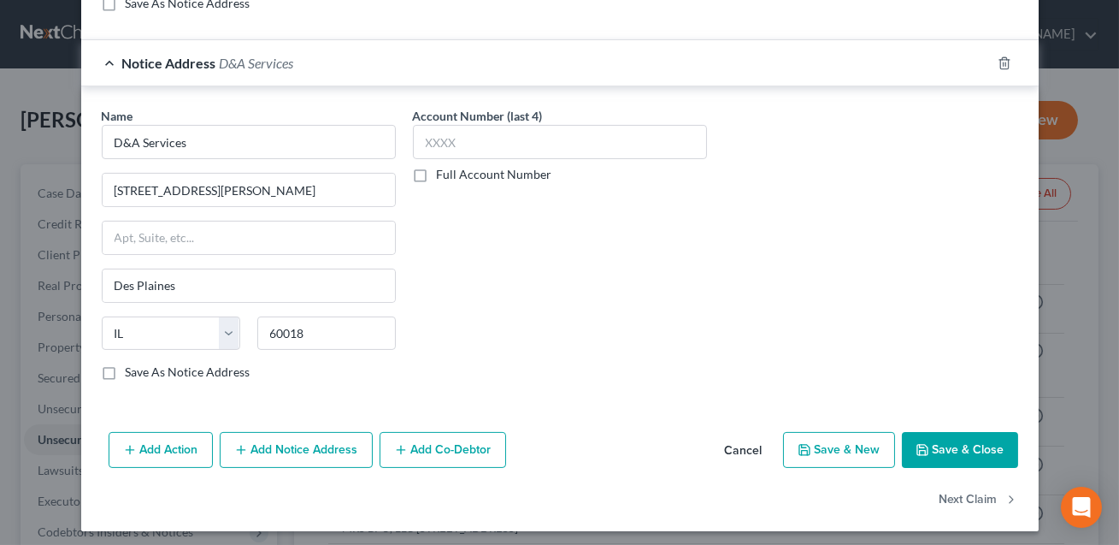
scroll to position [790, 0]
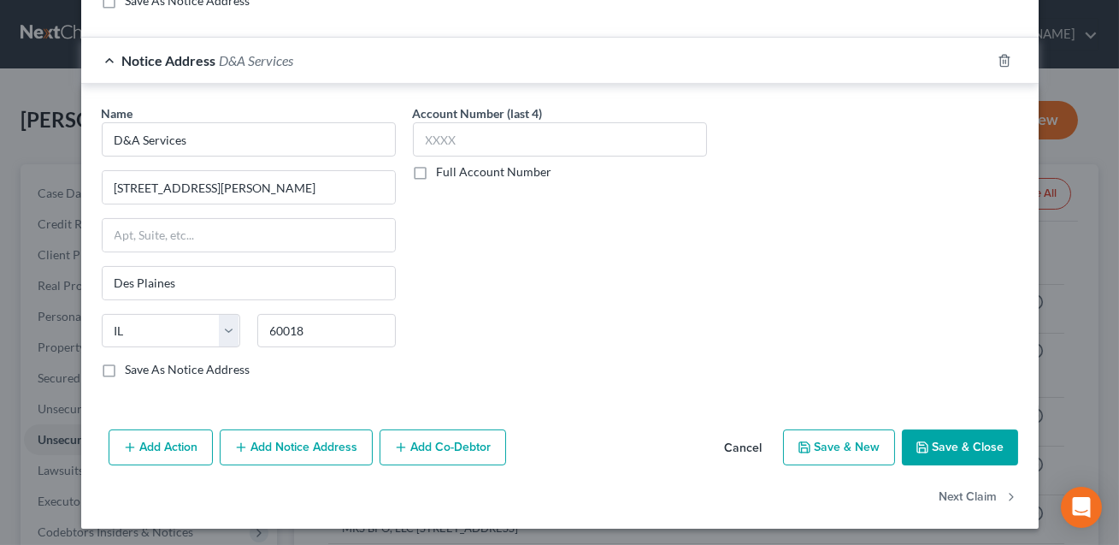
click at [956, 440] on button "Save & Close" at bounding box center [960, 447] width 116 height 36
